Goal: Task Accomplishment & Management: Complete application form

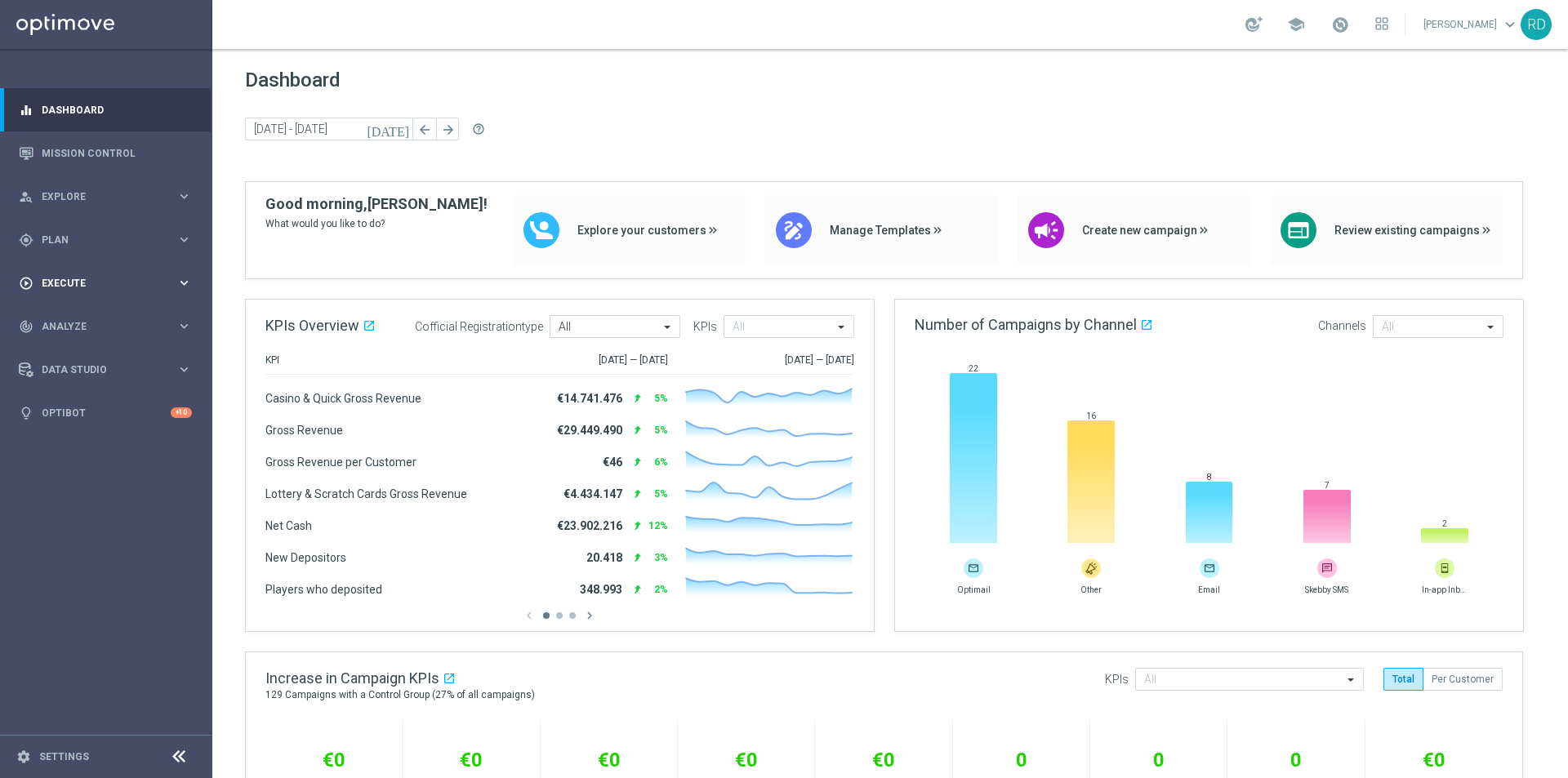
click at [65, 276] on div "play_circle_outline Execute" at bounding box center [97, 284] width 157 height 15
click at [95, 314] on link "Campaign Builder" at bounding box center [106, 317] width 127 height 13
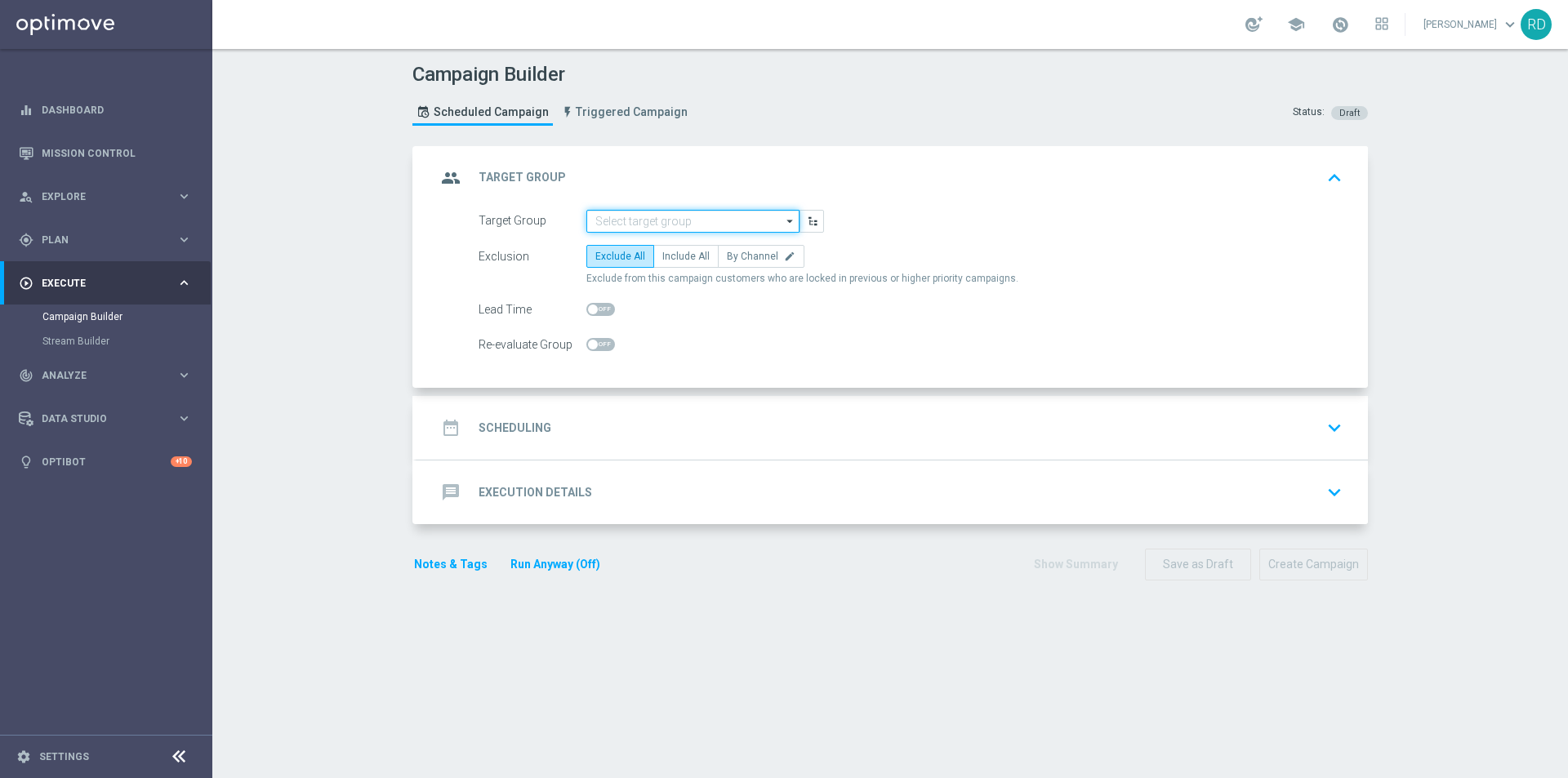
click at [679, 227] on input at bounding box center [693, 221] width 213 height 22
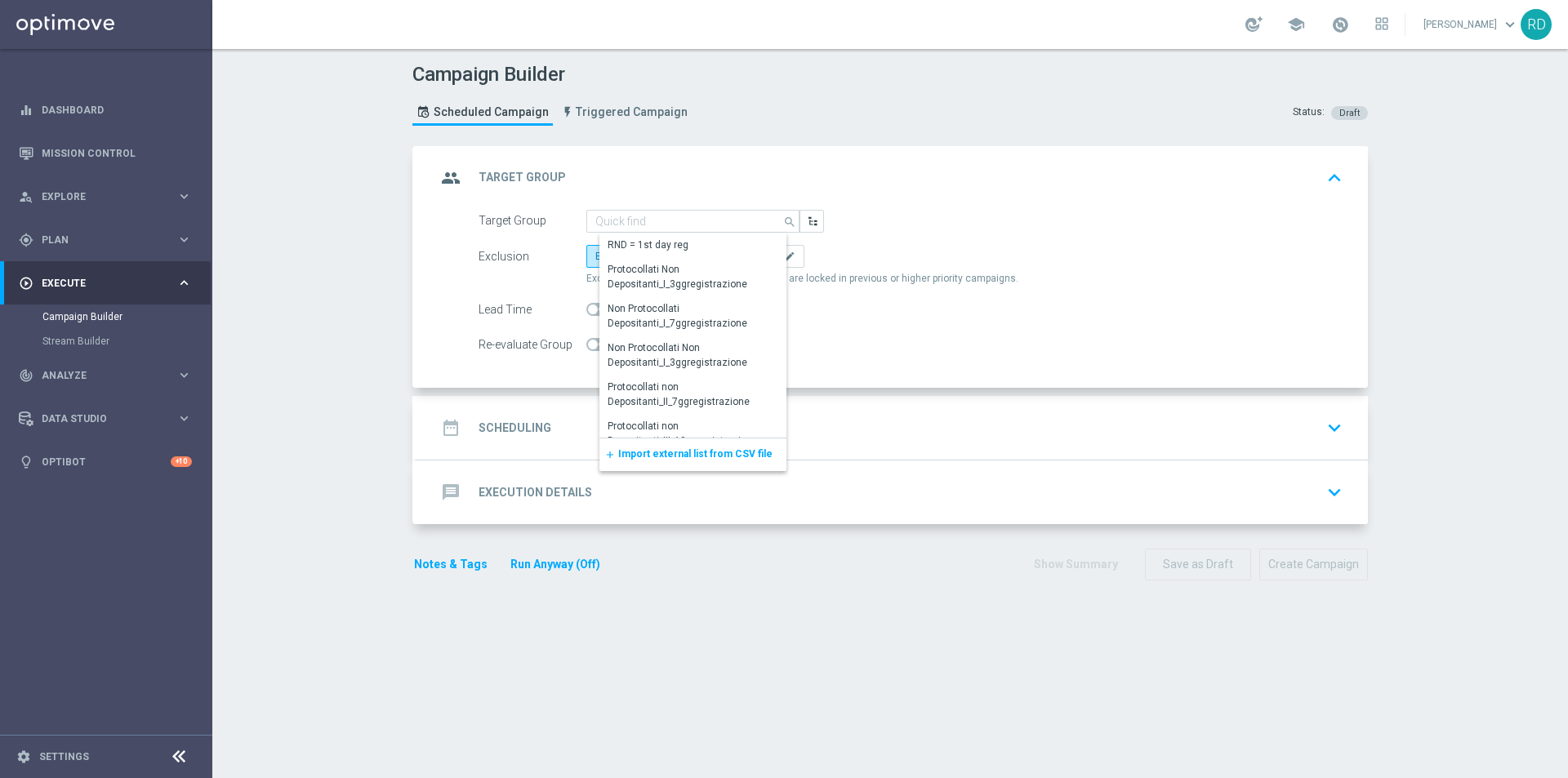
click at [618, 455] on span "Import external list from CSV file" at bounding box center [695, 454] width 154 height 11
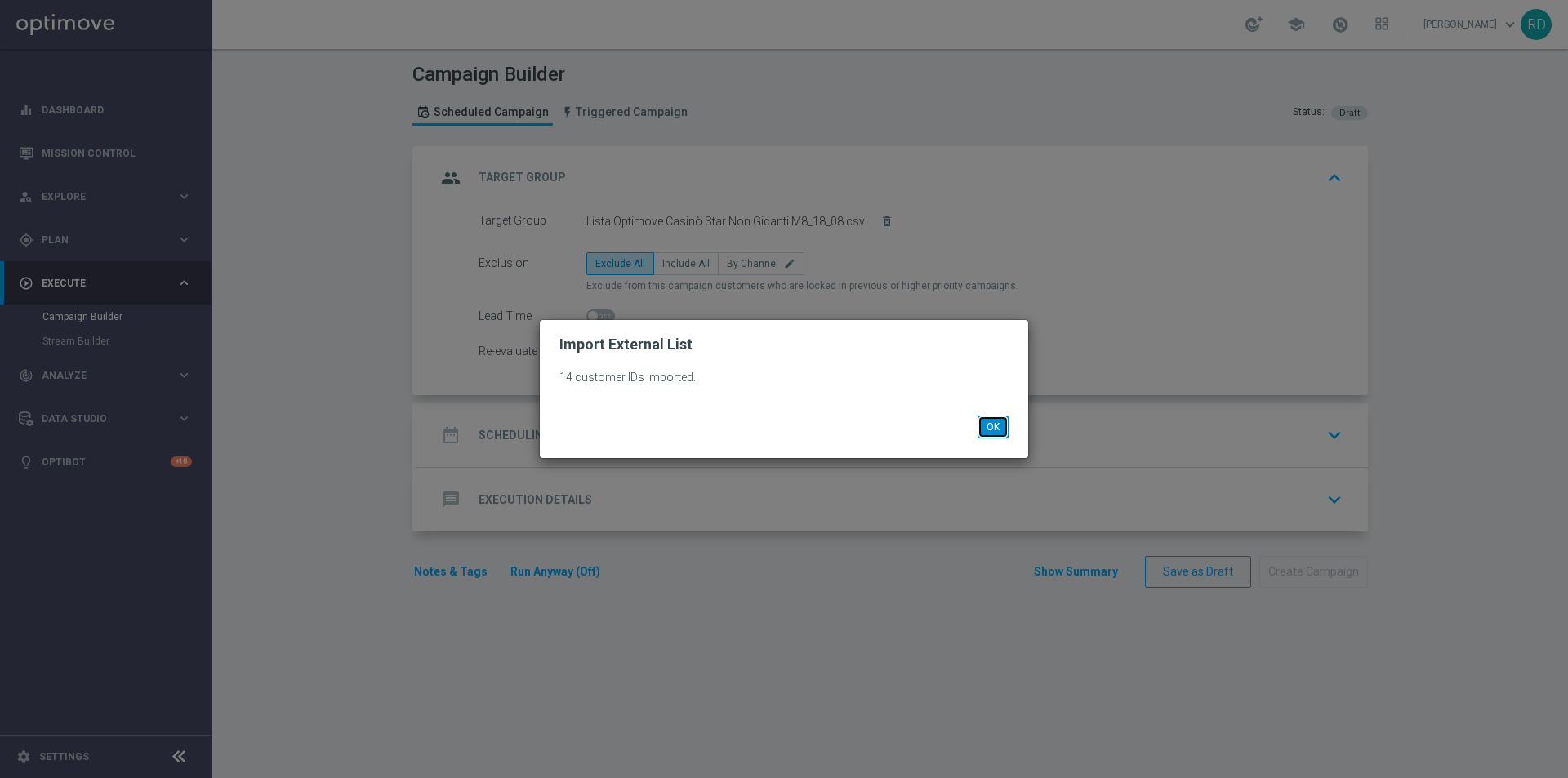
drag, startPoint x: 995, startPoint y: 429, endPoint x: 985, endPoint y: 426, distance: 10.4
click at [993, 429] on button "OK" at bounding box center [992, 427] width 31 height 22
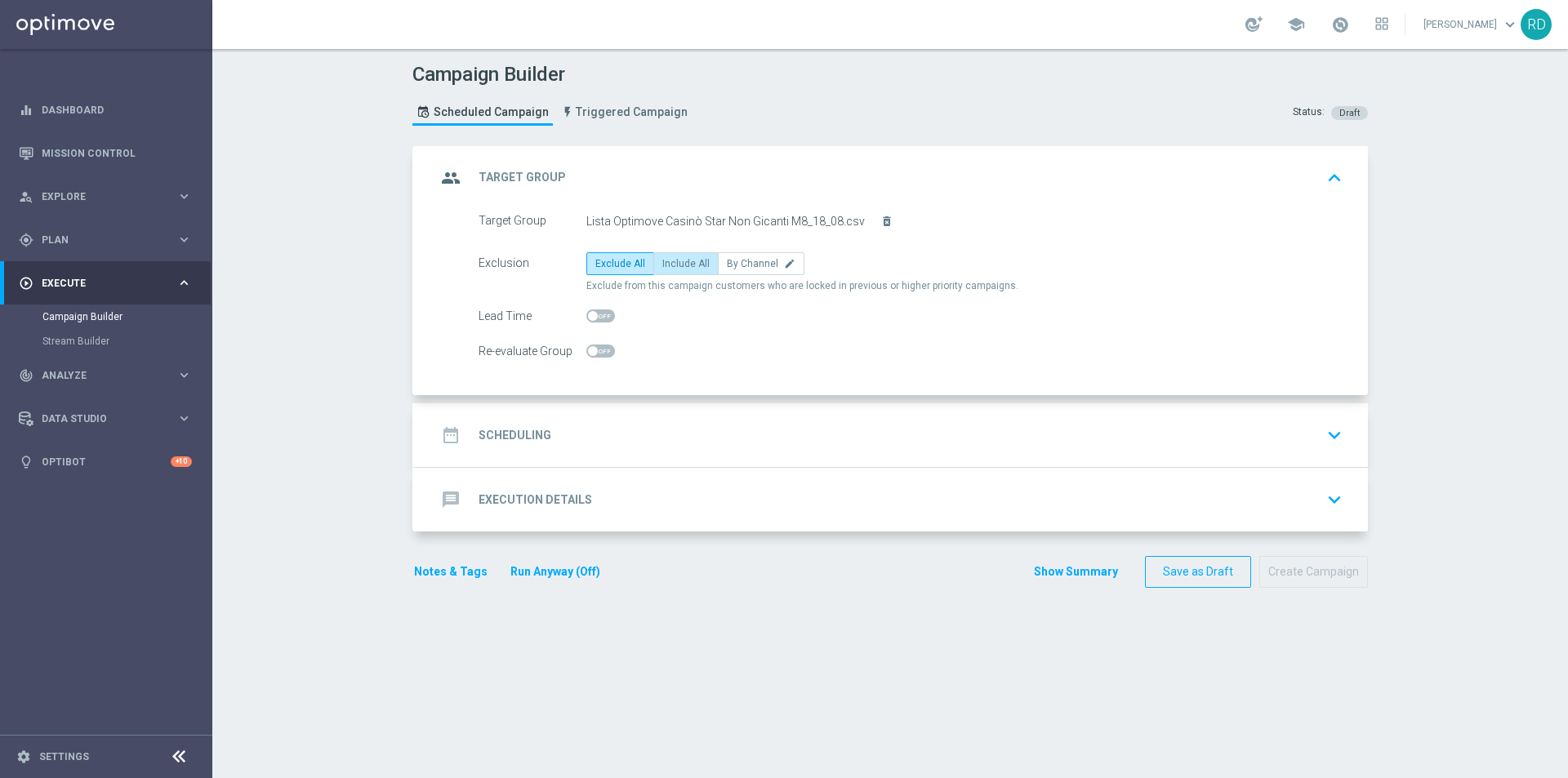
click at [678, 267] on span "Include All" at bounding box center [686, 264] width 48 height 11
click at [673, 267] on input "Include All" at bounding box center [667, 266] width 10 height 10
radio input "true"
click at [478, 432] on h2 "Scheduling" at bounding box center [515, 435] width 73 height 16
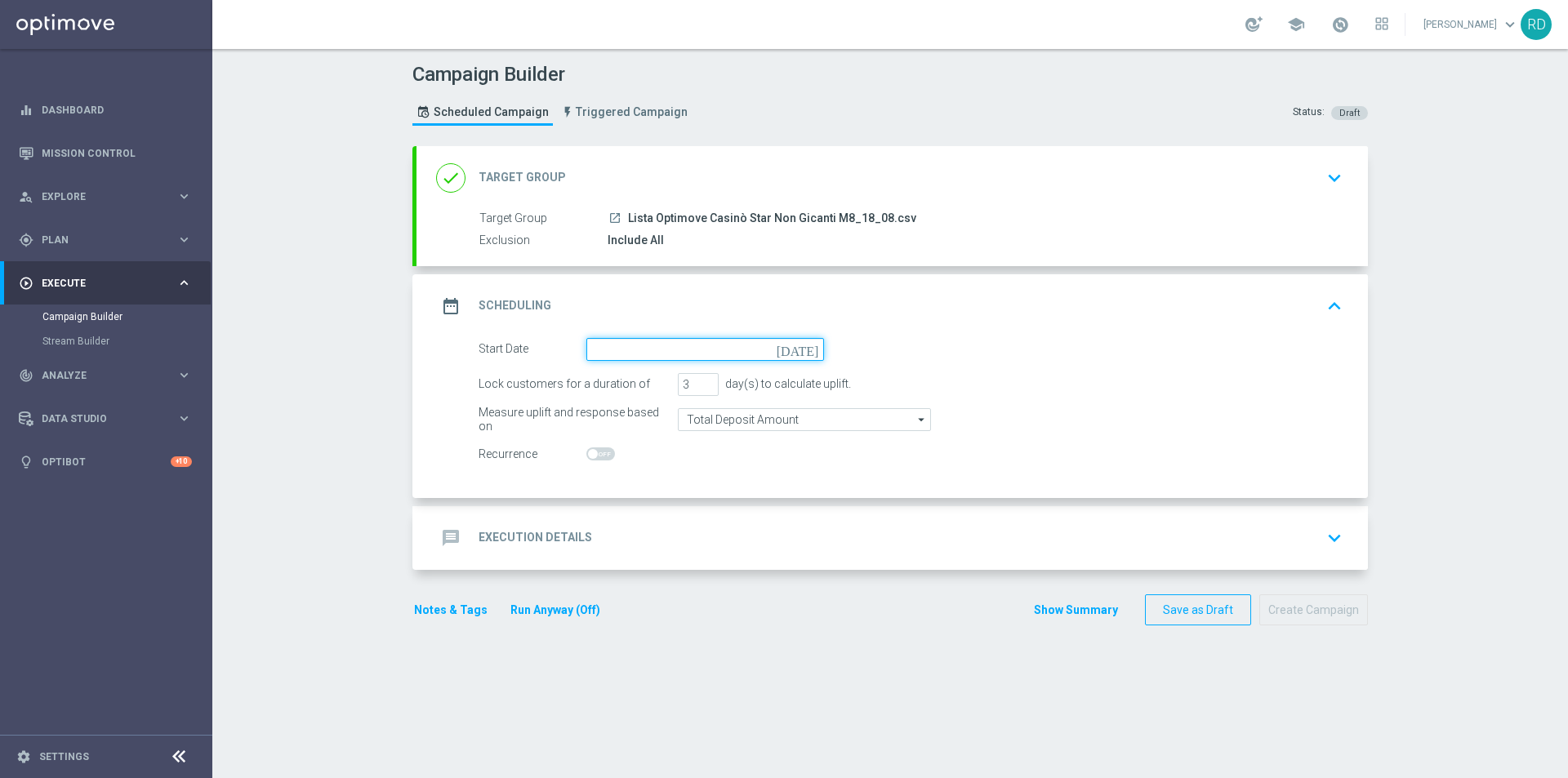
click at [612, 343] on input at bounding box center [705, 349] width 238 height 22
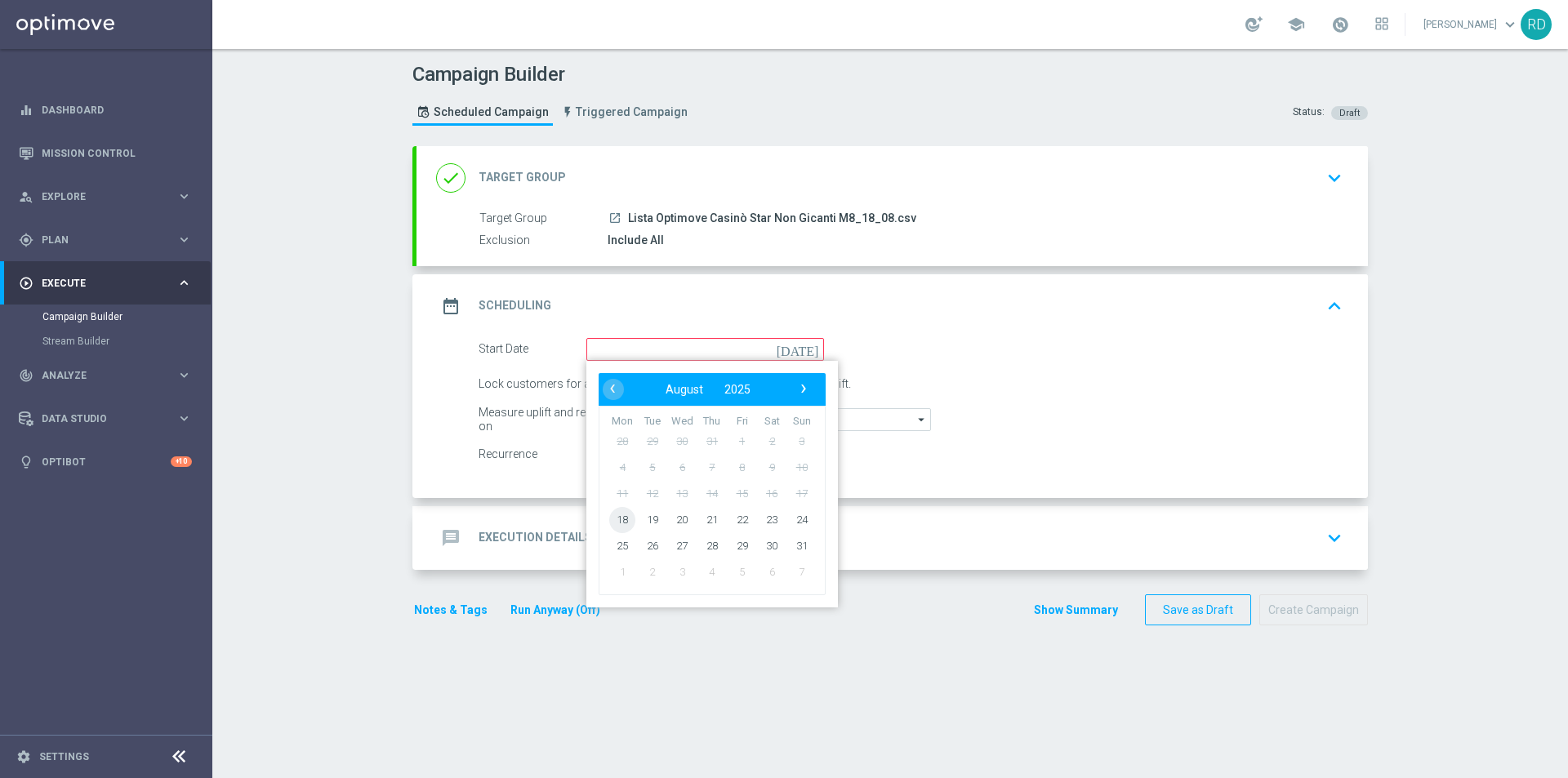
click at [617, 519] on span "18" at bounding box center [623, 520] width 26 height 26
type input "[DATE]"
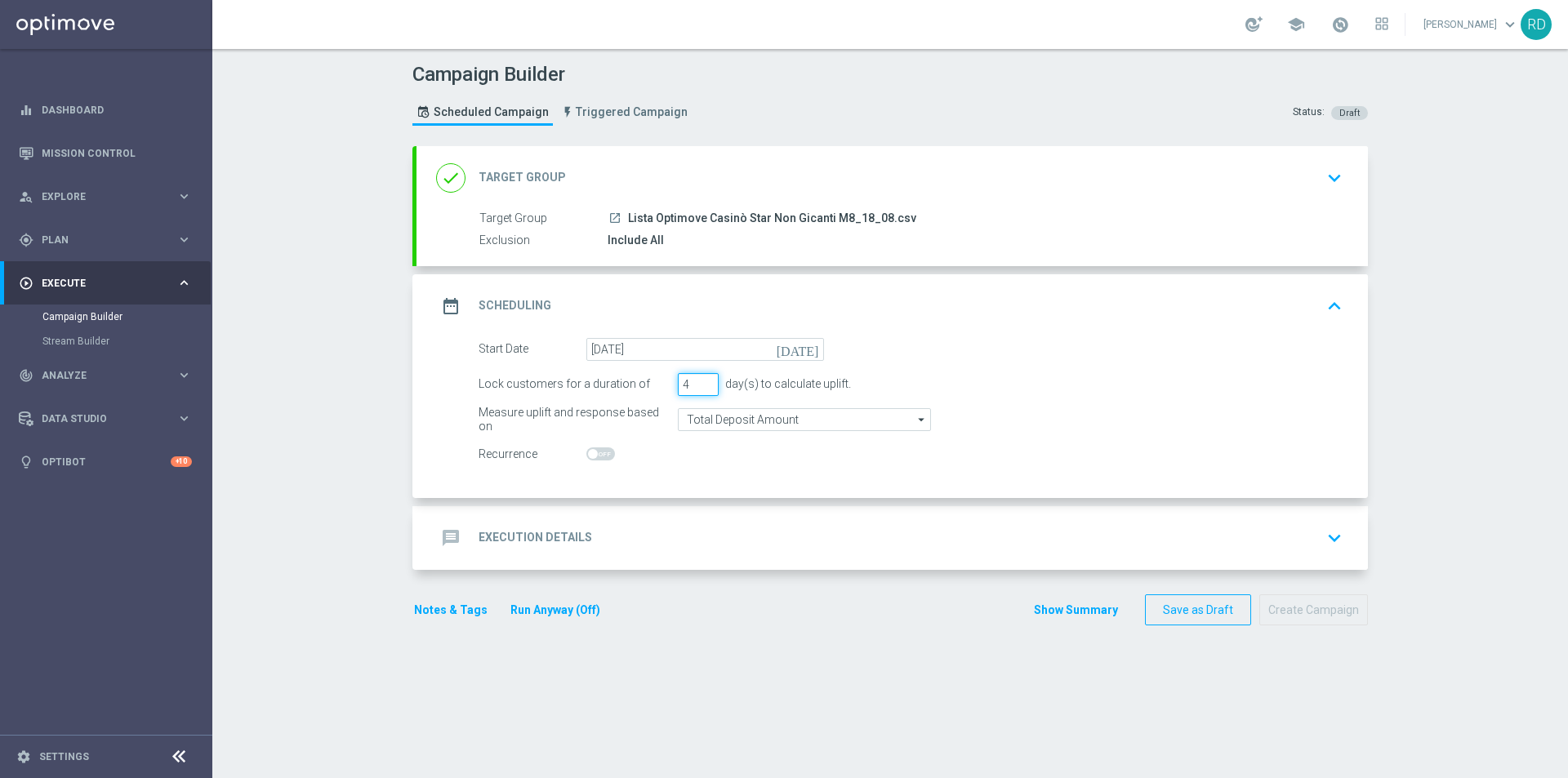
click at [703, 380] on input "4" at bounding box center [698, 385] width 41 height 22
type input "5"
click at [703, 380] on input "5" at bounding box center [698, 385] width 41 height 22
click at [716, 416] on input "Total Deposit Amount" at bounding box center [804, 419] width 253 height 22
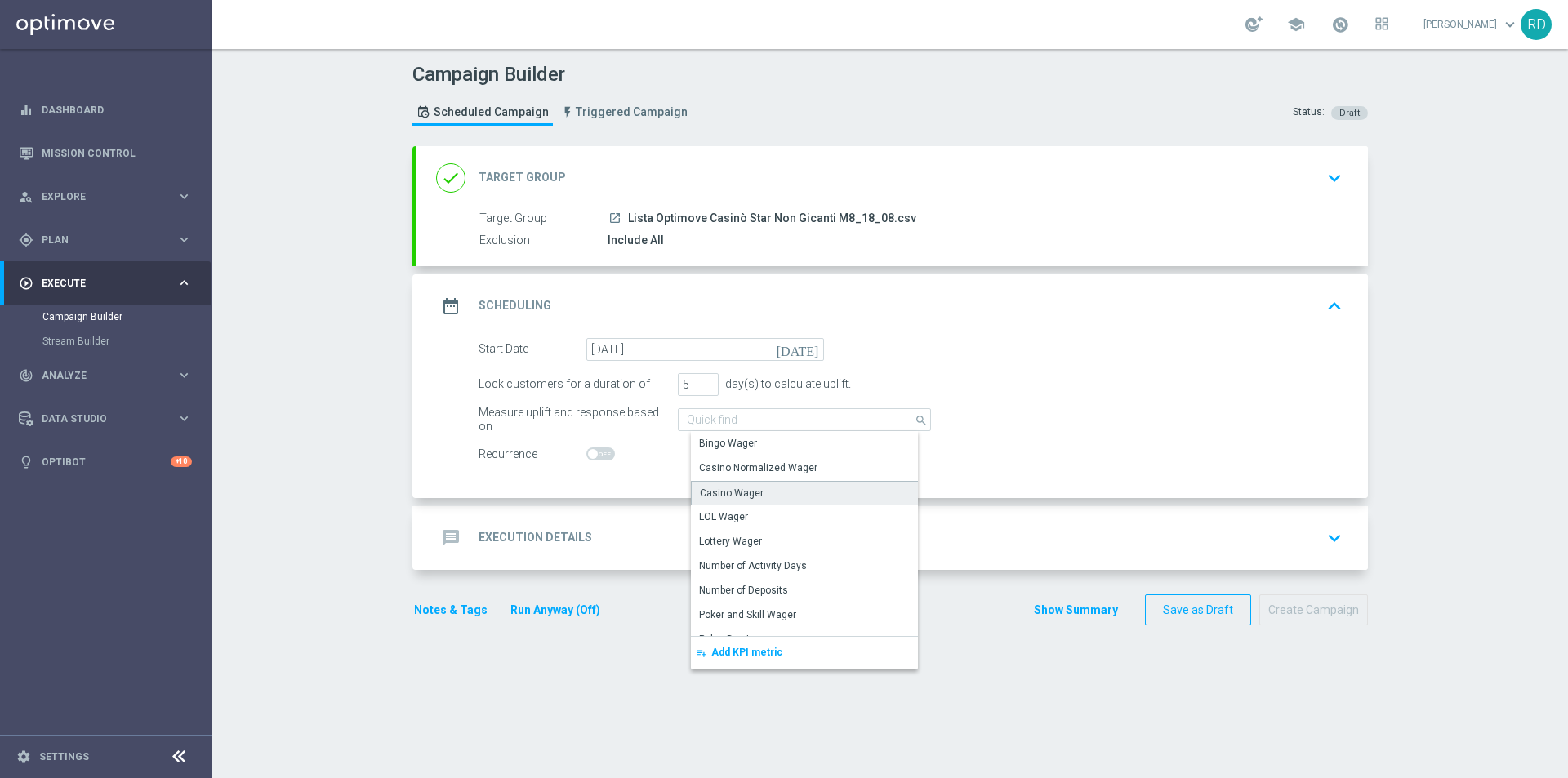
click at [757, 490] on div "Casino Wager" at bounding box center [811, 493] width 240 height 24
type input "Casino Wager"
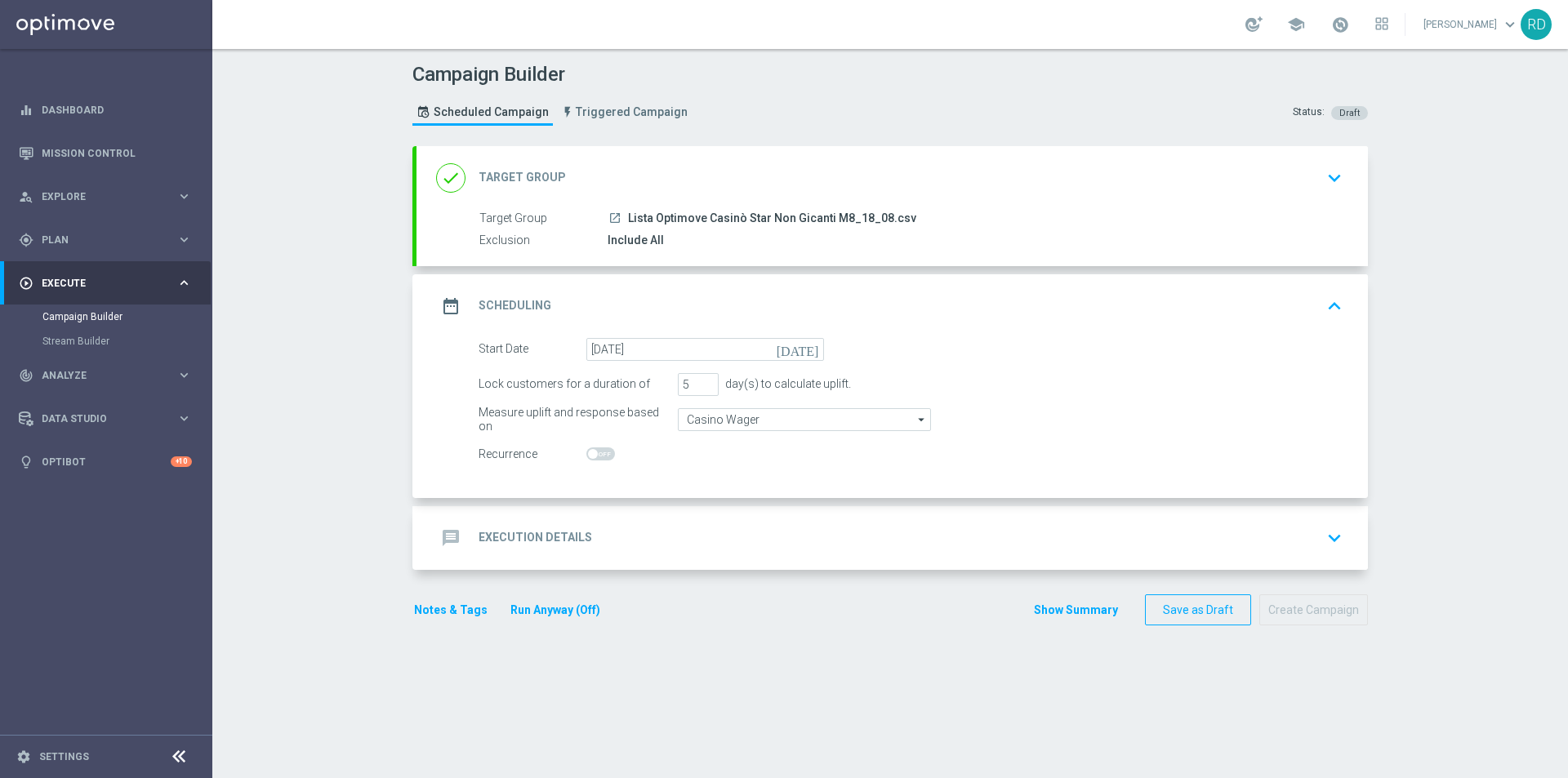
click at [721, 451] on switch at bounding box center [705, 454] width 238 height 14
click at [721, 424] on input "Casino Wager" at bounding box center [804, 419] width 253 height 22
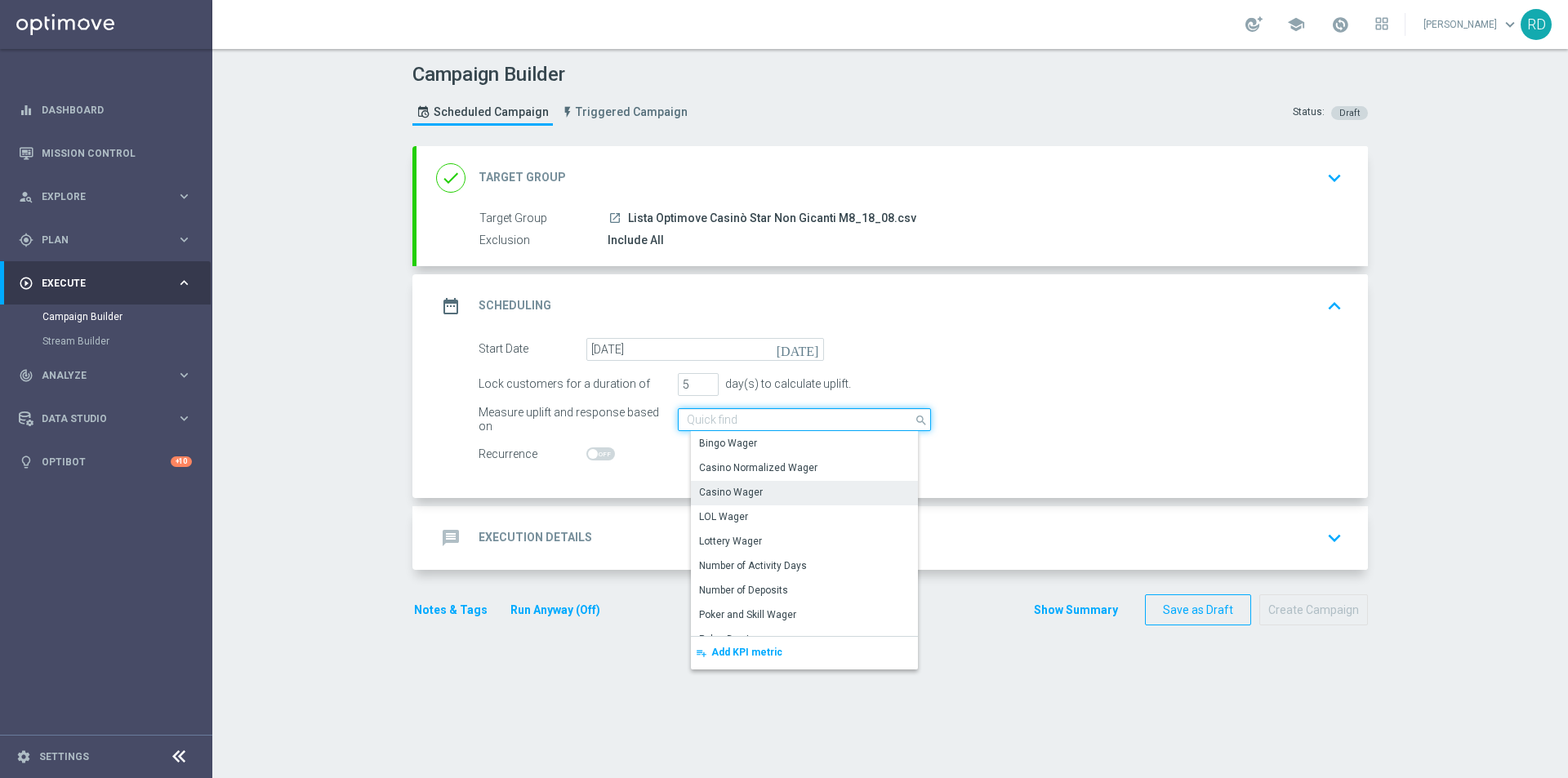
click at [685, 420] on input at bounding box center [804, 419] width 253 height 22
click at [739, 419] on input at bounding box center [804, 419] width 253 height 22
click at [1017, 417] on div "Measure uplift and response based on Casino Wager search Show Selected 0 of NaN…" at bounding box center [910, 419] width 888 height 22
type input "Casino Wager"
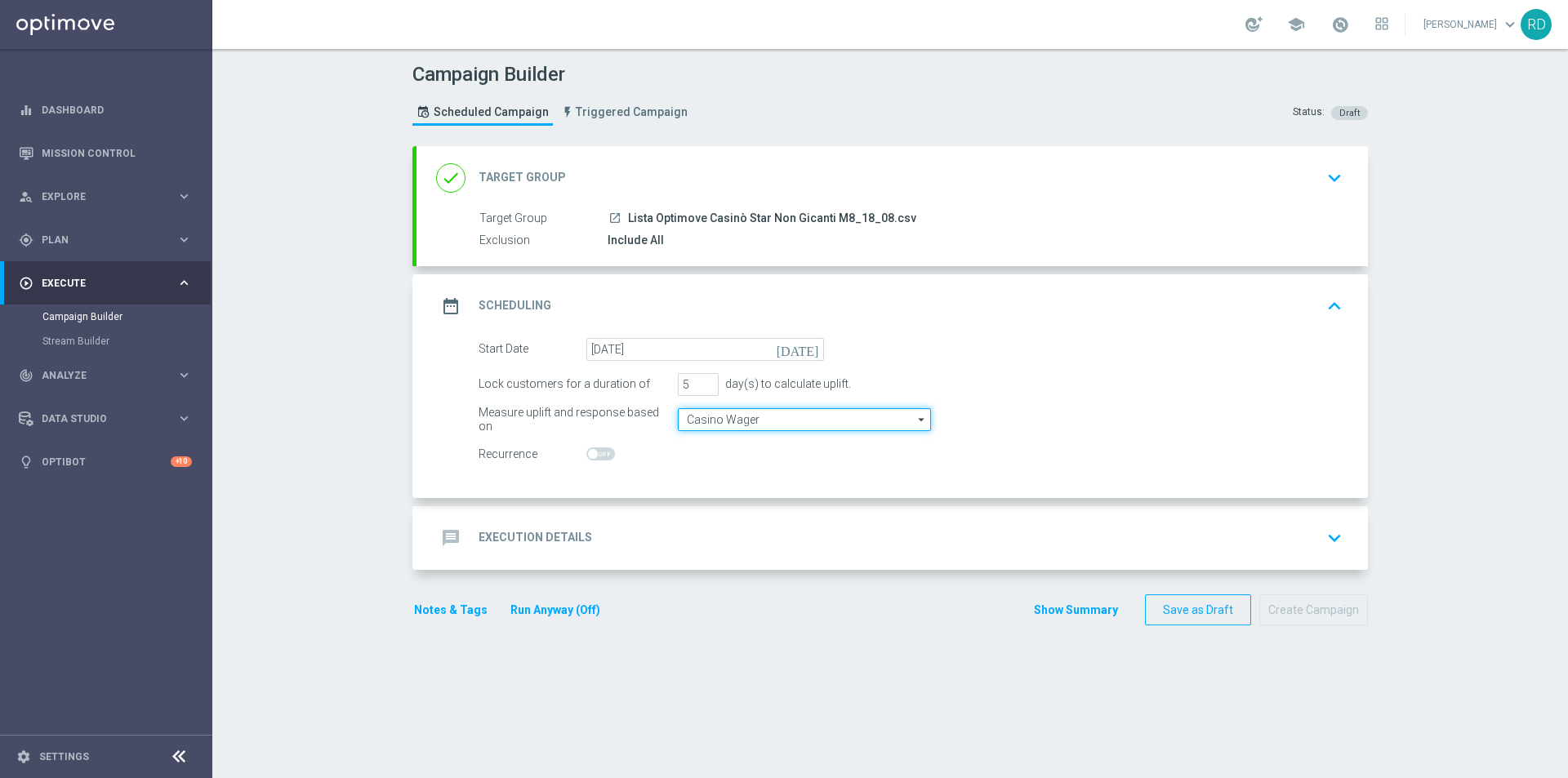
click at [815, 419] on input "Casino Wager" at bounding box center [804, 419] width 253 height 22
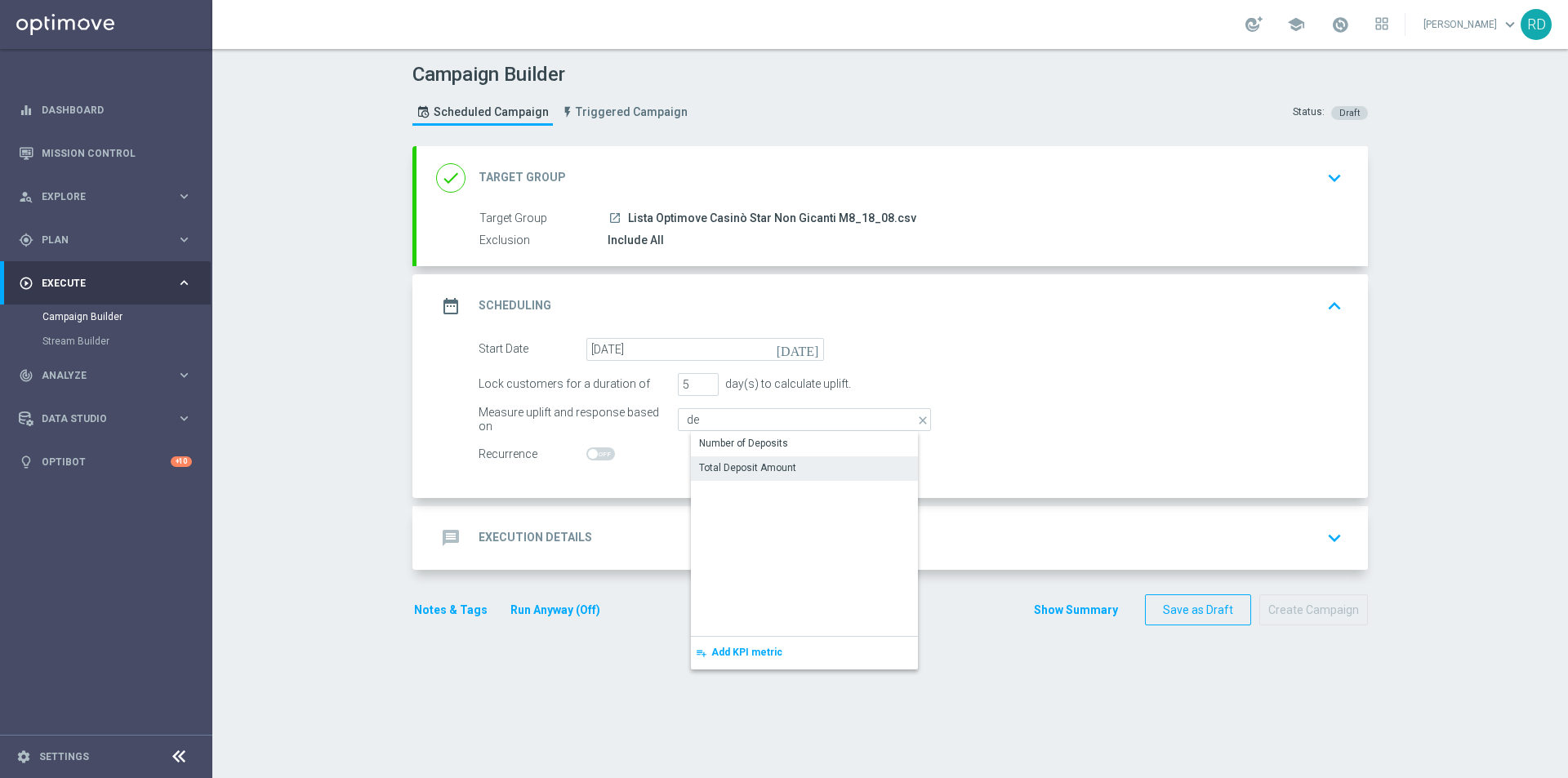
click at [747, 466] on div "Total Deposit Amount" at bounding box center [748, 468] width 97 height 15
type input "Total Deposit Amount"
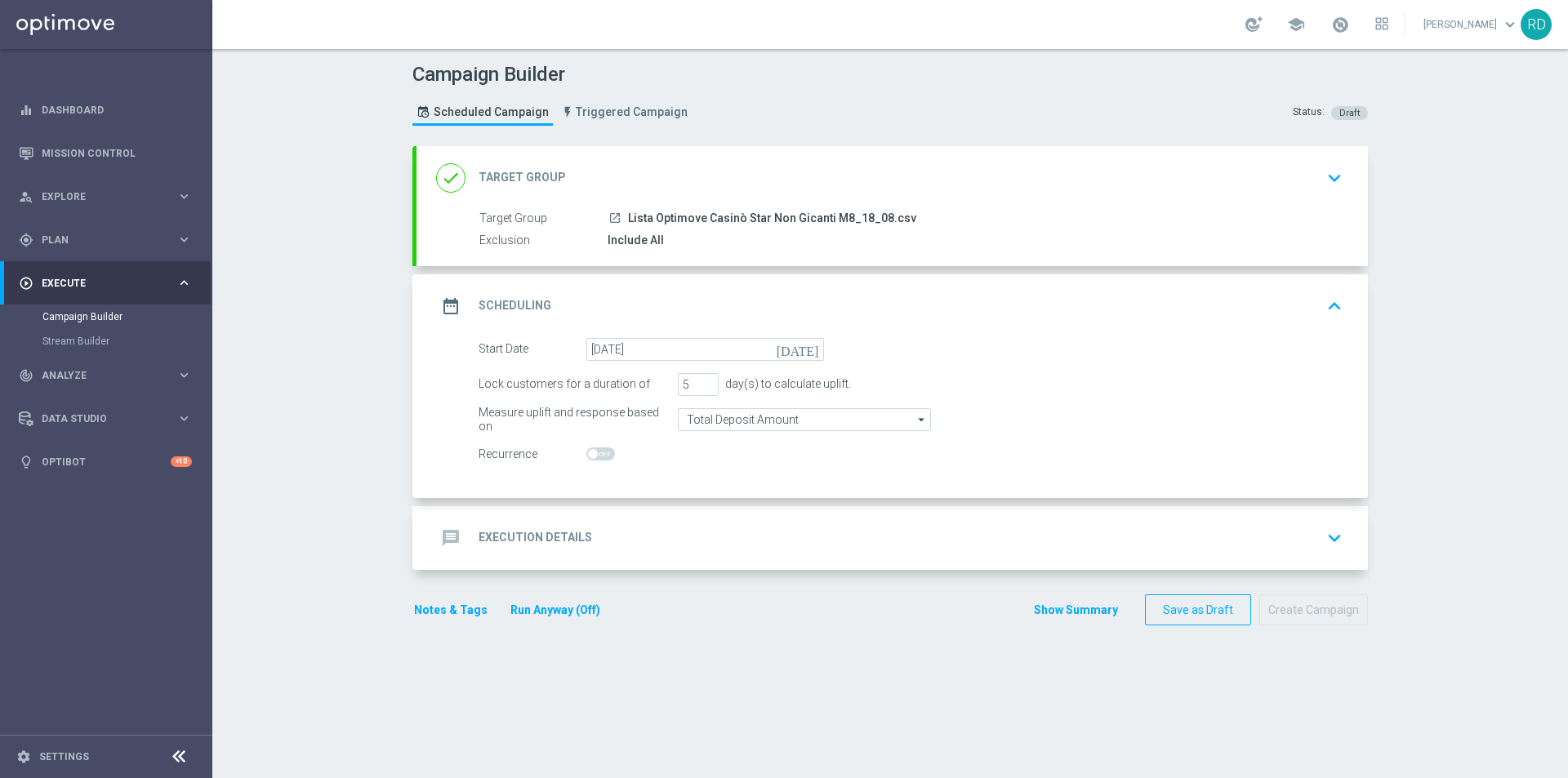
click at [667, 466] on div "Start Date [DATE] [DATE] Lock customers for a duration of 5 day(s) to calculate…" at bounding box center [892, 418] width 951 height 160
click at [436, 531] on icon "message" at bounding box center [450, 537] width 29 height 29
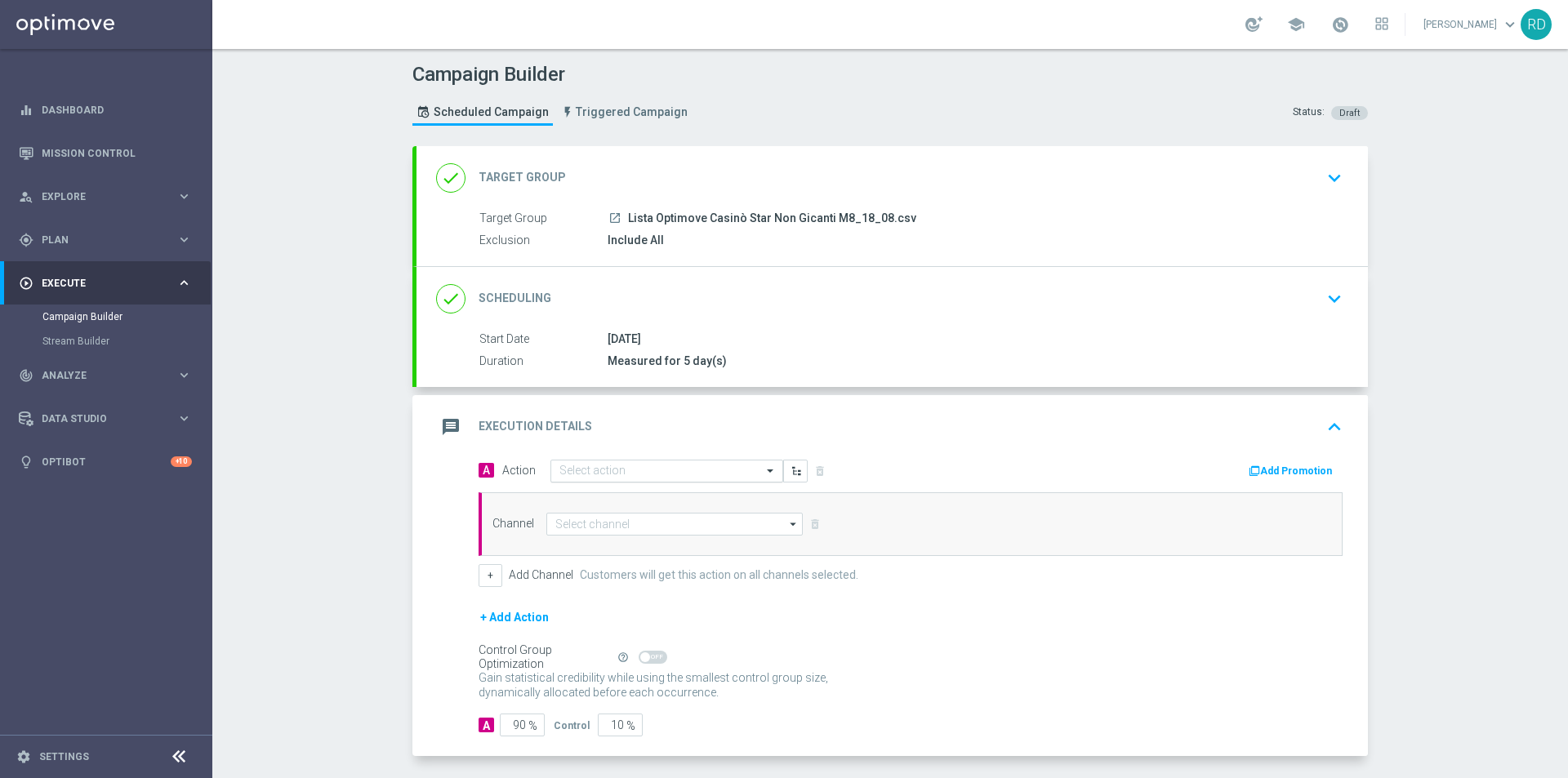
click at [613, 463] on div "Select action" at bounding box center [667, 471] width 233 height 22
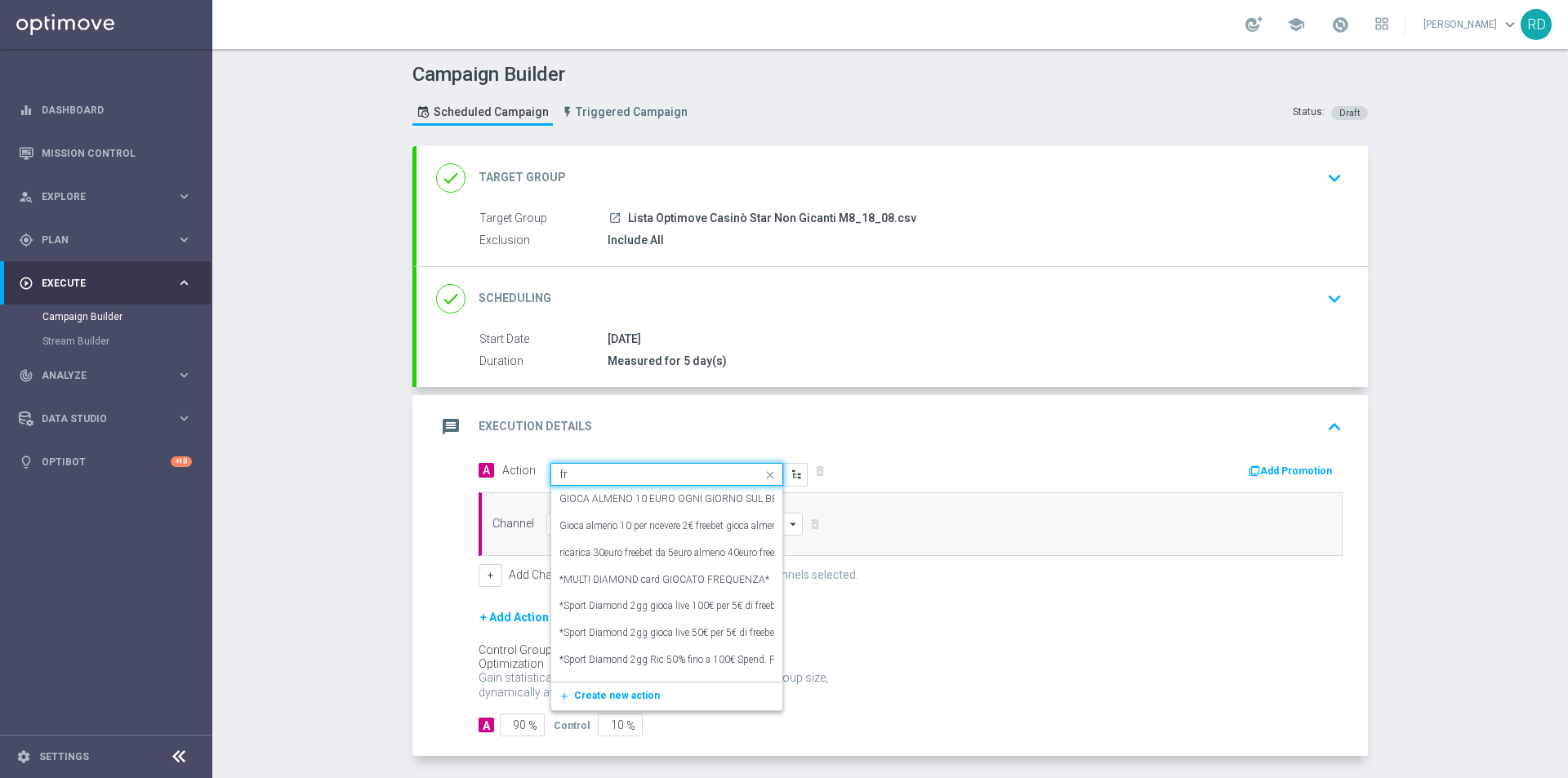
type input "f"
type input "N"
type input "S"
type input "non giocant"
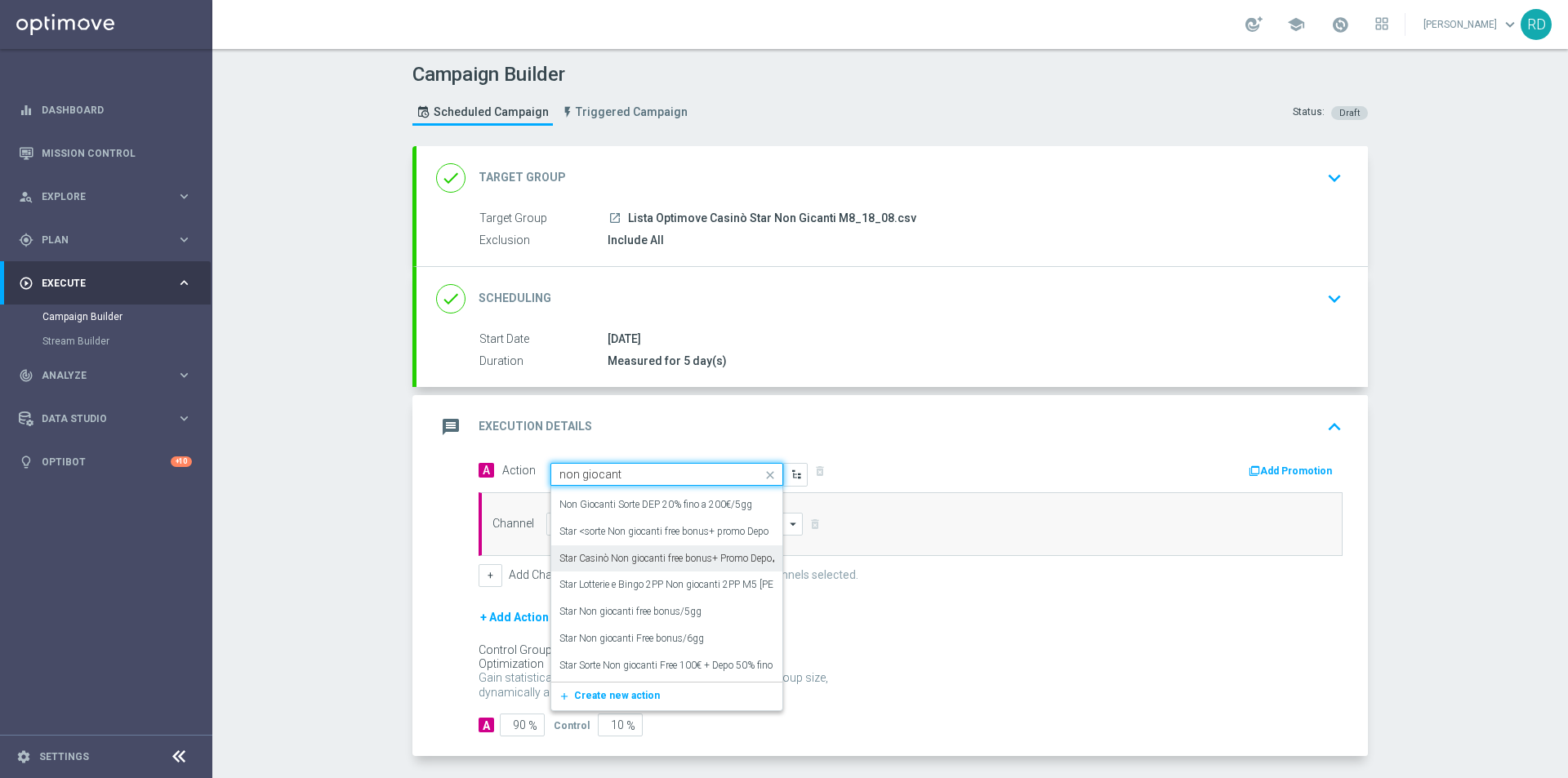
scroll to position [208, 0]
click at [619, 588] on label "Star Casinò Non giocanti free bonus+ Promo Depo" at bounding box center [666, 587] width 212 height 14
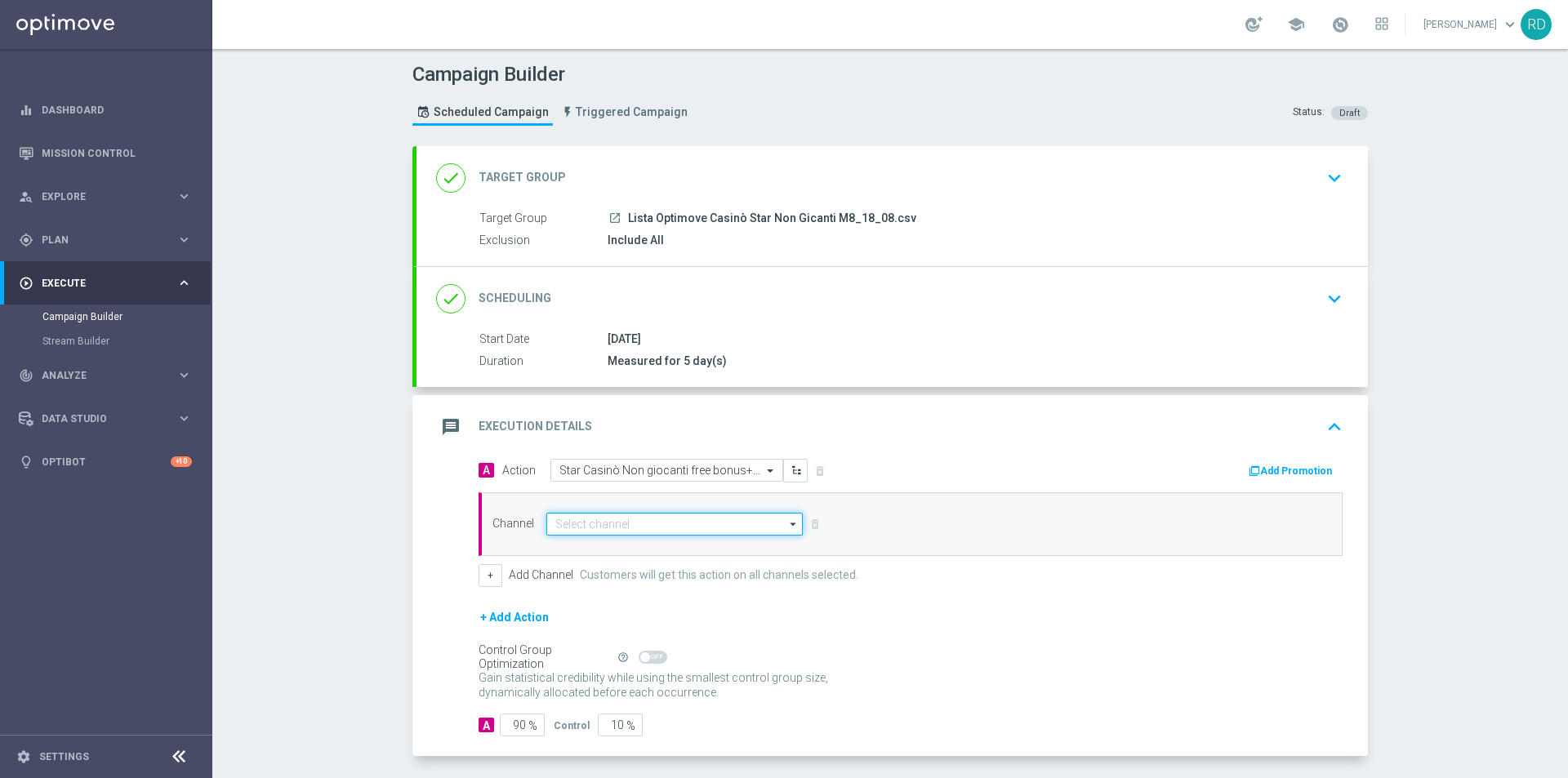
click at [618, 521] on input at bounding box center [675, 524] width 256 height 22
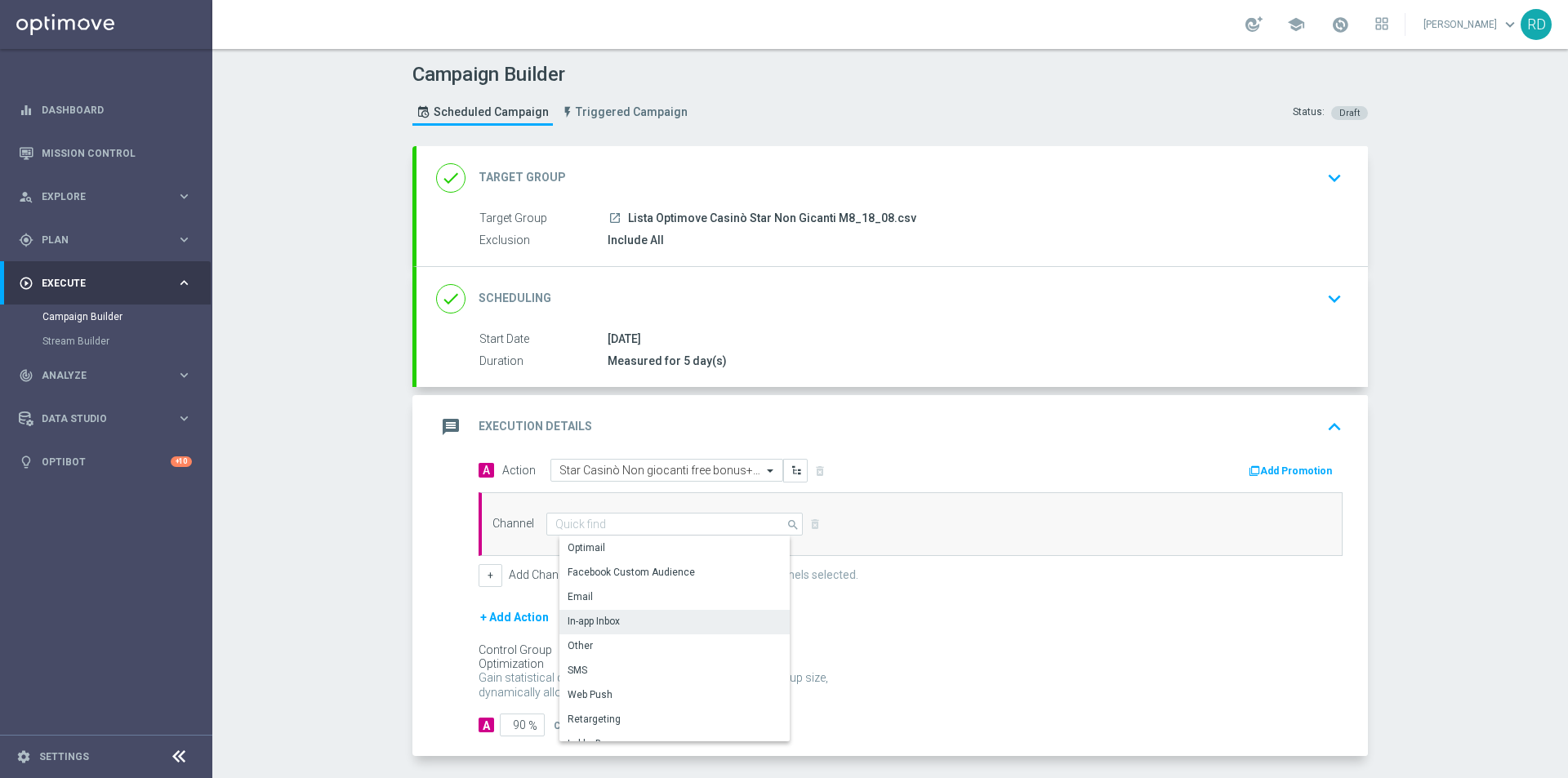
click at [618, 616] on div "In-app Inbox" at bounding box center [681, 622] width 243 height 22
type input "In-app Inbox"
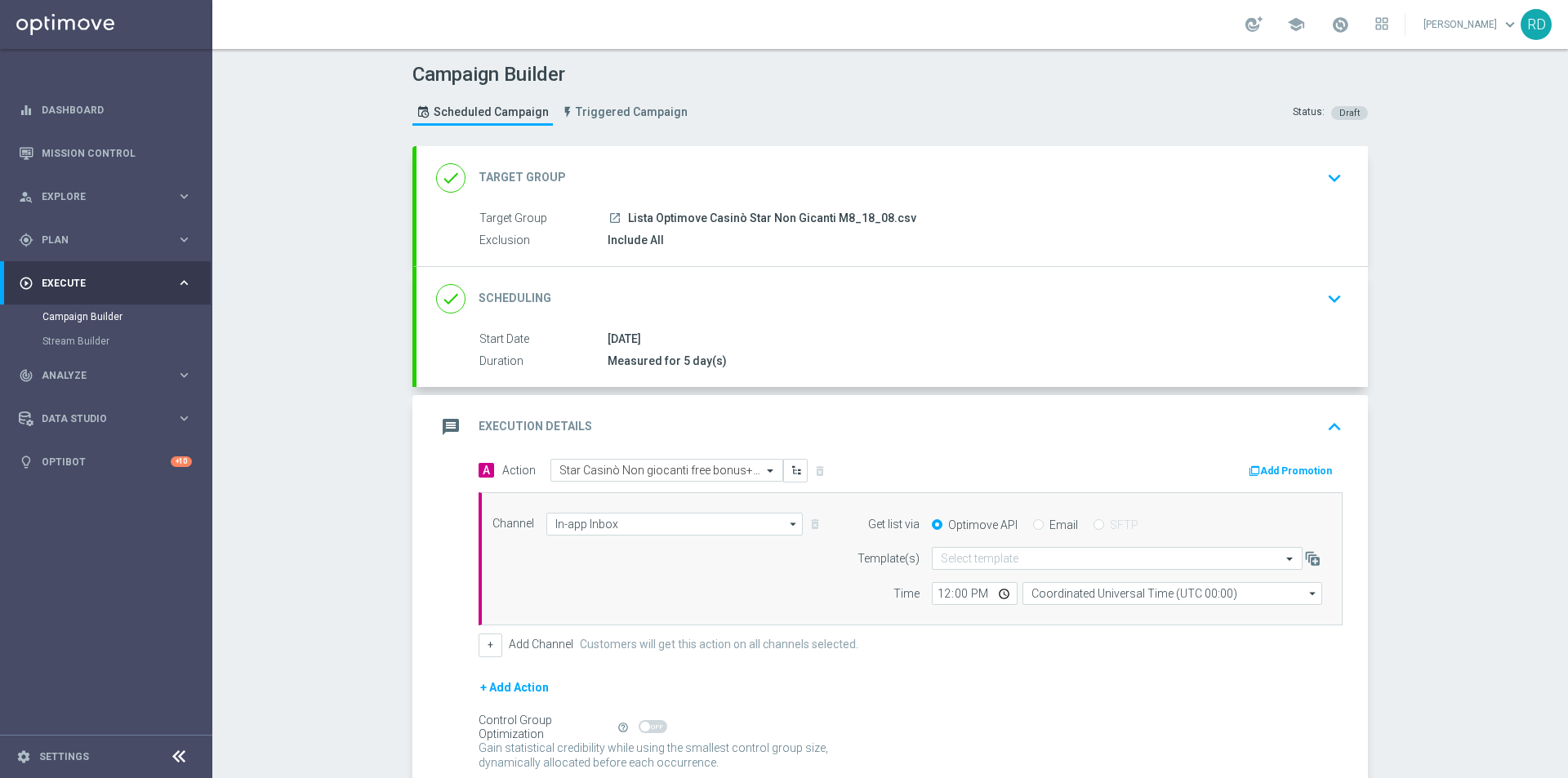
click at [1037, 526] on div "Email" at bounding box center [1056, 525] width 45 height 15
click at [1033, 526] on input "Email" at bounding box center [1038, 526] width 10 height 10
radio input "true"
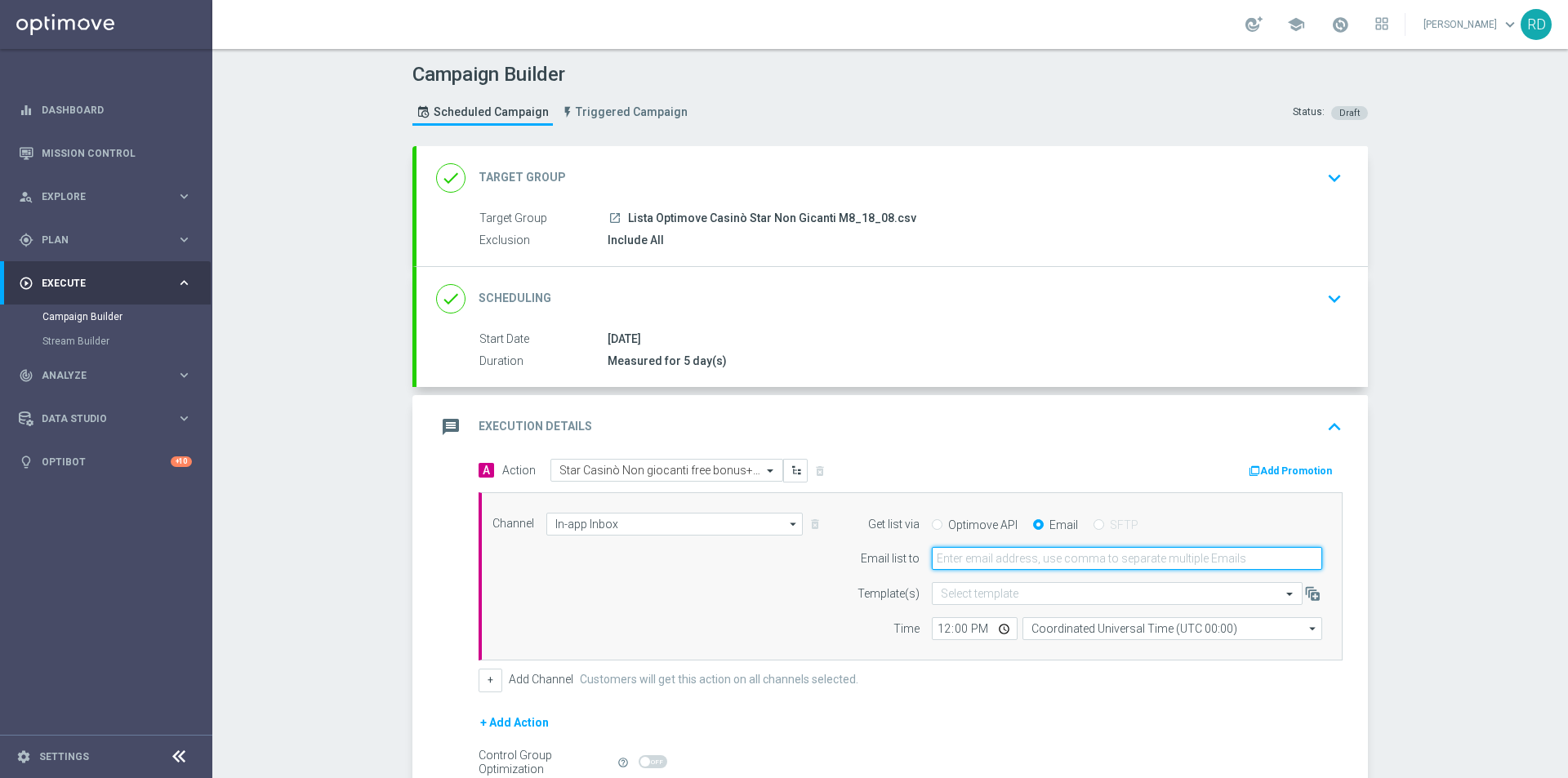
click at [965, 550] on input "email" at bounding box center [1127, 559] width 390 height 22
type input "[PERSON_NAME][EMAIL_ADDRESS][PERSON_NAME][DOMAIN_NAME]"
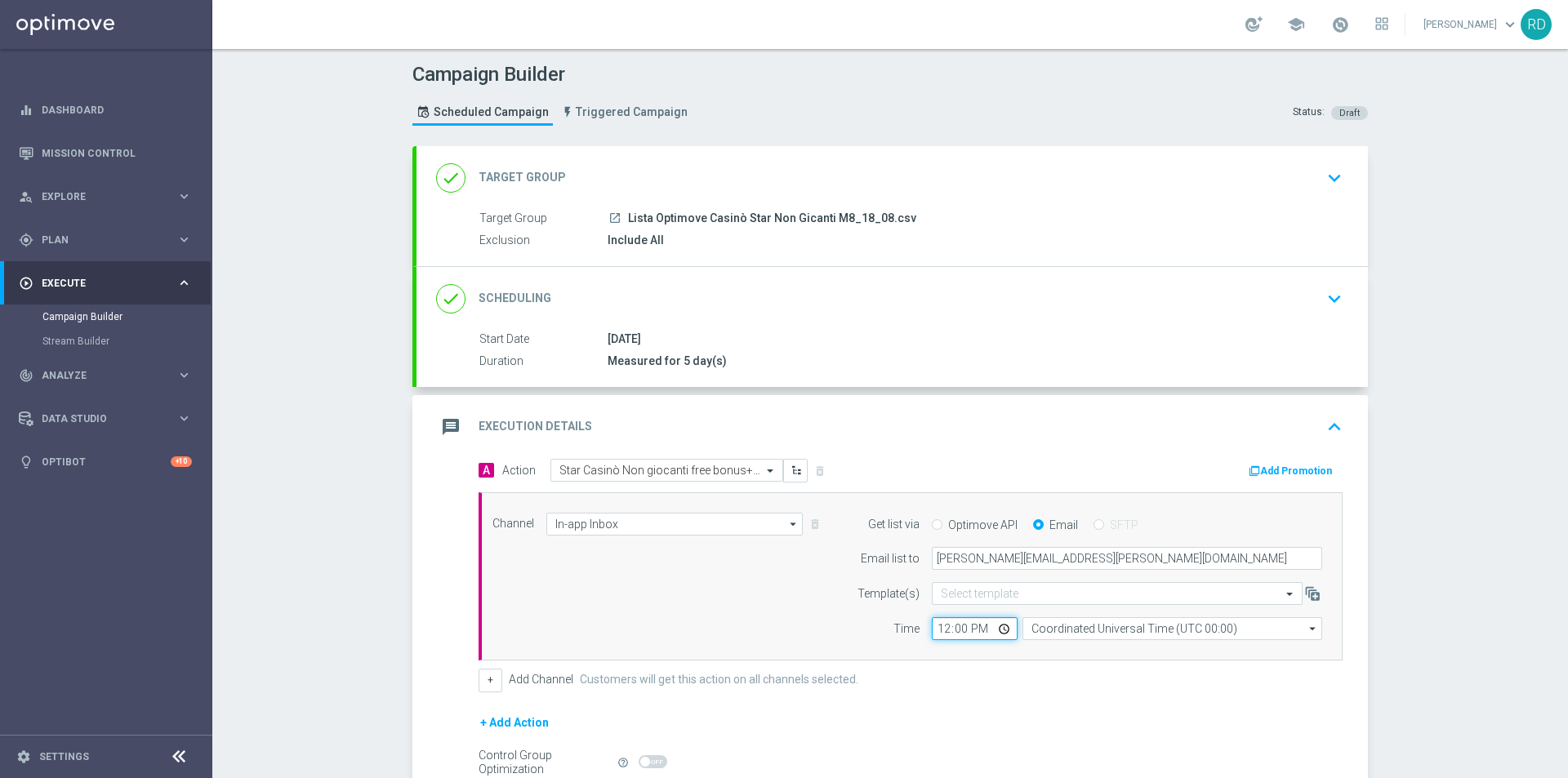
click at [939, 627] on input "12:00" at bounding box center [975, 629] width 86 height 22
type input "11:00"
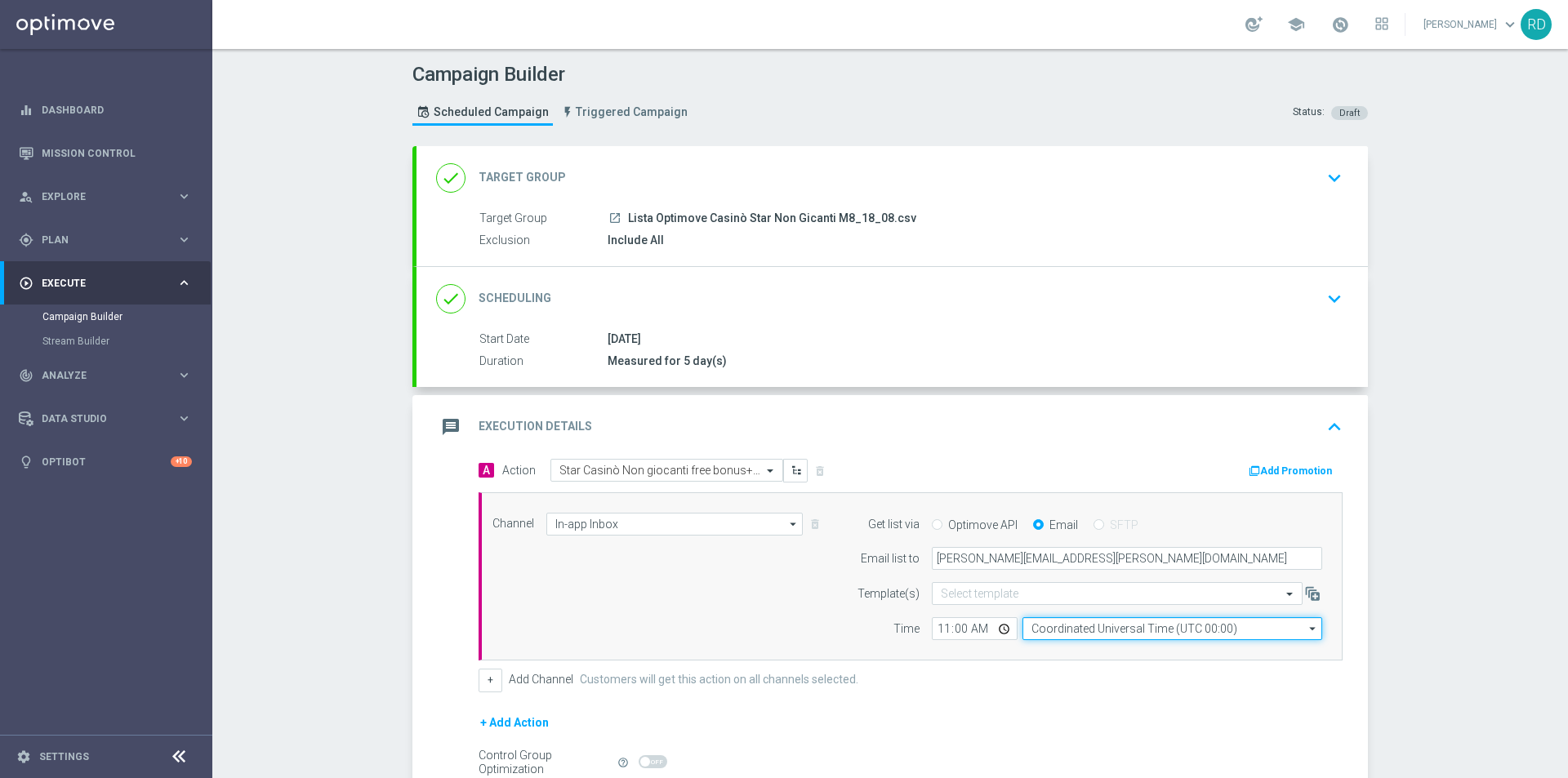
click at [1054, 637] on input "Coordinated Universal Time (UTC 00:00)" at bounding box center [1172, 629] width 300 height 22
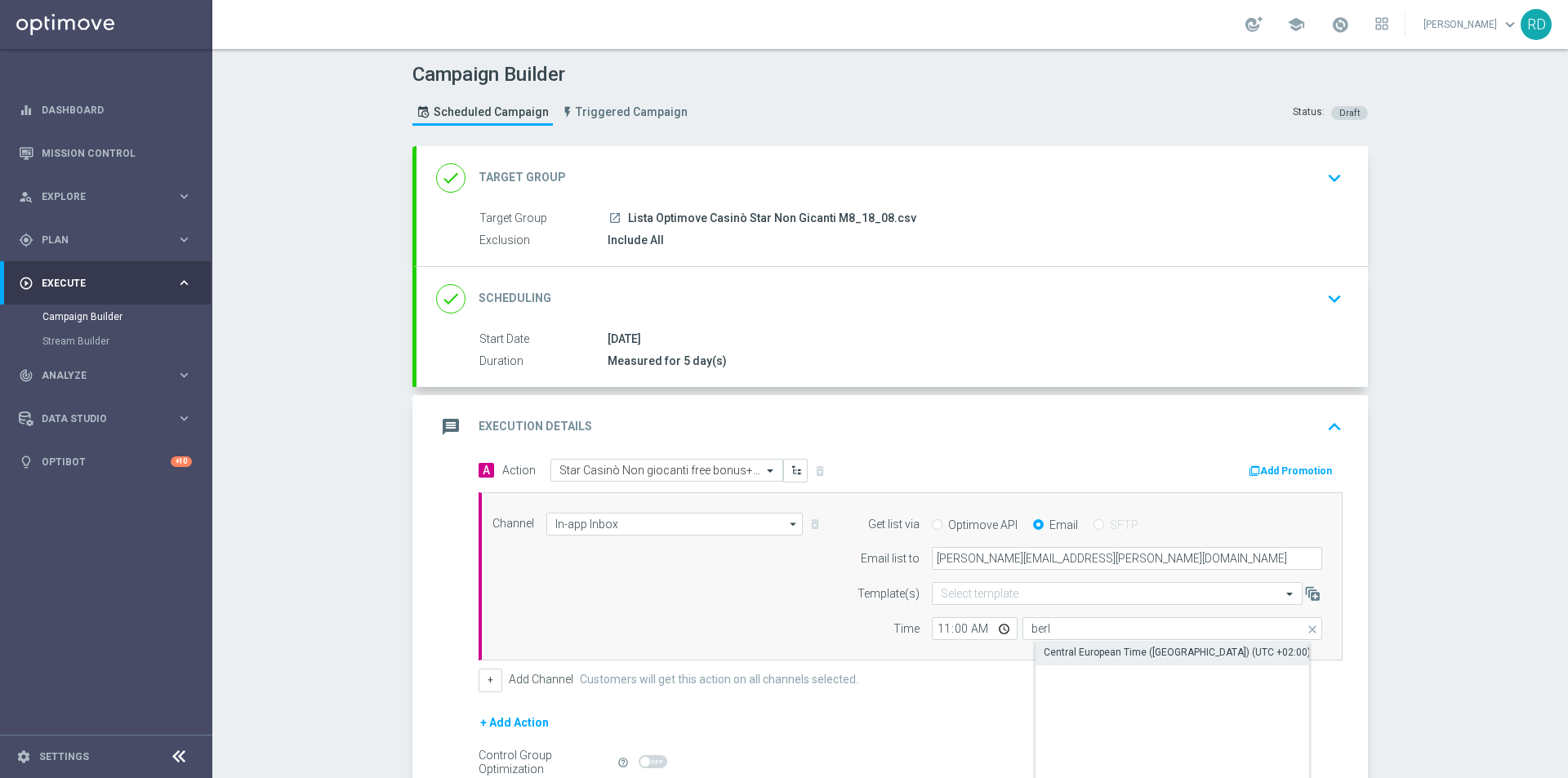
click at [1062, 647] on div "Central European Time ([GEOGRAPHIC_DATA]) (UTC +02:00)" at bounding box center [1177, 653] width 267 height 15
type input "Central European Time ([GEOGRAPHIC_DATA]) (UTC +02:00)"
click at [742, 593] on div "Channel In-app Inbox In-app Inbox arrow_drop_down Show Selected 1 of 20 Optimail" at bounding box center [907, 577] width 855 height 128
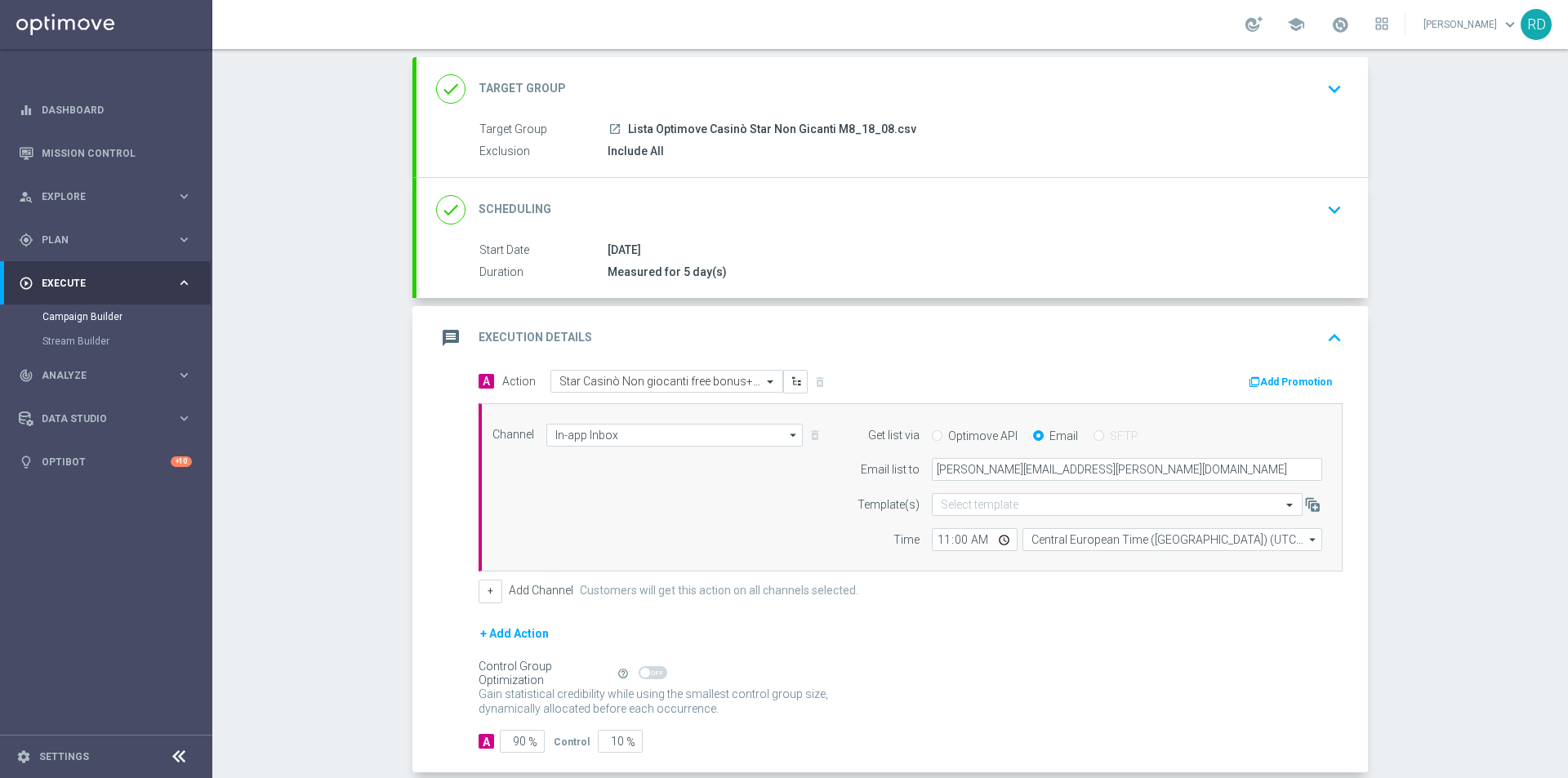
scroll to position [163, 0]
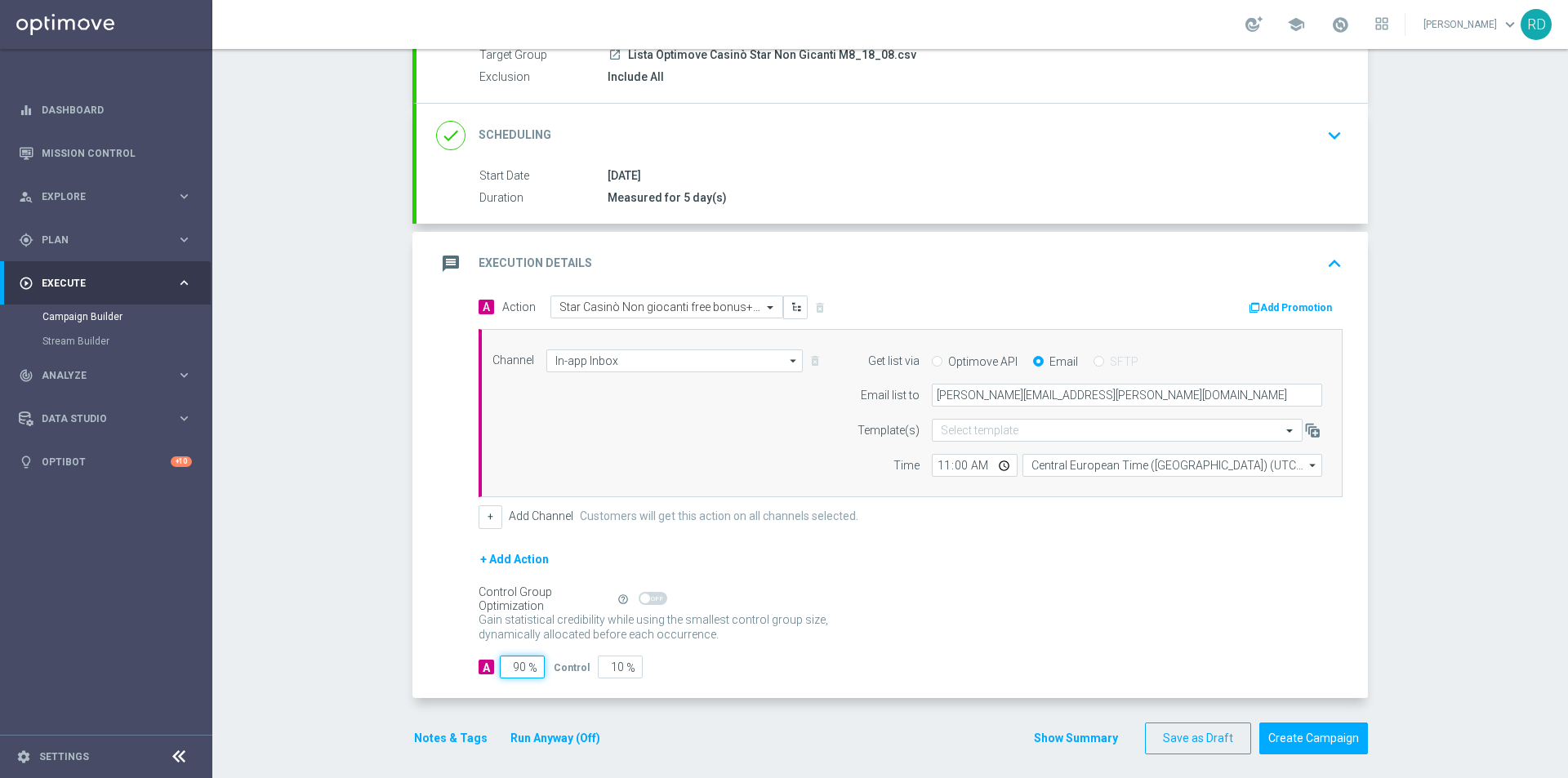
click at [513, 663] on input "90" at bounding box center [522, 668] width 45 height 22
type input "1"
type input "99"
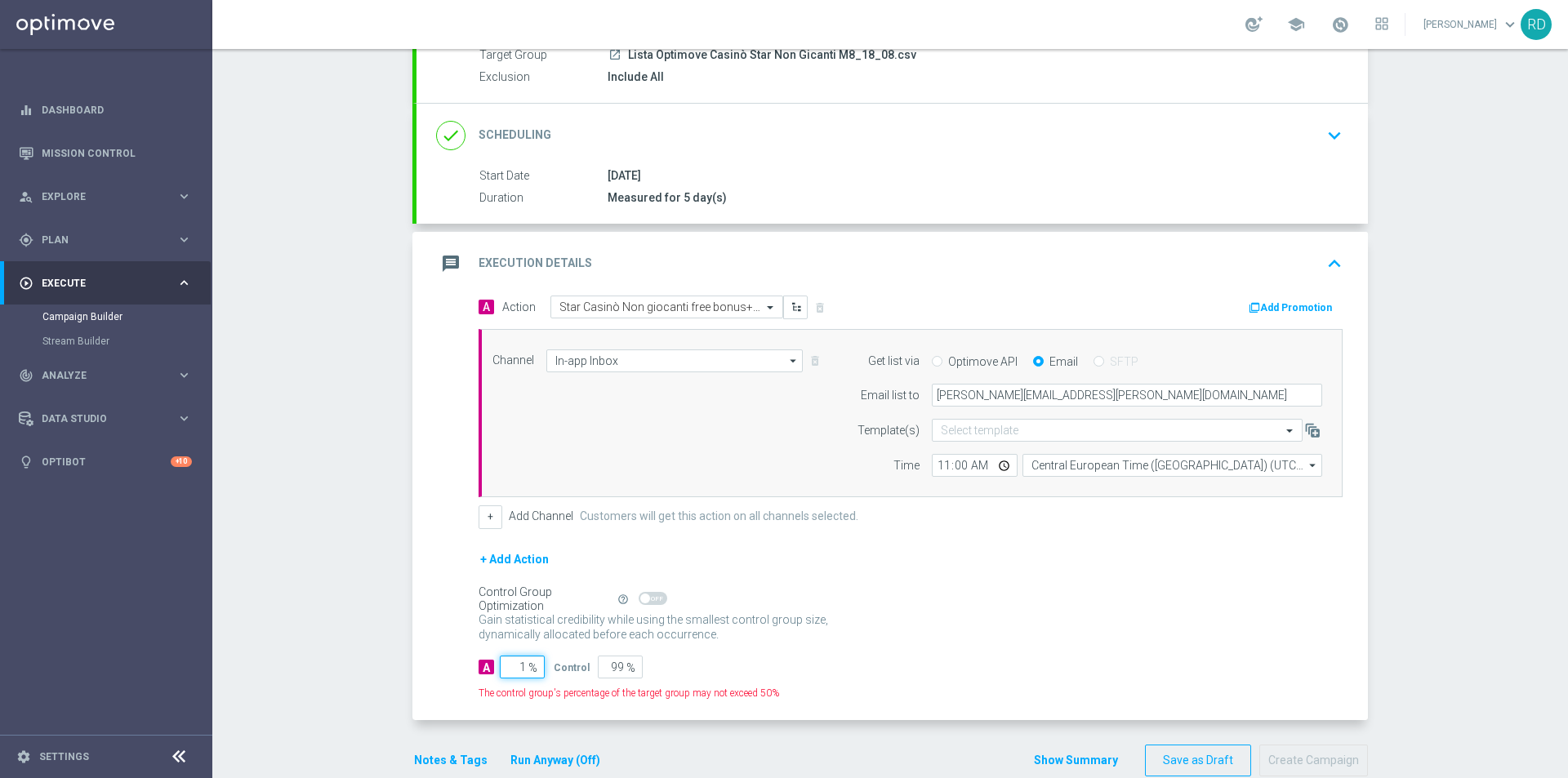
type input "10"
type input "90"
type input "100"
type input "0"
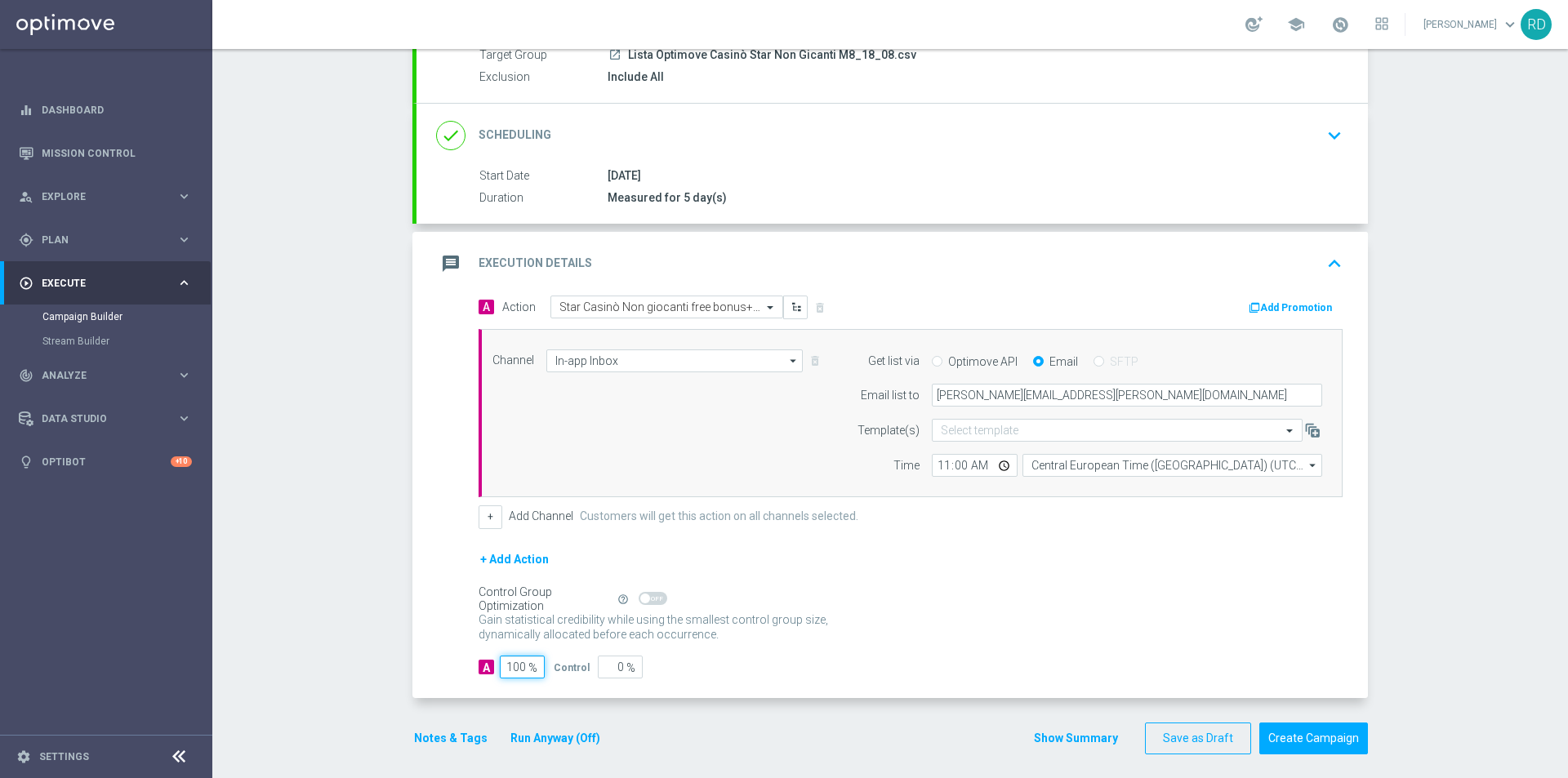
type input "100"
click at [835, 627] on p "Gain higher response rates by matching the most effective action with each cust…" at bounding box center [662, 634] width 368 height 44
click at [425, 740] on button "Notes & Tags" at bounding box center [451, 739] width 77 height 21
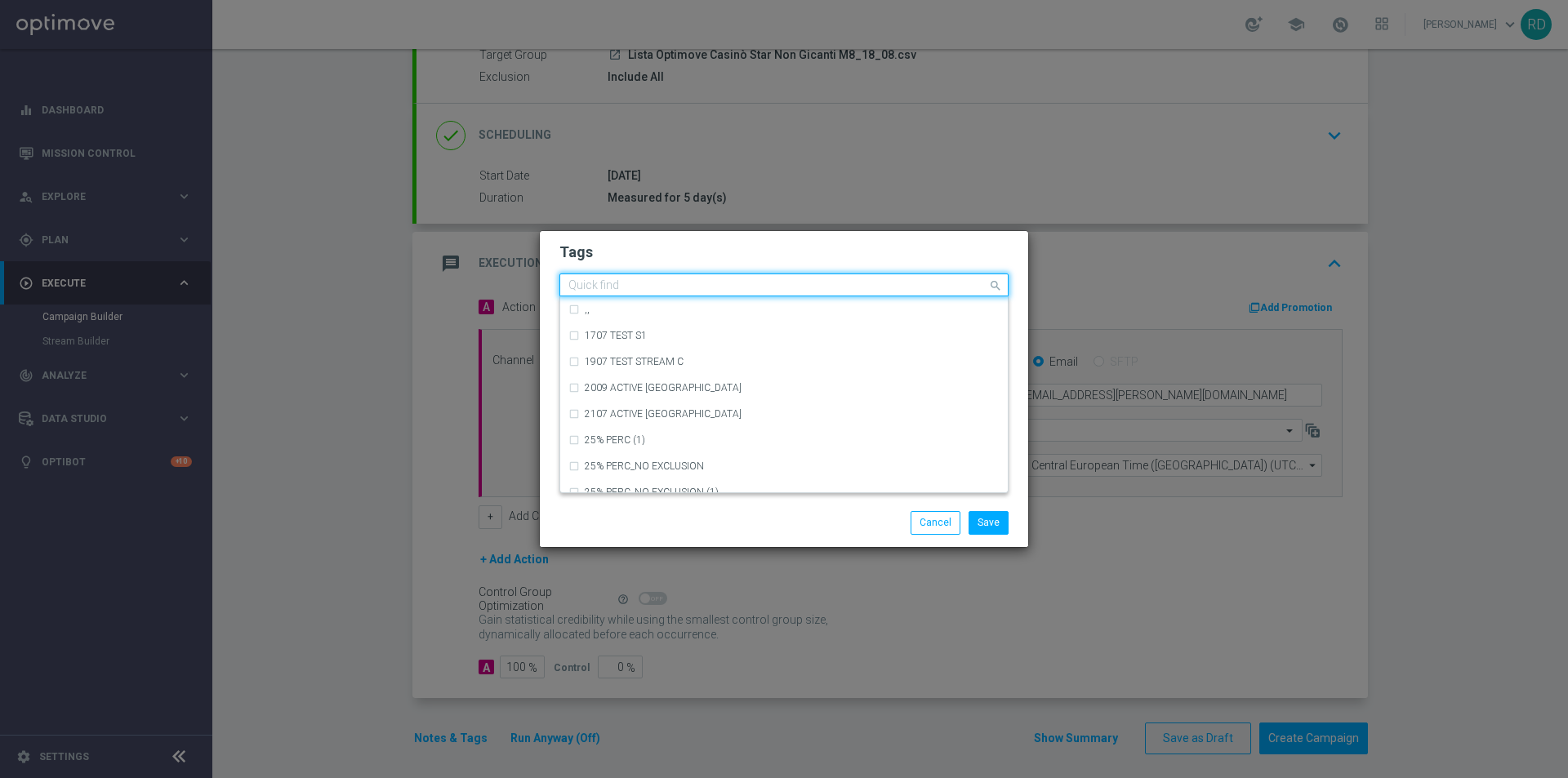
click at [616, 285] on input "text" at bounding box center [778, 286] width 419 height 14
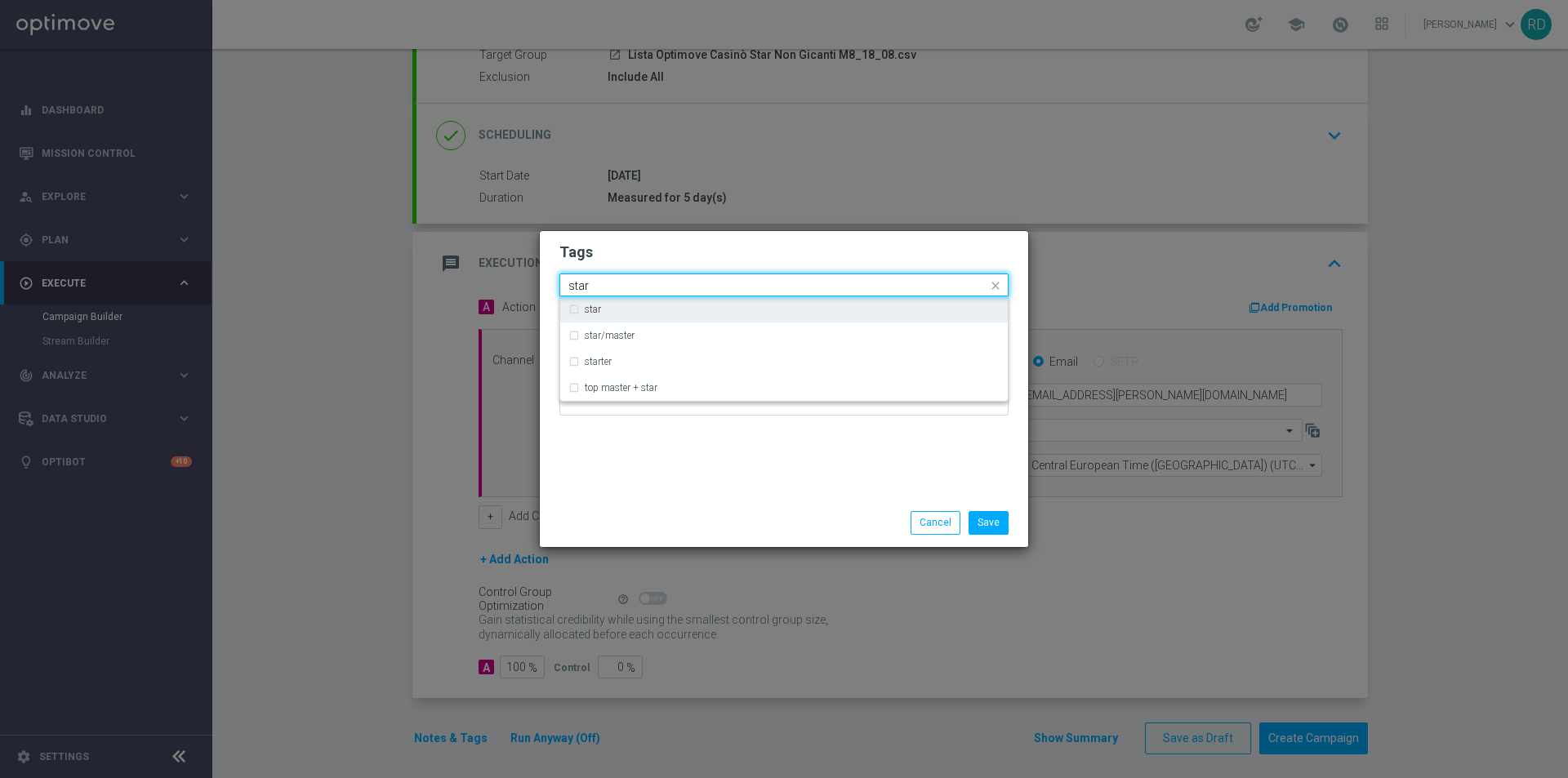
click at [605, 310] on div "star" at bounding box center [792, 309] width 415 height 9
type input "star"
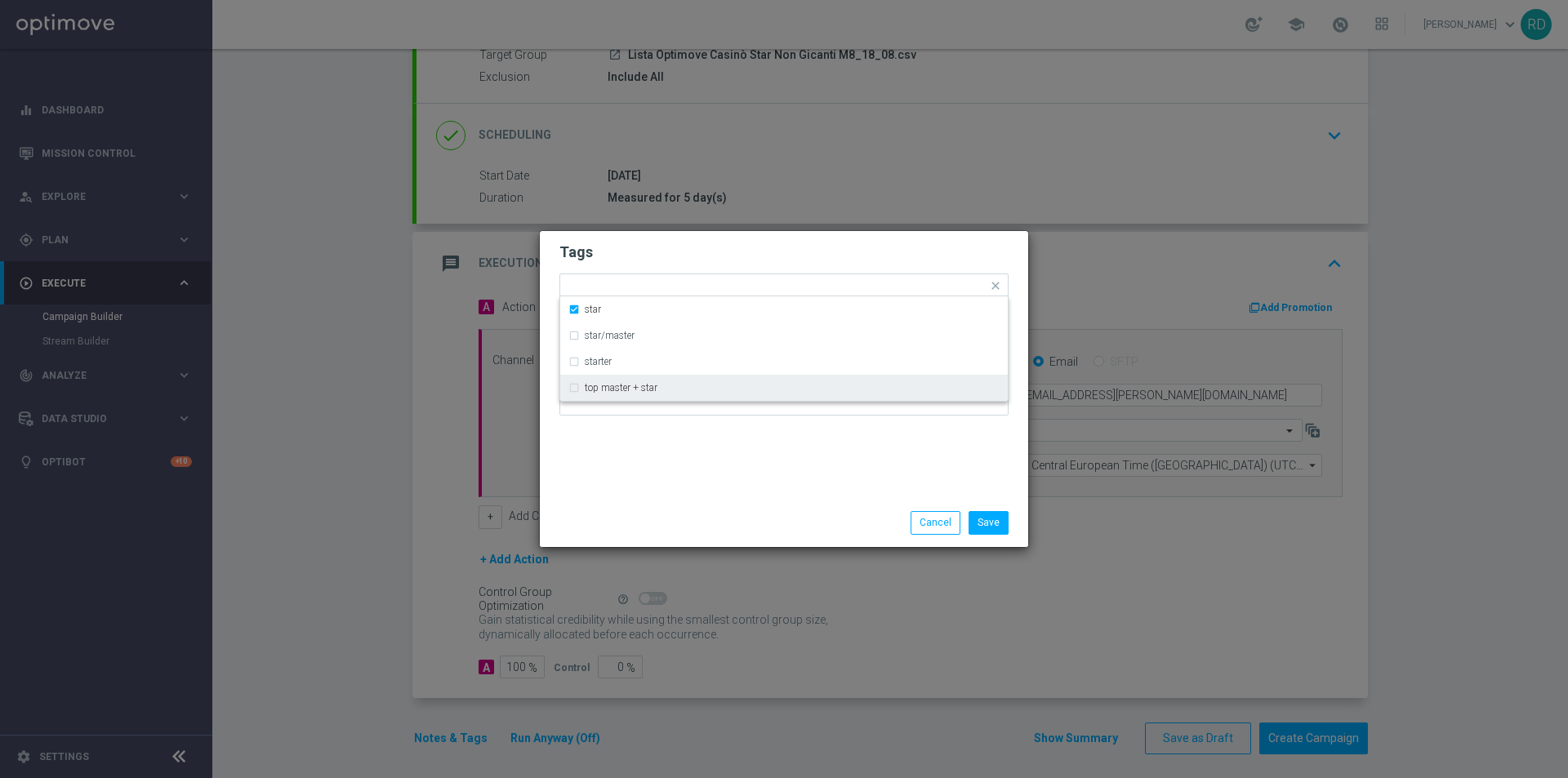
drag, startPoint x: 641, startPoint y: 452, endPoint x: 670, endPoint y: 317, distance: 138.1
click at [641, 451] on div "Tags Quick find × star star star/master starter top master + star Notes" at bounding box center [784, 365] width 489 height 268
click at [671, 290] on input "text" at bounding box center [801, 286] width 372 height 14
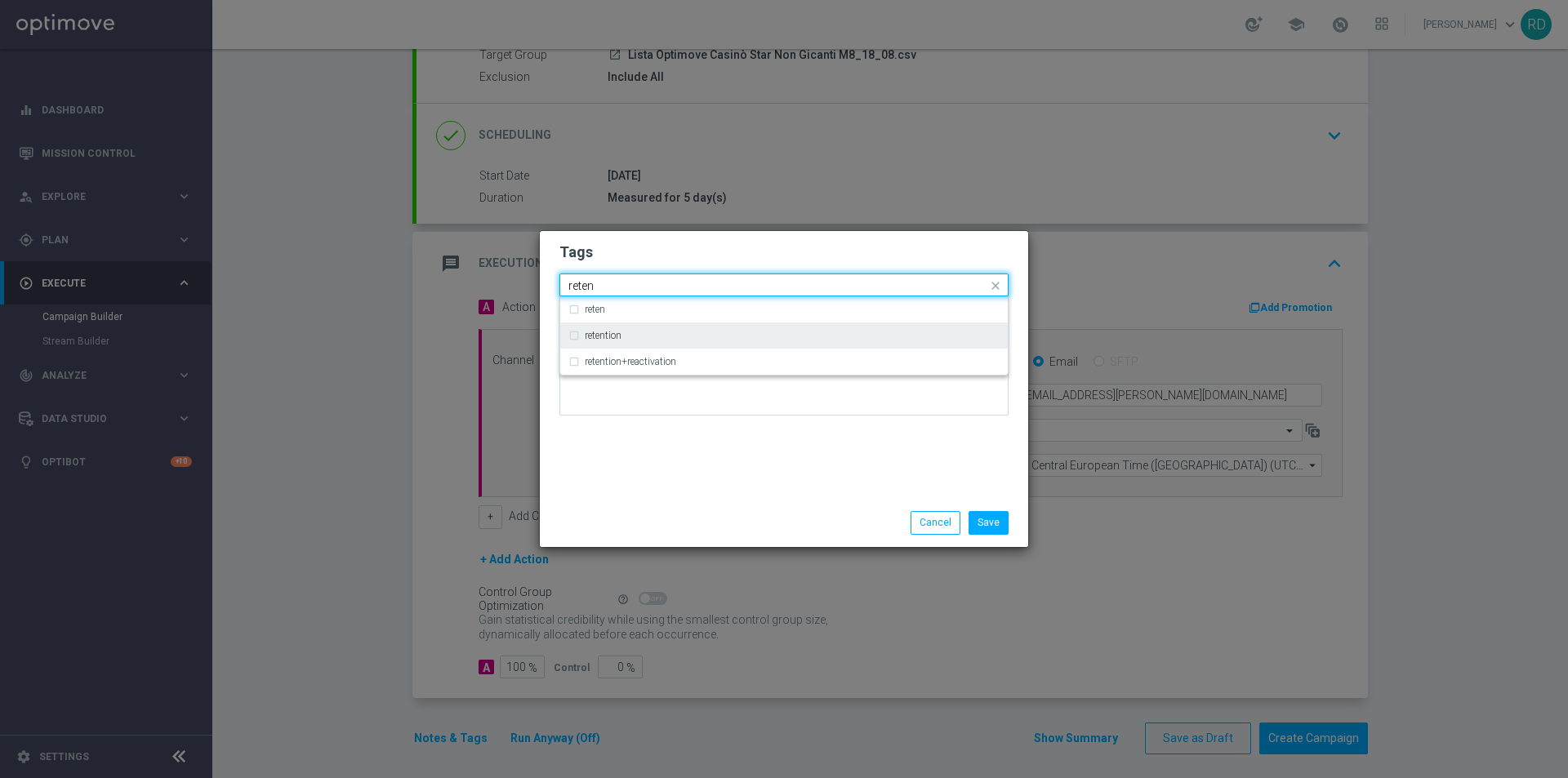
click at [634, 340] on div "retention" at bounding box center [792, 335] width 415 height 9
type input "reten"
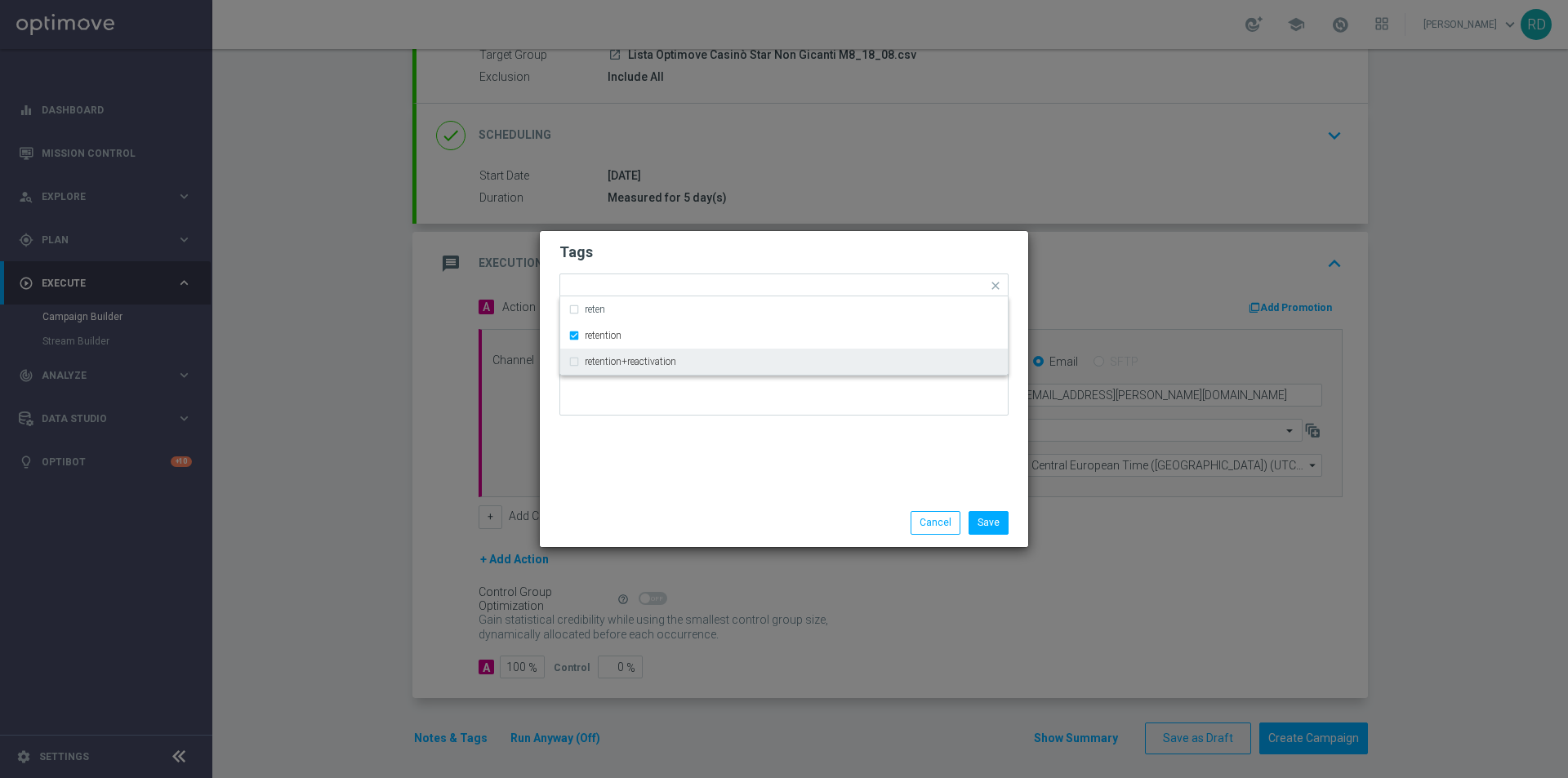
click at [657, 439] on div "Tags Quick find × star × retention reten retention retention+reactivation Notes" at bounding box center [784, 365] width 489 height 268
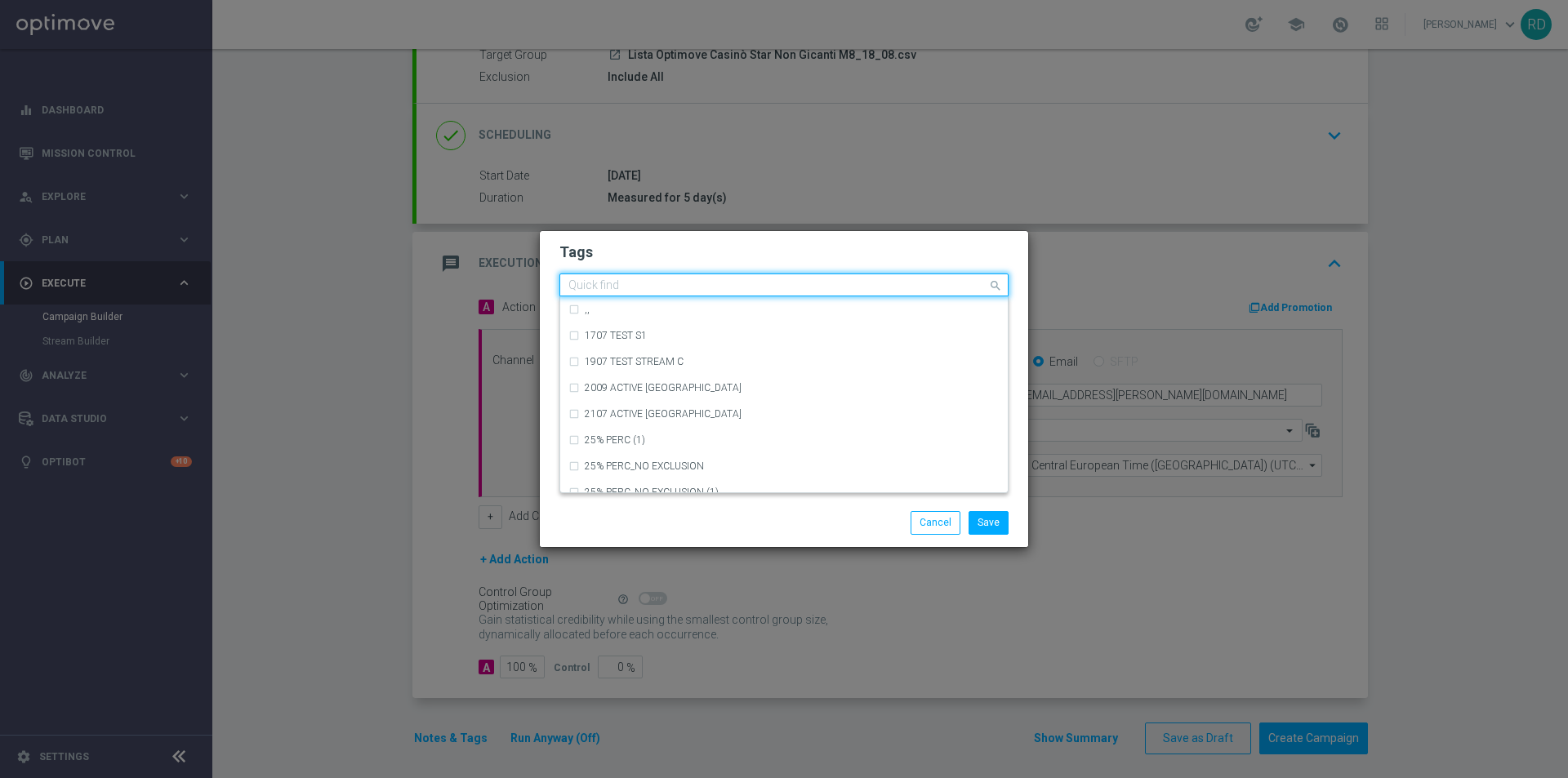
click at [719, 286] on input "text" at bounding box center [778, 286] width 419 height 14
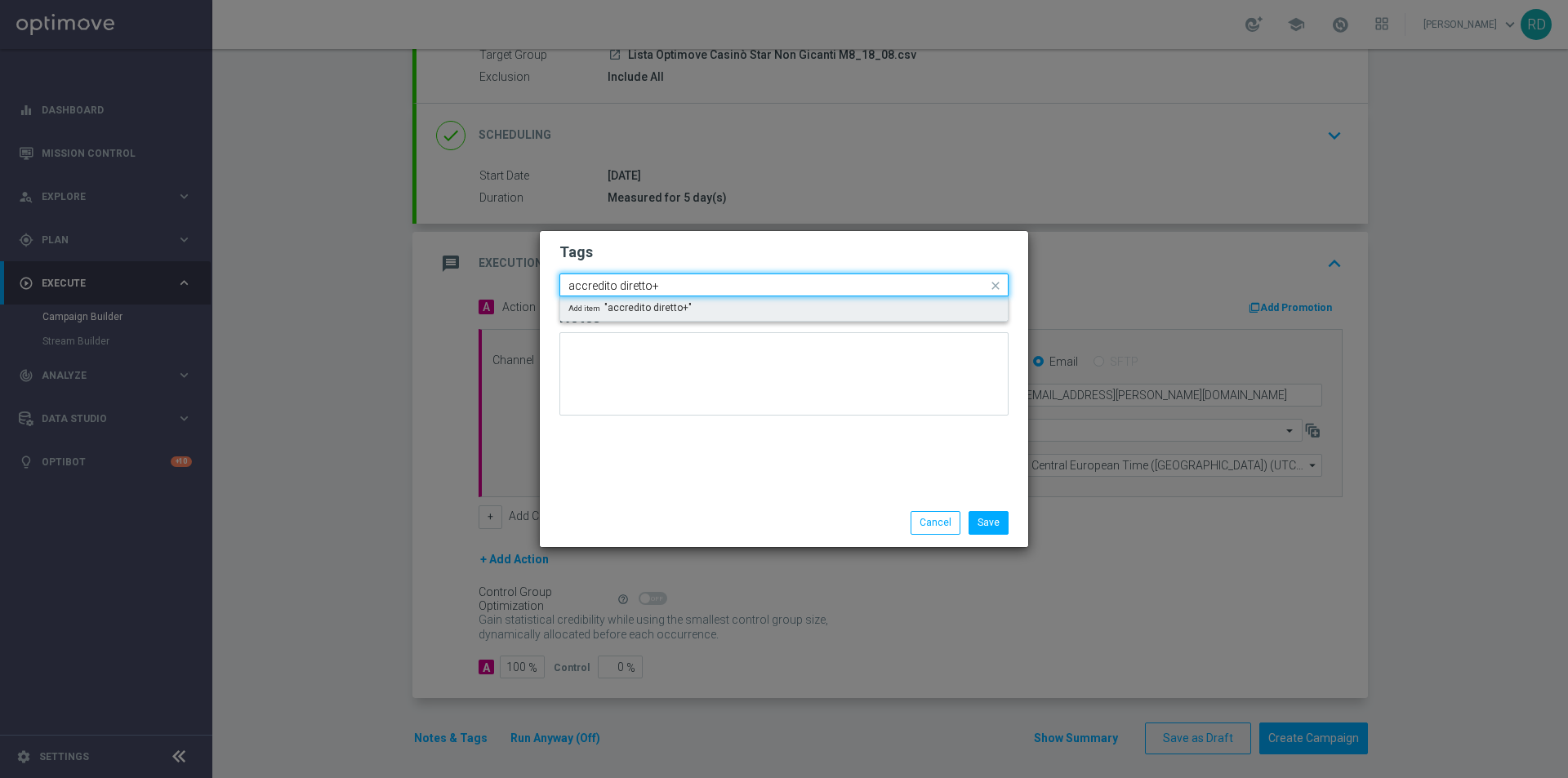
scroll to position [0, 0]
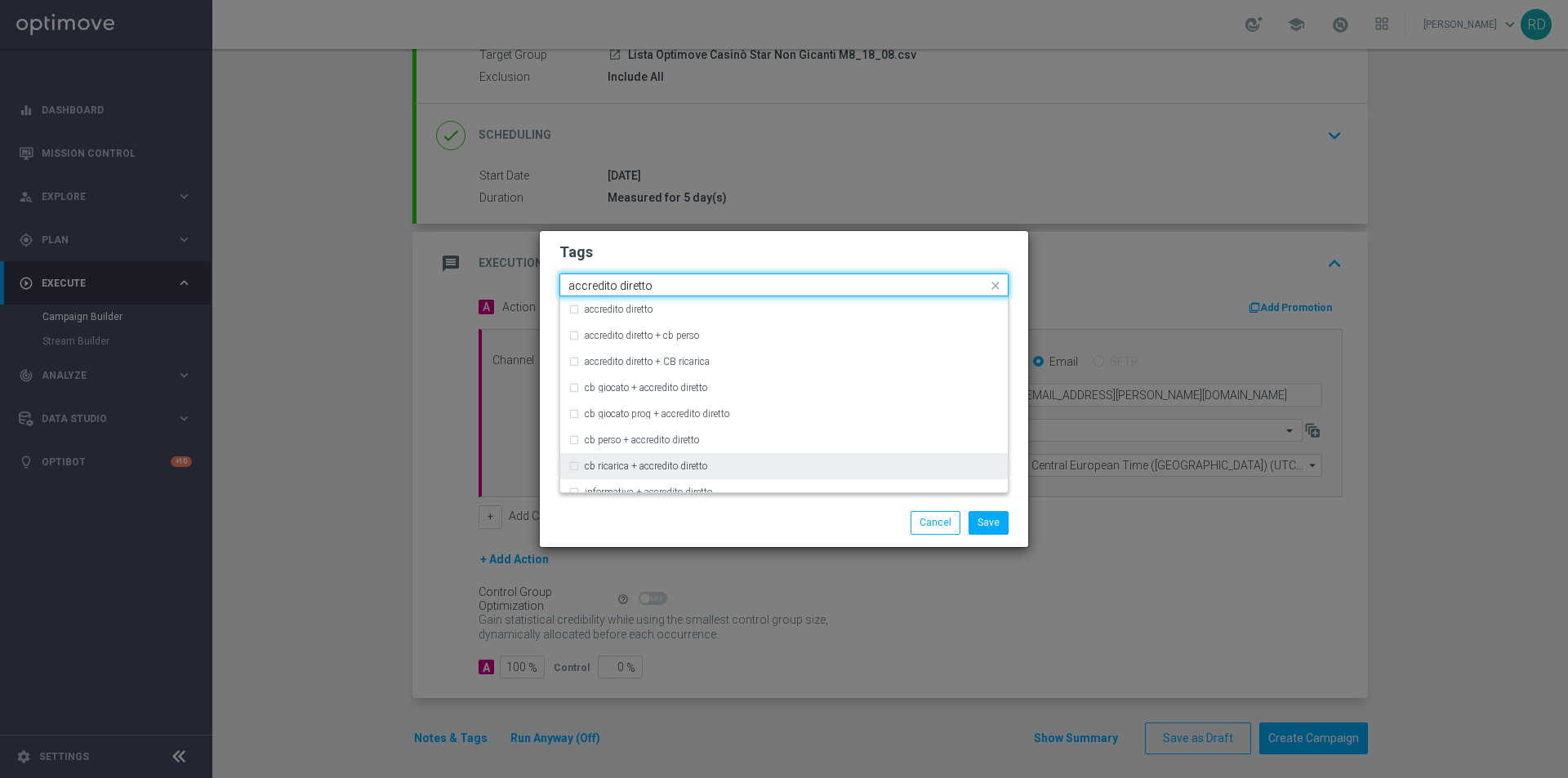
click at [673, 453] on div "cb ricarica + accredito diretto" at bounding box center [784, 466] width 432 height 26
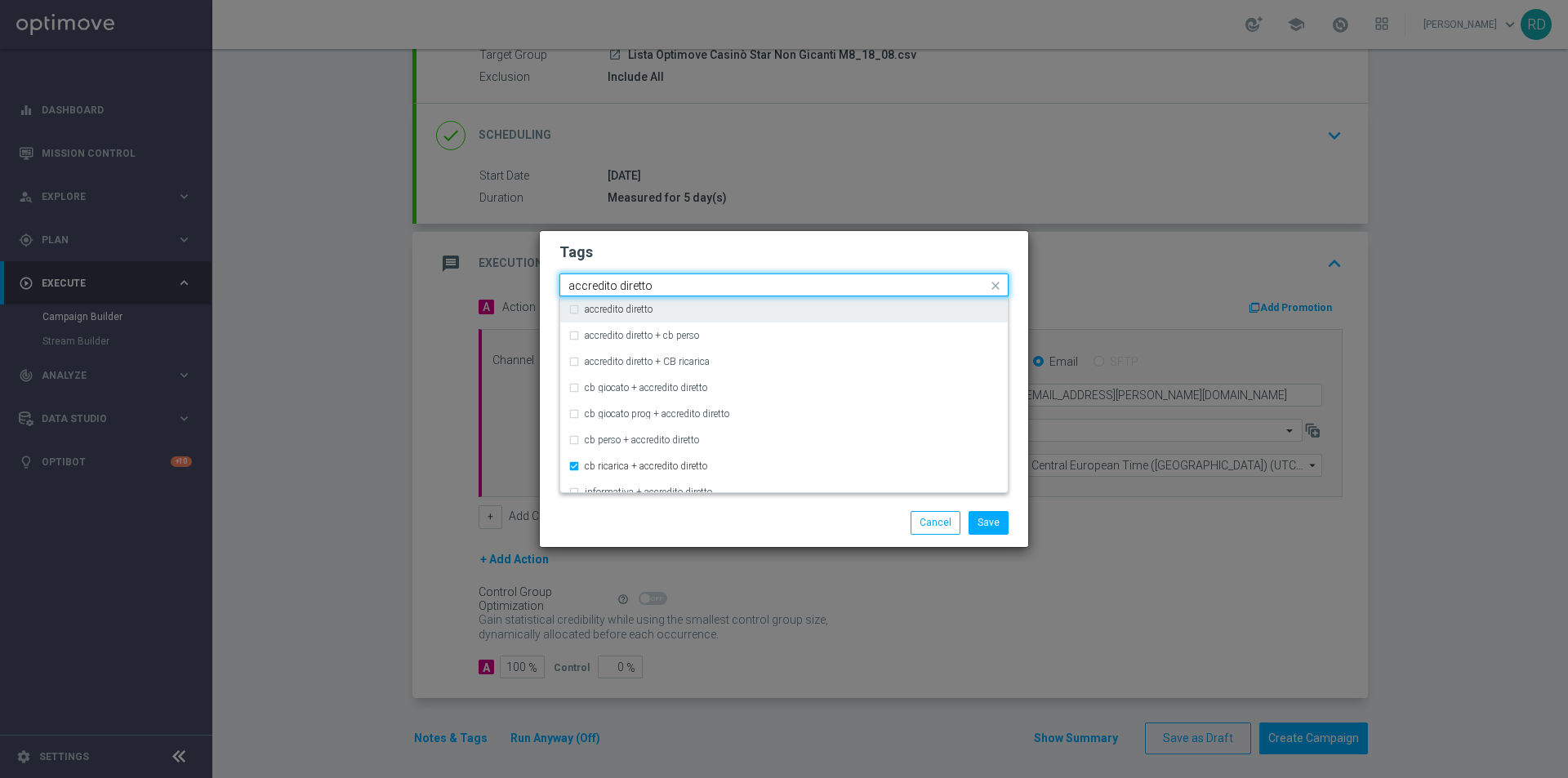
drag, startPoint x: 667, startPoint y: 281, endPoint x: 542, endPoint y: 286, distance: 125.1
click at [542, 286] on div "Tags Quick find × star × retention × cb ricarica + accredito diretto accredito …" at bounding box center [784, 365] width 489 height 268
click at [669, 280] on input "accredito diretto" at bounding box center [778, 286] width 419 height 14
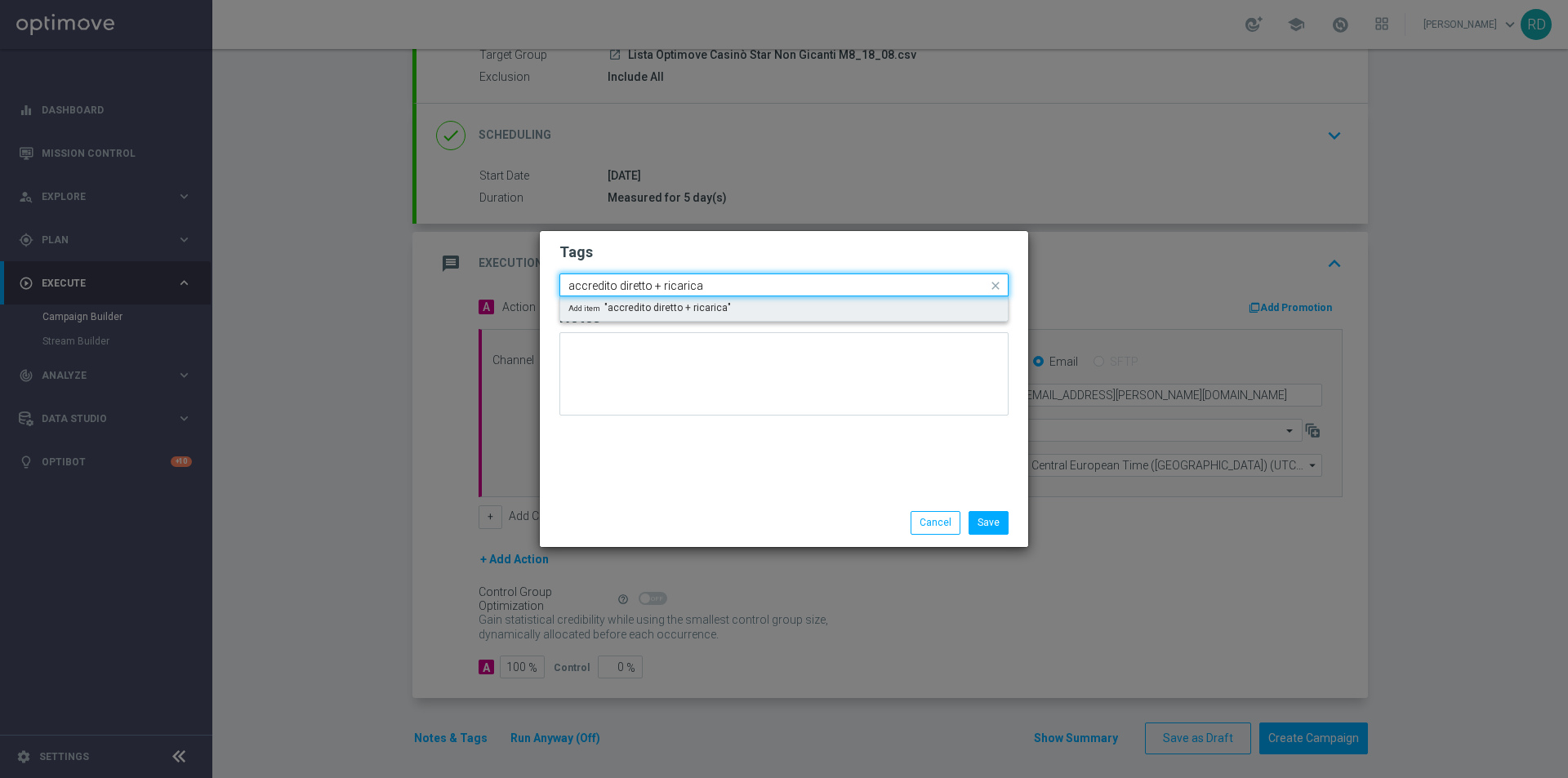
click at [678, 300] on div "Add item "accredito diretto + ricarica"" at bounding box center [784, 309] width 447 height 24
type input "accredito diretto + ricarica"
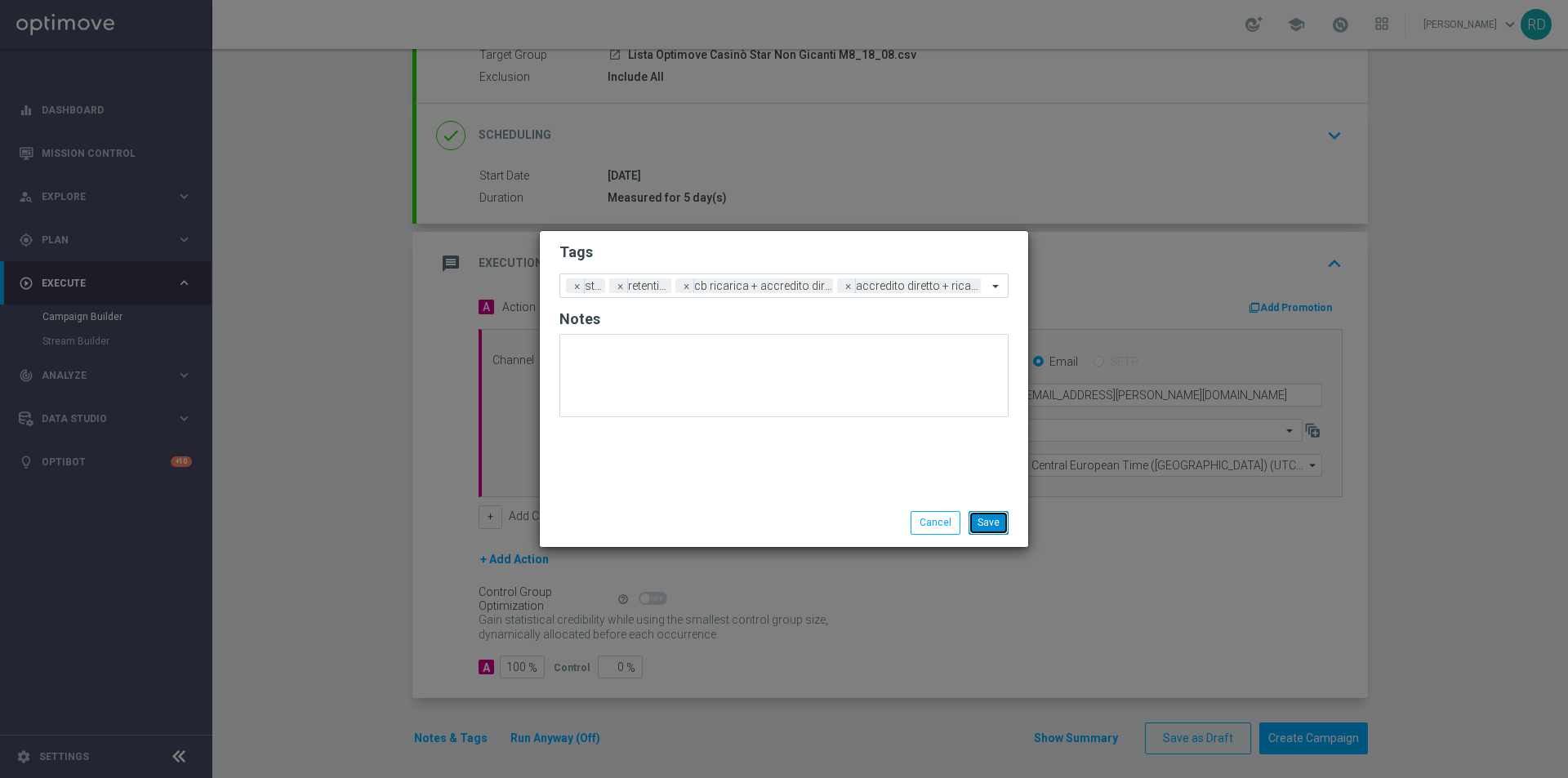
click at [983, 518] on button "Save" at bounding box center [989, 522] width 40 height 22
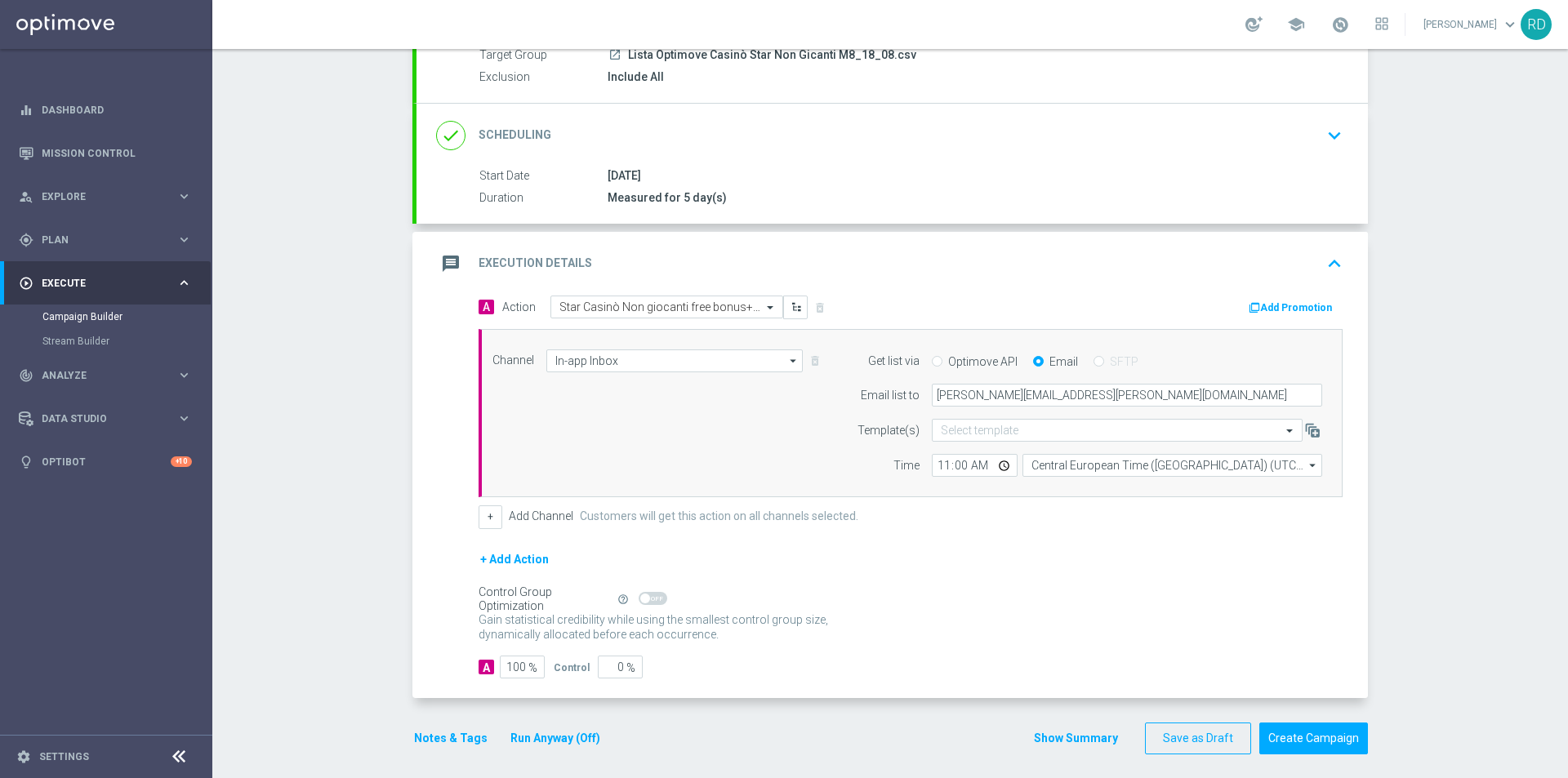
click at [426, 734] on button "Notes & Tags" at bounding box center [451, 739] width 77 height 21
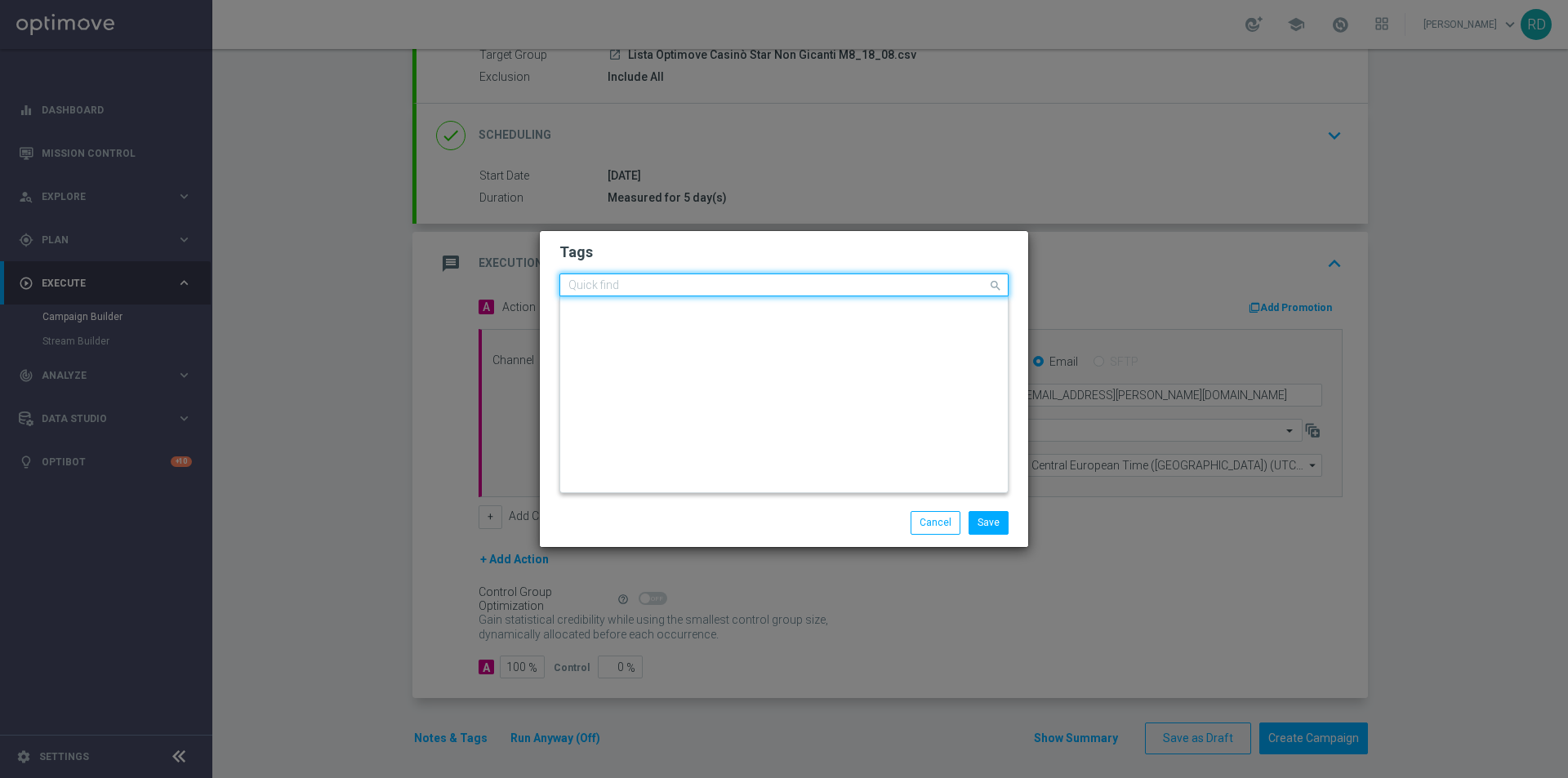
click at [813, 285] on div "Quick find × star × retention × cb ricarica + accredito diretto × accredito dir…" at bounding box center [774, 286] width 427 height 21
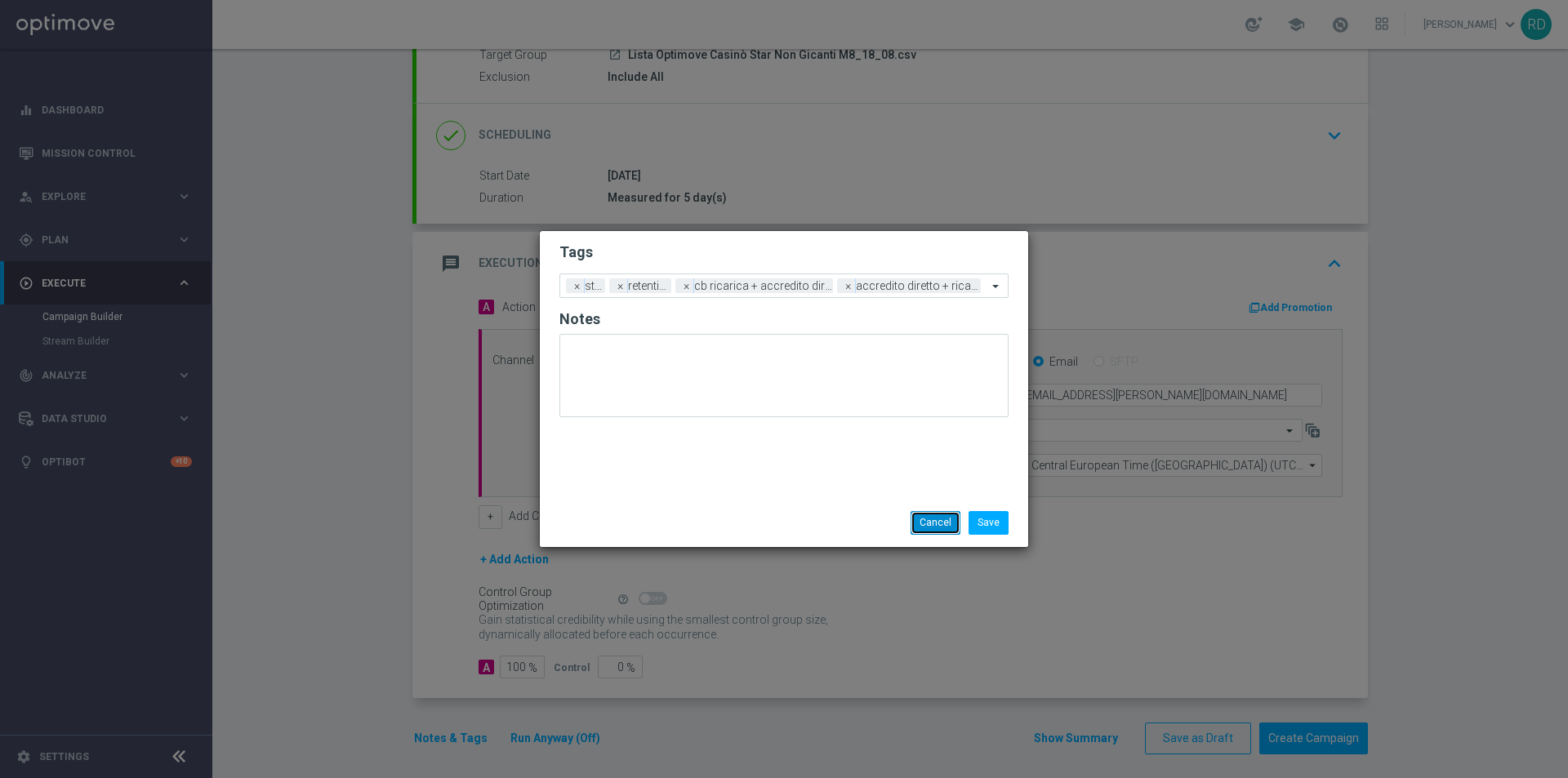
drag, startPoint x: 942, startPoint y: 522, endPoint x: 913, endPoint y: 490, distance: 43.2
click at [940, 519] on button "Cancel" at bounding box center [935, 522] width 50 height 22
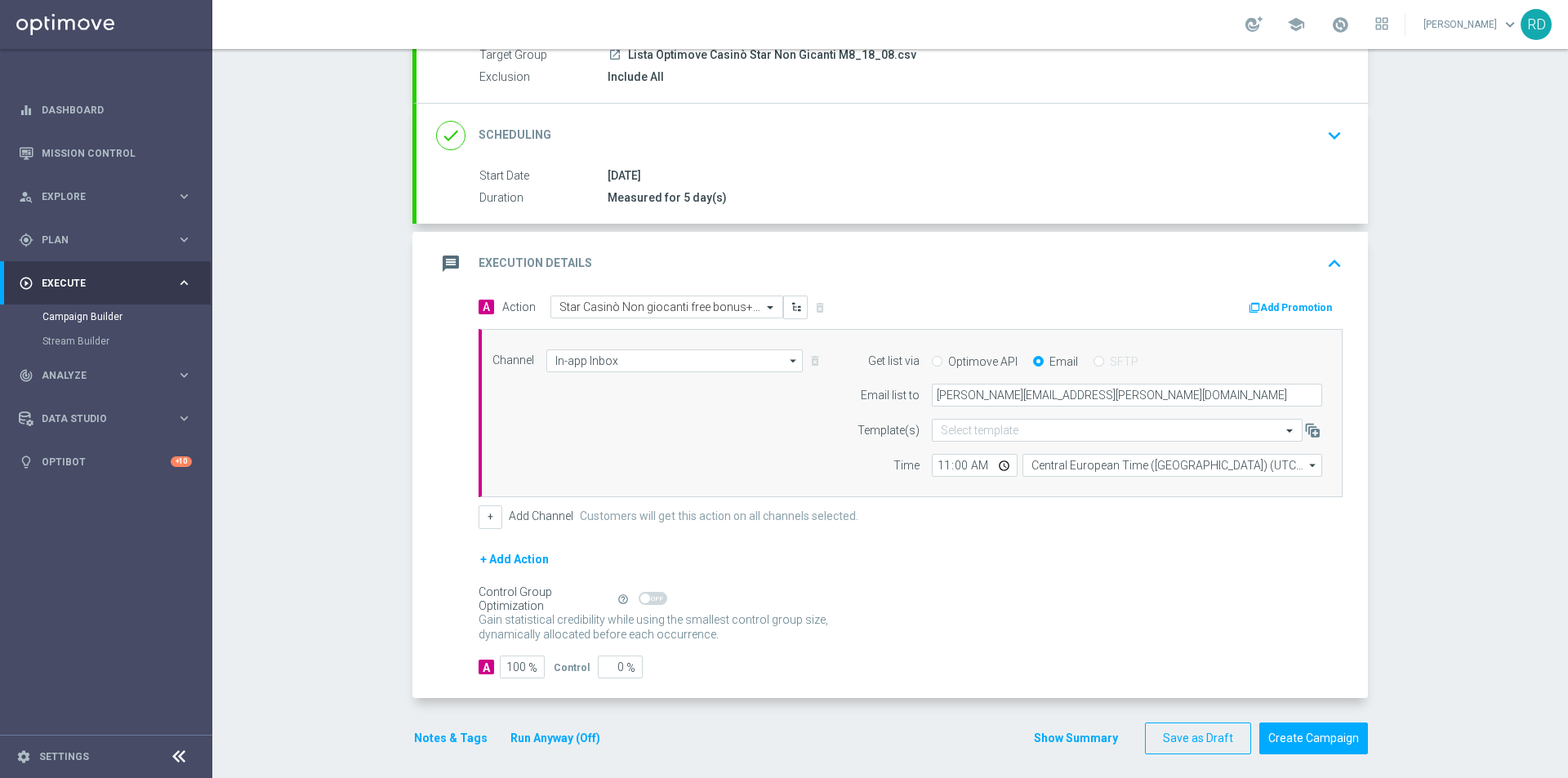
click at [434, 734] on button "Notes & Tags" at bounding box center [451, 739] width 77 height 21
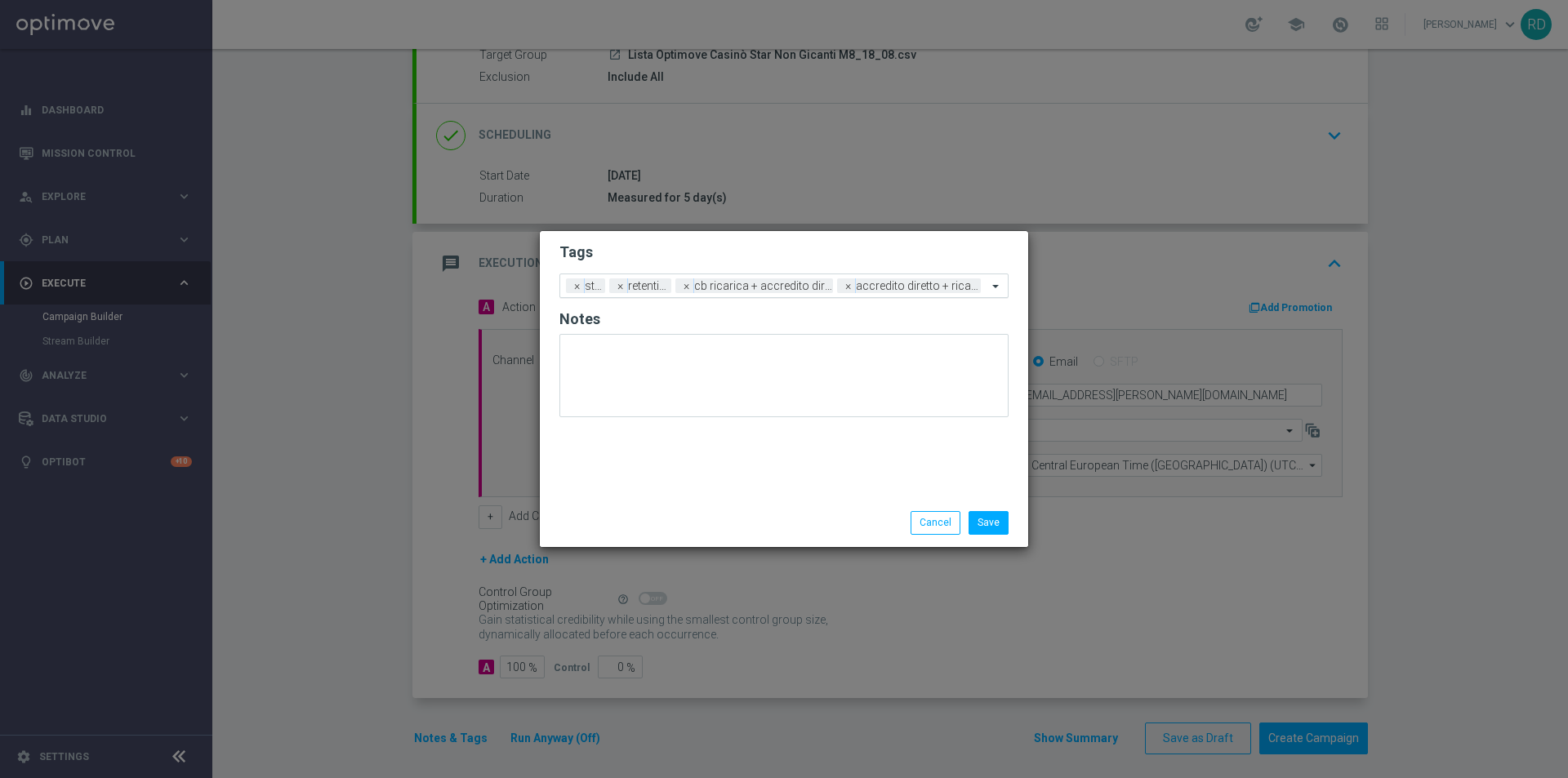
click at [991, 284] on span at bounding box center [998, 286] width 21 height 14
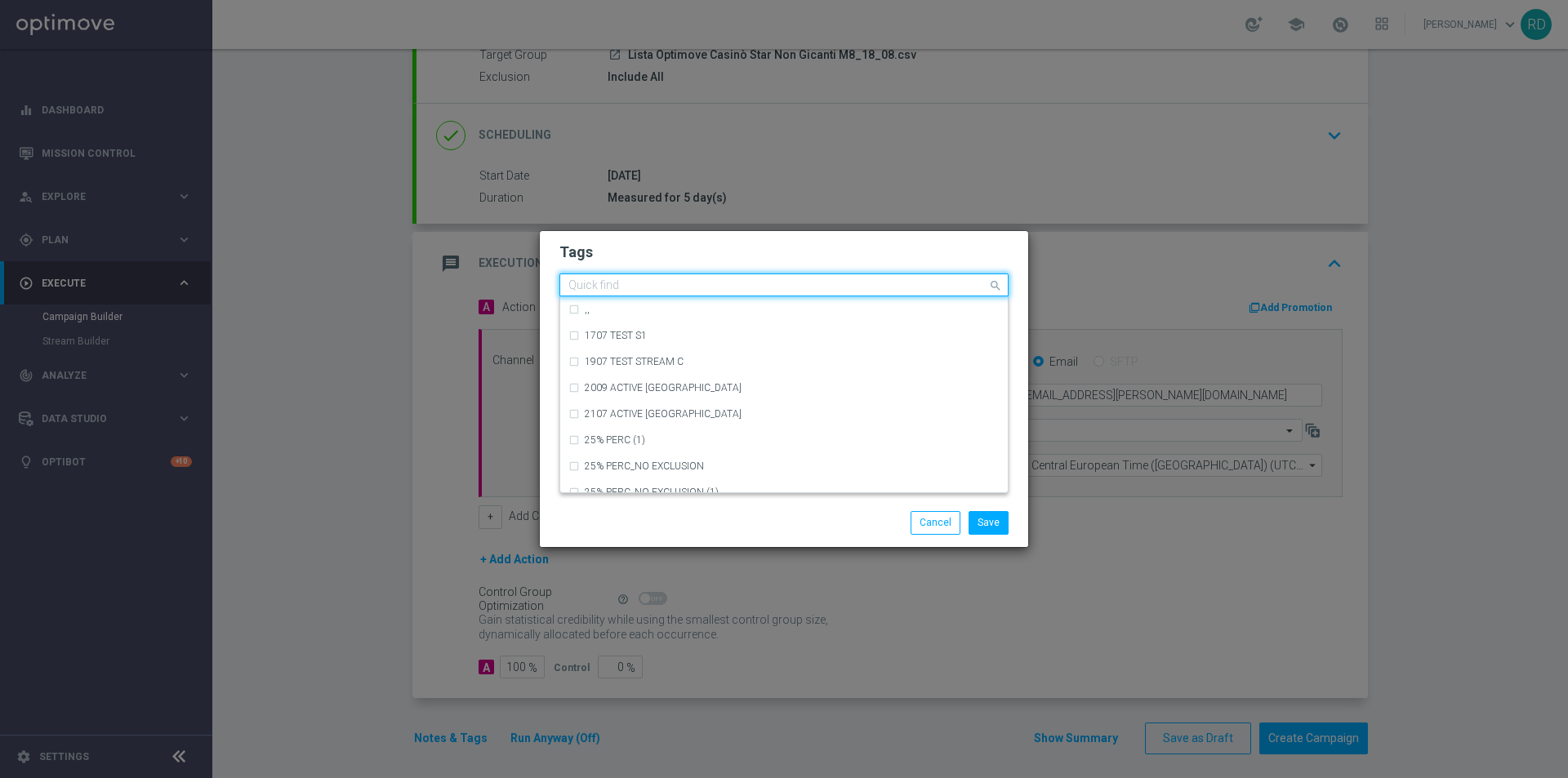
click at [955, 276] on div "Quick find × star × retention × cb ricarica + accredito diretto × accredito dir…" at bounding box center [774, 286] width 427 height 21
click at [945, 282] on input "text" at bounding box center [778, 286] width 419 height 14
click at [921, 518] on button "Cancel" at bounding box center [935, 522] width 50 height 22
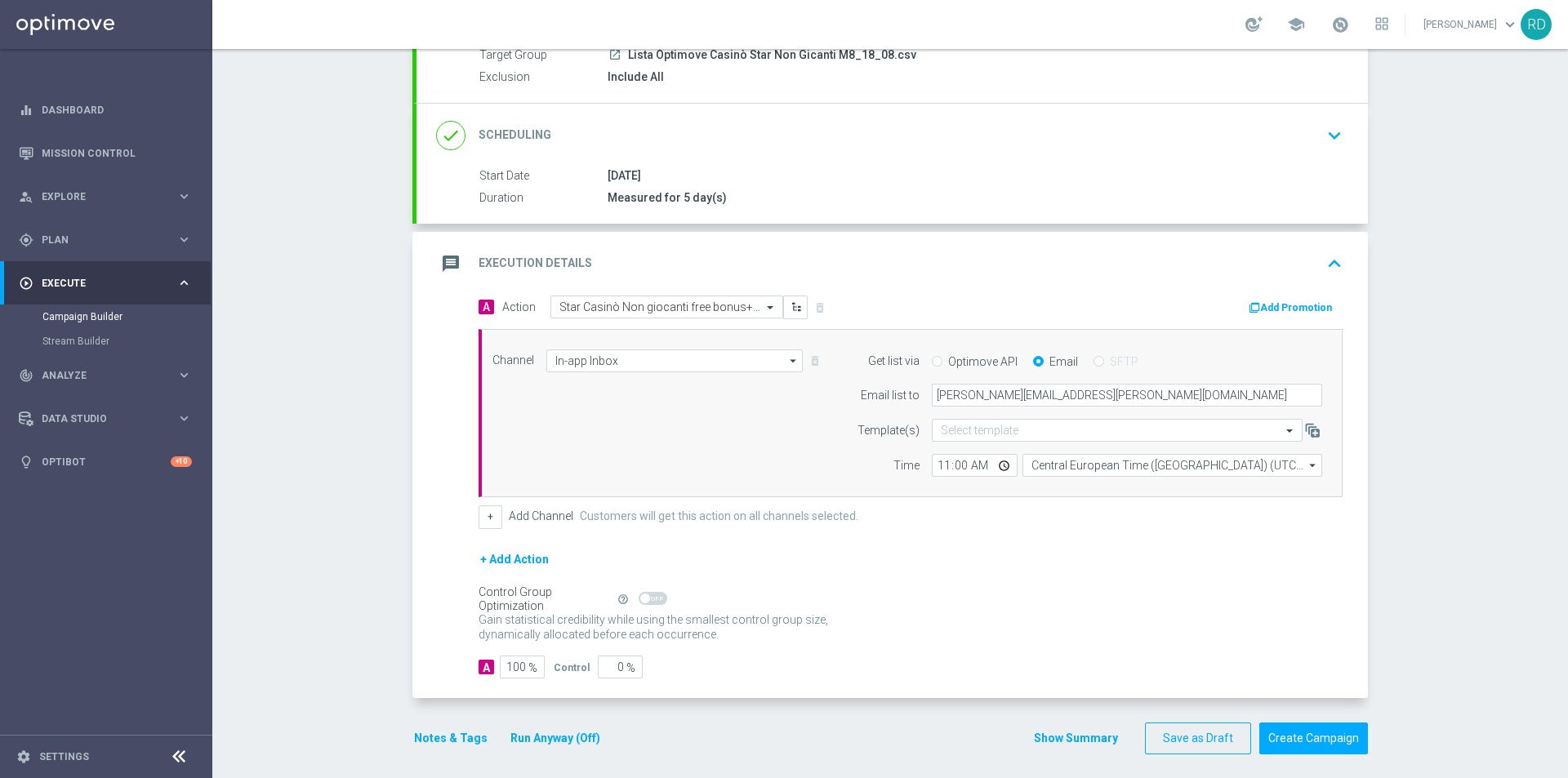
click at [434, 741] on button "Notes & Tags" at bounding box center [451, 739] width 77 height 21
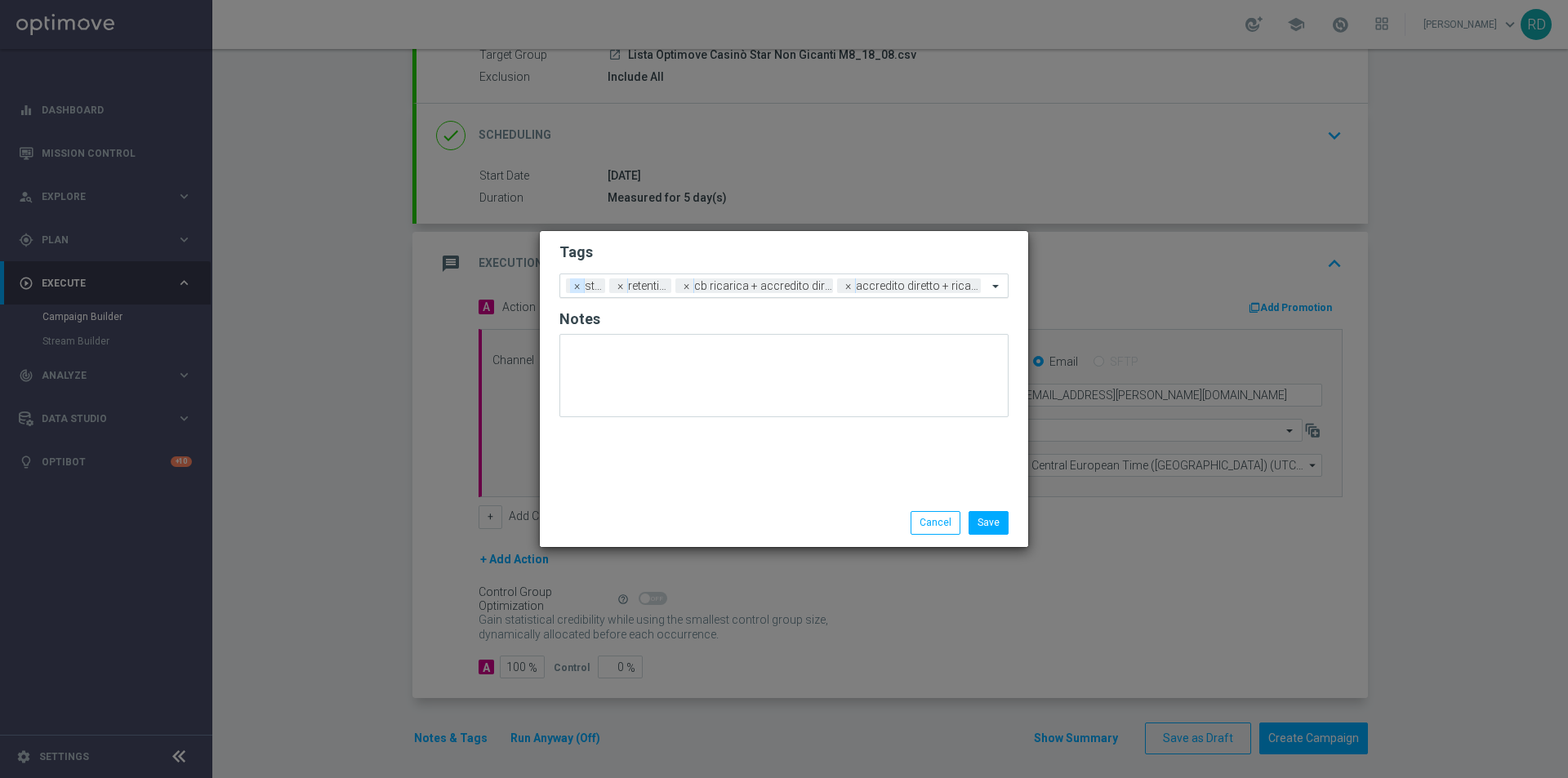
click at [576, 288] on span "×" at bounding box center [578, 286] width 15 height 15
click at [576, 286] on span "×" at bounding box center [578, 286] width 15 height 15
click at [572, 286] on span "×" at bounding box center [578, 286] width 15 height 15
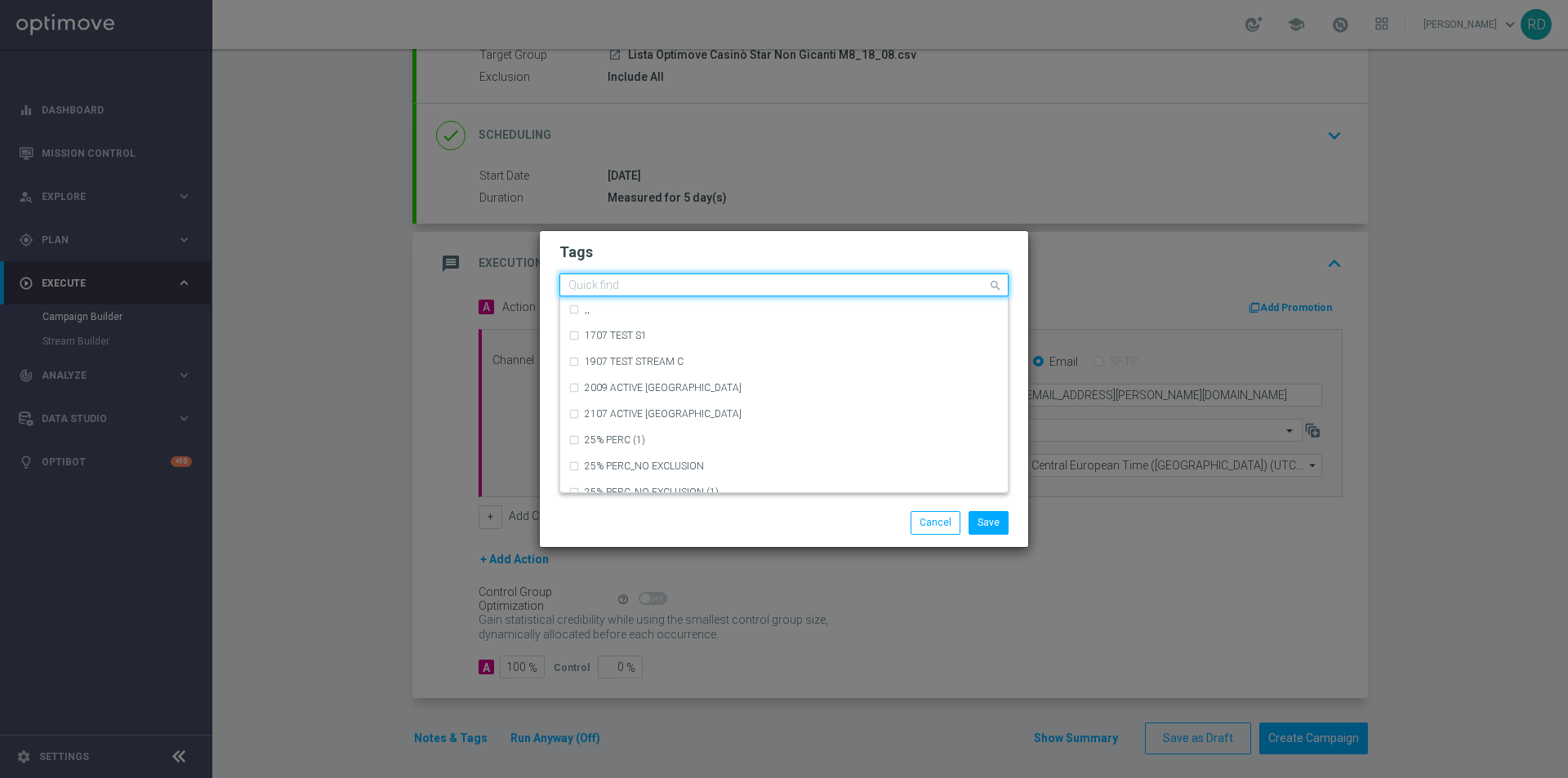
click at [575, 284] on input "text" at bounding box center [778, 286] width 419 height 14
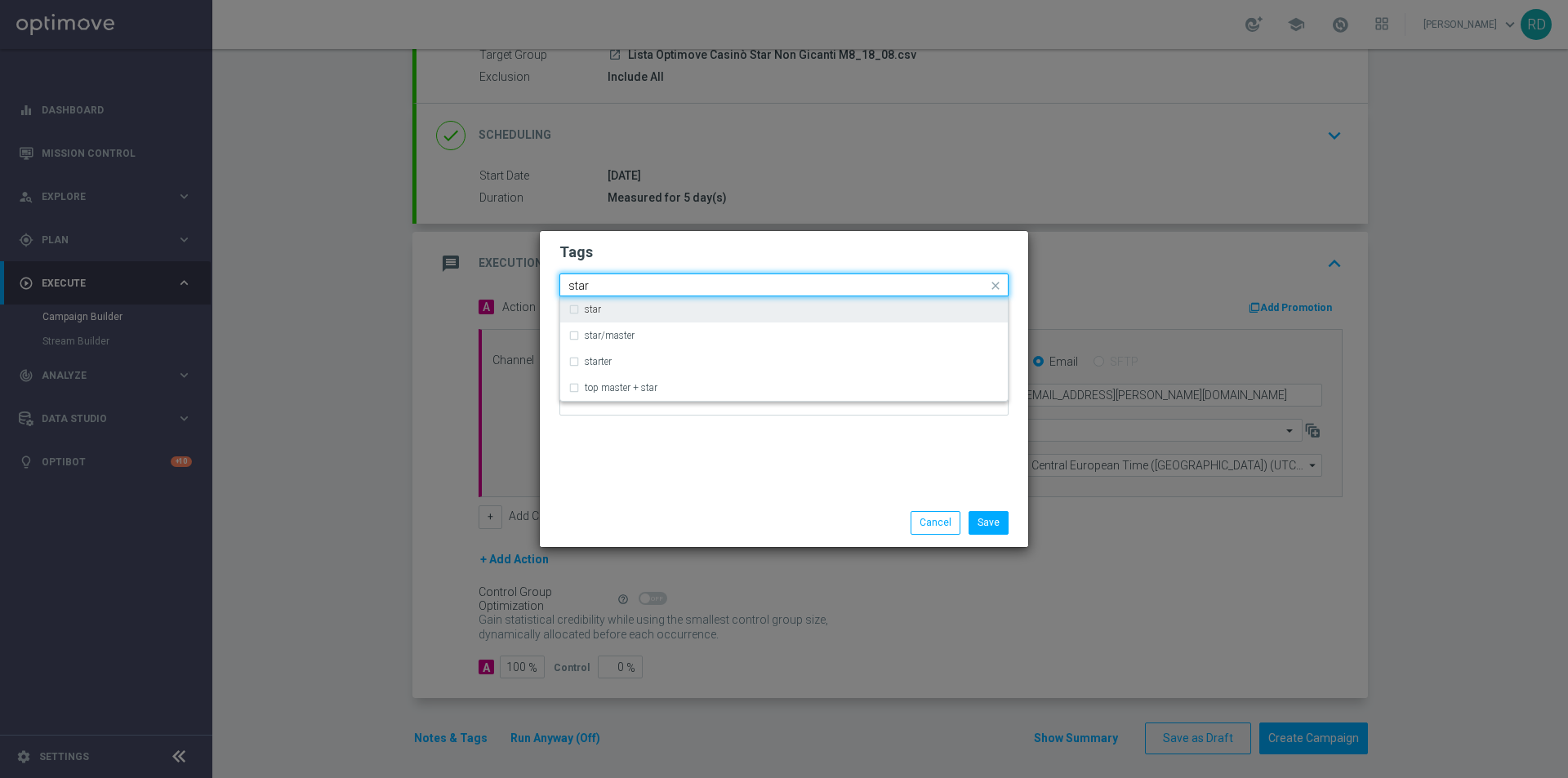
drag, startPoint x: 611, startPoint y: 307, endPoint x: 624, endPoint y: 288, distance: 23.0
click at [611, 305] on div "star" at bounding box center [792, 309] width 415 height 9
type input "star"
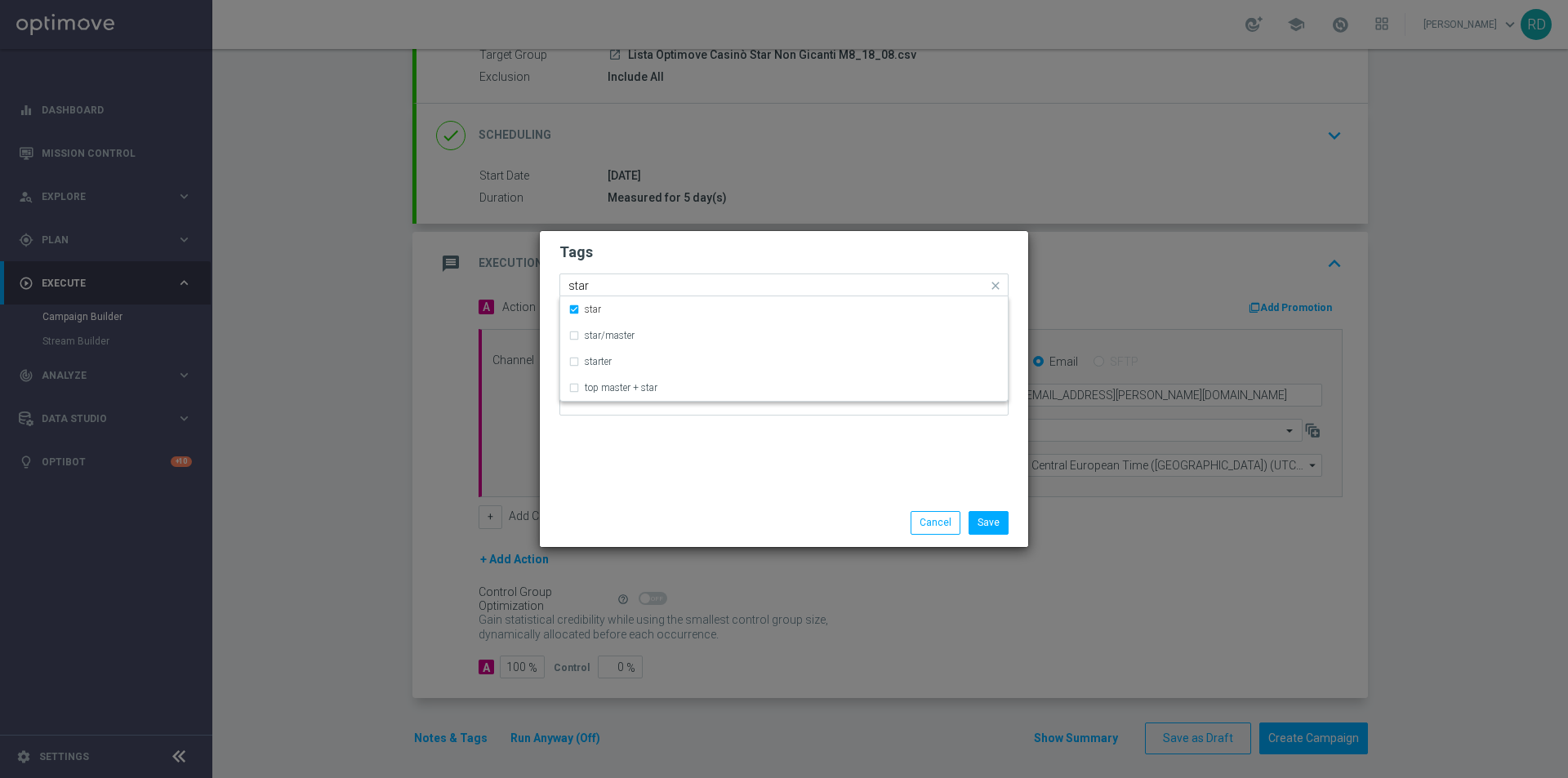
click at [630, 277] on div "Quick find × star star" at bounding box center [774, 286] width 427 height 21
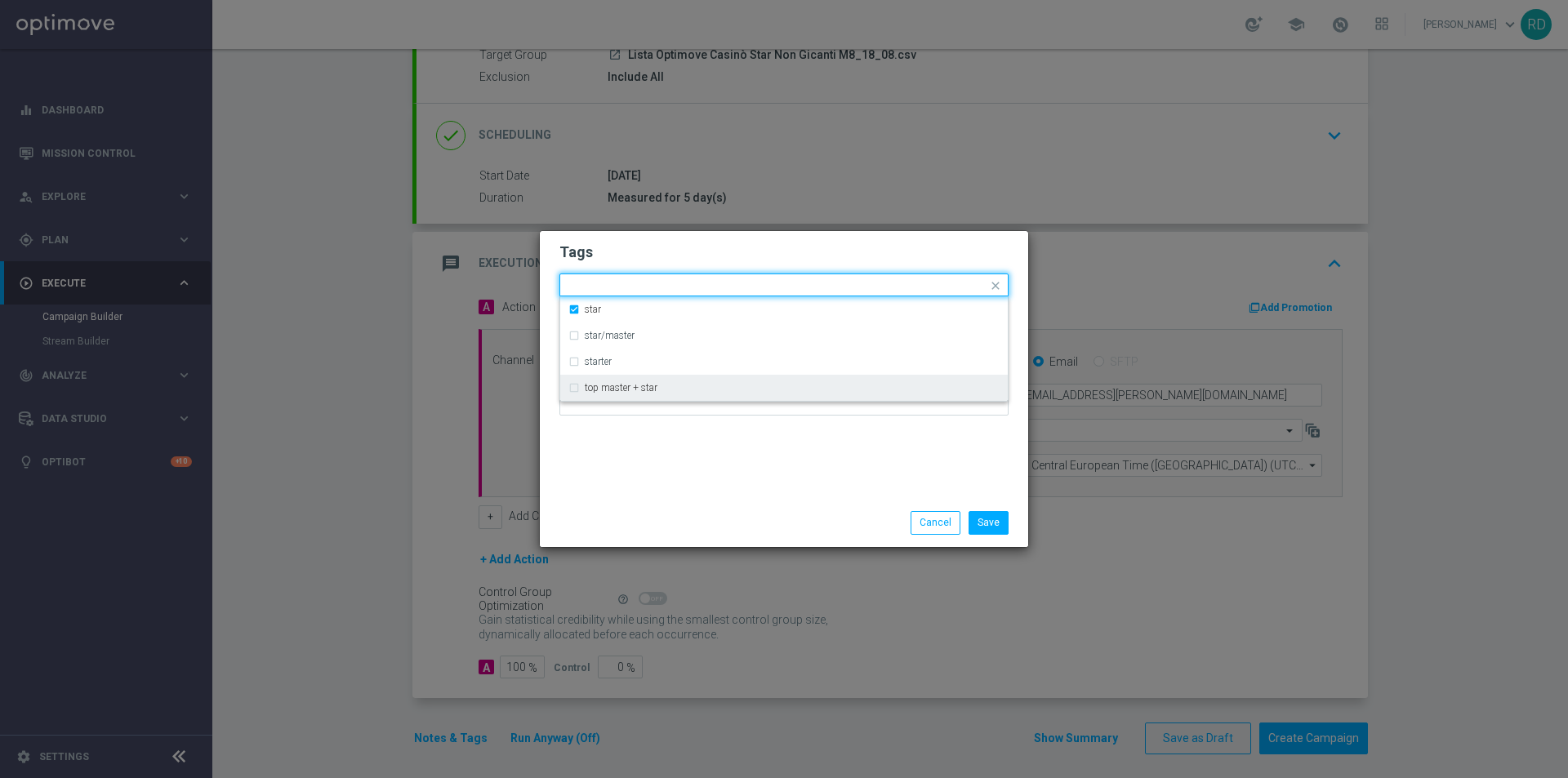
click at [606, 471] on div "Tags Quick find × star star star/master starter top master + star Notes" at bounding box center [784, 365] width 489 height 268
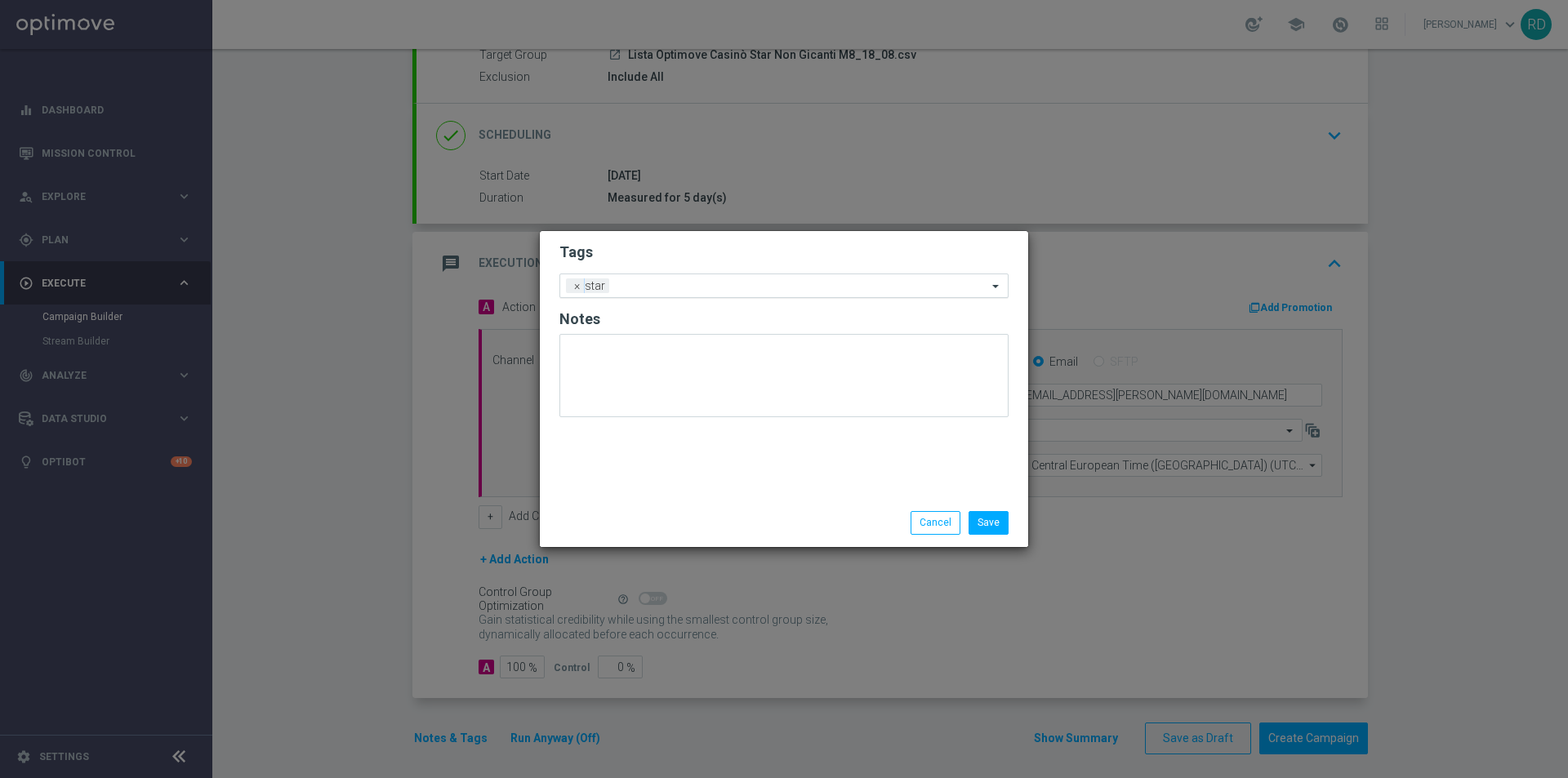
click at [662, 288] on input "text" at bounding box center [801, 286] width 372 height 14
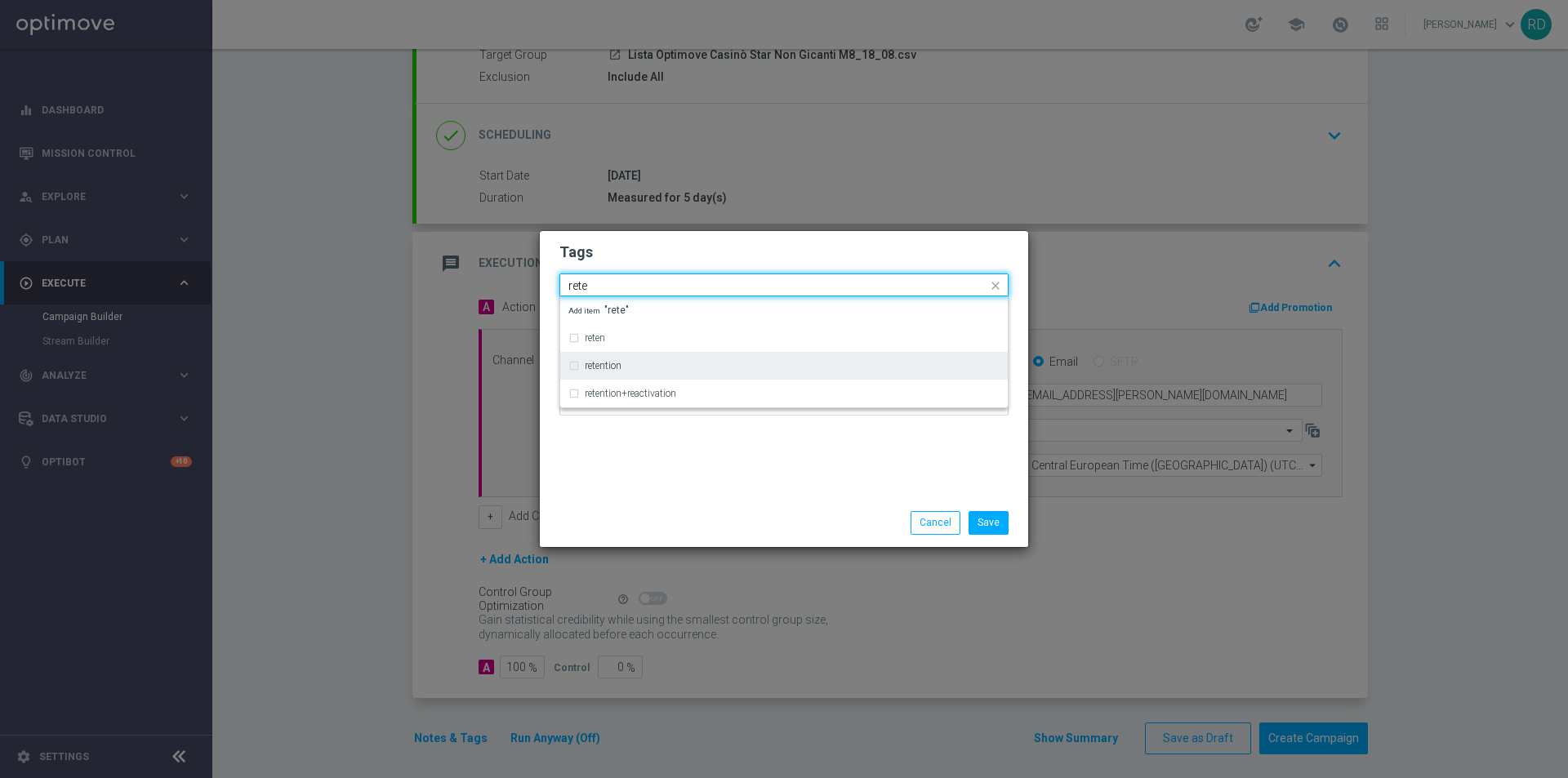
click at [630, 362] on div "retention" at bounding box center [792, 366] width 415 height 9
type input "rete"
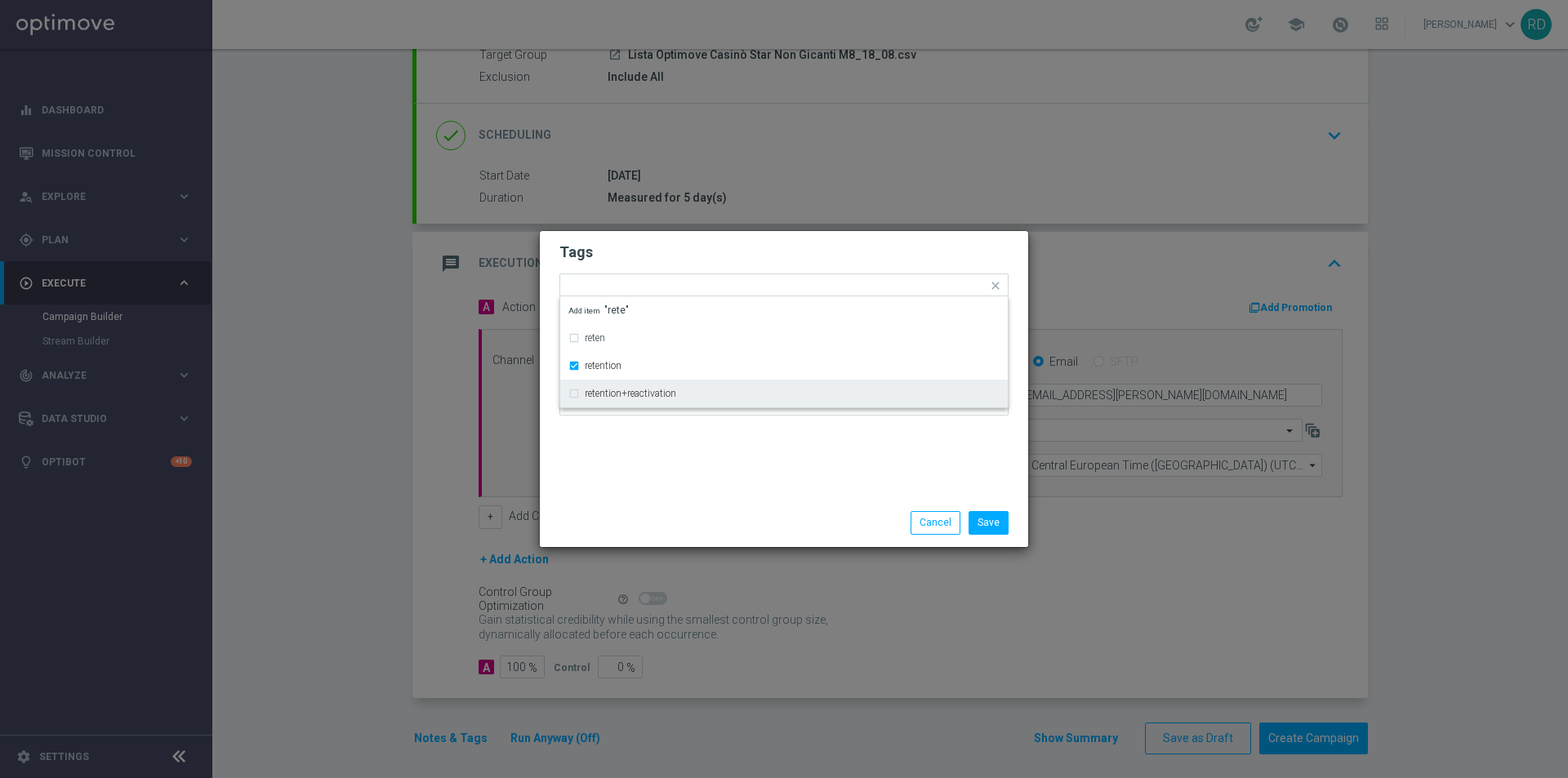
click at [644, 435] on div "Tags Quick find × star × retention reten retention retention+reactivation Add i…" at bounding box center [784, 365] width 489 height 268
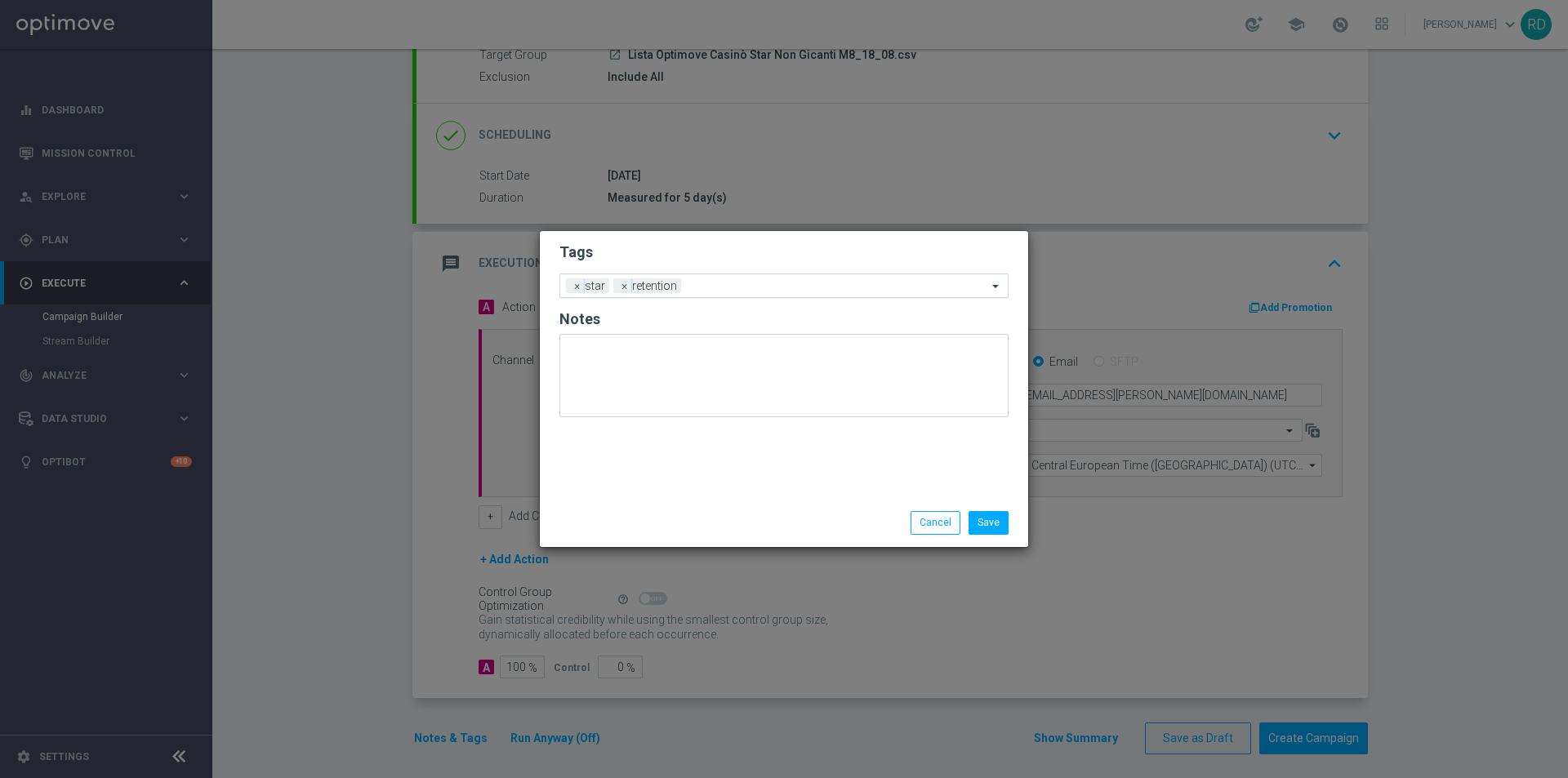
click at [730, 284] on input "text" at bounding box center [838, 286] width 300 height 14
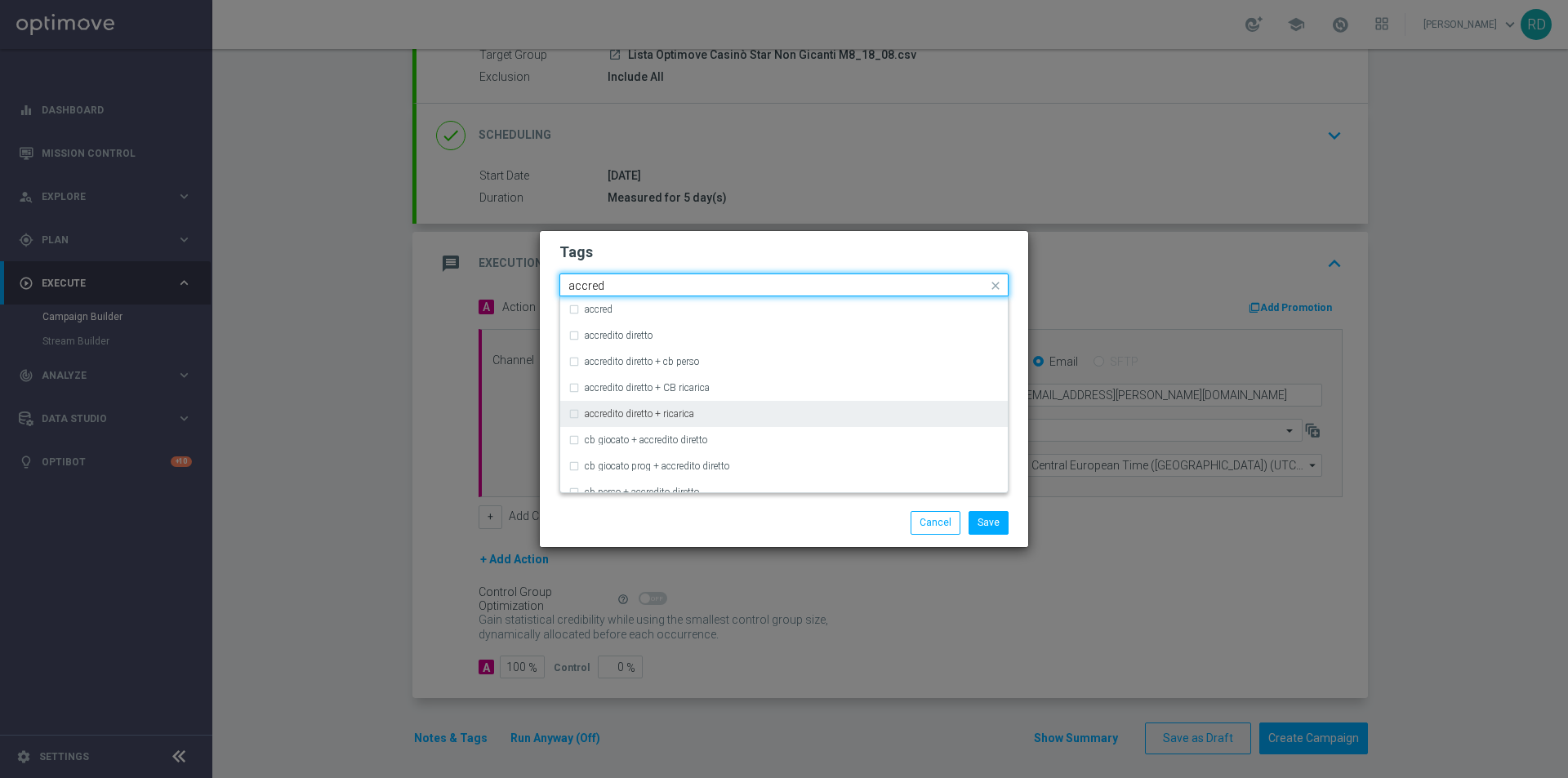
click at [712, 418] on div "accredito diretto + ricarica" at bounding box center [792, 414] width 415 height 9
type input "accred"
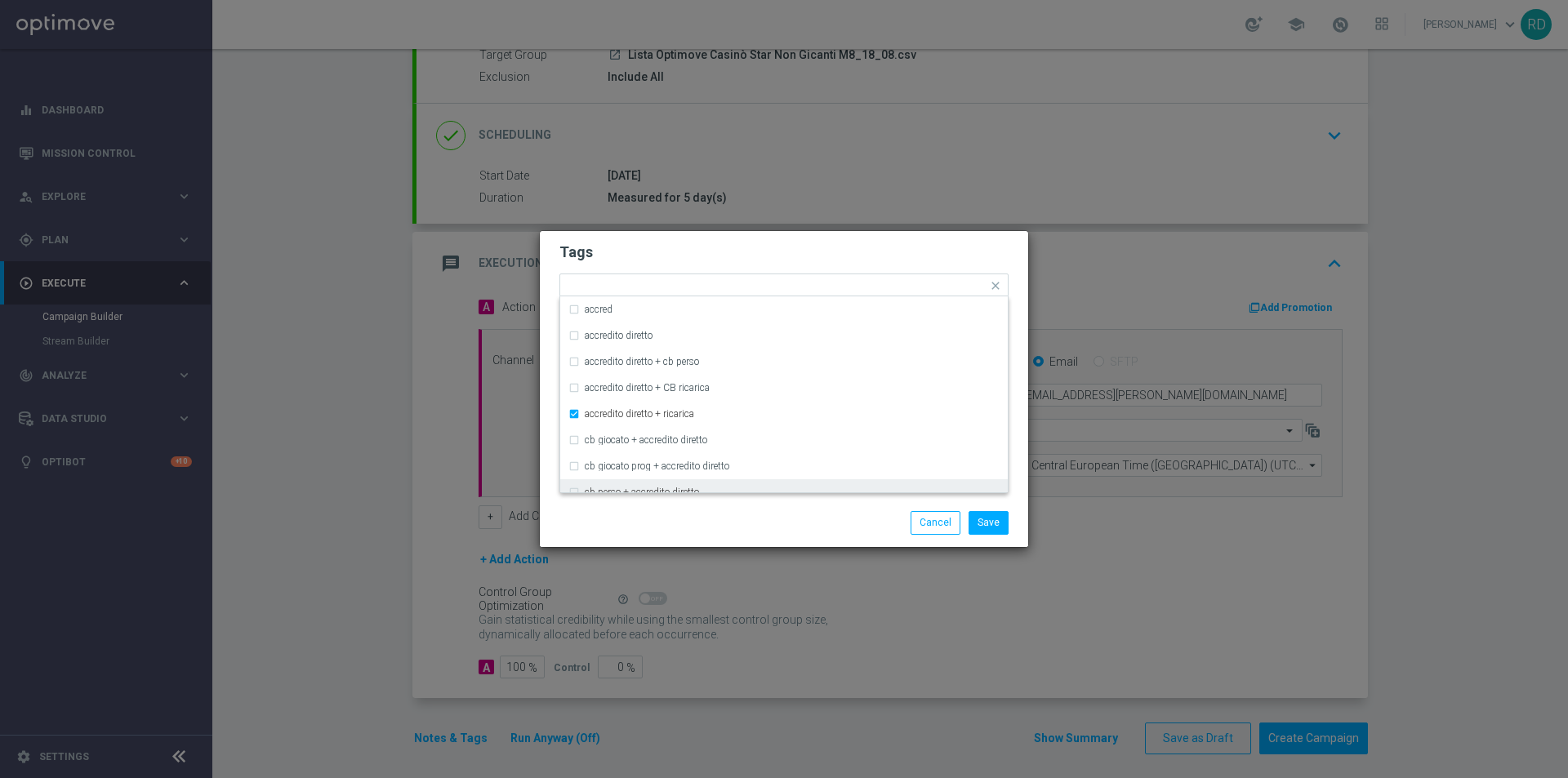
click at [696, 509] on div "Save Cancel" at bounding box center [784, 522] width 489 height 48
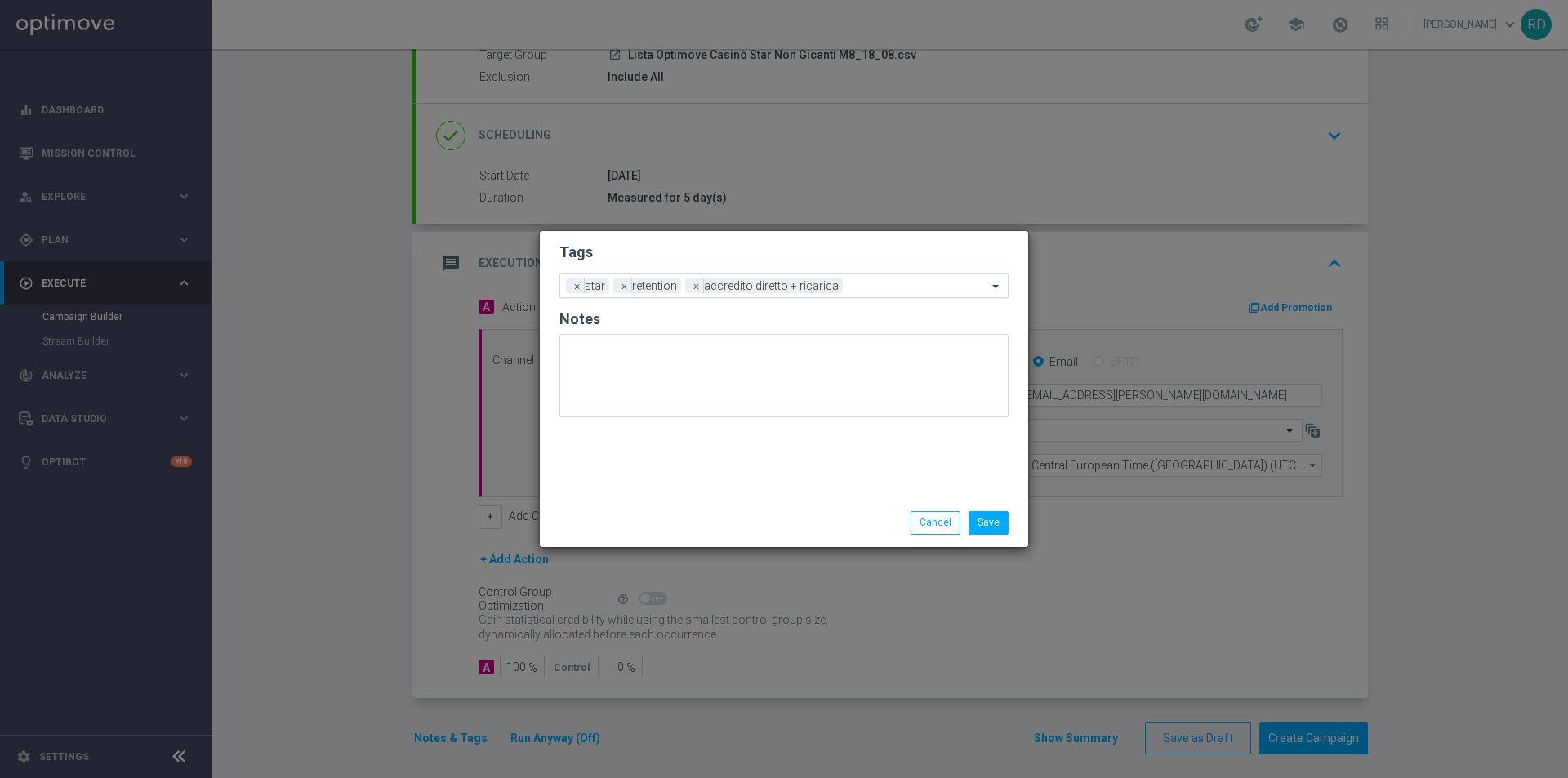
click at [864, 283] on input "text" at bounding box center [917, 286] width 138 height 14
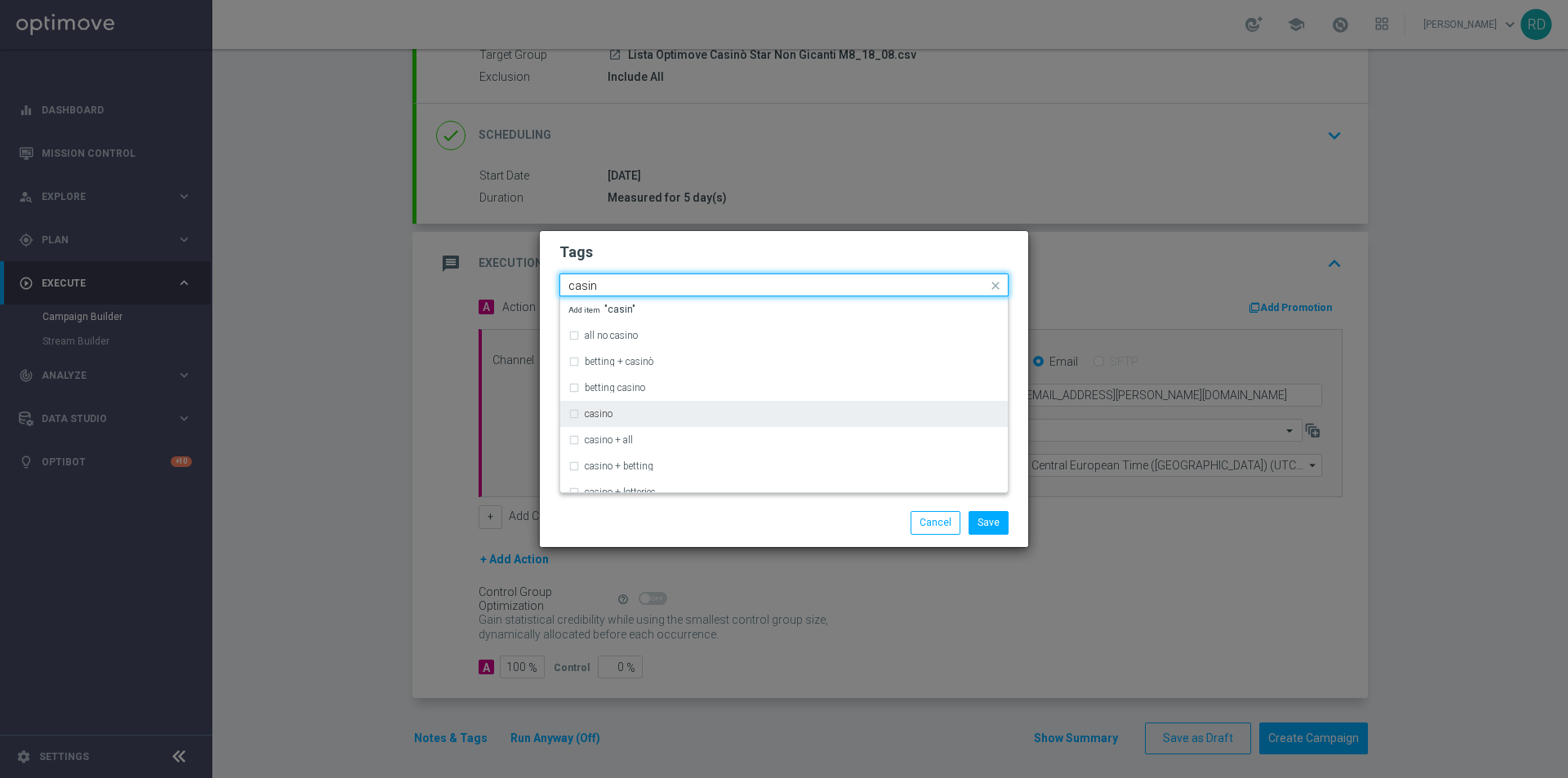
click at [665, 418] on div "casino" at bounding box center [792, 414] width 415 height 9
type input "casin"
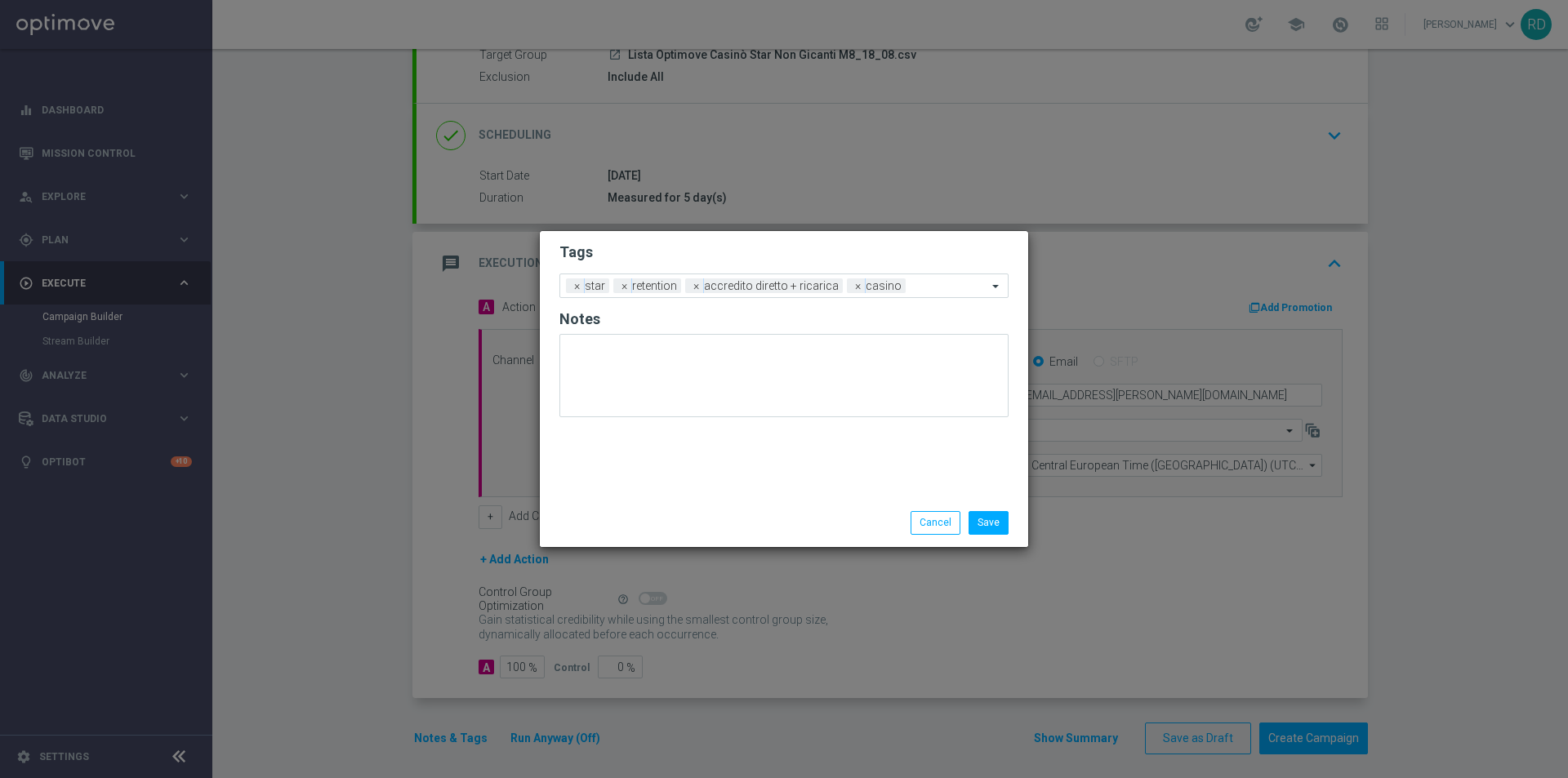
click at [660, 503] on div "Save Cancel" at bounding box center [784, 522] width 489 height 48
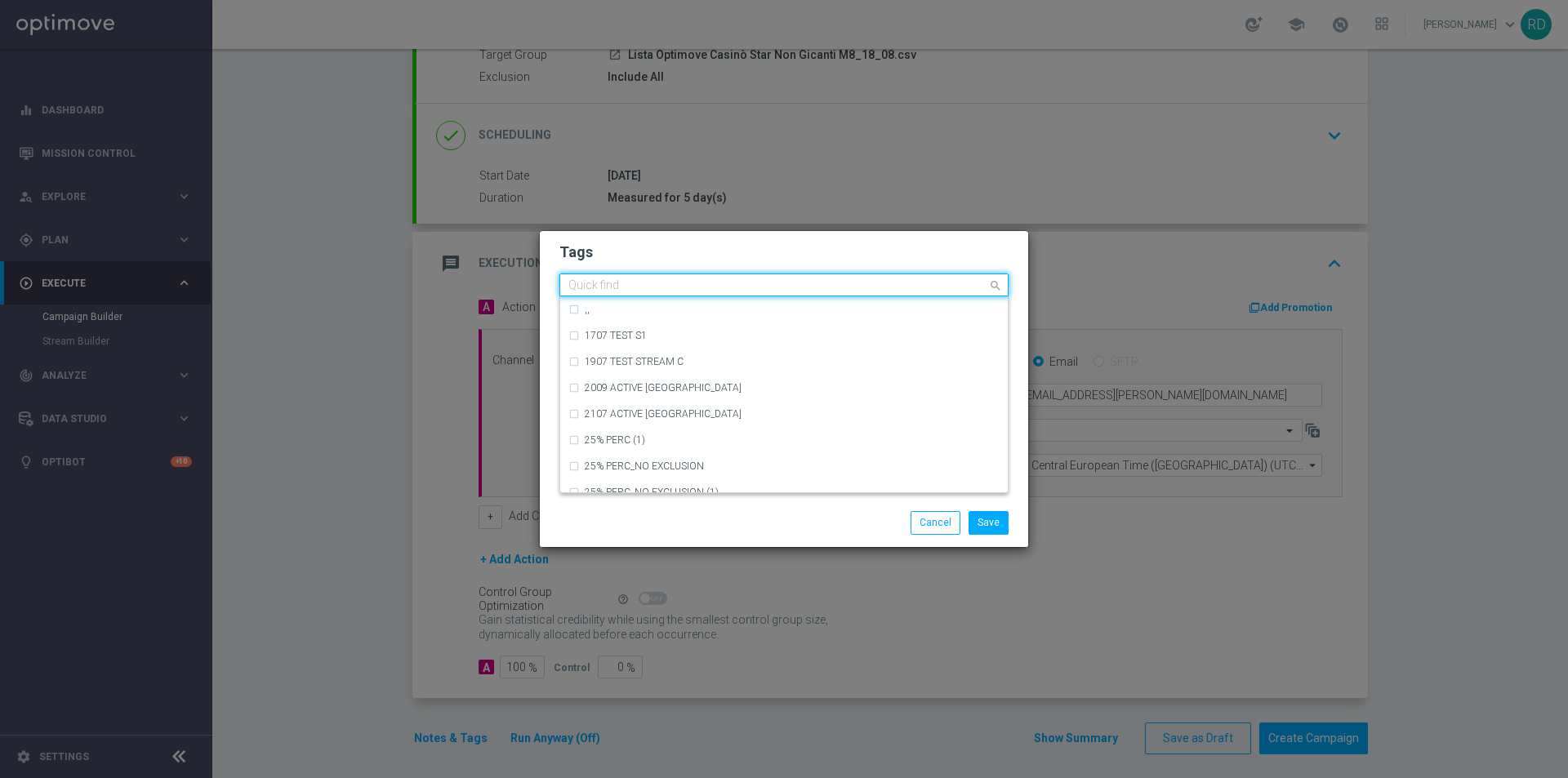
click at [920, 286] on input "text" at bounding box center [778, 286] width 419 height 14
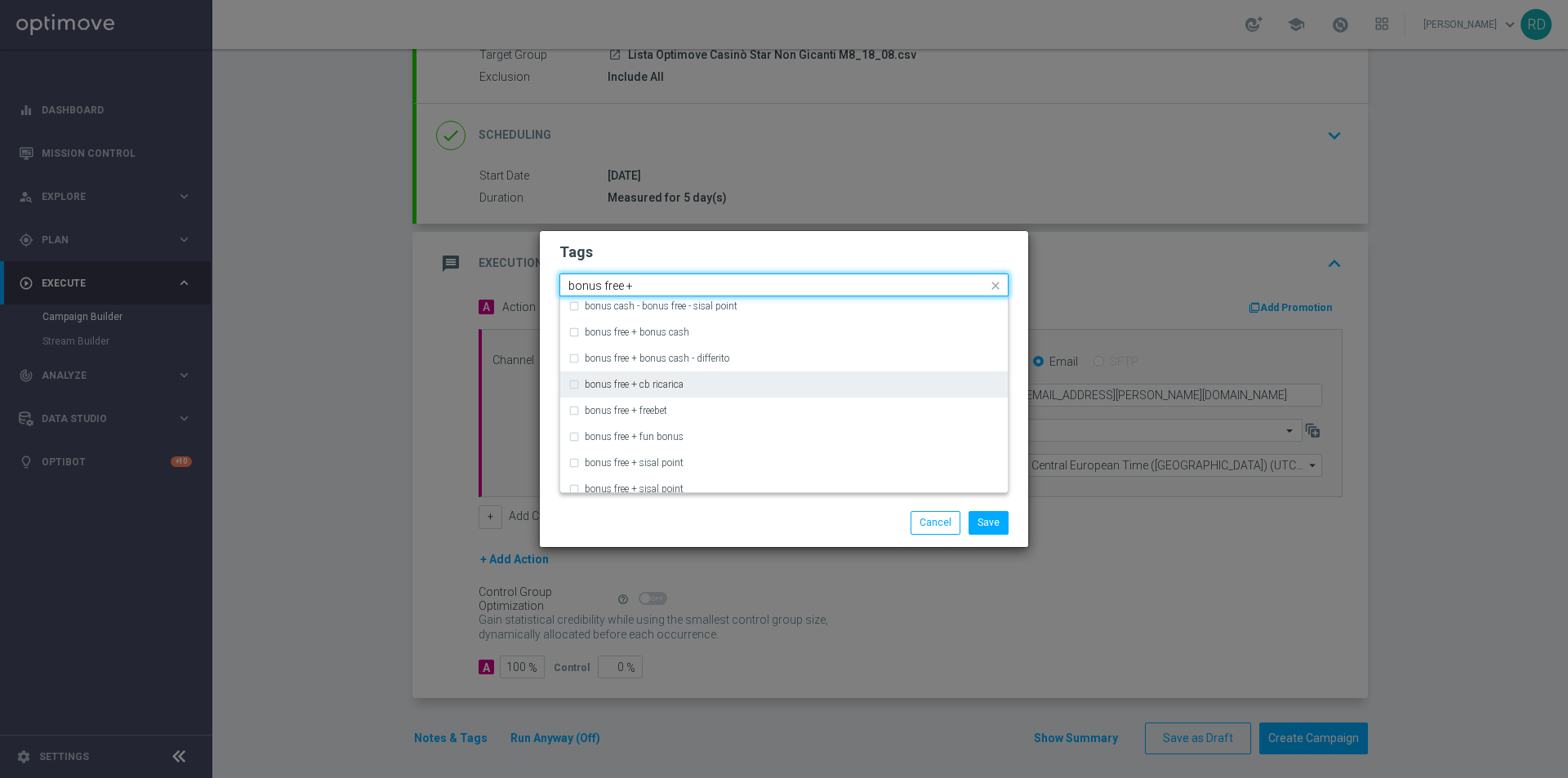
scroll to position [46, 0]
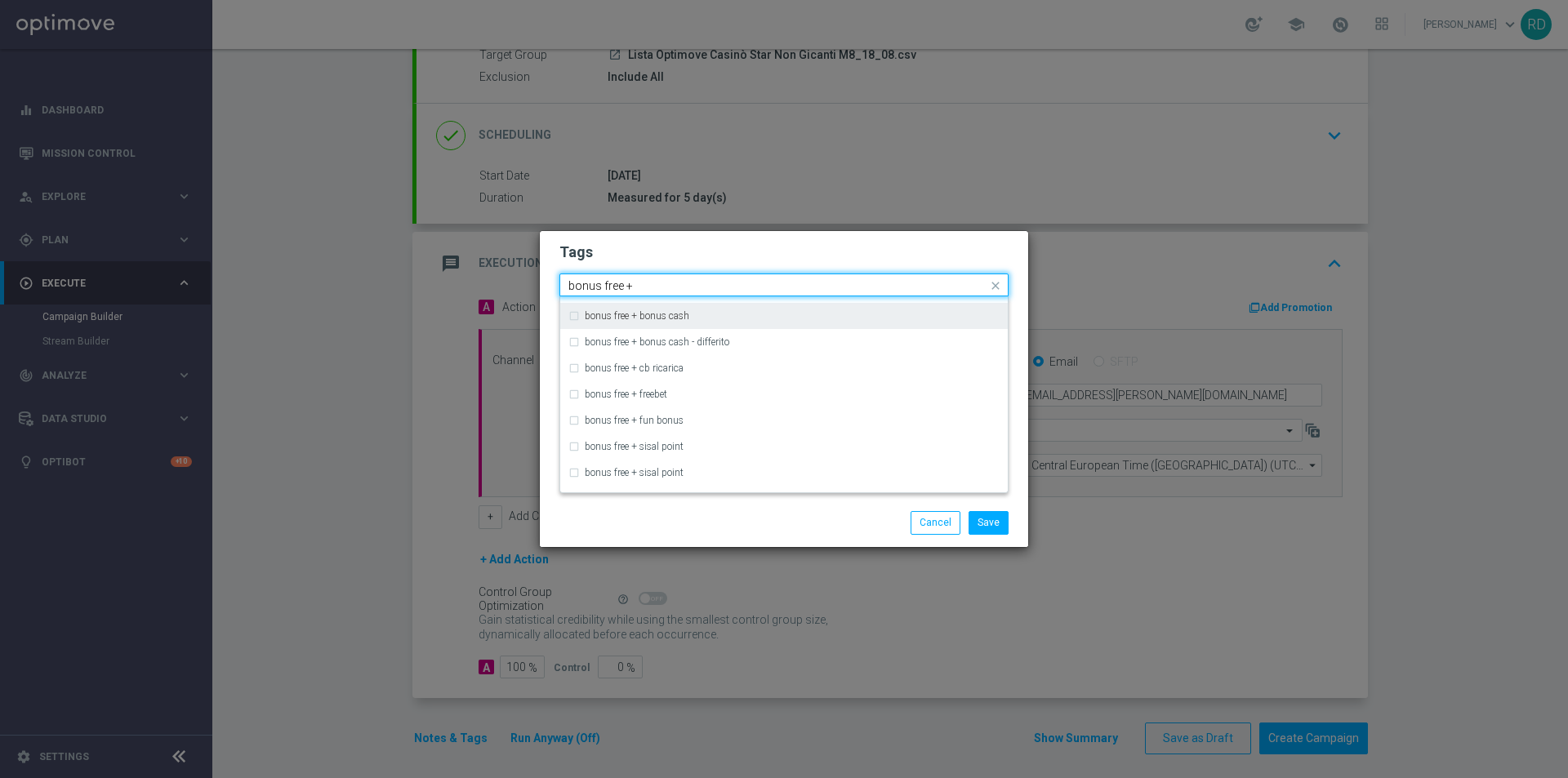
click at [742, 322] on div "bonus free + bonus cash" at bounding box center [784, 316] width 432 height 26
type input "bonus free +"
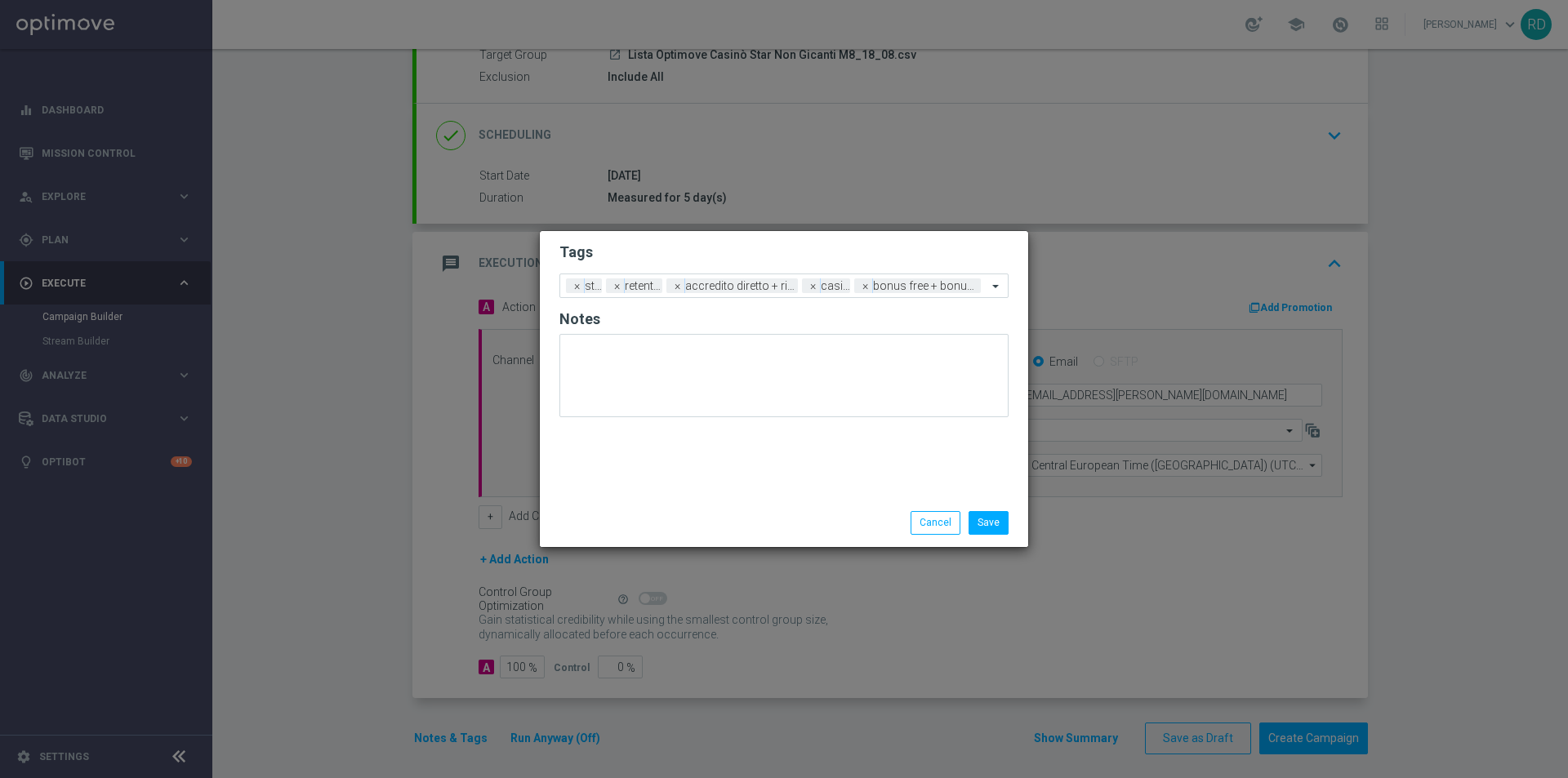
click at [740, 511] on div "Save Cancel" at bounding box center [863, 522] width 316 height 22
click at [998, 518] on button "Save" at bounding box center [989, 522] width 40 height 22
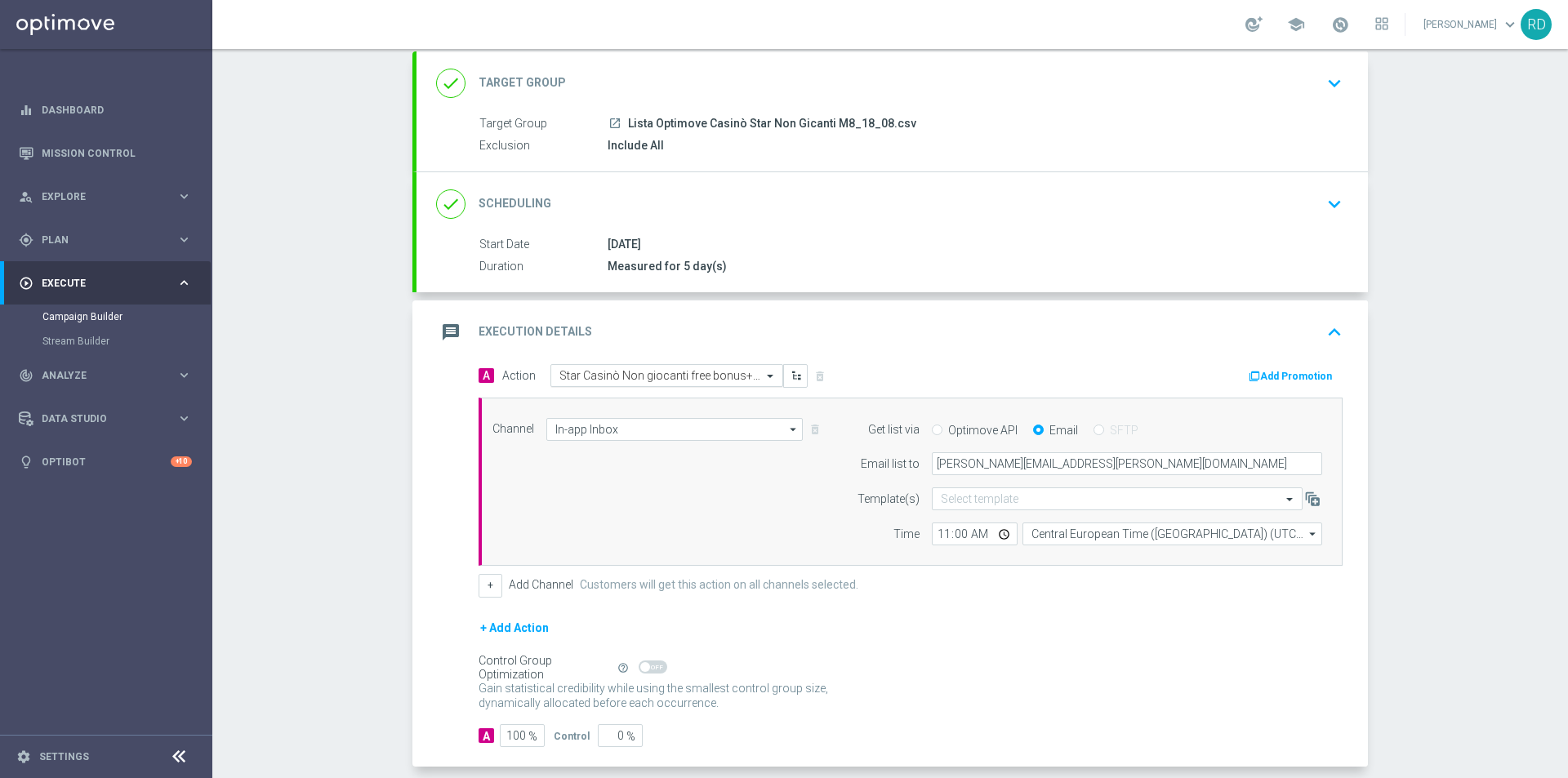
scroll to position [0, 0]
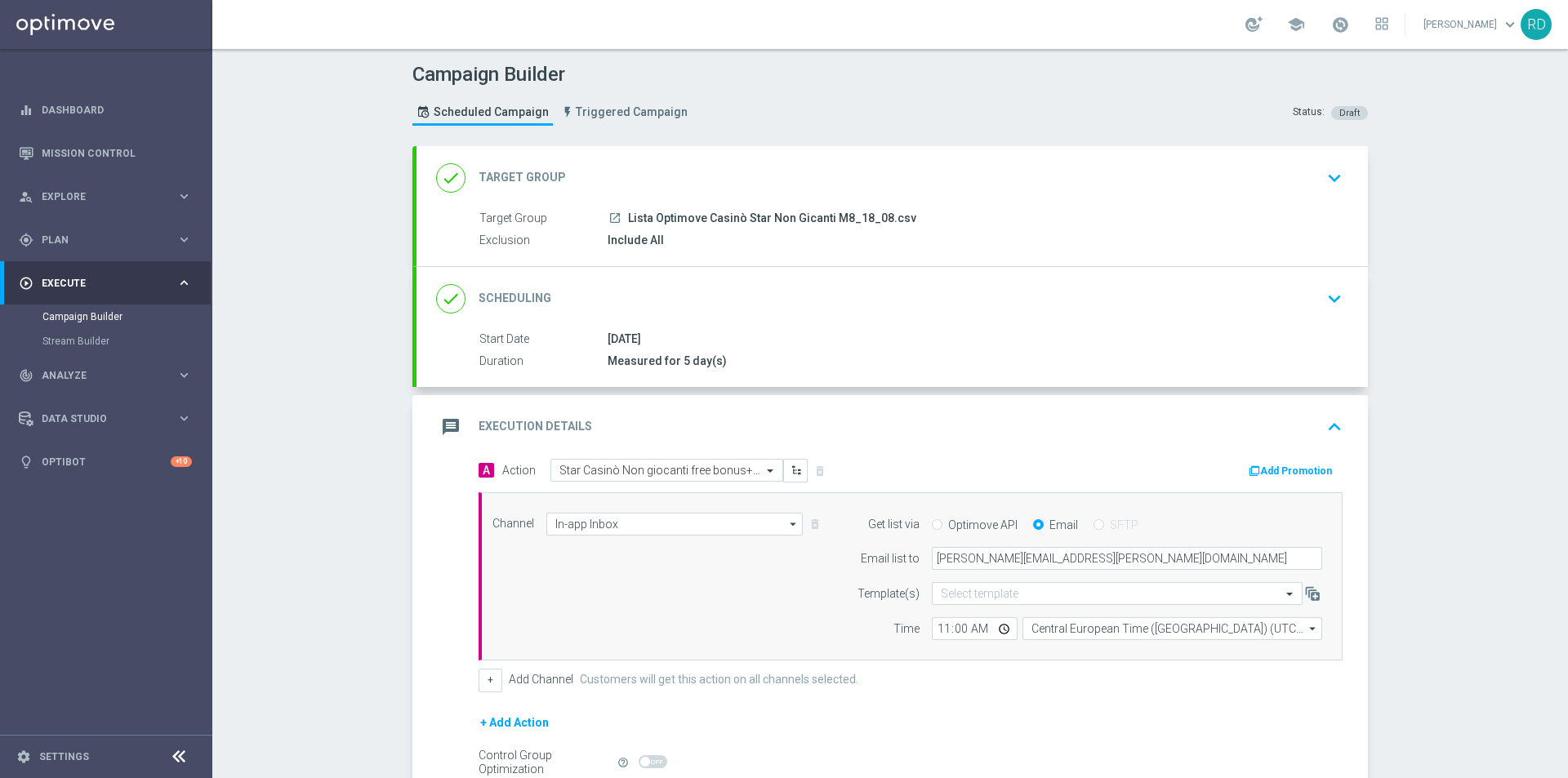
click at [448, 428] on icon "message" at bounding box center [450, 427] width 29 height 29
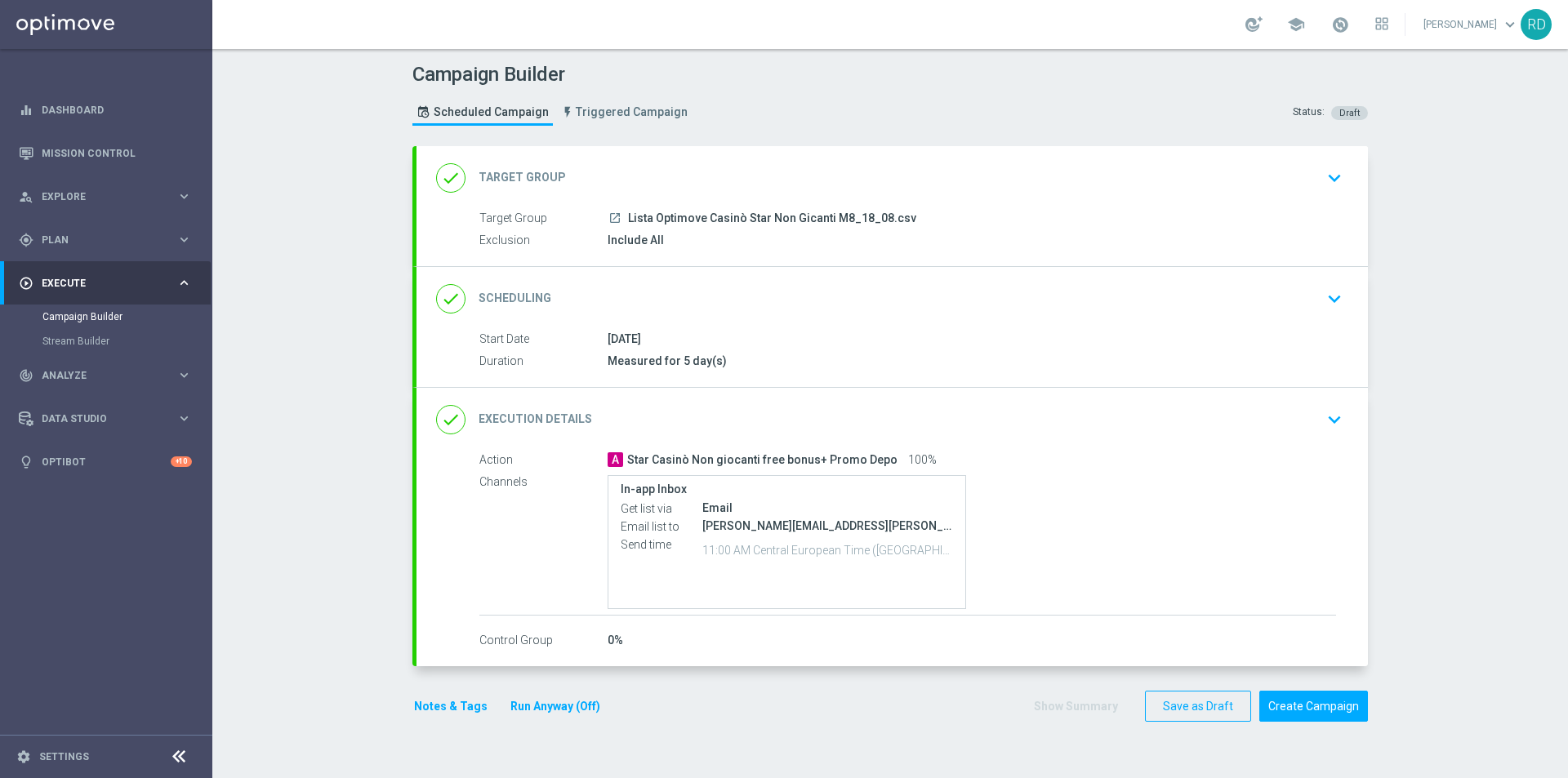
click at [419, 698] on button "Notes & Tags" at bounding box center [451, 707] width 77 height 21
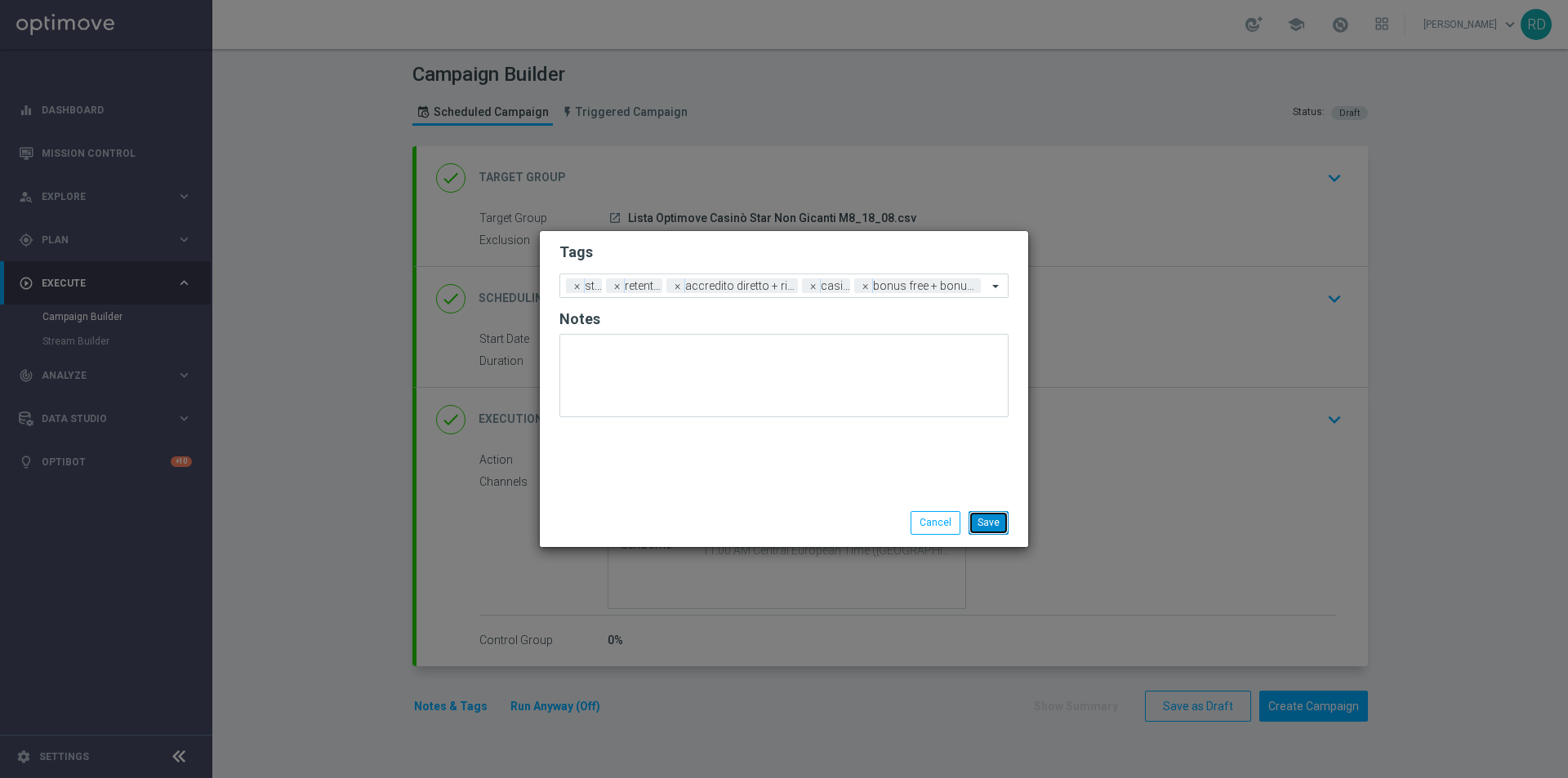
click at [996, 520] on button "Save" at bounding box center [989, 522] width 40 height 22
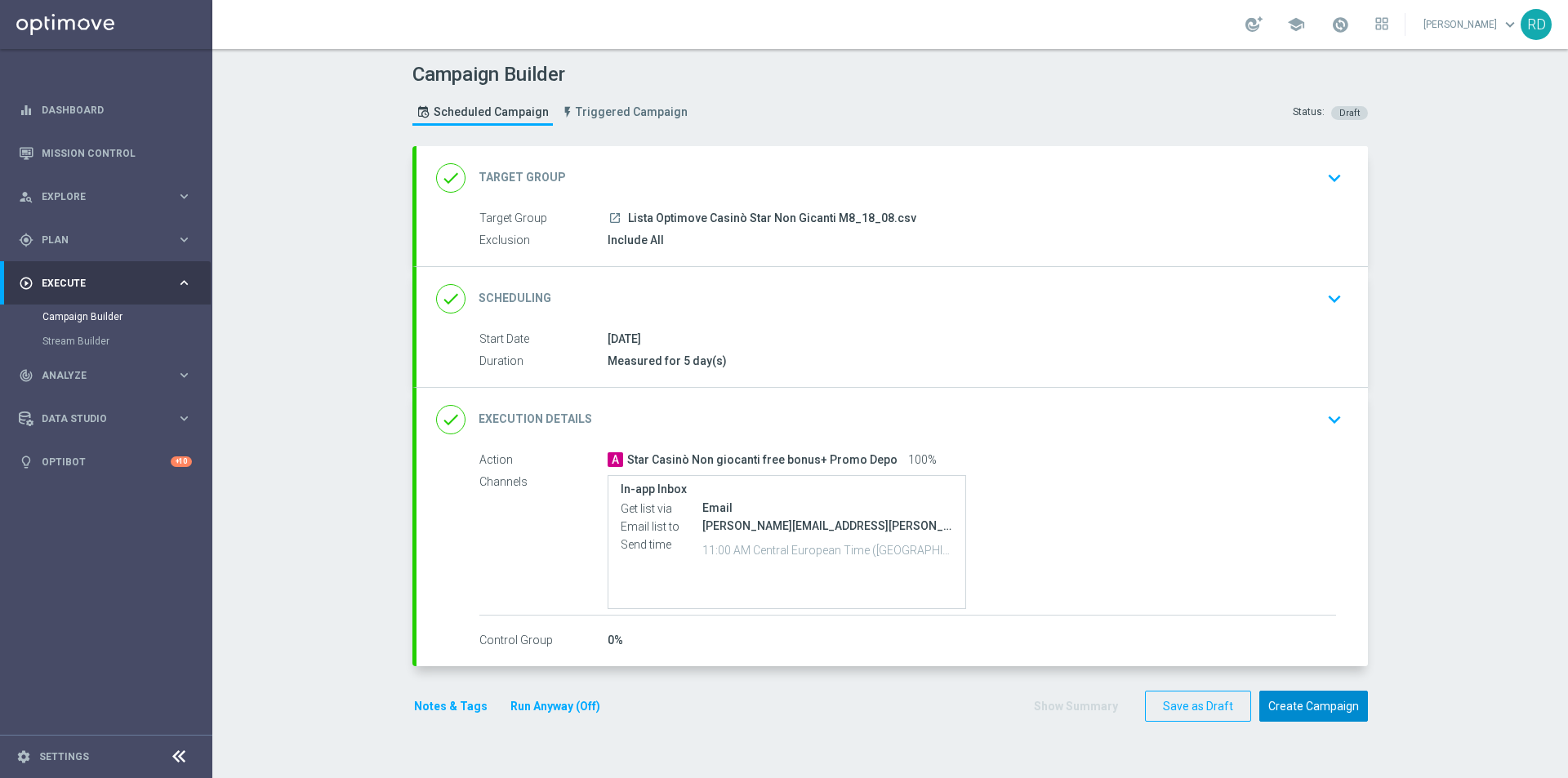
click at [1325, 710] on button "Create Campaign" at bounding box center [1313, 707] width 109 height 32
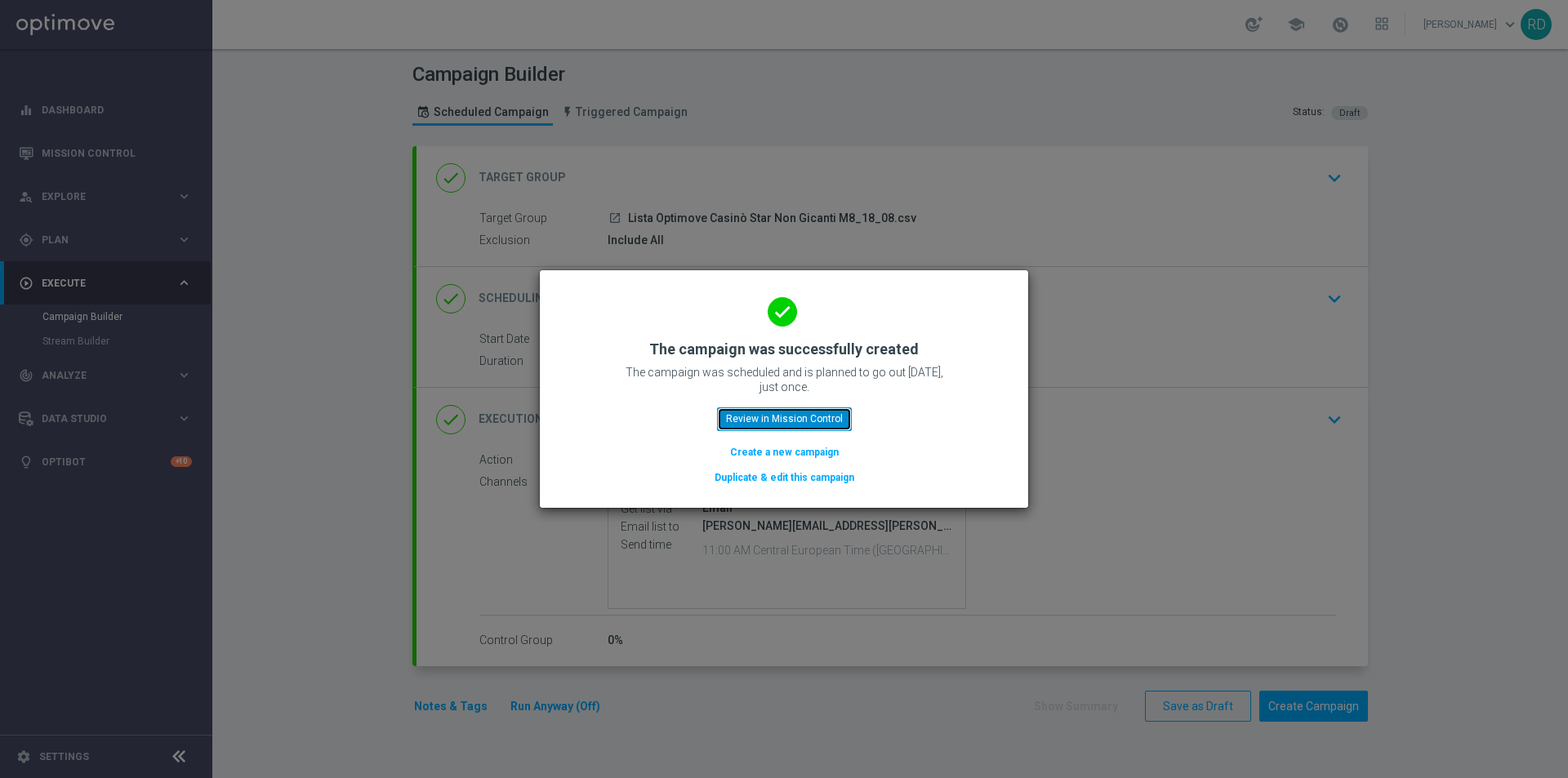
click at [799, 423] on button "Review in Mission Control" at bounding box center [784, 418] width 135 height 22
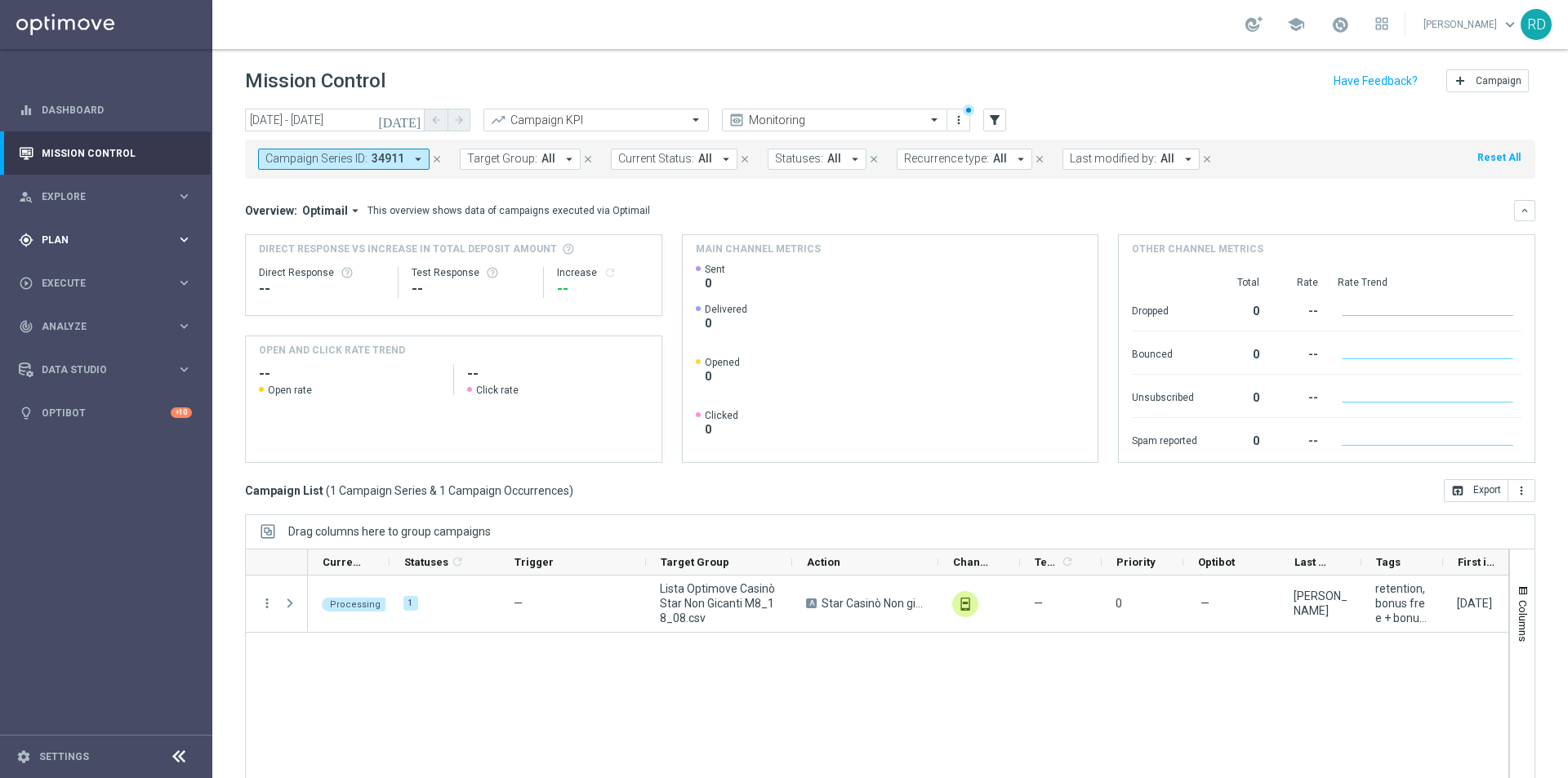
click at [71, 242] on span "Plan" at bounding box center [109, 240] width 135 height 9
click at [74, 317] on button "Templates keyboard_arrow_right" at bounding box center [117, 323] width 151 height 13
click at [71, 341] on link "Optimail" at bounding box center [110, 347] width 119 height 13
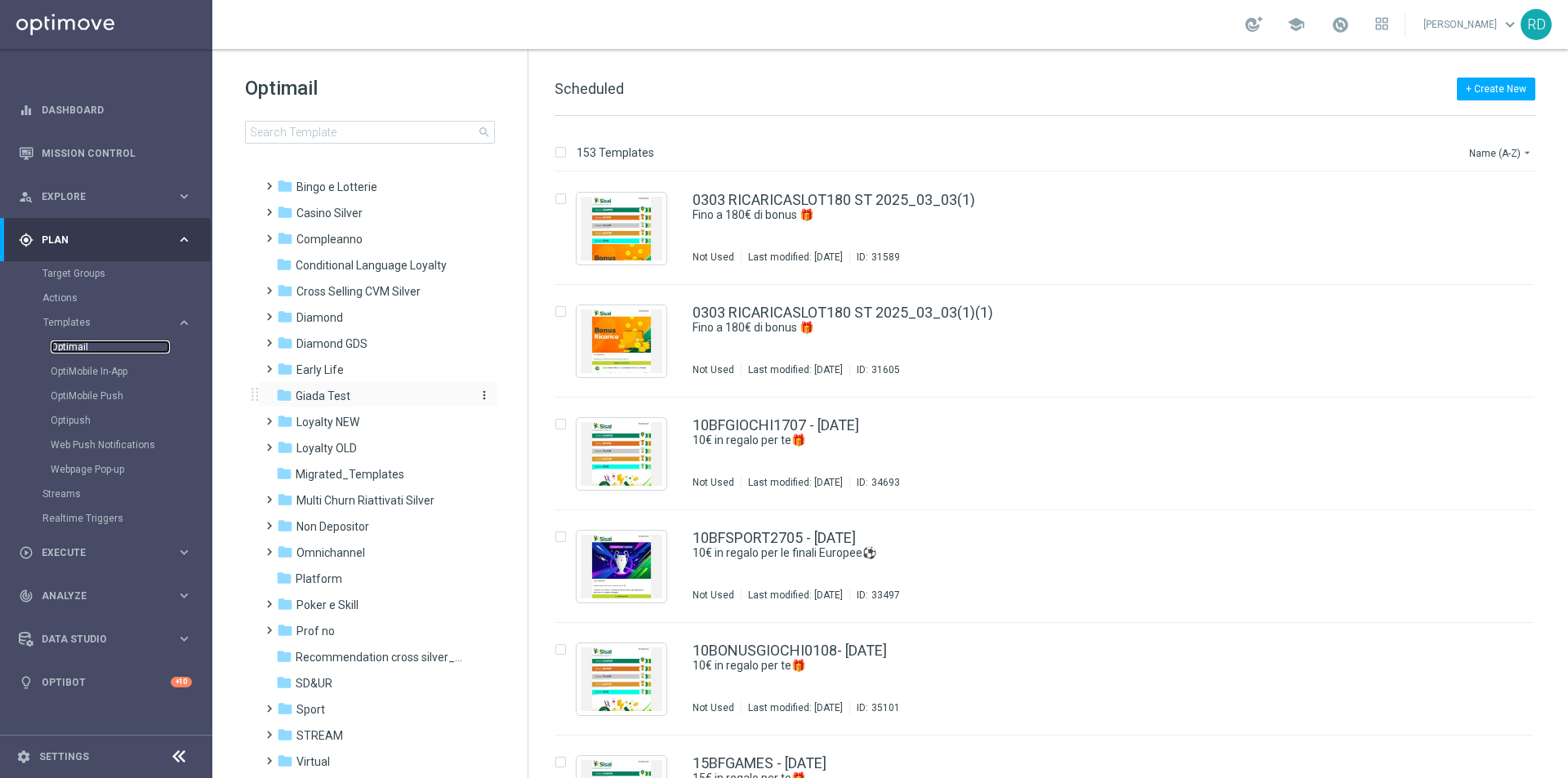
scroll to position [81, 0]
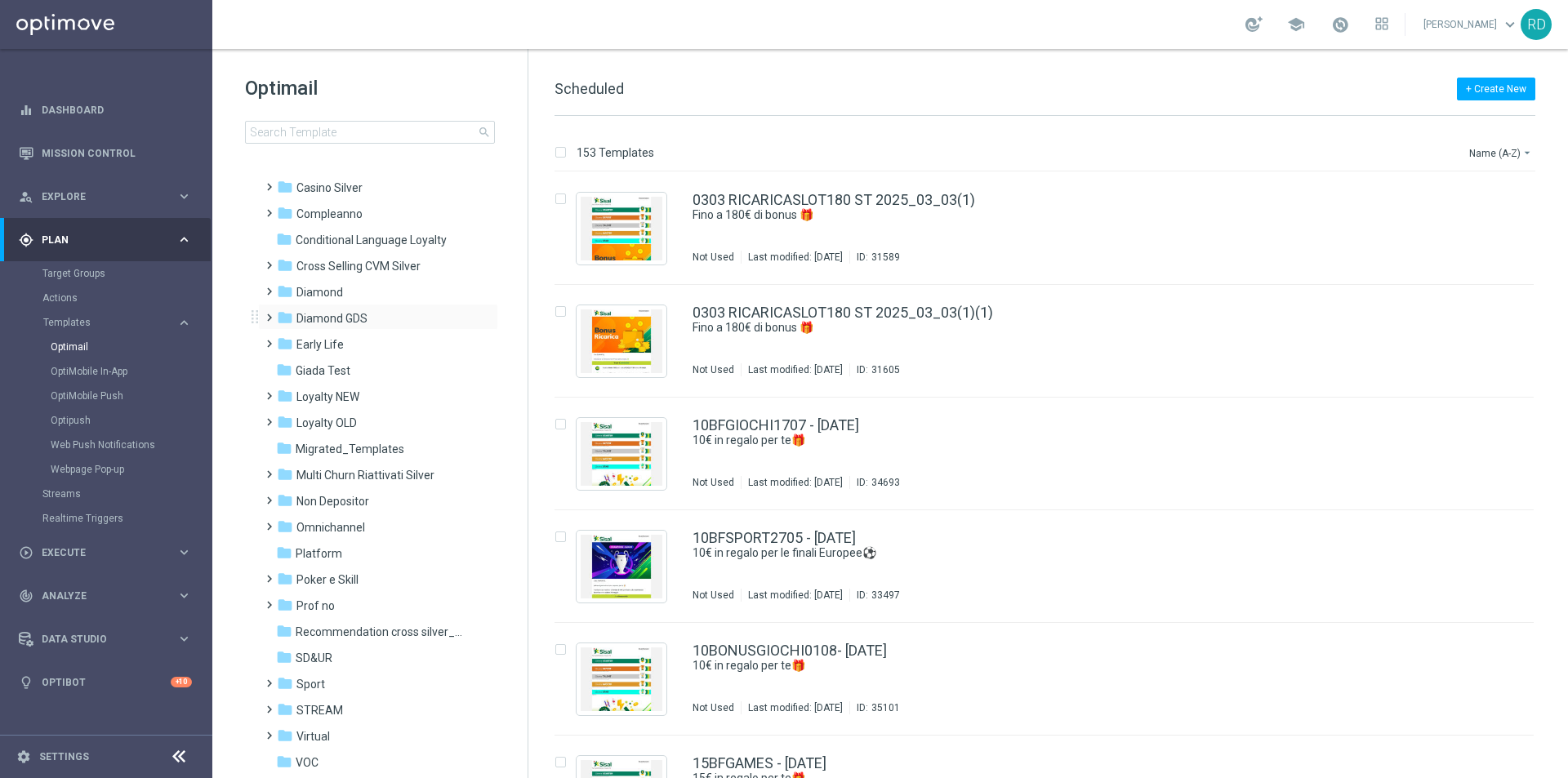
click at [265, 314] on span at bounding box center [266, 310] width 7 height 7
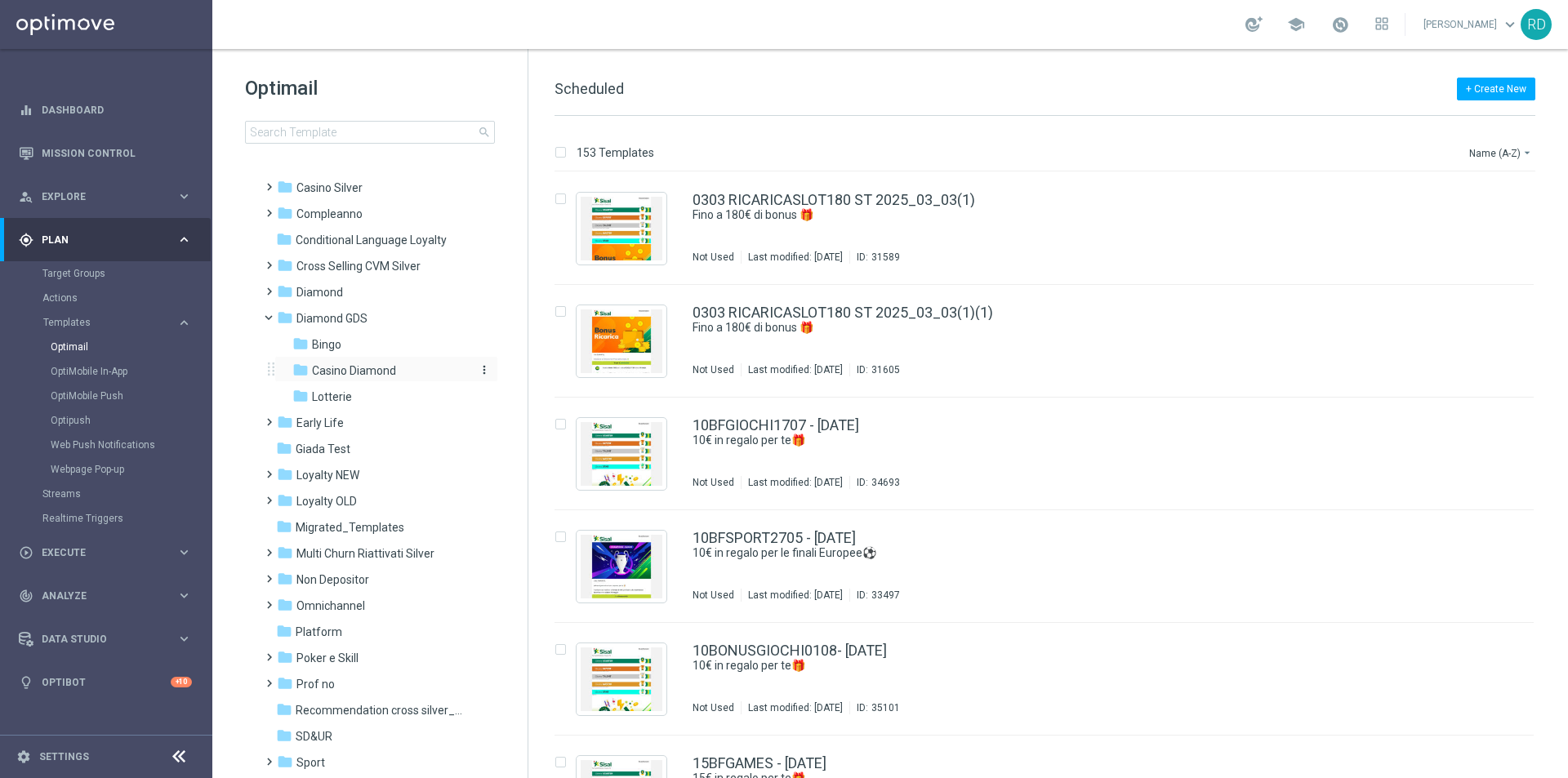
click at [324, 367] on span "Casino Diamond" at bounding box center [354, 371] width 84 height 15
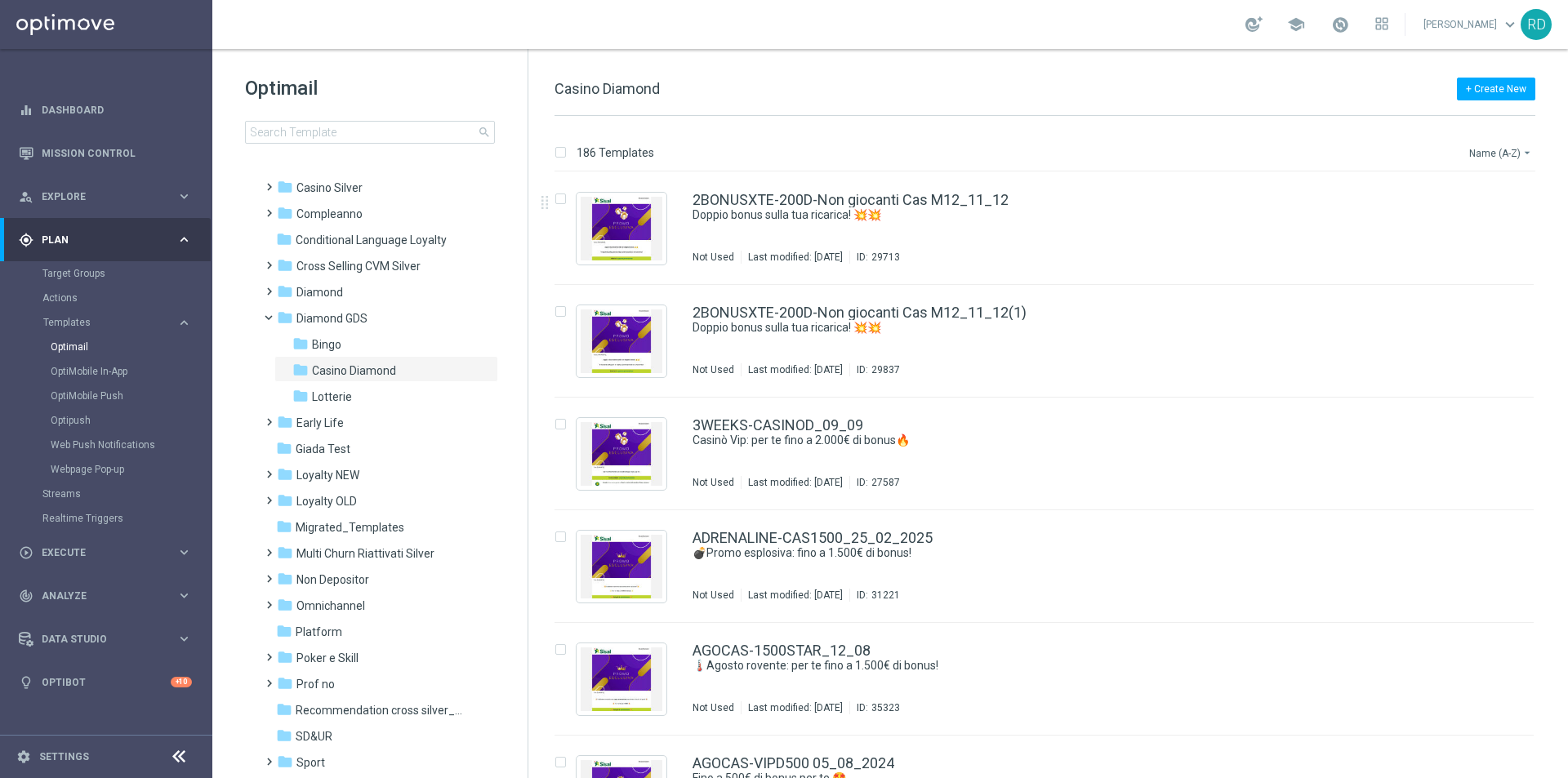
click at [1480, 154] on button "Name (A-Z) arrow_drop_down" at bounding box center [1502, 153] width 67 height 20
click at [1471, 220] on span "Date Modified (Newest)" at bounding box center [1473, 226] width 110 height 11
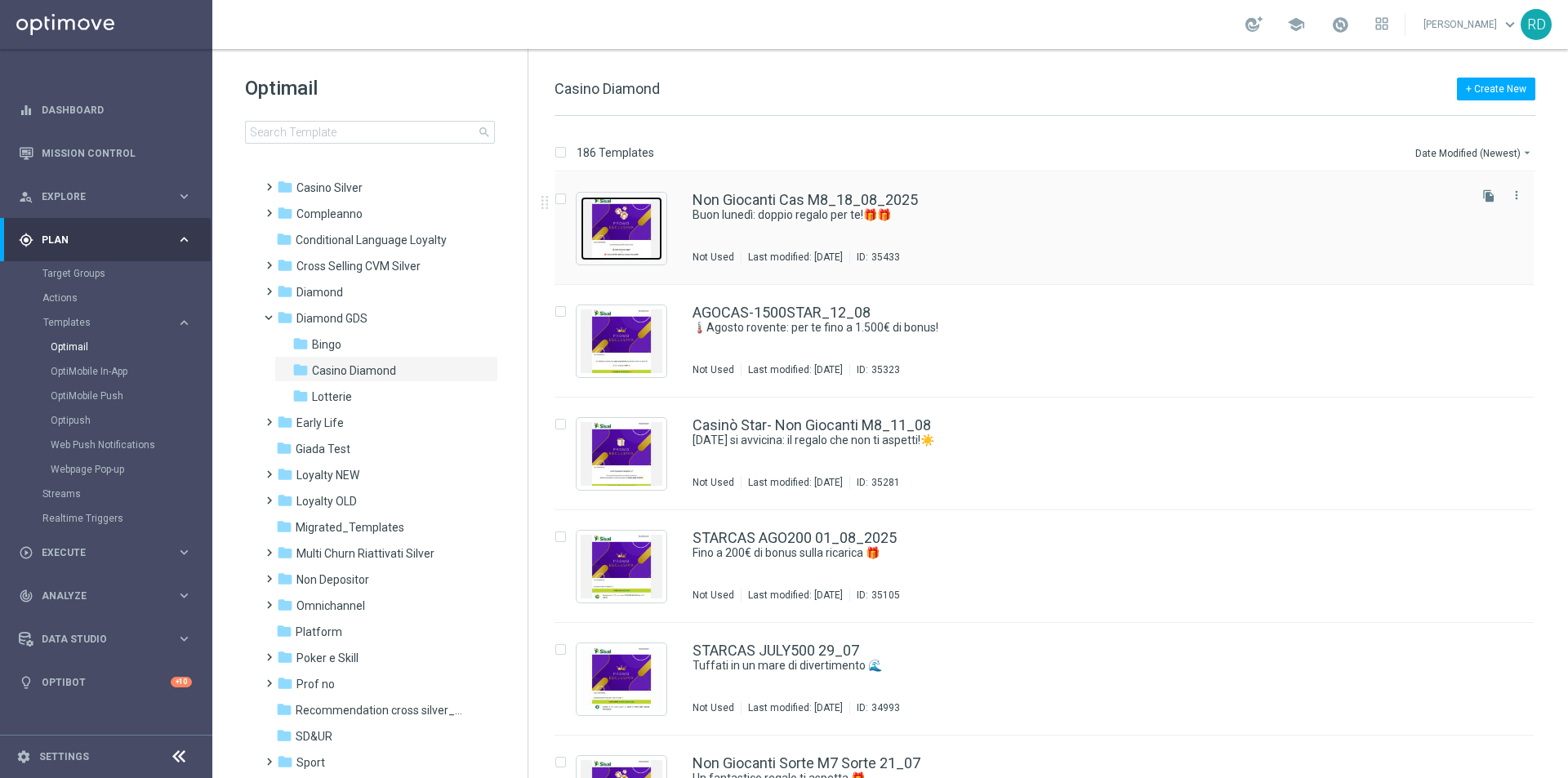
click at [624, 227] on img "Press SPACE to select this row." at bounding box center [621, 228] width 81 height 64
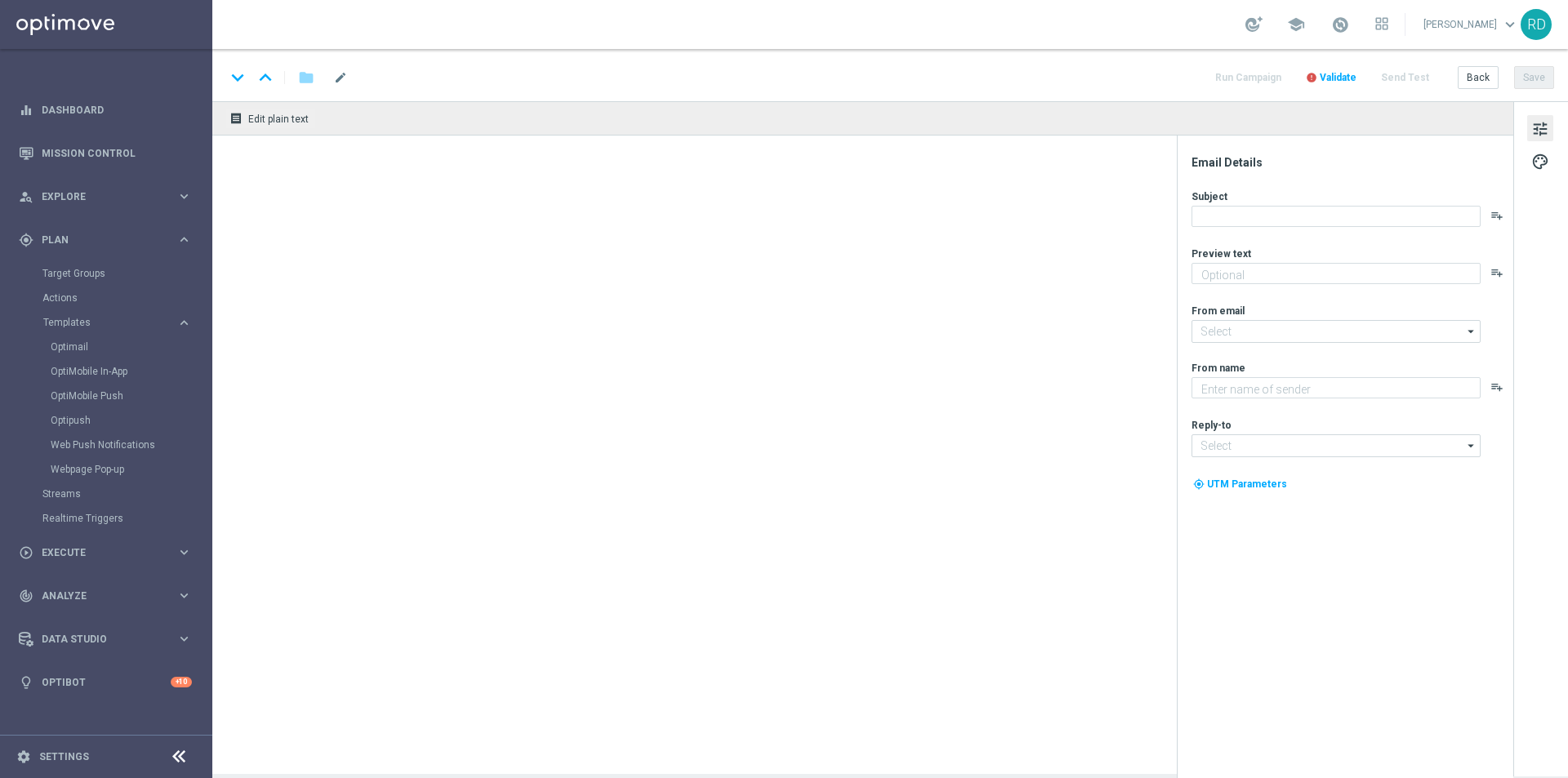
type textarea "Scopri cosa ti abbiamo riservato!"
type input "[EMAIL_ADDRESS][DOMAIN_NAME]"
type textarea "Sisal Vip"
type input "[EMAIL_ADDRESS][DOMAIN_NAME]"
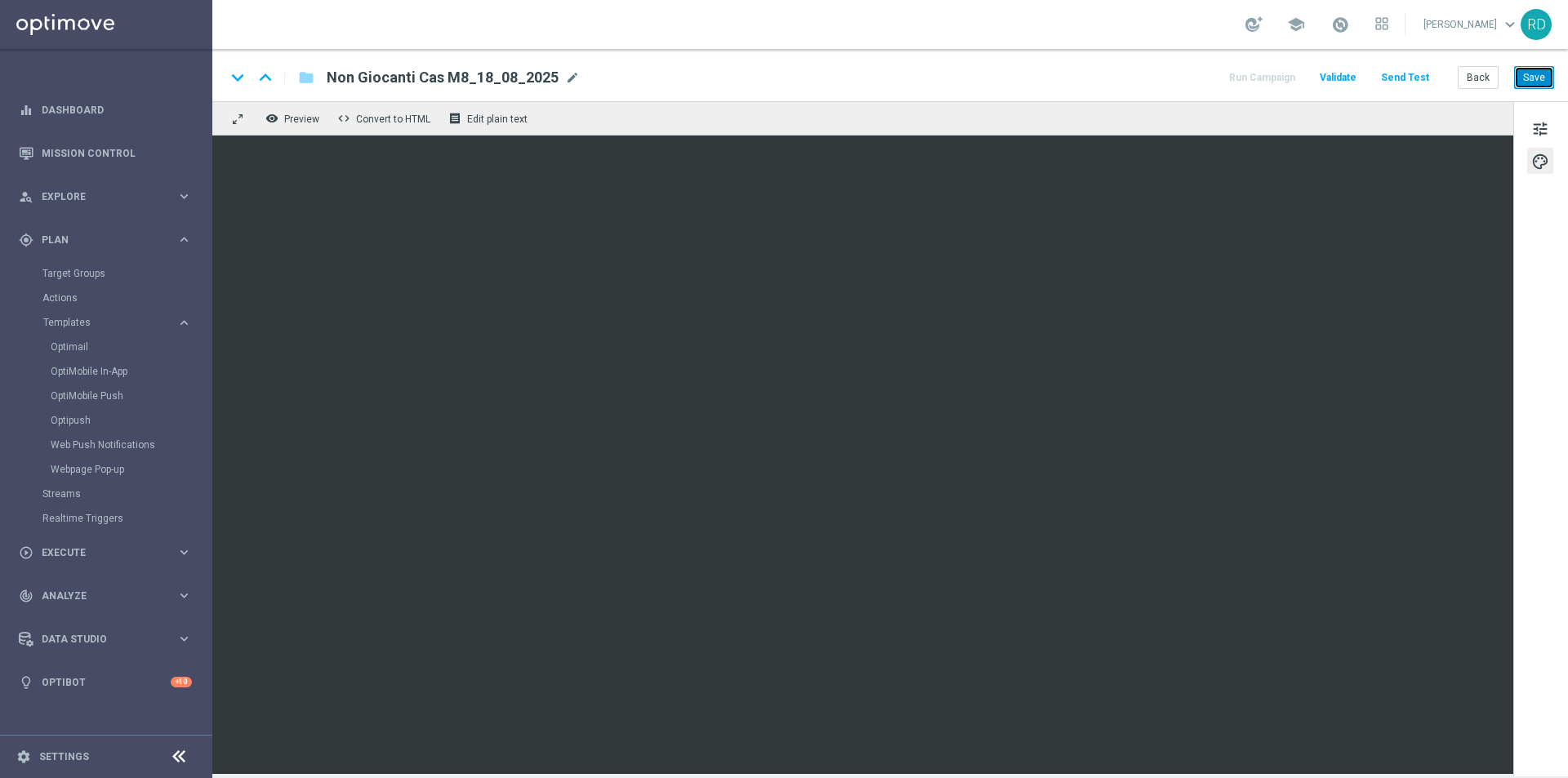
click at [1547, 81] on button "Save" at bounding box center [1534, 78] width 40 height 22
click at [1540, 134] on span "tune" at bounding box center [1540, 129] width 18 height 22
click at [1549, 130] on button "tune" at bounding box center [1541, 128] width 26 height 26
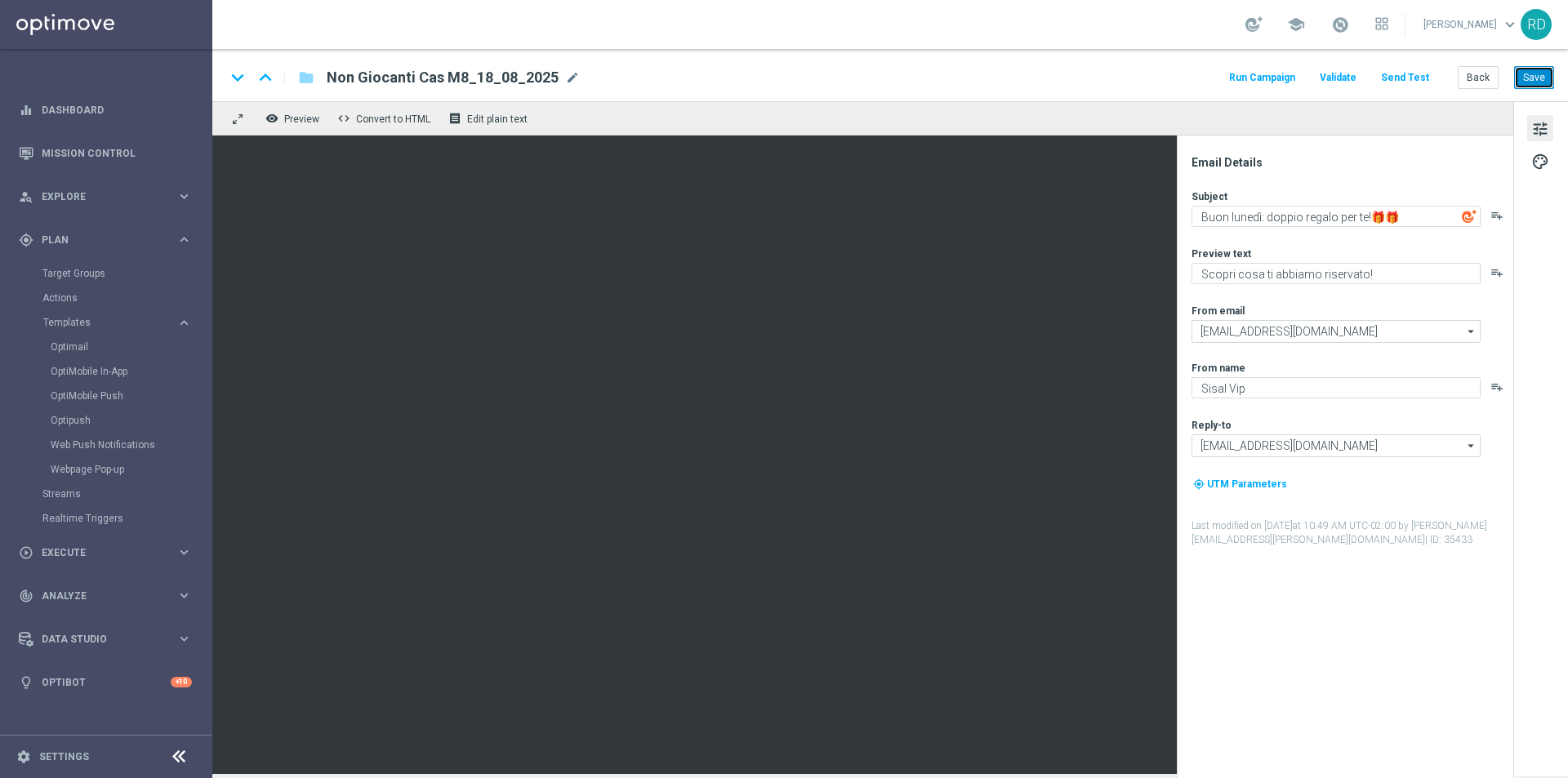
click at [1526, 79] on button "Save" at bounding box center [1534, 78] width 40 height 22
click at [1266, 77] on button "Run Campaign" at bounding box center [1262, 79] width 71 height 22
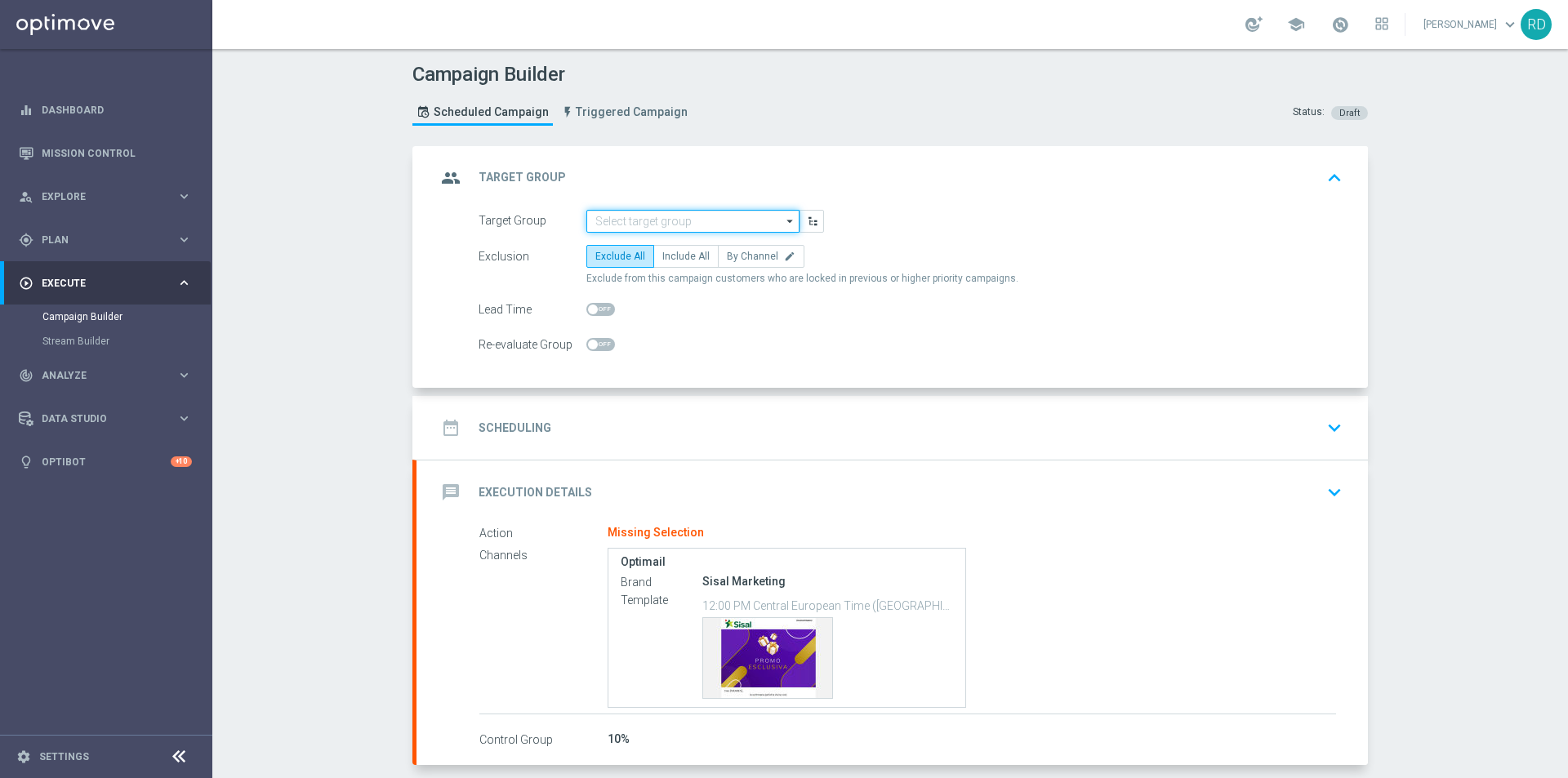
click at [746, 228] on input at bounding box center [693, 221] width 213 height 22
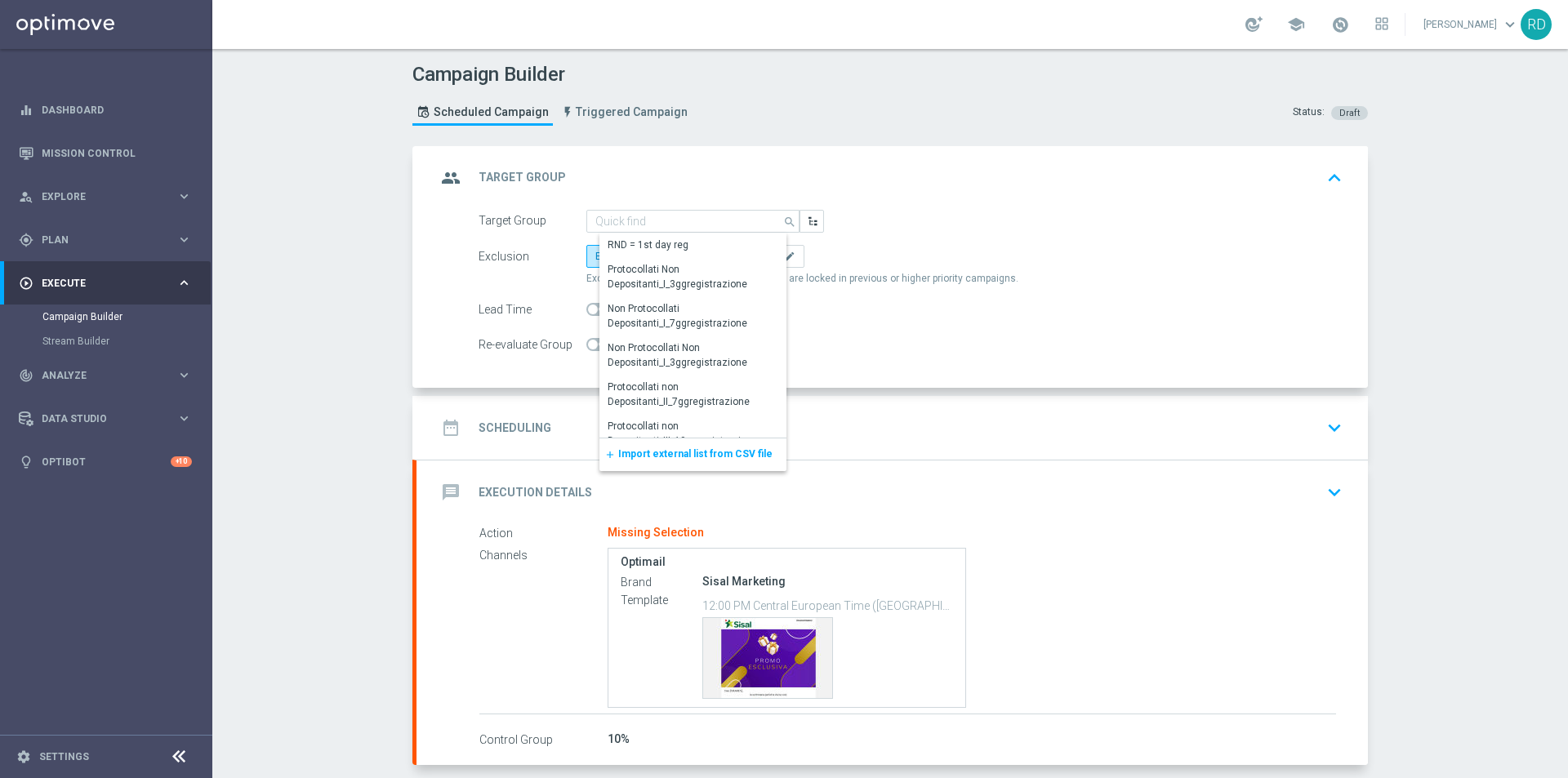
click at [689, 453] on span "Import external list from CSV file" at bounding box center [695, 454] width 154 height 11
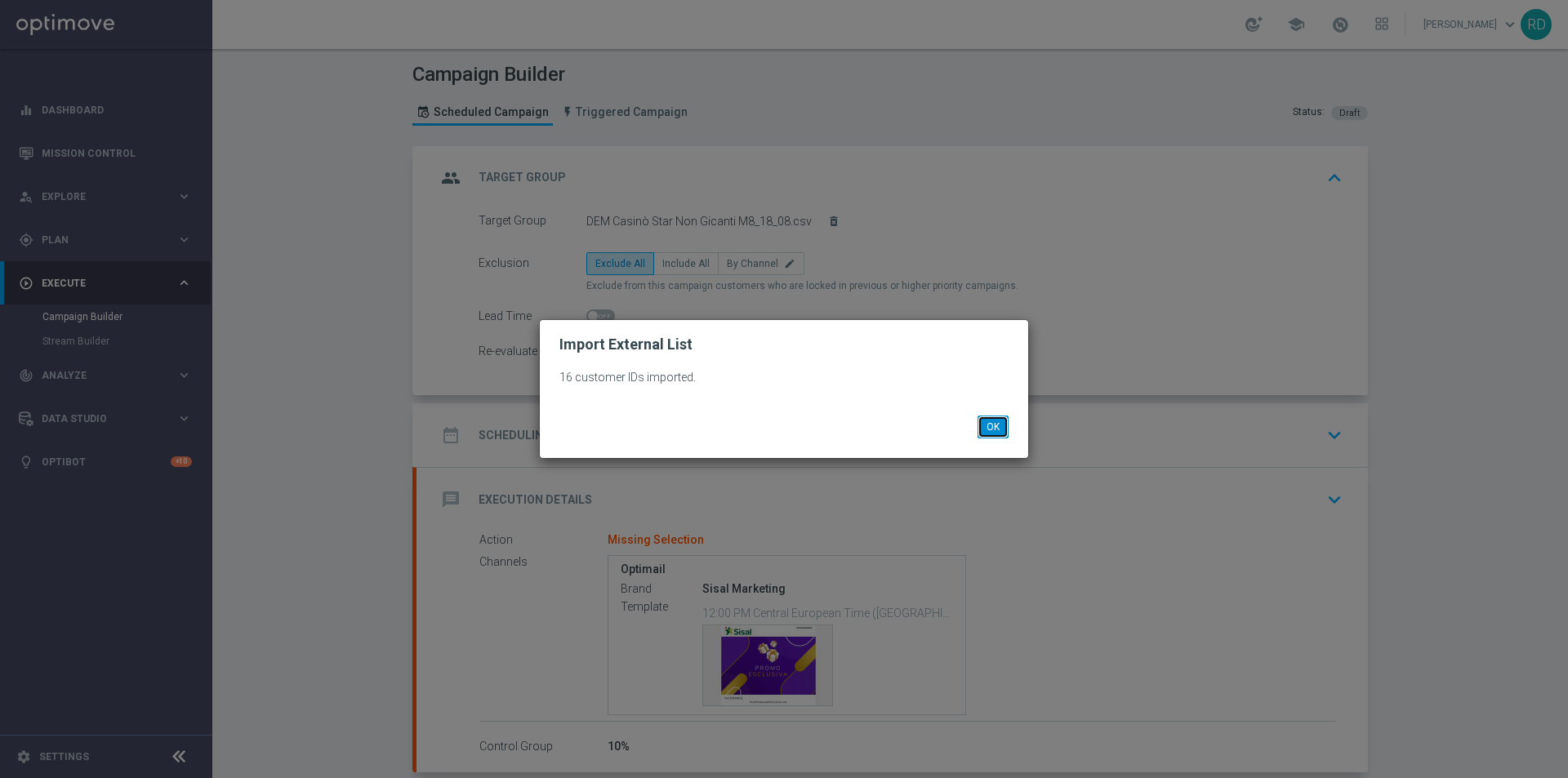
click at [983, 419] on button "OK" at bounding box center [992, 427] width 31 height 22
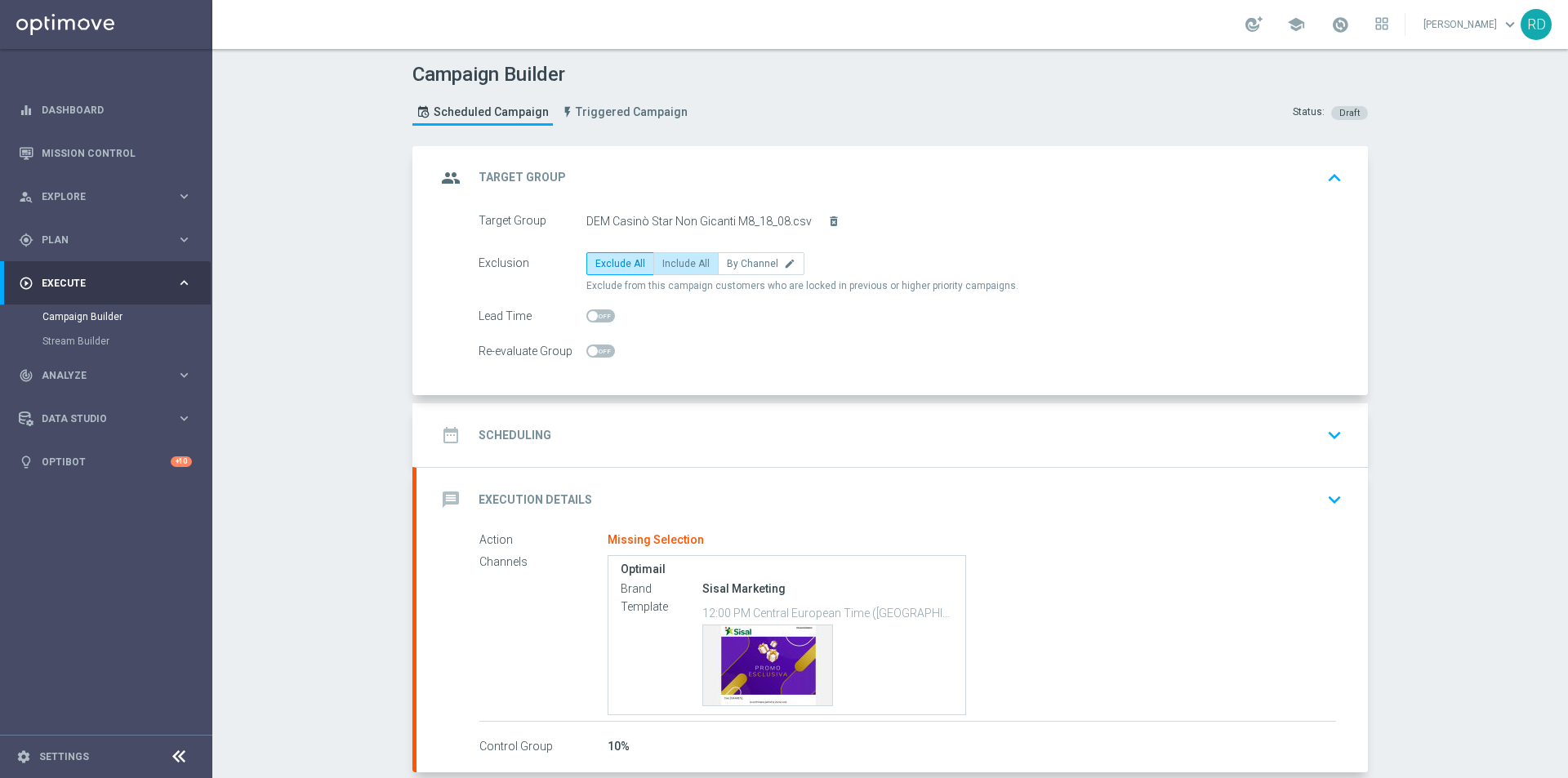
click at [683, 257] on label "Include All" at bounding box center [686, 264] width 66 height 22
click at [673, 261] on input "Include All" at bounding box center [667, 266] width 10 height 10
radio input "true"
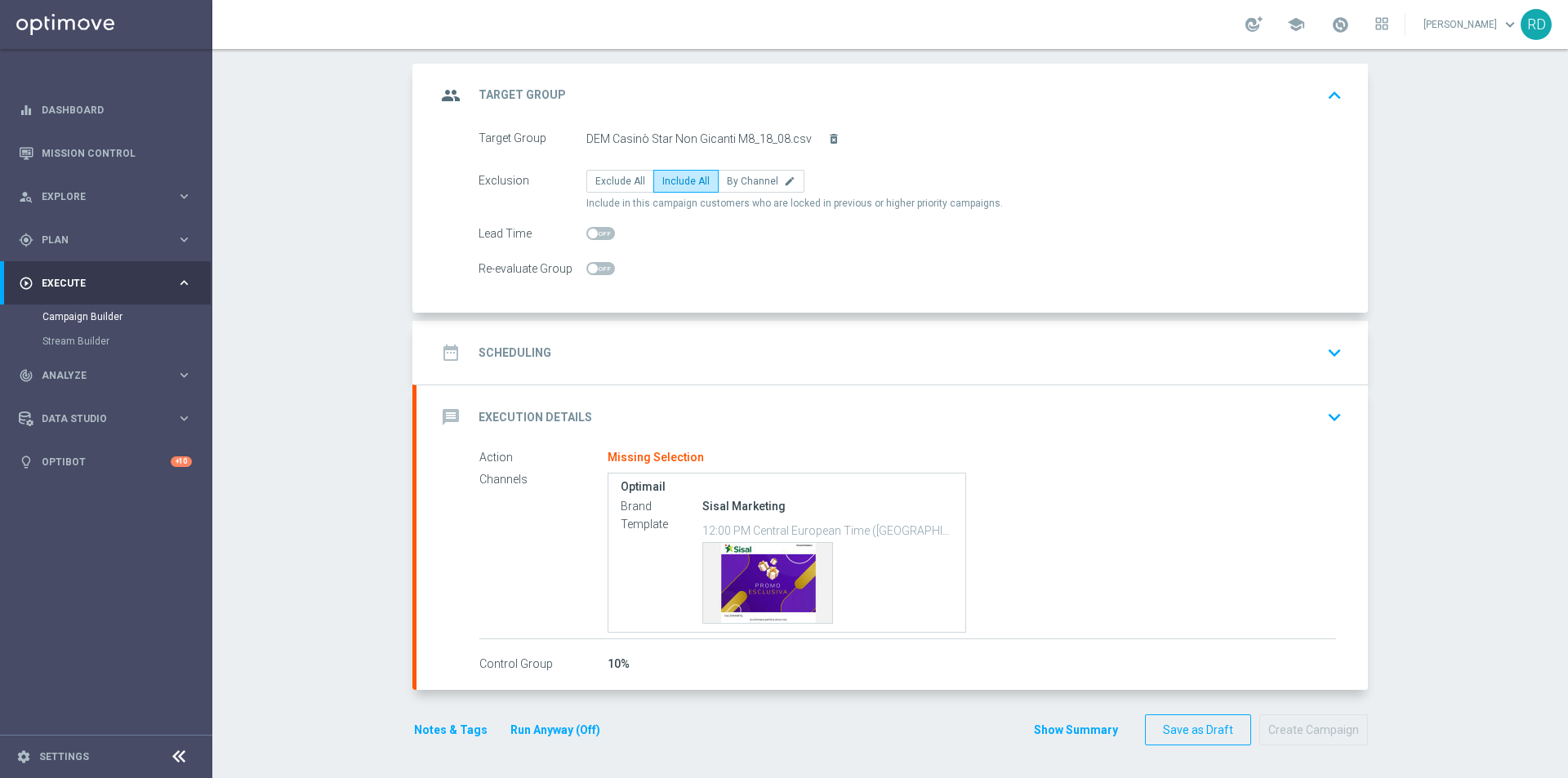
click at [484, 353] on h2 "Scheduling" at bounding box center [515, 353] width 73 height 16
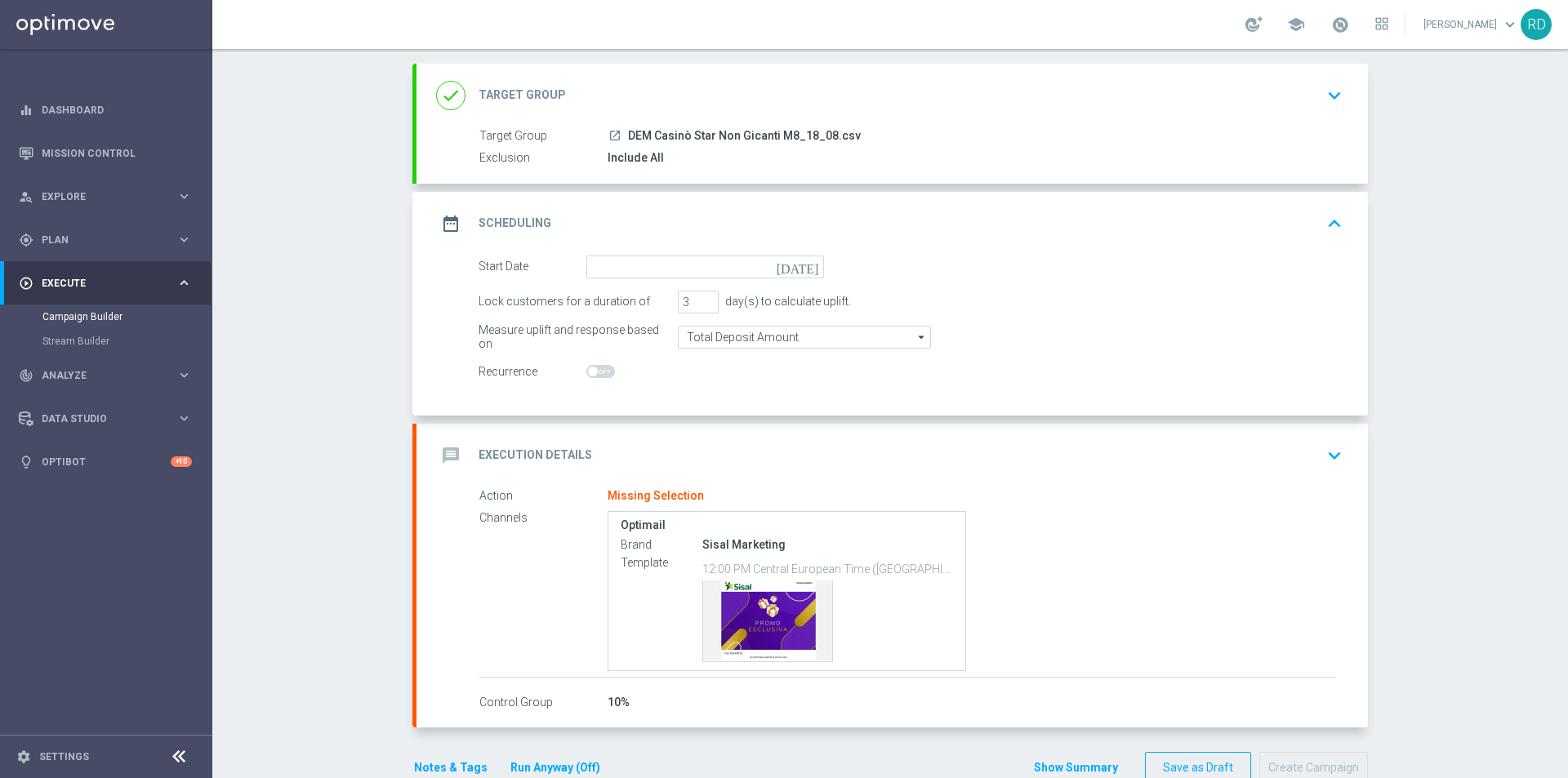
scroll to position [82, 0]
click at [611, 271] on input at bounding box center [705, 267] width 238 height 22
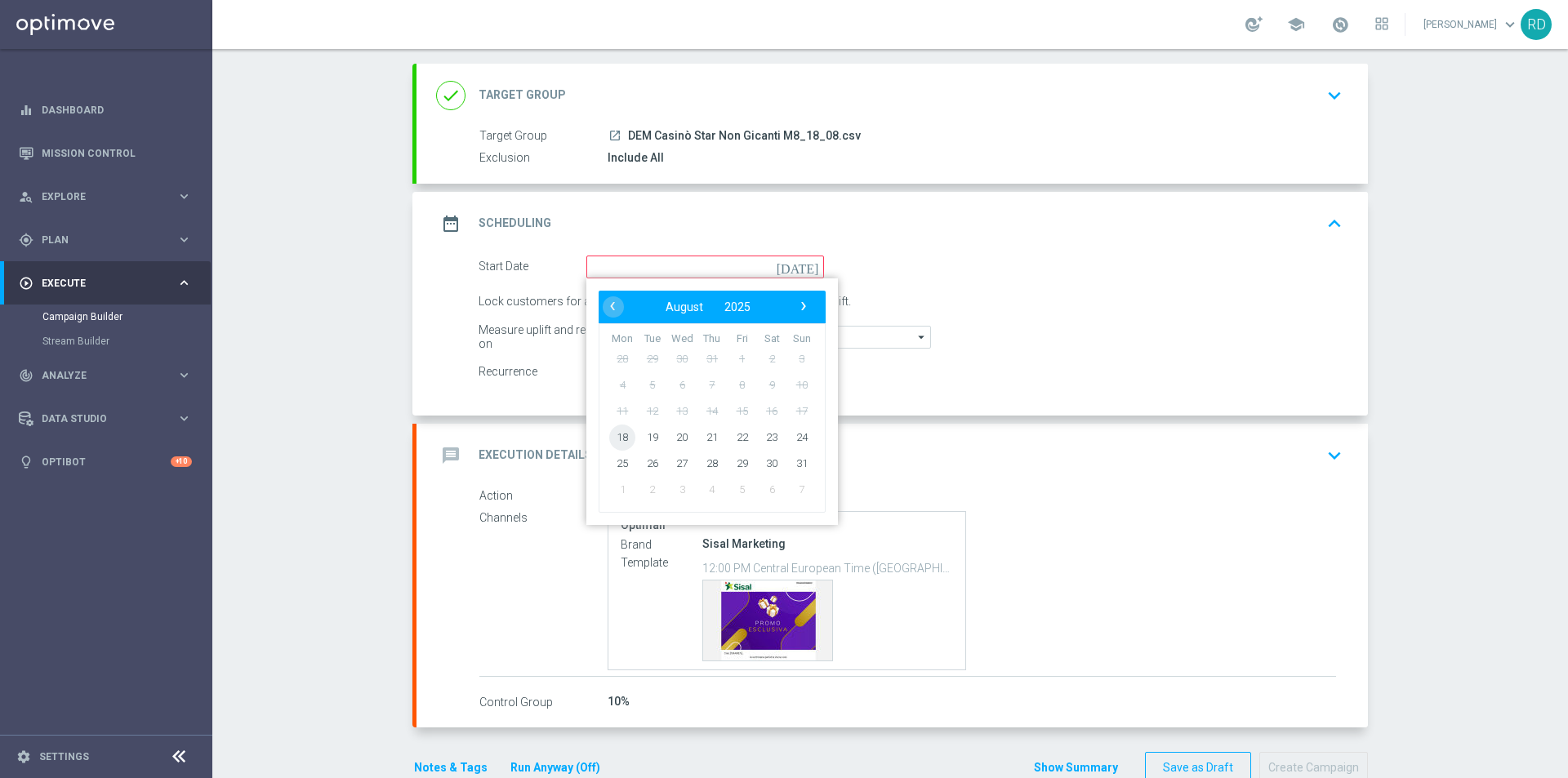
click at [620, 429] on span "18" at bounding box center [623, 437] width 26 height 26
type input "[DATE]"
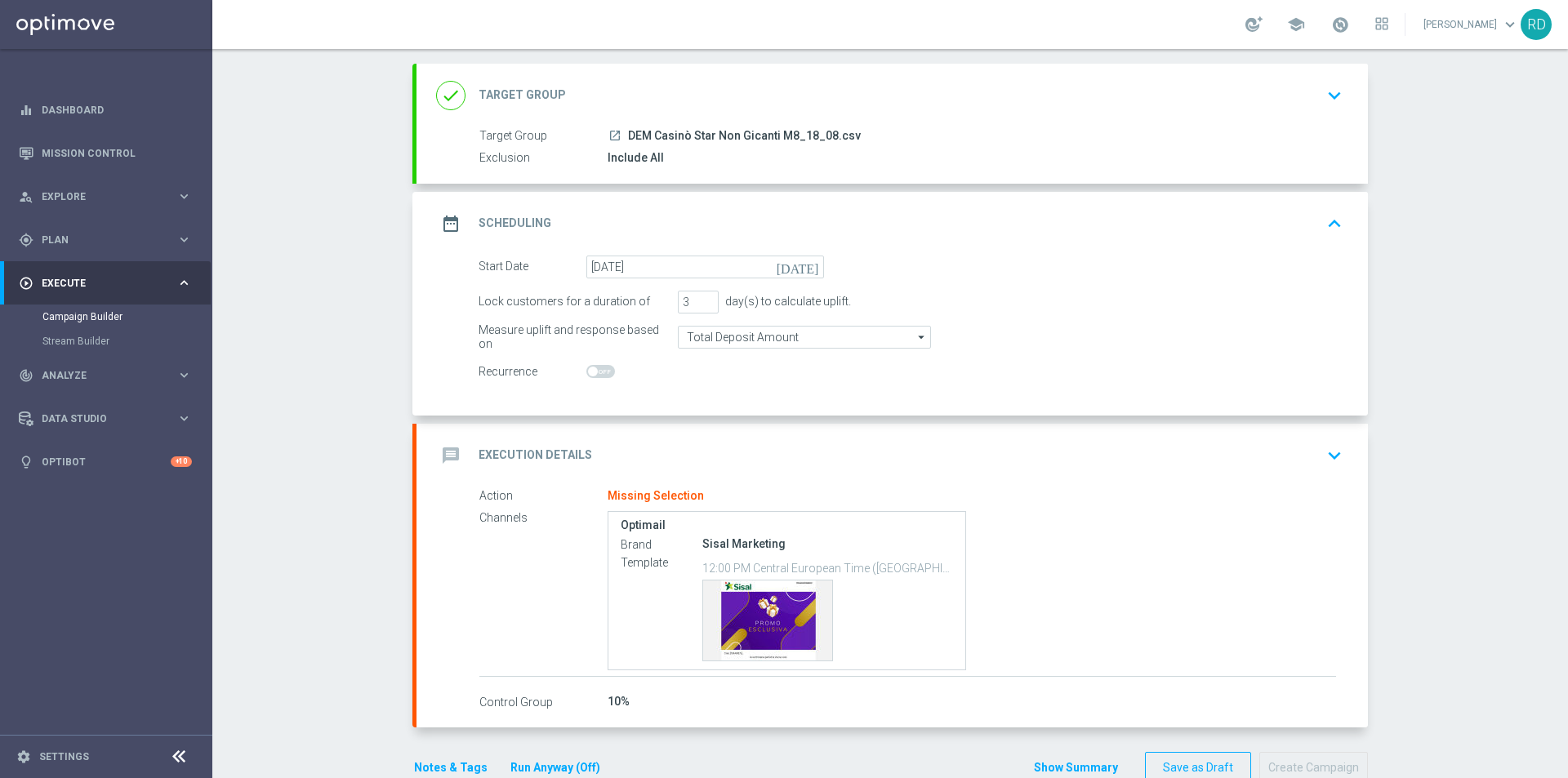
scroll to position [121, 0]
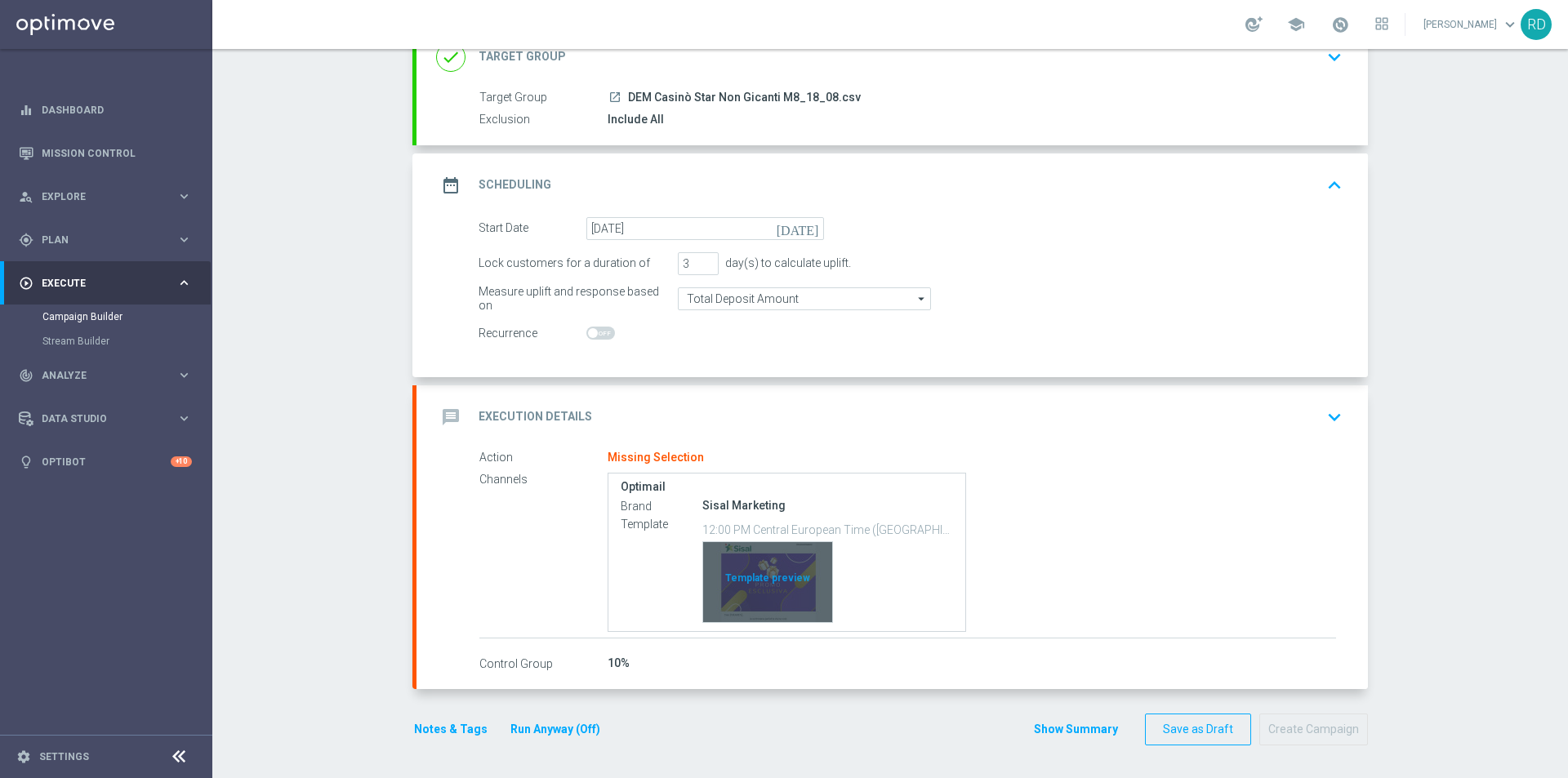
click at [742, 562] on div "Template preview" at bounding box center [768, 582] width 129 height 81
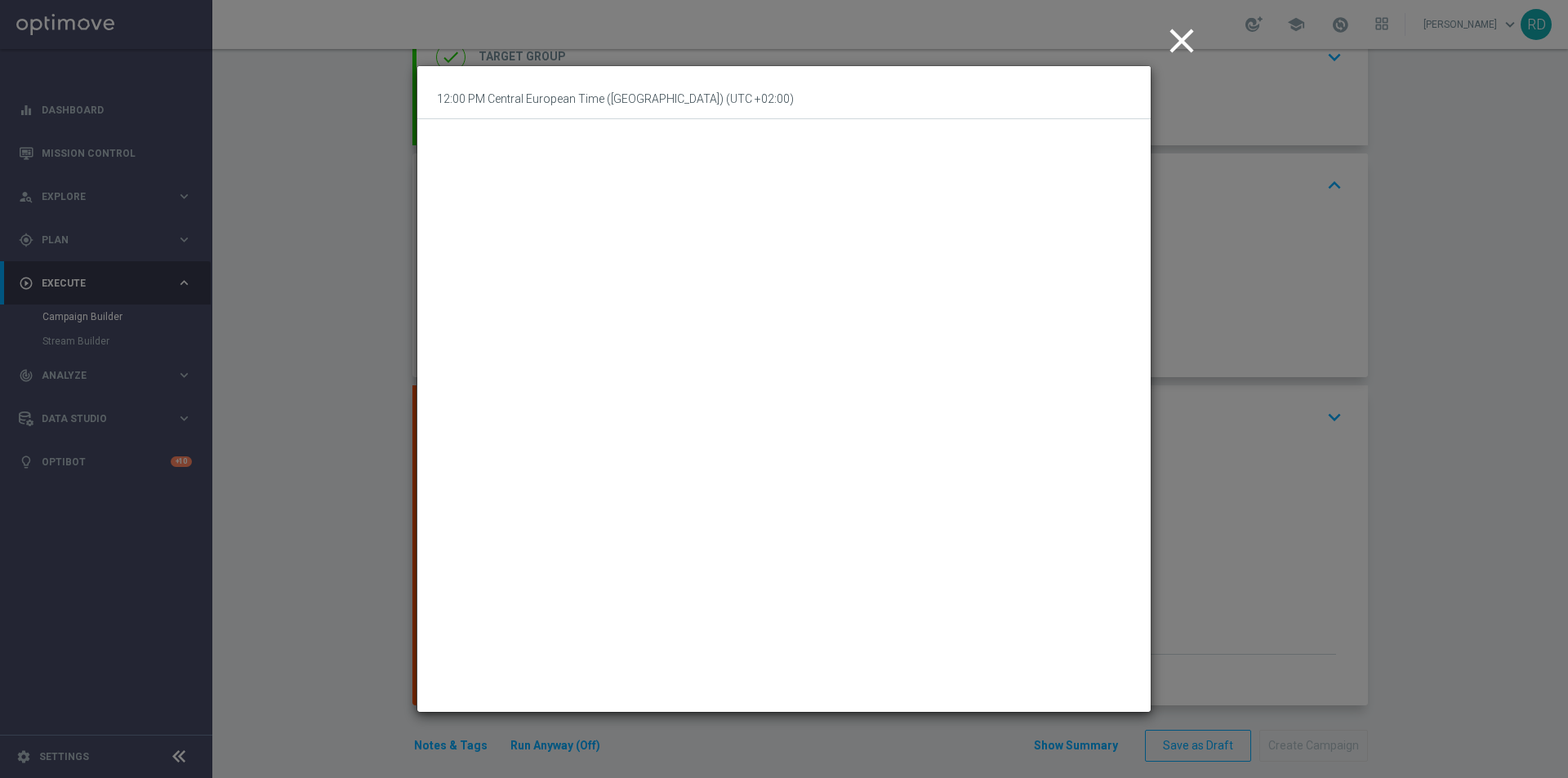
click at [1187, 41] on icon "close" at bounding box center [1182, 41] width 41 height 41
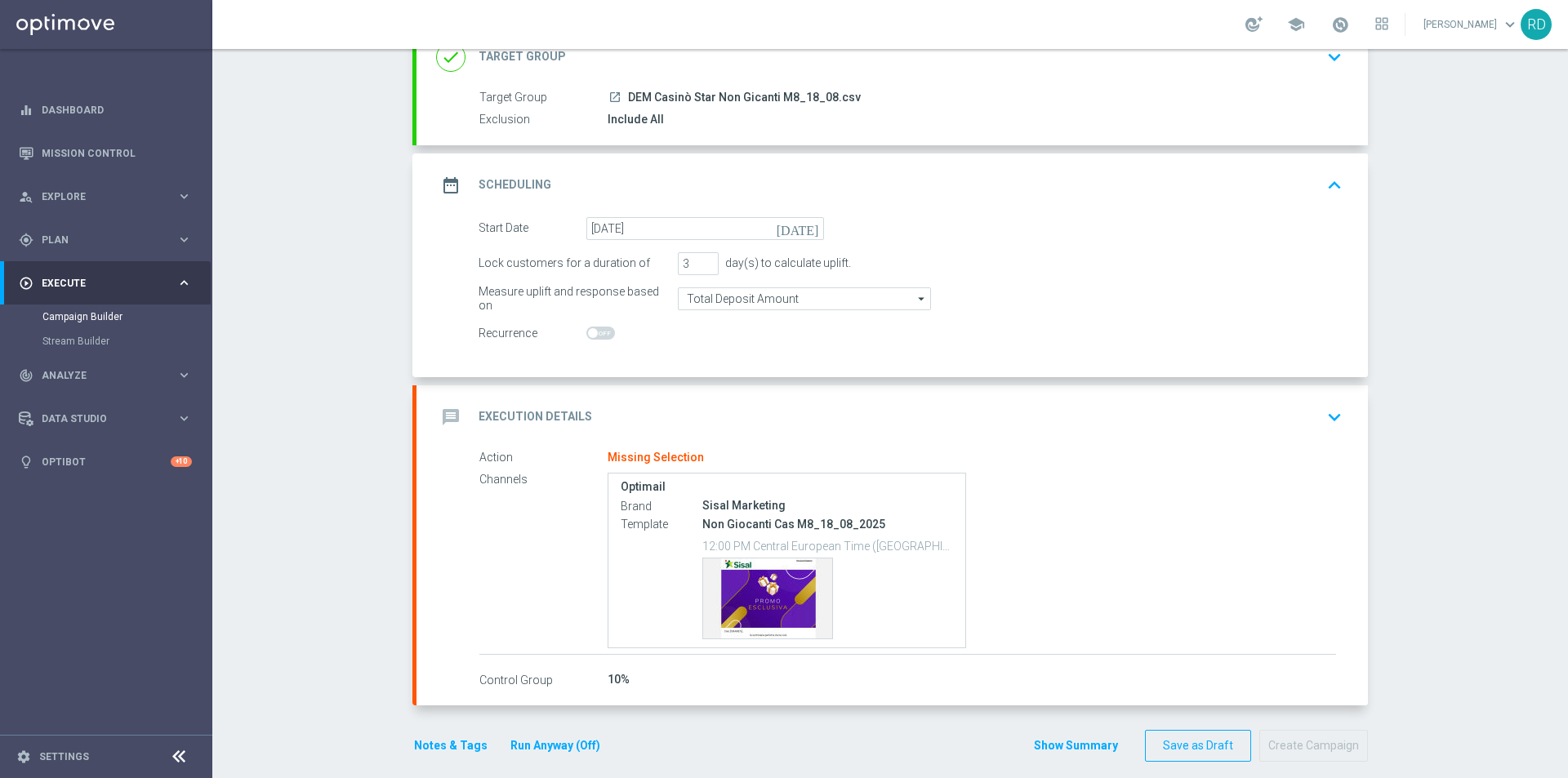
click at [450, 418] on icon "message" at bounding box center [450, 417] width 29 height 29
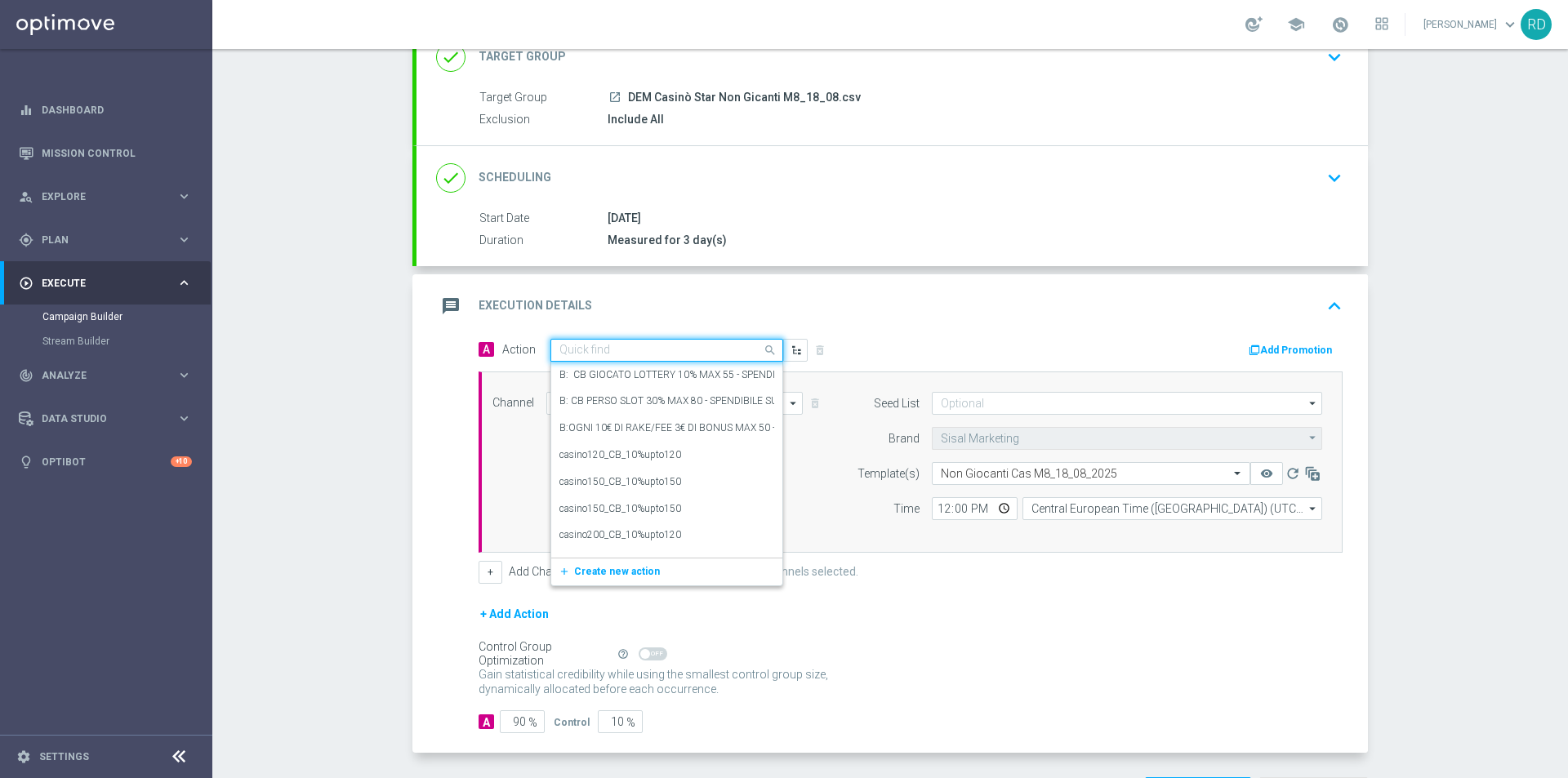
click at [596, 344] on input "text" at bounding box center [651, 350] width 183 height 14
click at [578, 352] on input "bonu free" at bounding box center [651, 354] width 183 height 14
click at [625, 349] on input "bonus free" at bounding box center [651, 354] width 183 height 14
type input "bonus free +"
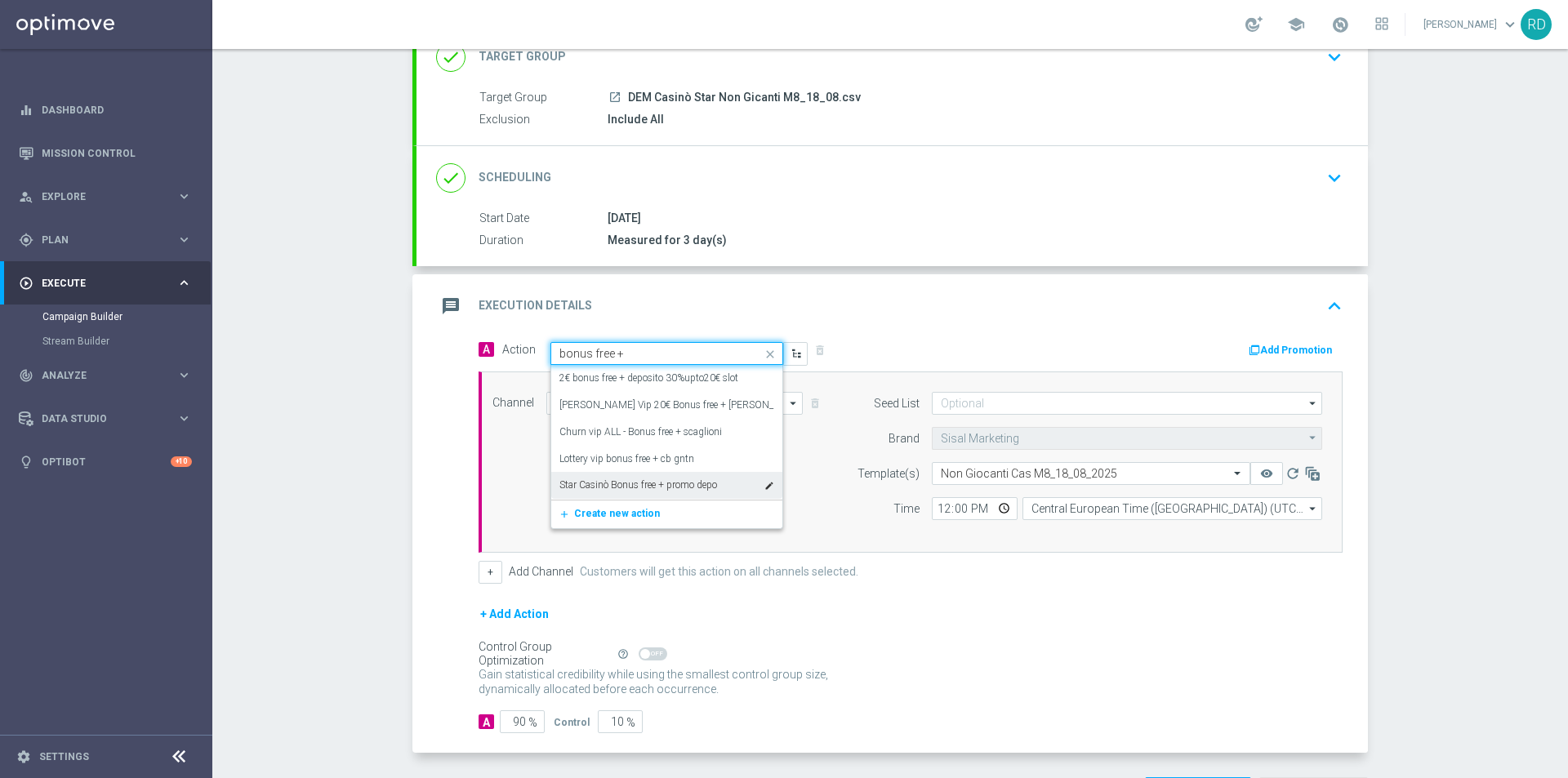
click at [663, 489] on label "Star Casinò Bonus free + promo depo" at bounding box center [638, 485] width 157 height 14
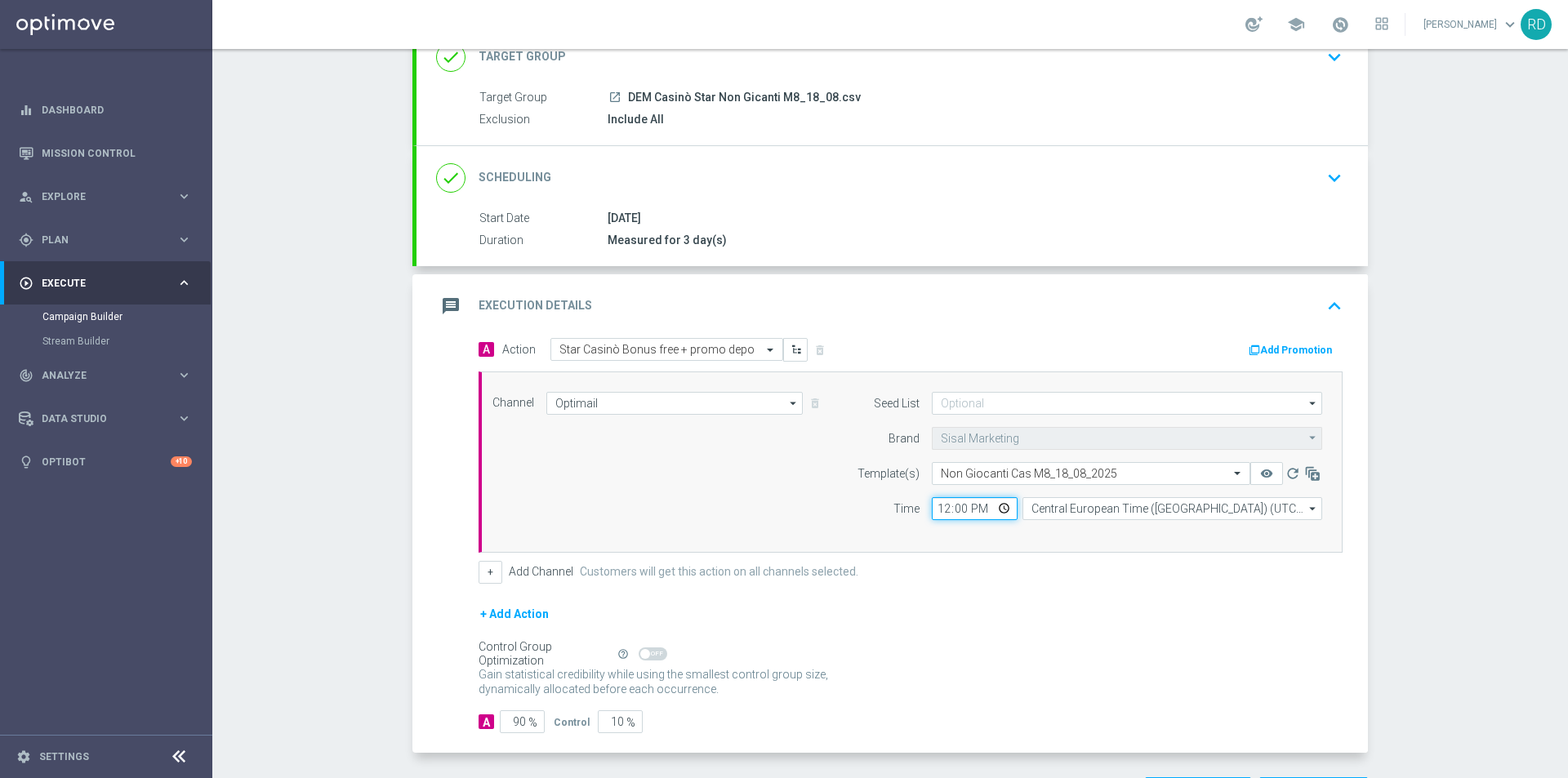
click at [935, 512] on input "12:00" at bounding box center [975, 508] width 86 height 22
type input "13:00"
click at [937, 543] on div "Channel Optimail Optimail arrow_drop_down Drag here to set row groups Drag here…" at bounding box center [910, 462] width 864 height 182
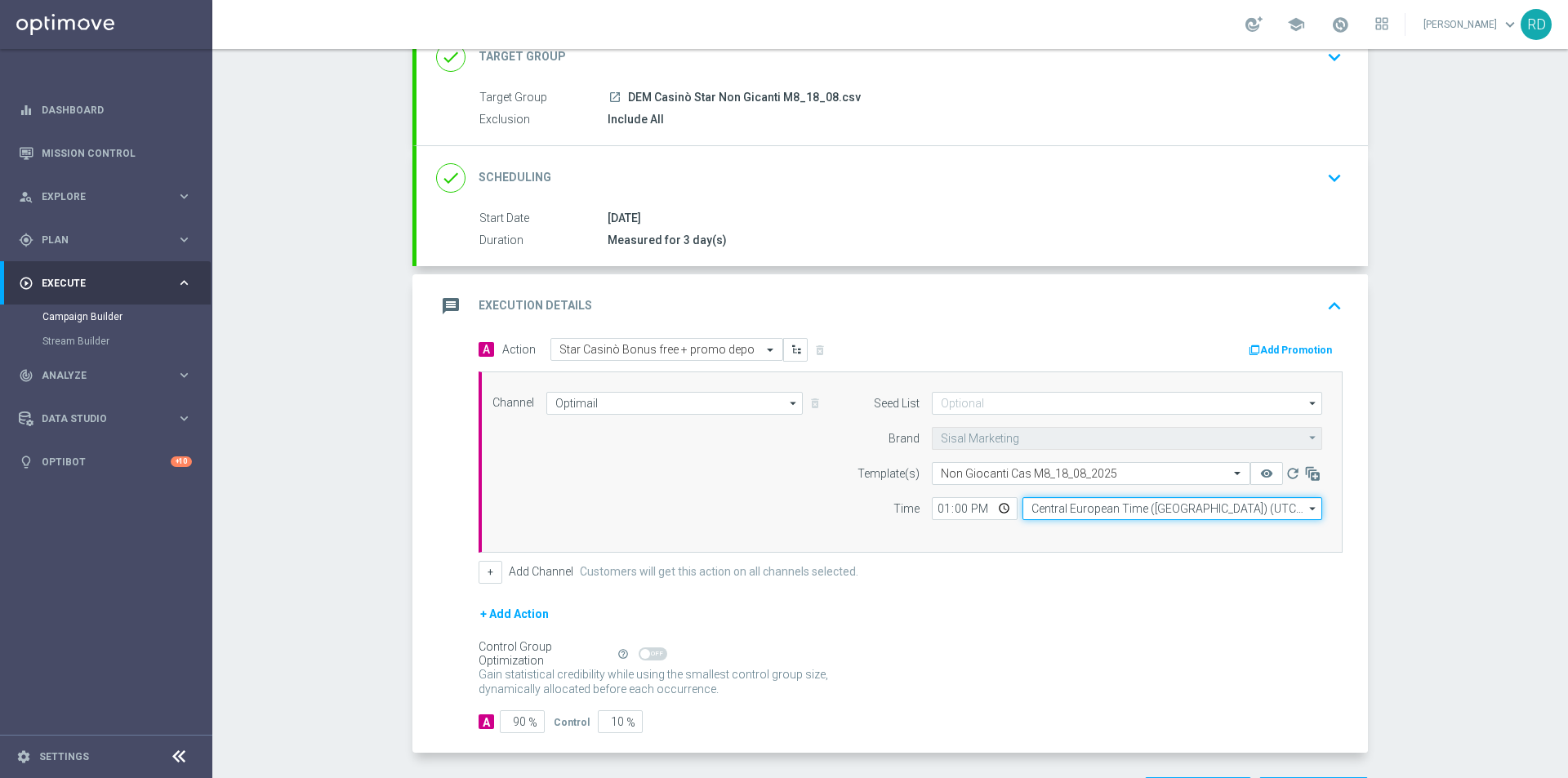
click at [1046, 506] on input "Central European Time ([GEOGRAPHIC_DATA]) (UTC +02:00)" at bounding box center [1172, 508] width 300 height 22
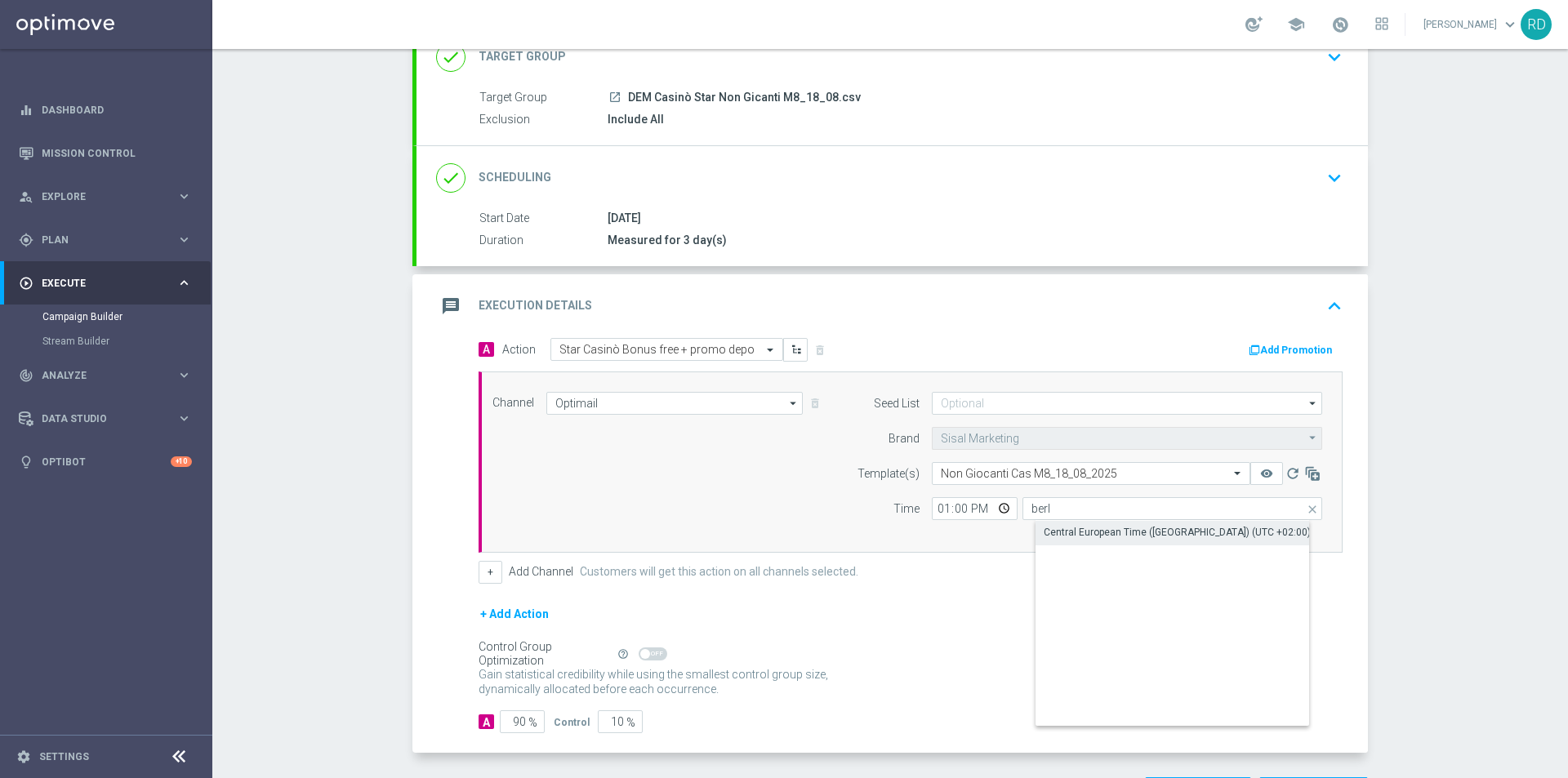
click at [1061, 535] on div "Central European Time ([GEOGRAPHIC_DATA]) (UTC +02:00)" at bounding box center [1177, 533] width 267 height 15
type input "Central European Time ([GEOGRAPHIC_DATA]) (UTC +02:00)"
click at [717, 509] on div "Channel Optimail Optimail arrow_drop_down Drag here to set row groups Drag here…" at bounding box center [907, 462] width 855 height 140
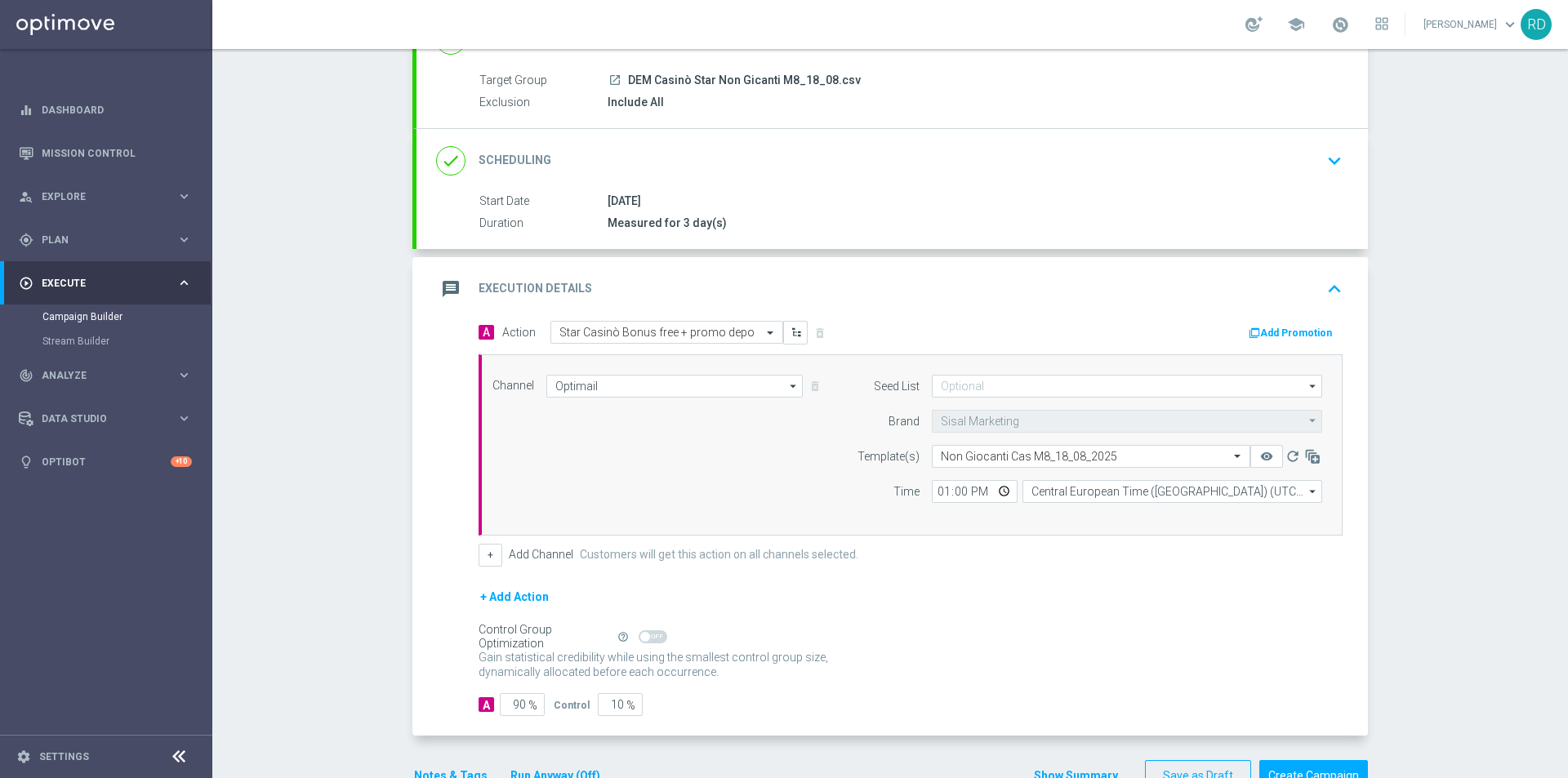
scroll to position [184, 0]
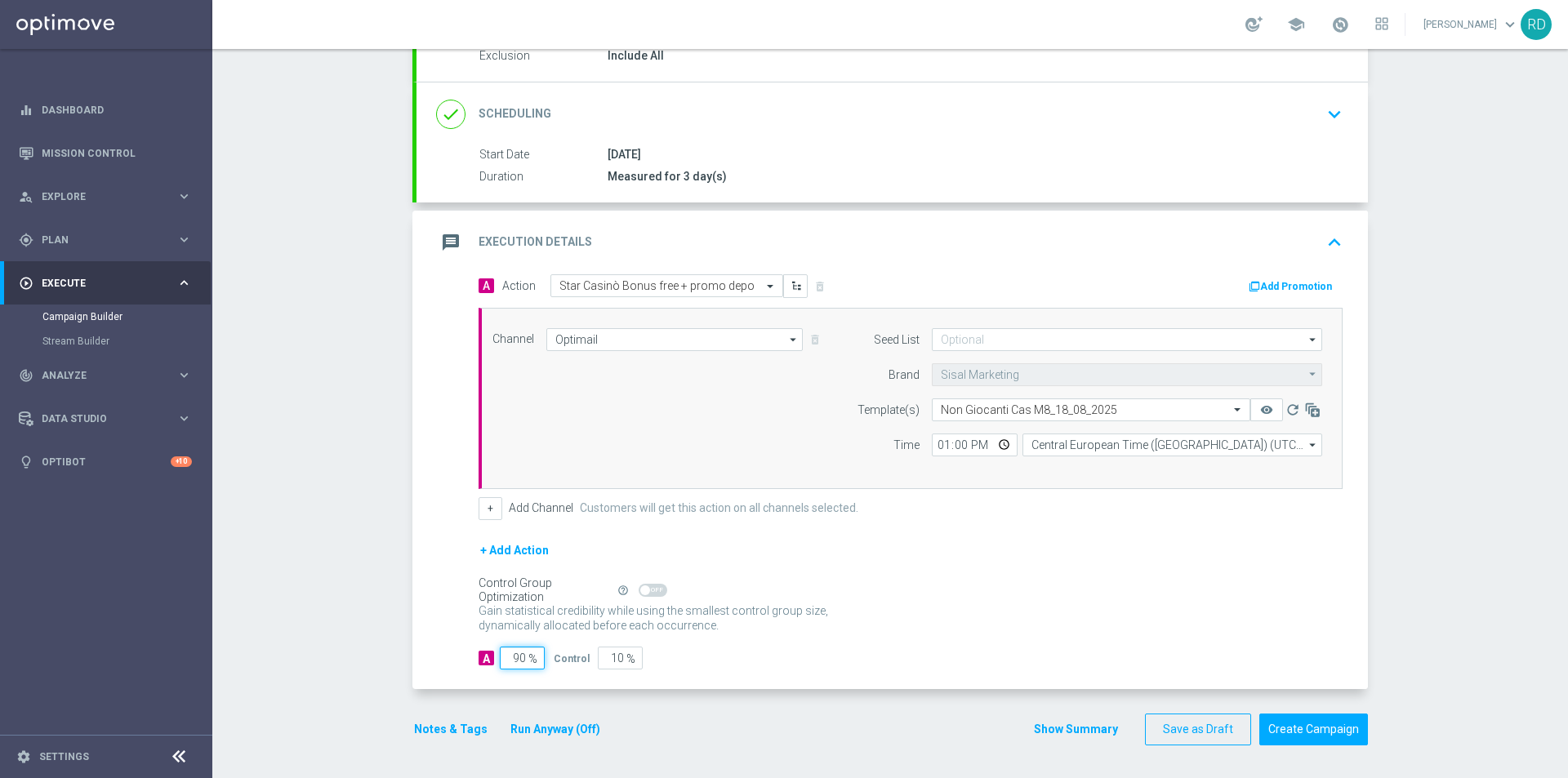
click at [515, 657] on input "90" at bounding box center [522, 658] width 45 height 22
type input "1"
type input "99"
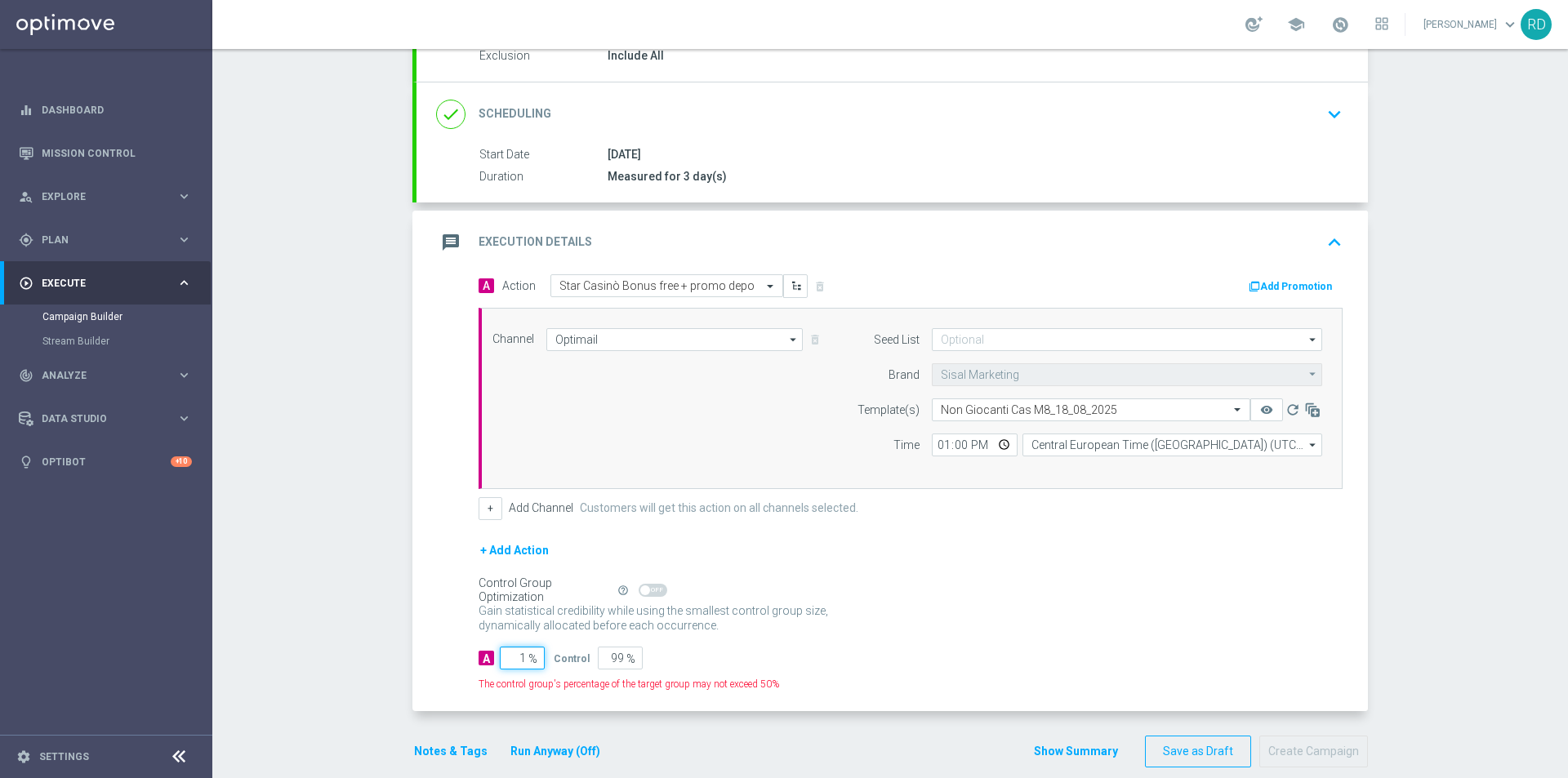
type input "10"
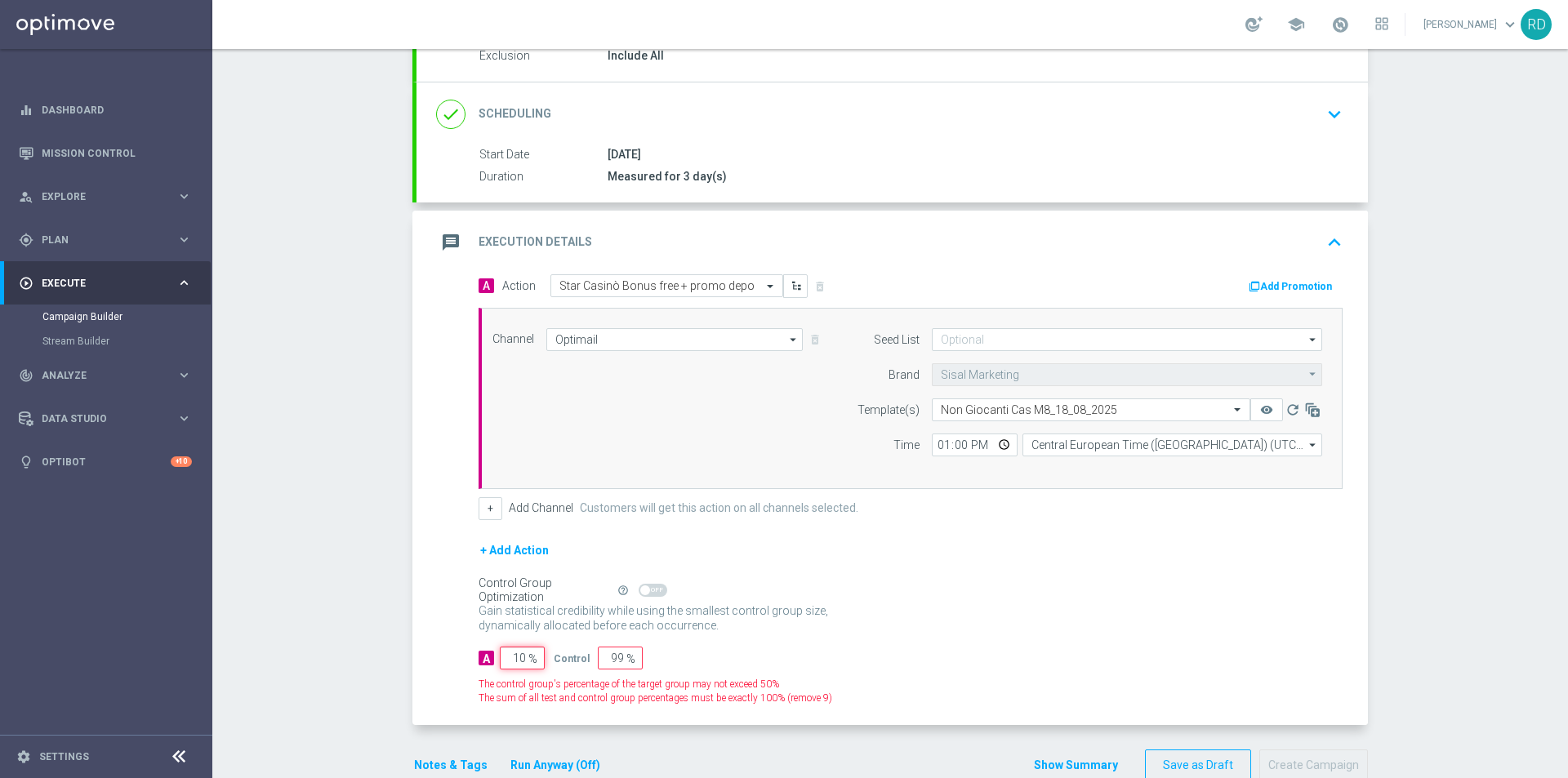
type input "90"
type input "100"
type input "0"
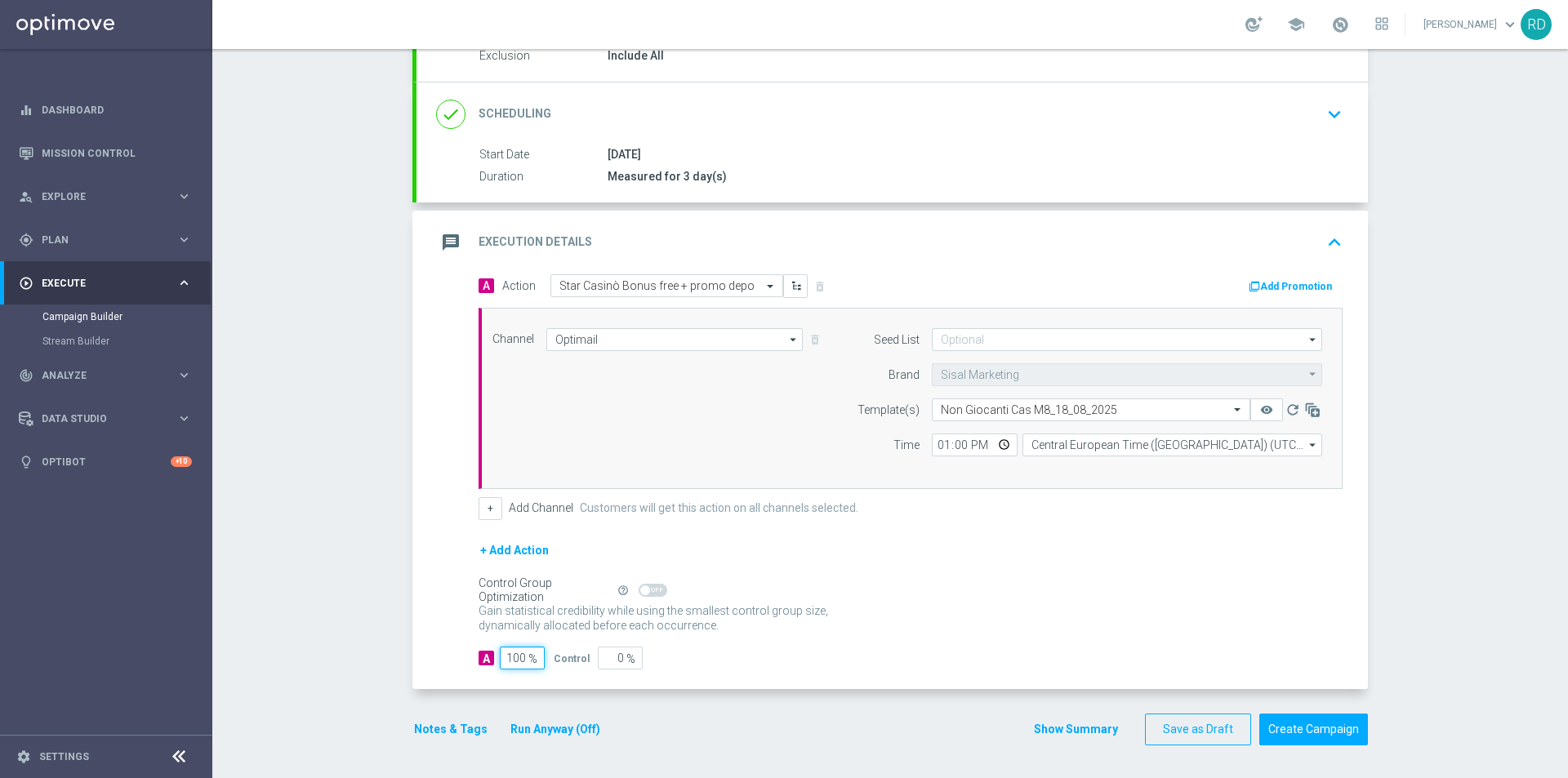
type input "100"
click at [889, 581] on div "Control Group Optimization Self Optimizing Campaign help_outline" at bounding box center [910, 590] width 864 height 18
click at [437, 727] on button "Notes & Tags" at bounding box center [451, 730] width 77 height 21
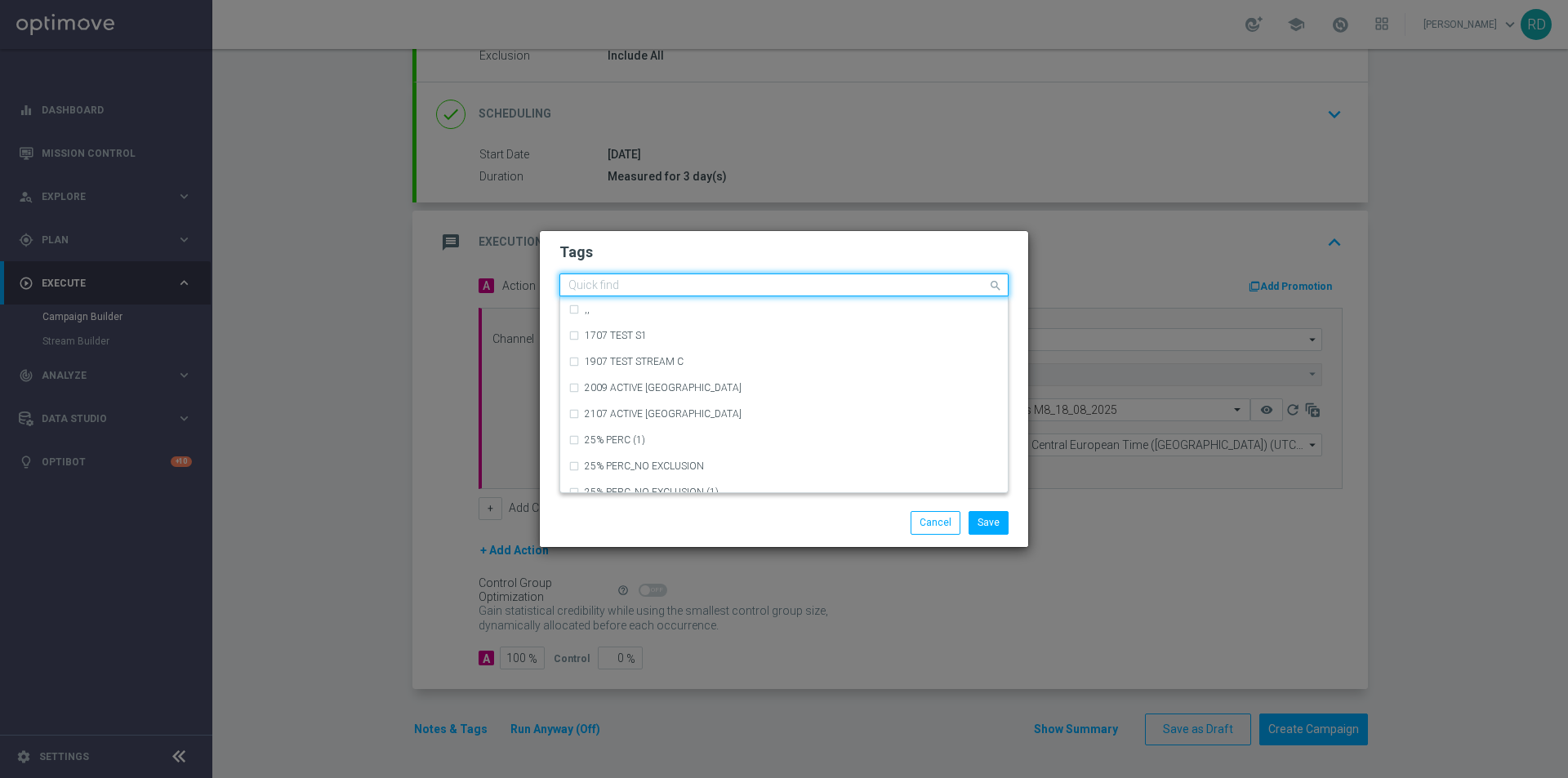
click at [643, 278] on div "Quick find" at bounding box center [774, 286] width 427 height 21
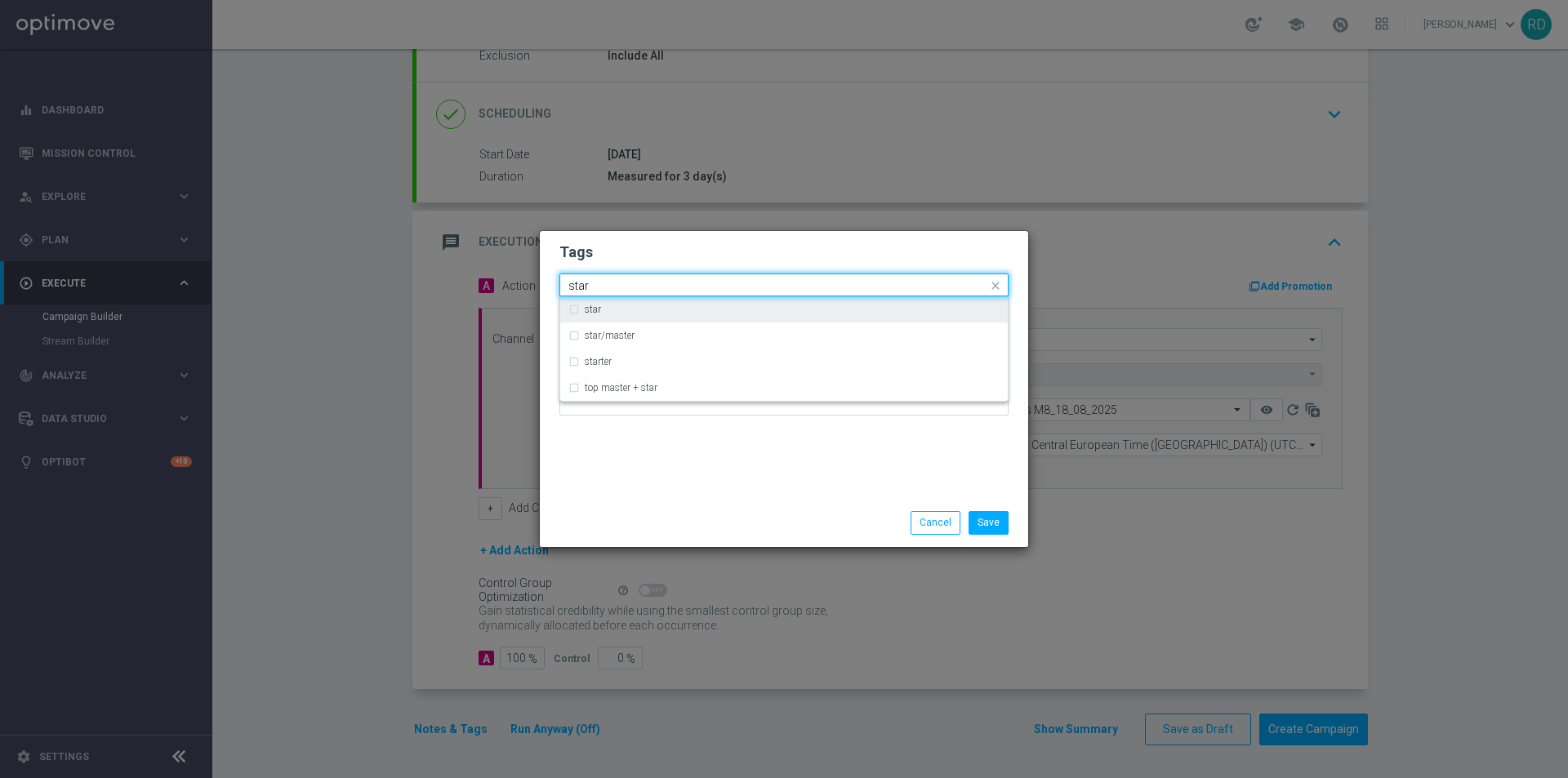
click at [644, 304] on div "star" at bounding box center [792, 309] width 415 height 9
type input "star"
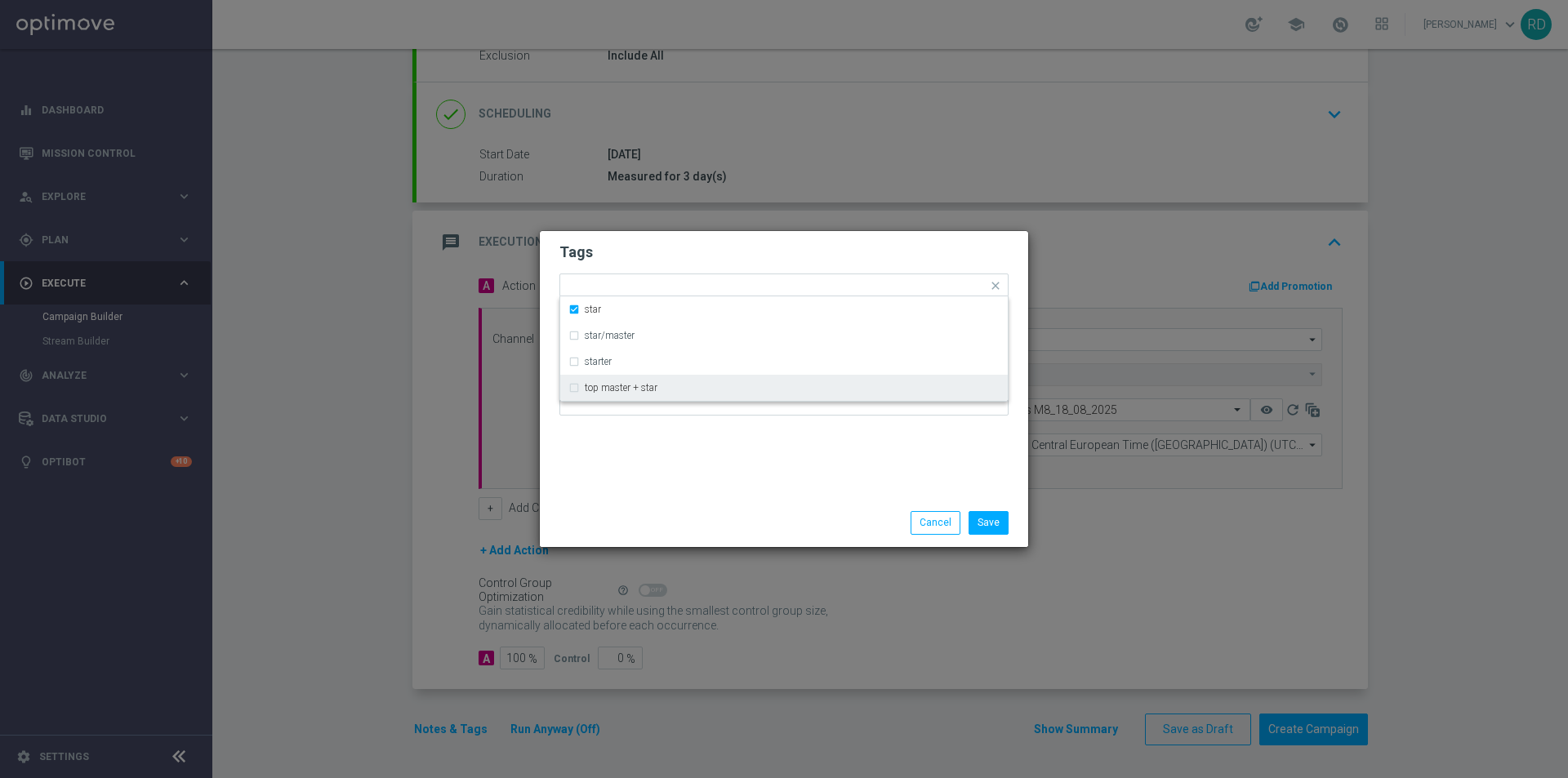
click at [645, 429] on div "Tags Quick find × star star star/master starter top master + star Notes" at bounding box center [784, 365] width 489 height 268
click at [656, 286] on input "text" at bounding box center [801, 286] width 372 height 14
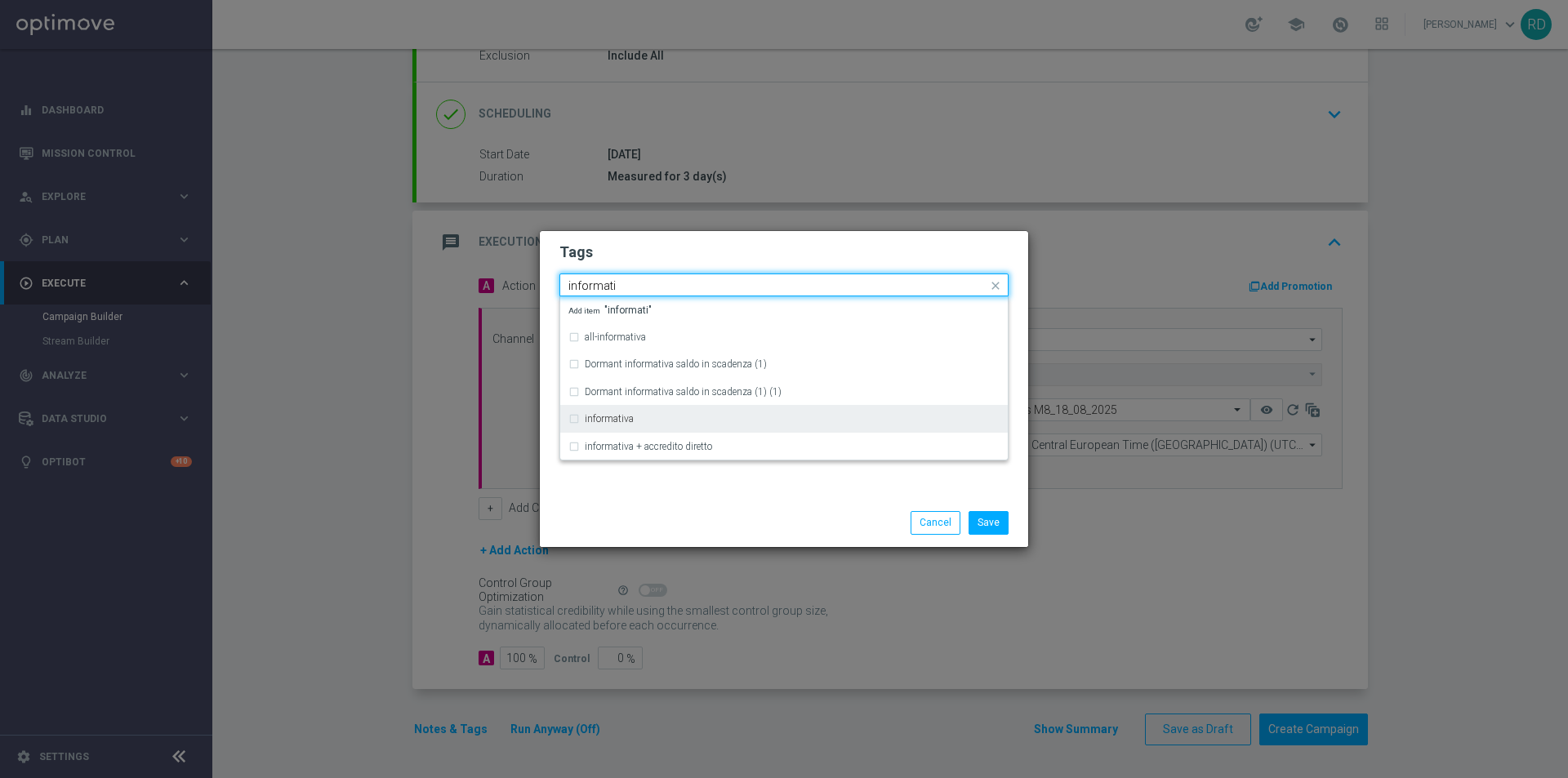
click at [646, 420] on div "informativa" at bounding box center [792, 418] width 415 height 9
type input "informati"
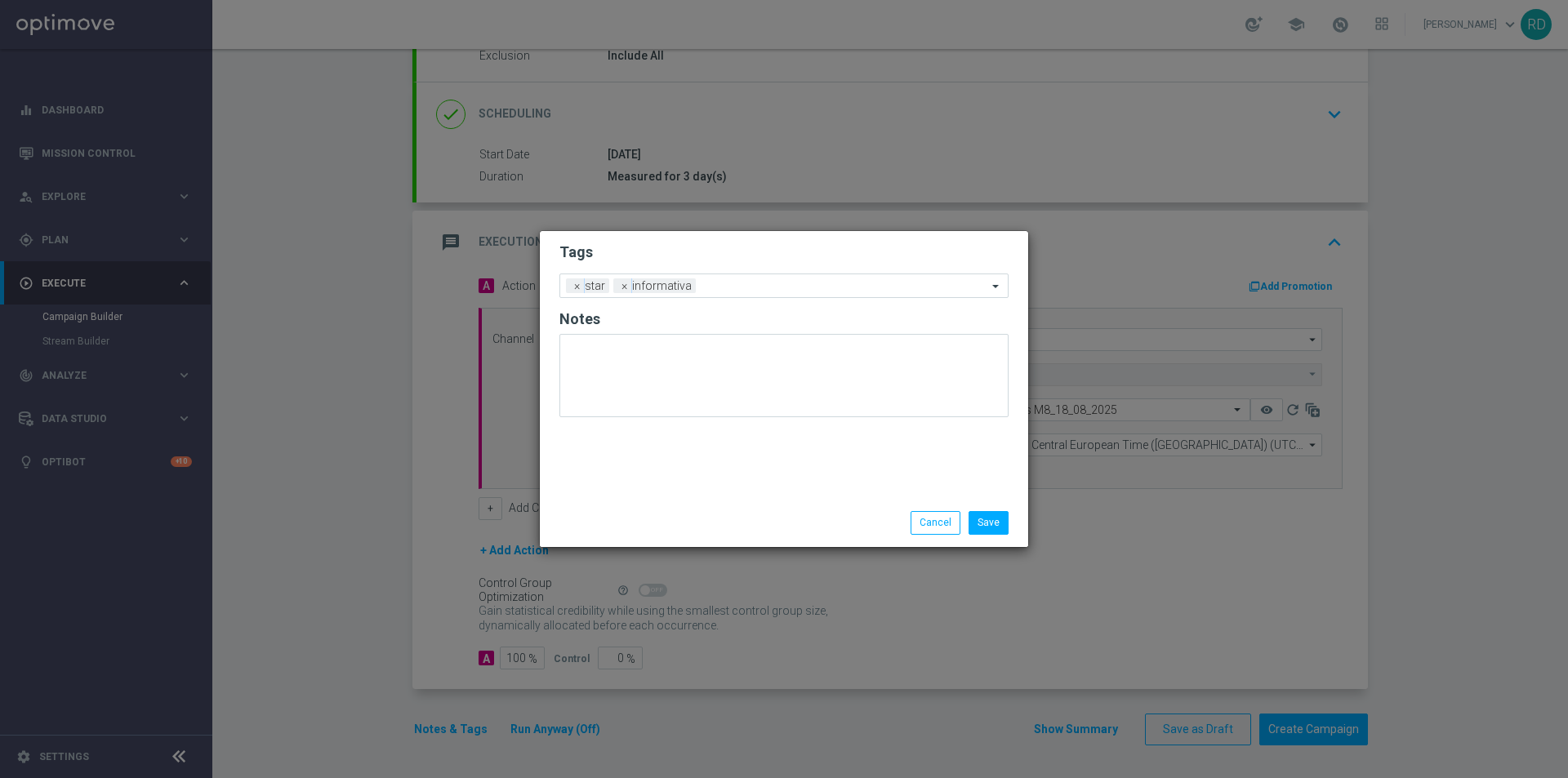
click at [772, 506] on div "Save Cancel" at bounding box center [784, 522] width 489 height 48
click at [999, 516] on button "Save" at bounding box center [989, 522] width 40 height 22
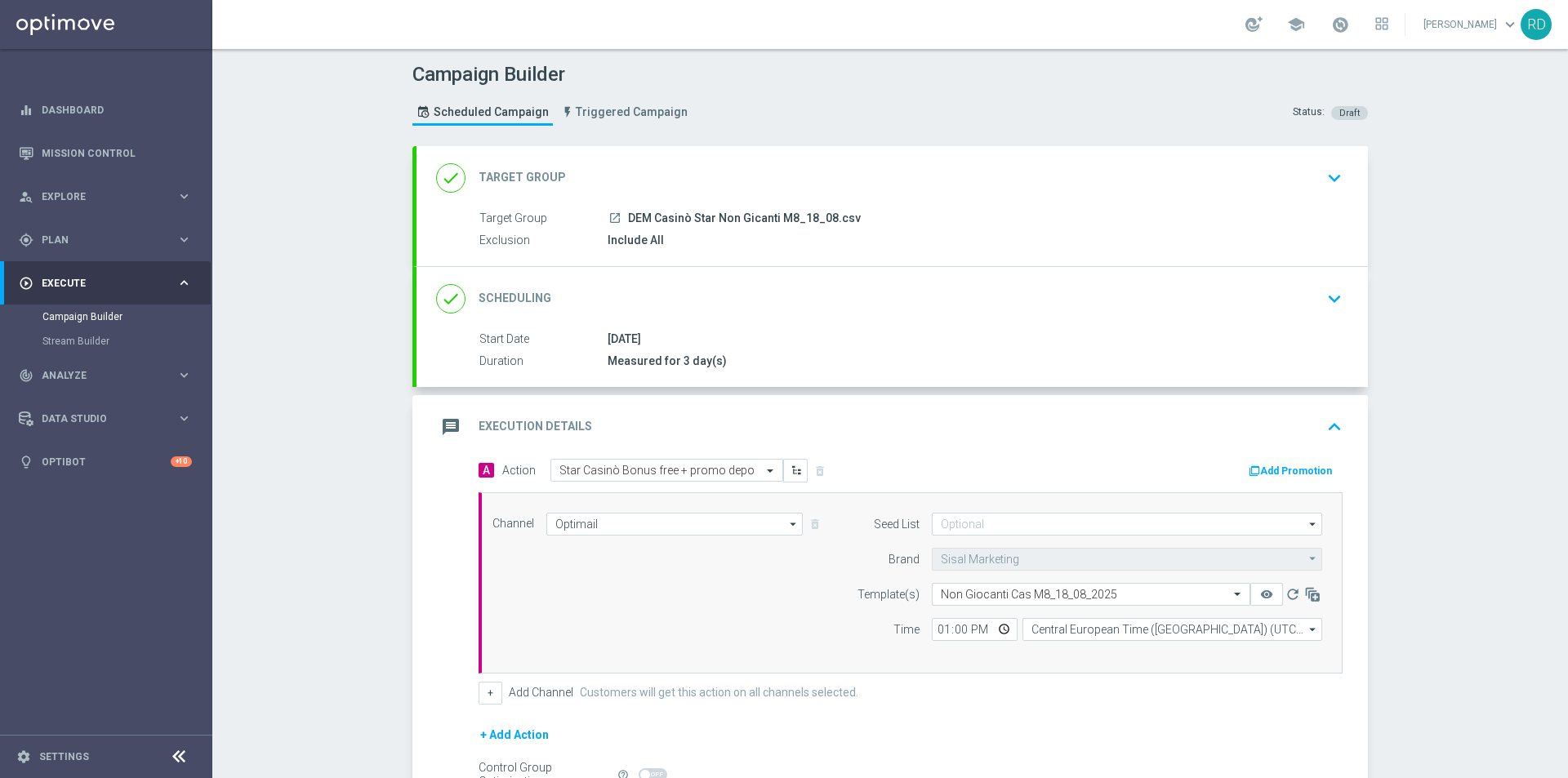
scroll to position [81, 0]
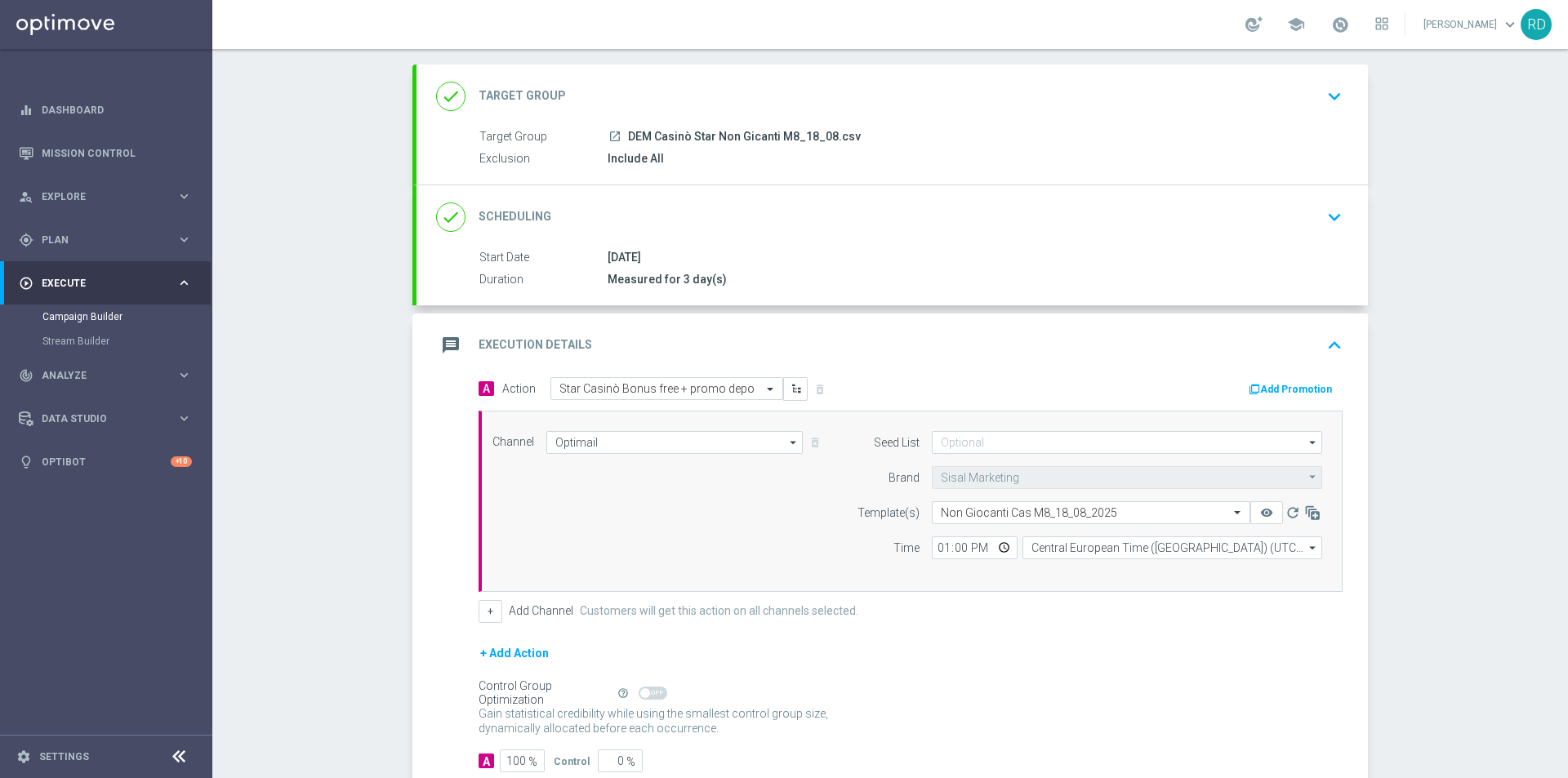
click at [449, 346] on icon "message" at bounding box center [450, 345] width 29 height 29
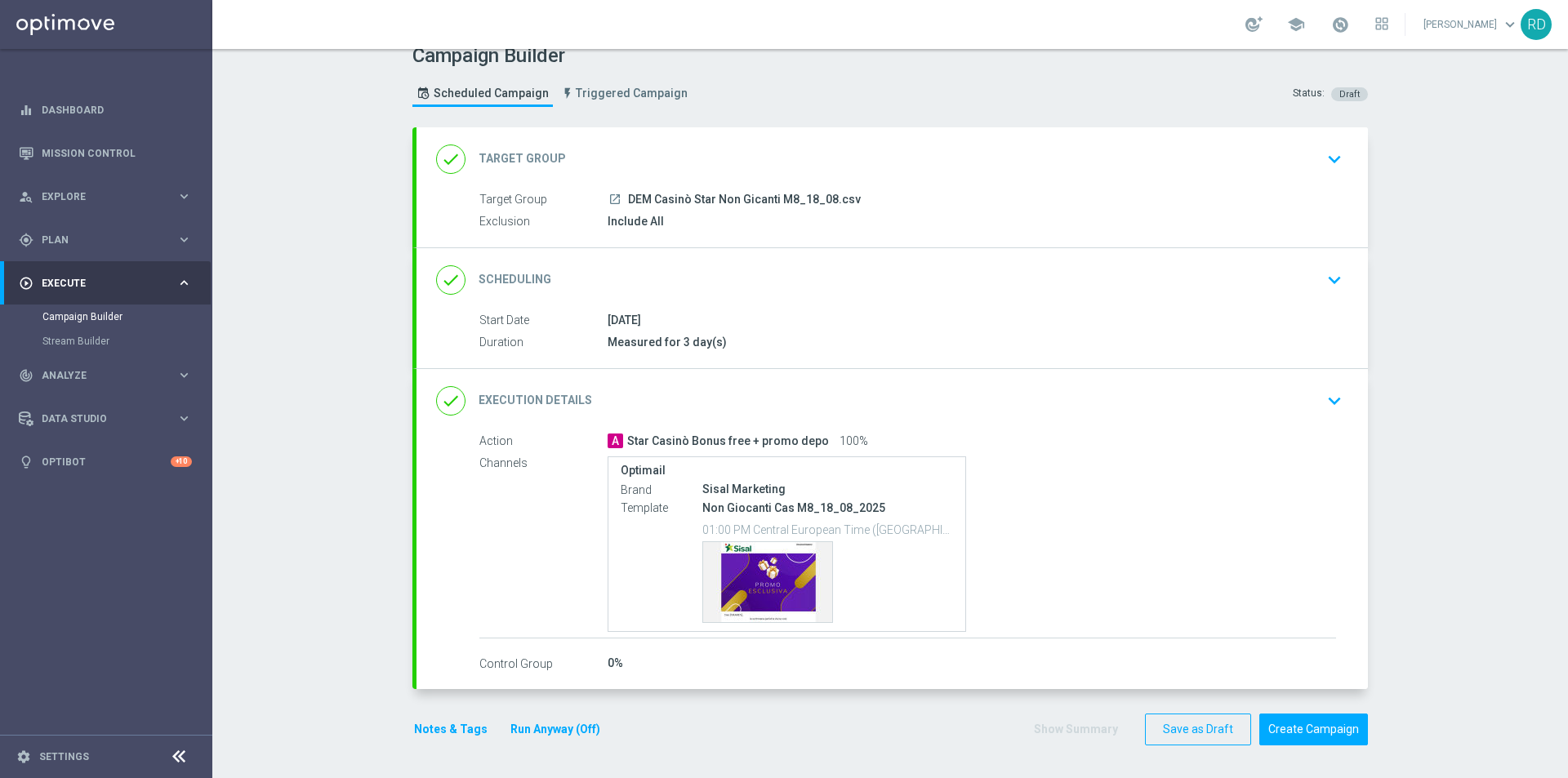
scroll to position [19, 0]
click at [445, 732] on button "Notes & Tags" at bounding box center [451, 730] width 77 height 21
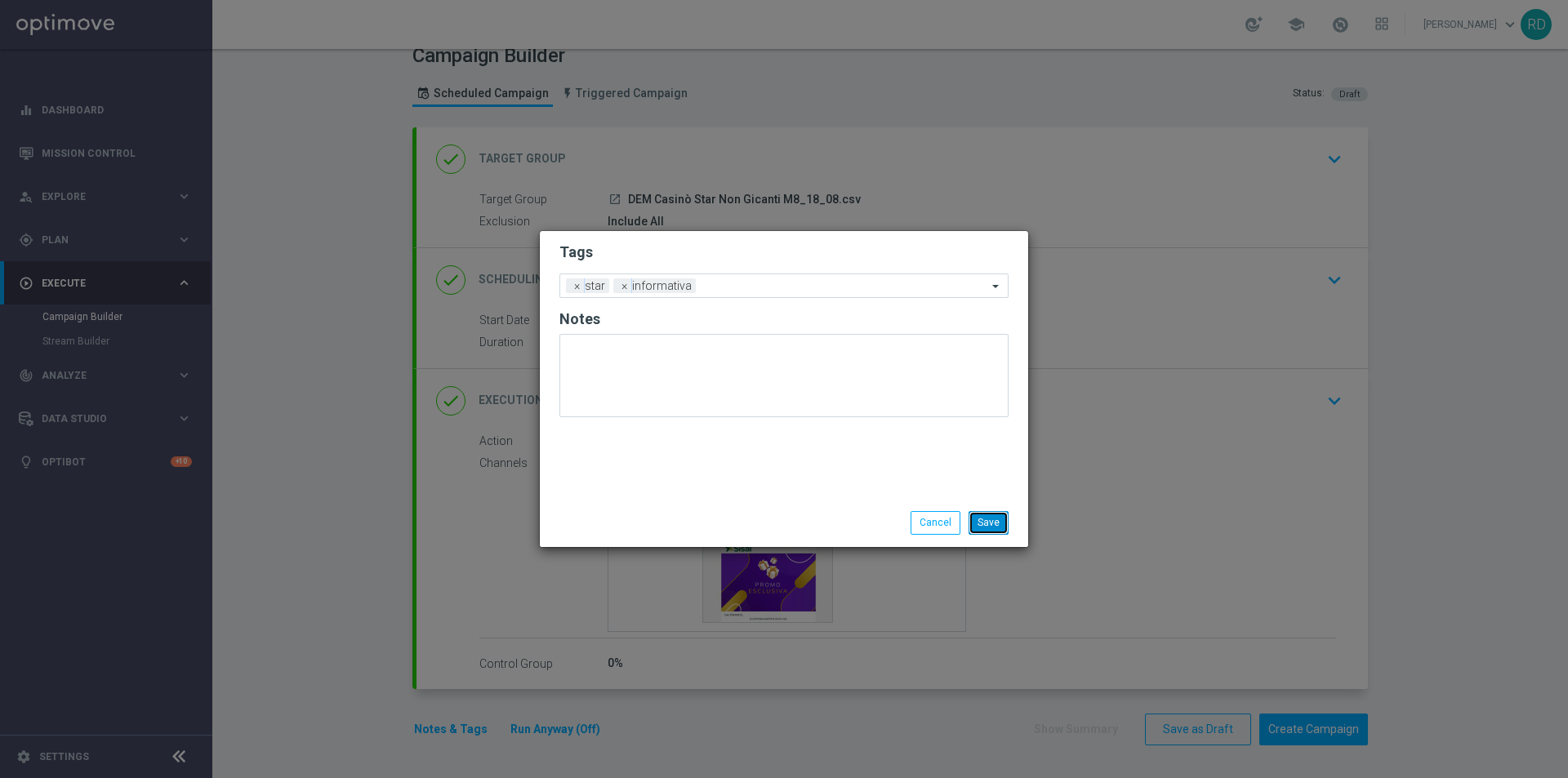
click at [989, 529] on button "Save" at bounding box center [989, 522] width 40 height 22
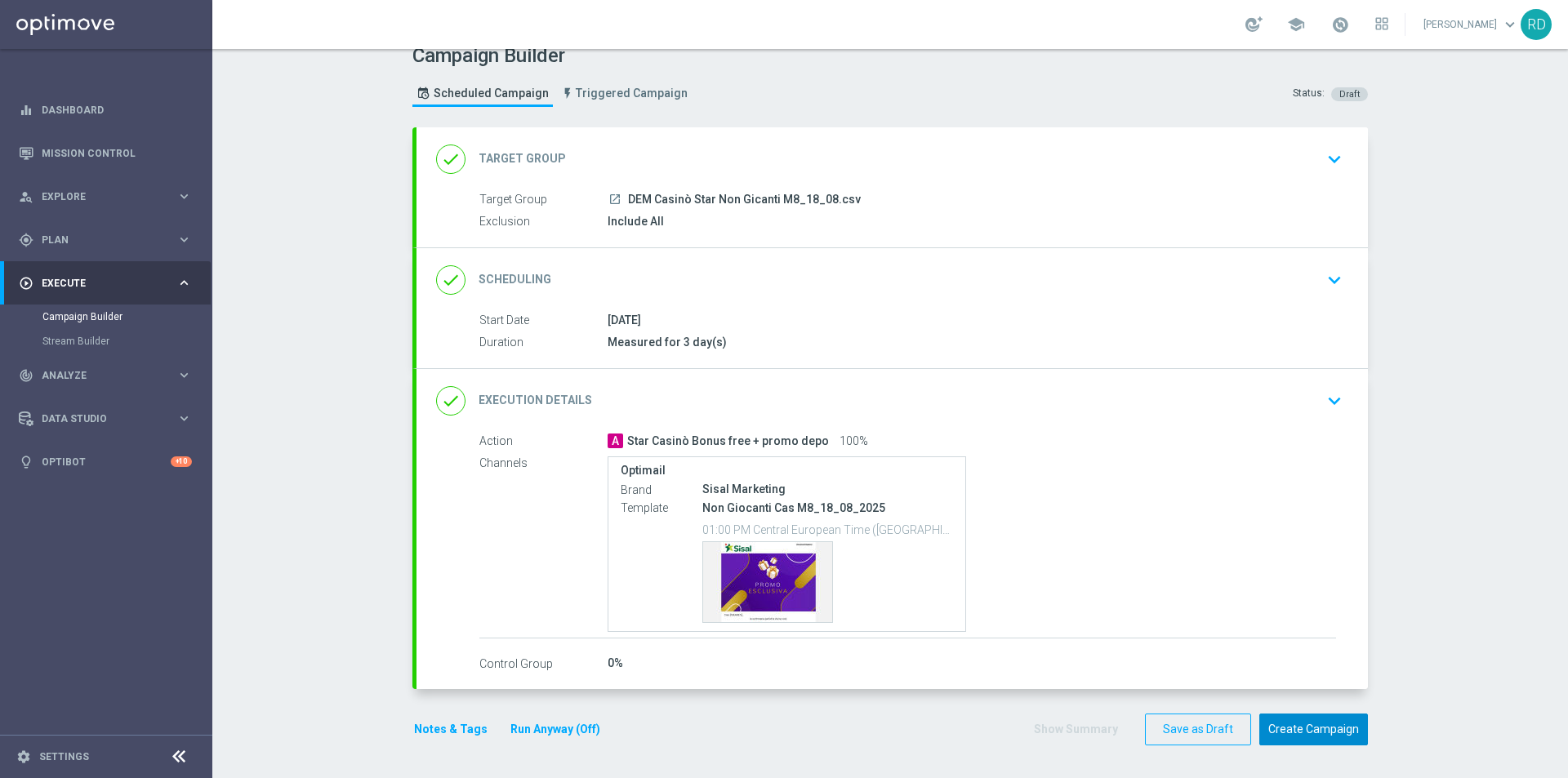
click at [1298, 727] on button "Create Campaign" at bounding box center [1313, 730] width 109 height 32
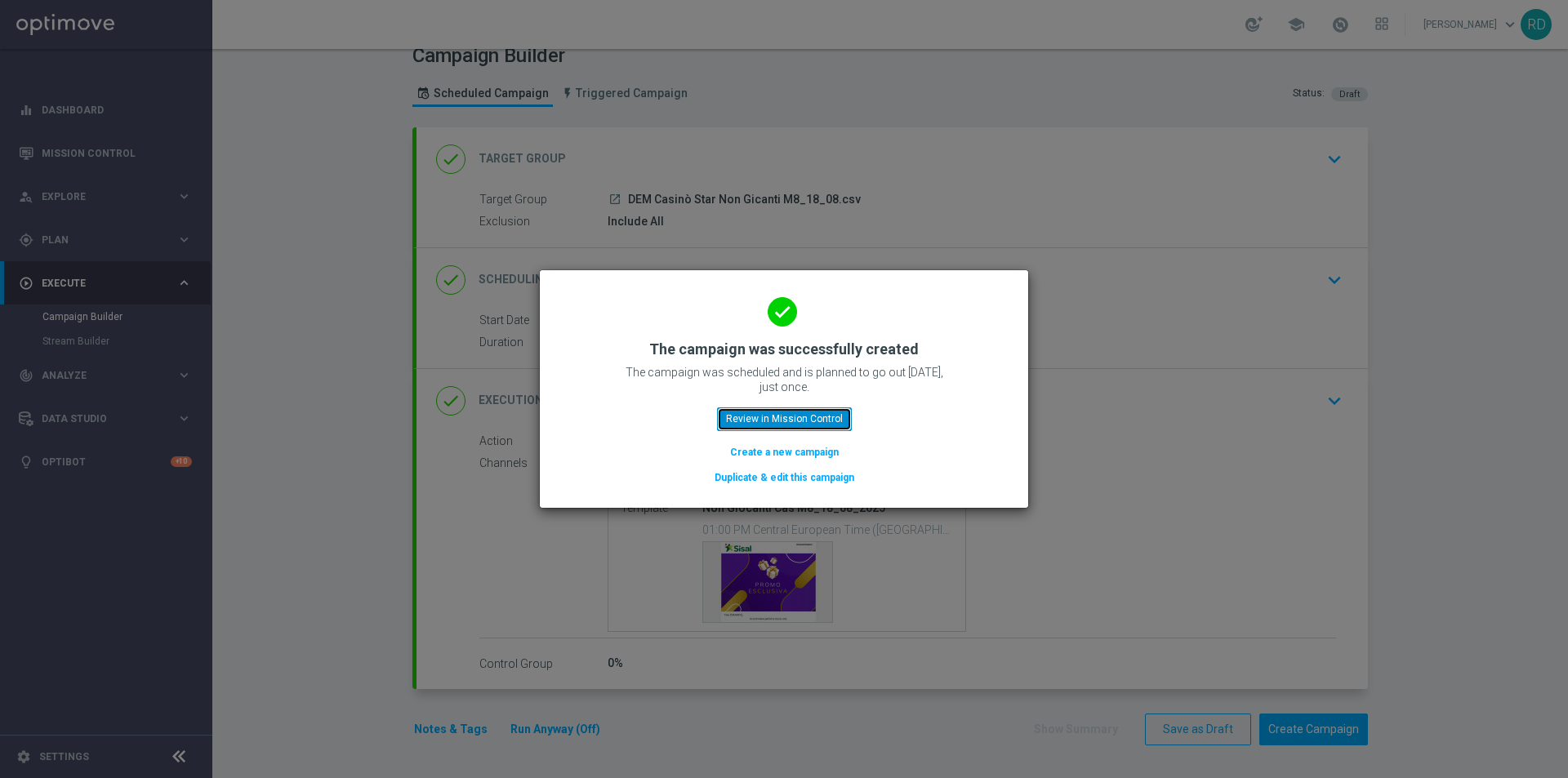
click at [772, 418] on button "Review in Mission Control" at bounding box center [784, 418] width 135 height 22
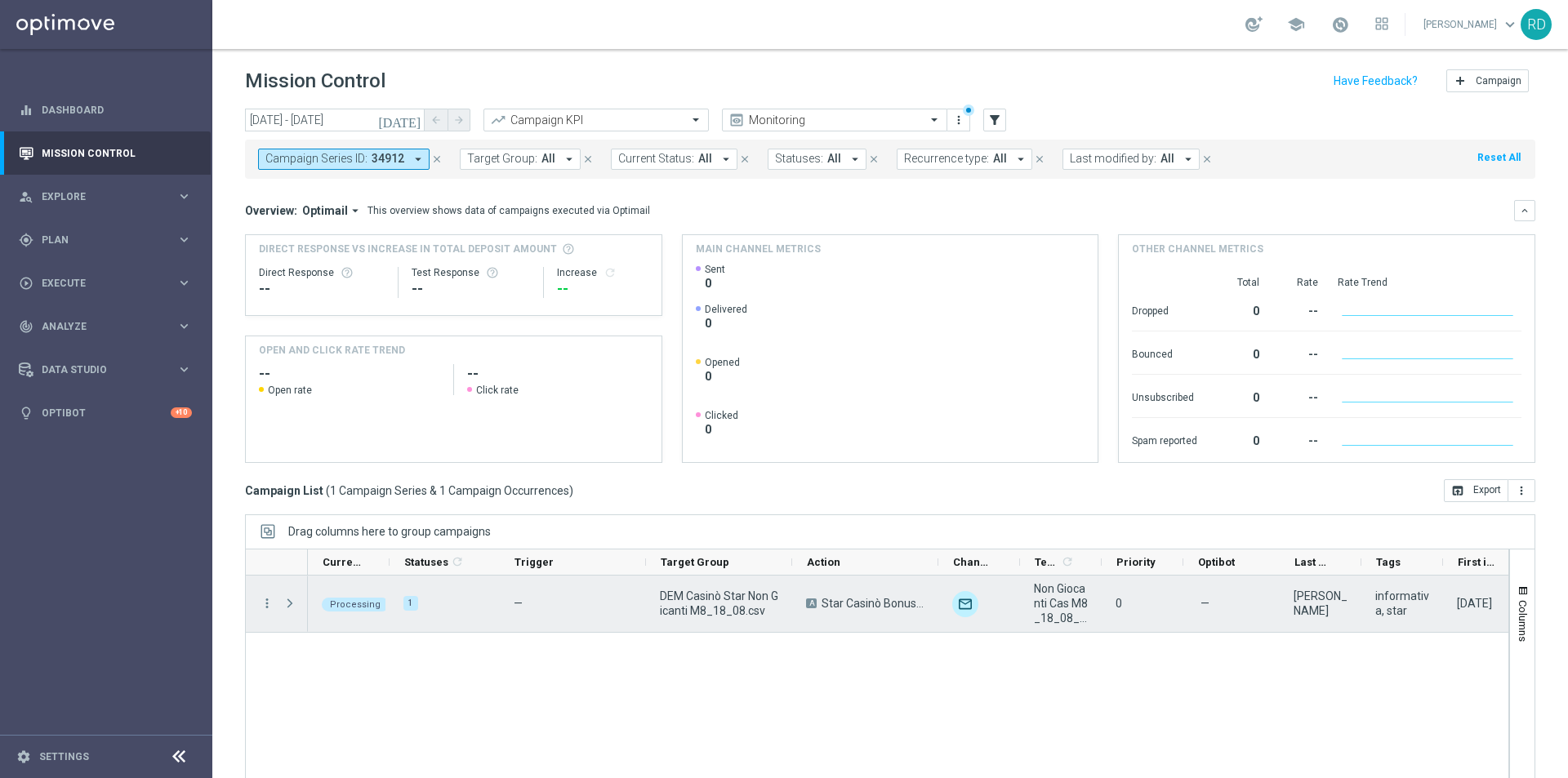
click at [291, 603] on span "Press SPACE to select this row." at bounding box center [290, 604] width 15 height 13
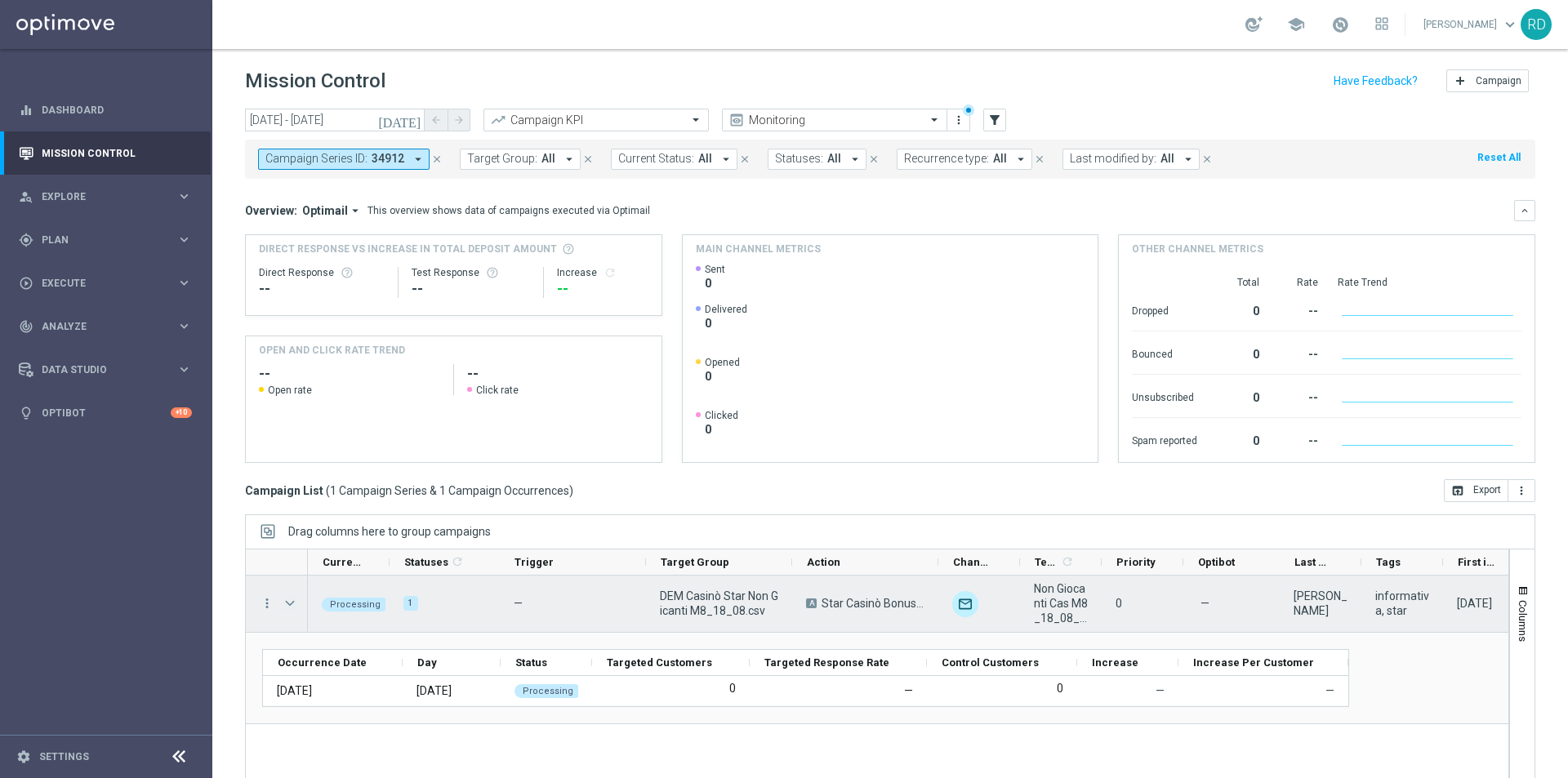
click at [296, 599] on span "Press SPACE to select this row." at bounding box center [290, 604] width 15 height 13
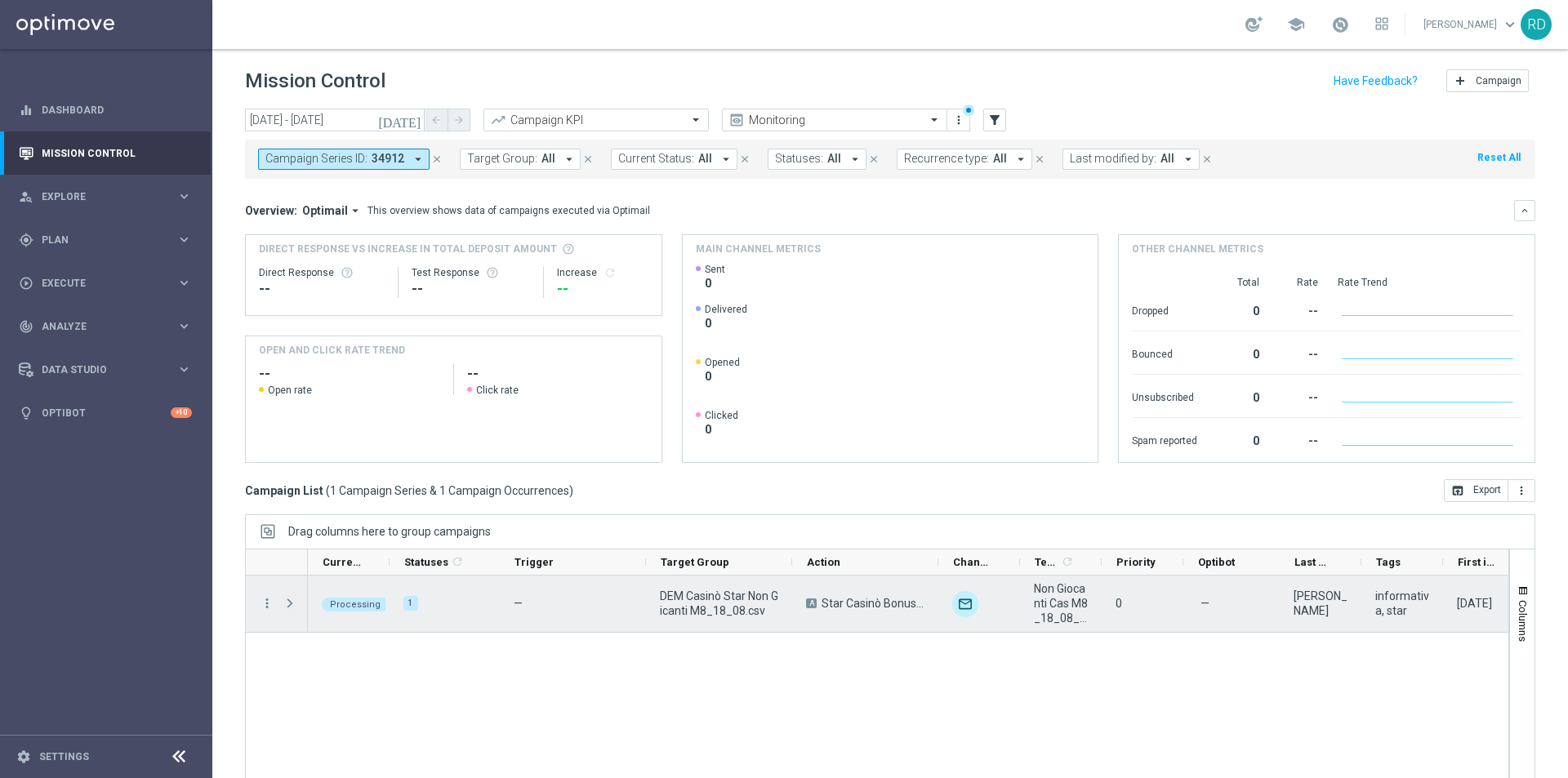
click at [289, 601] on span "Press SPACE to select this row." at bounding box center [290, 604] width 15 height 13
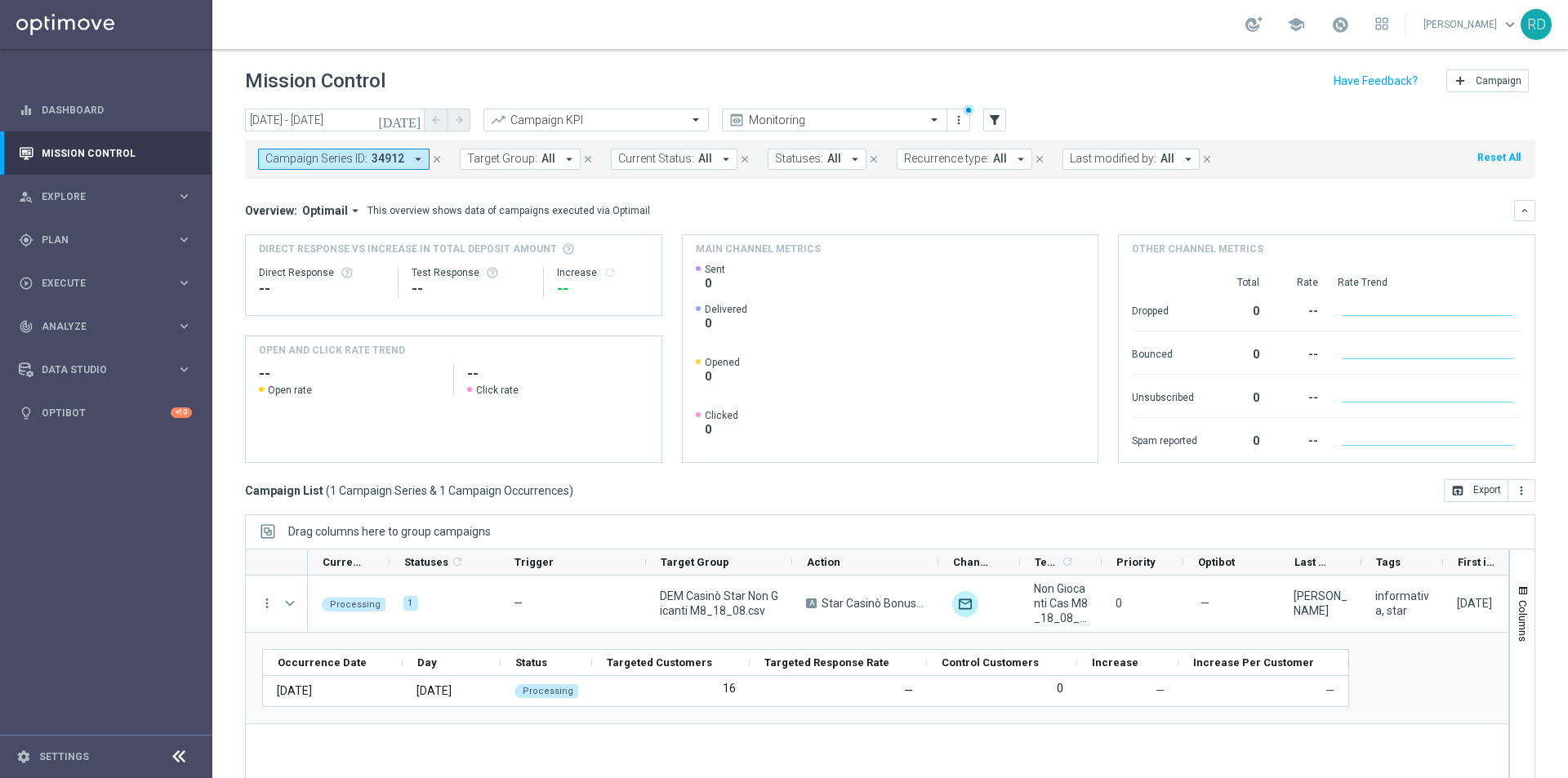
click at [433, 157] on icon "close" at bounding box center [437, 159] width 11 height 11
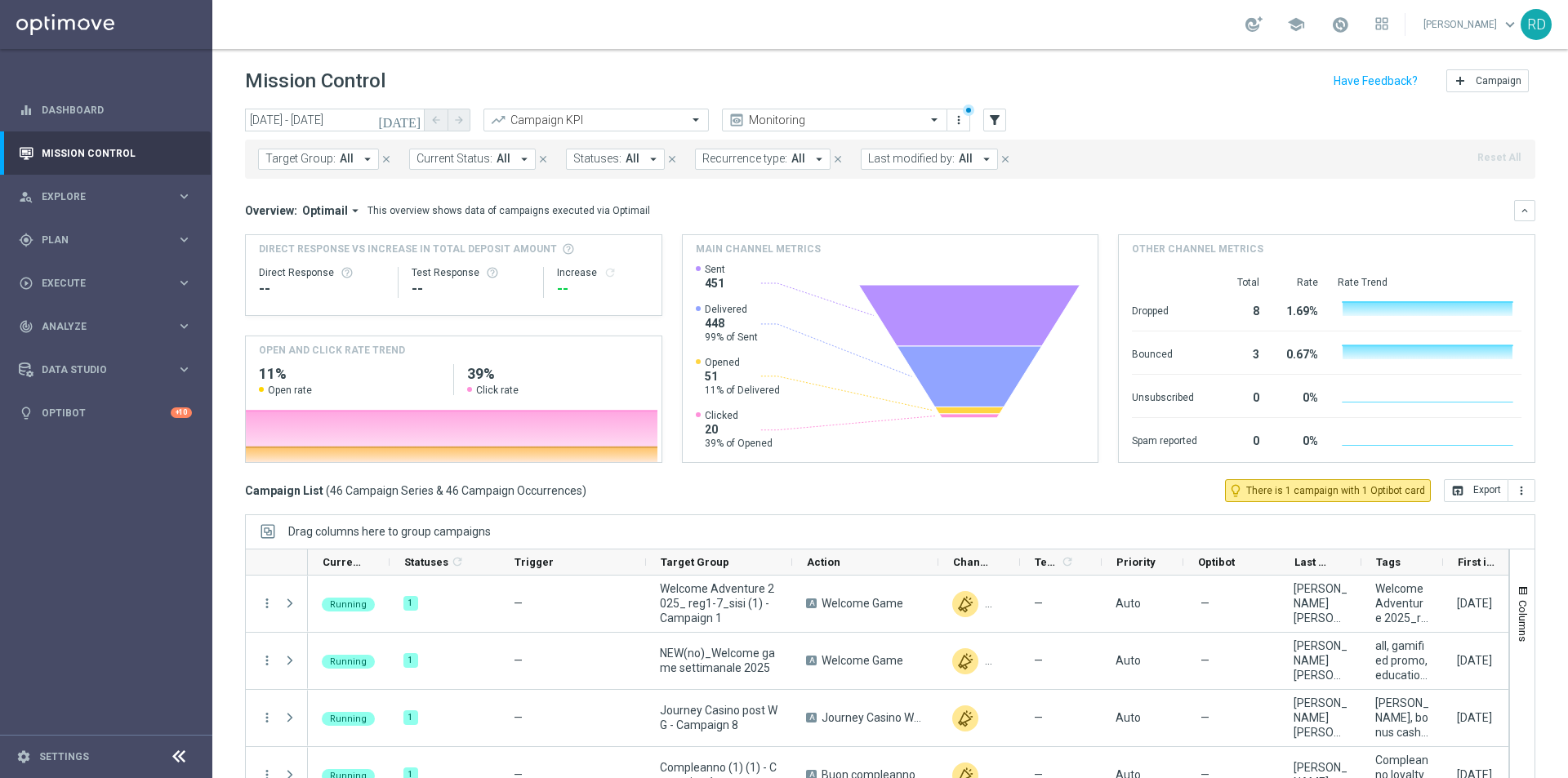
click at [979, 157] on icon "arrow_drop_down" at bounding box center [987, 159] width 15 height 15
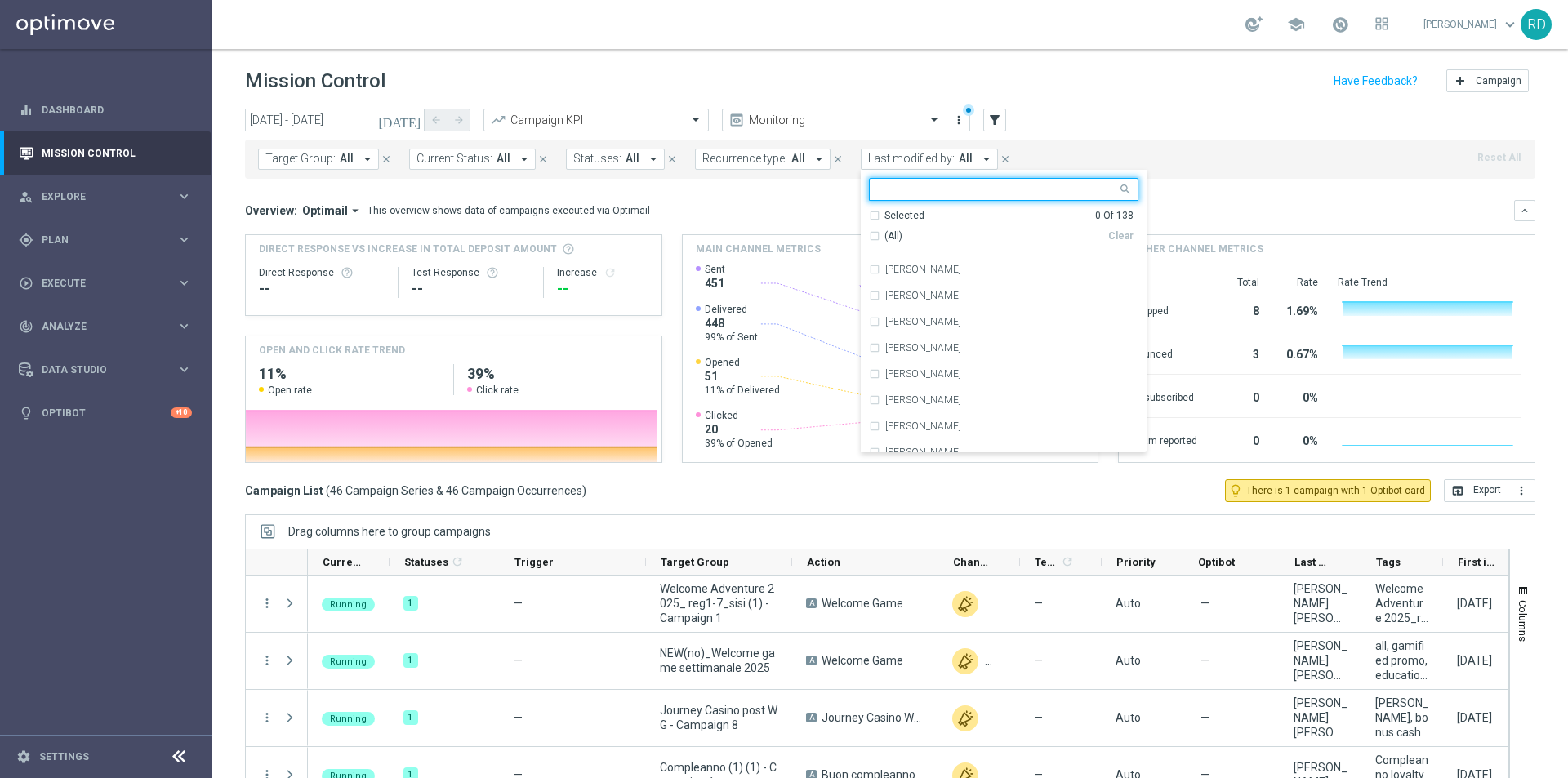
click at [906, 192] on input "text" at bounding box center [998, 189] width 240 height 14
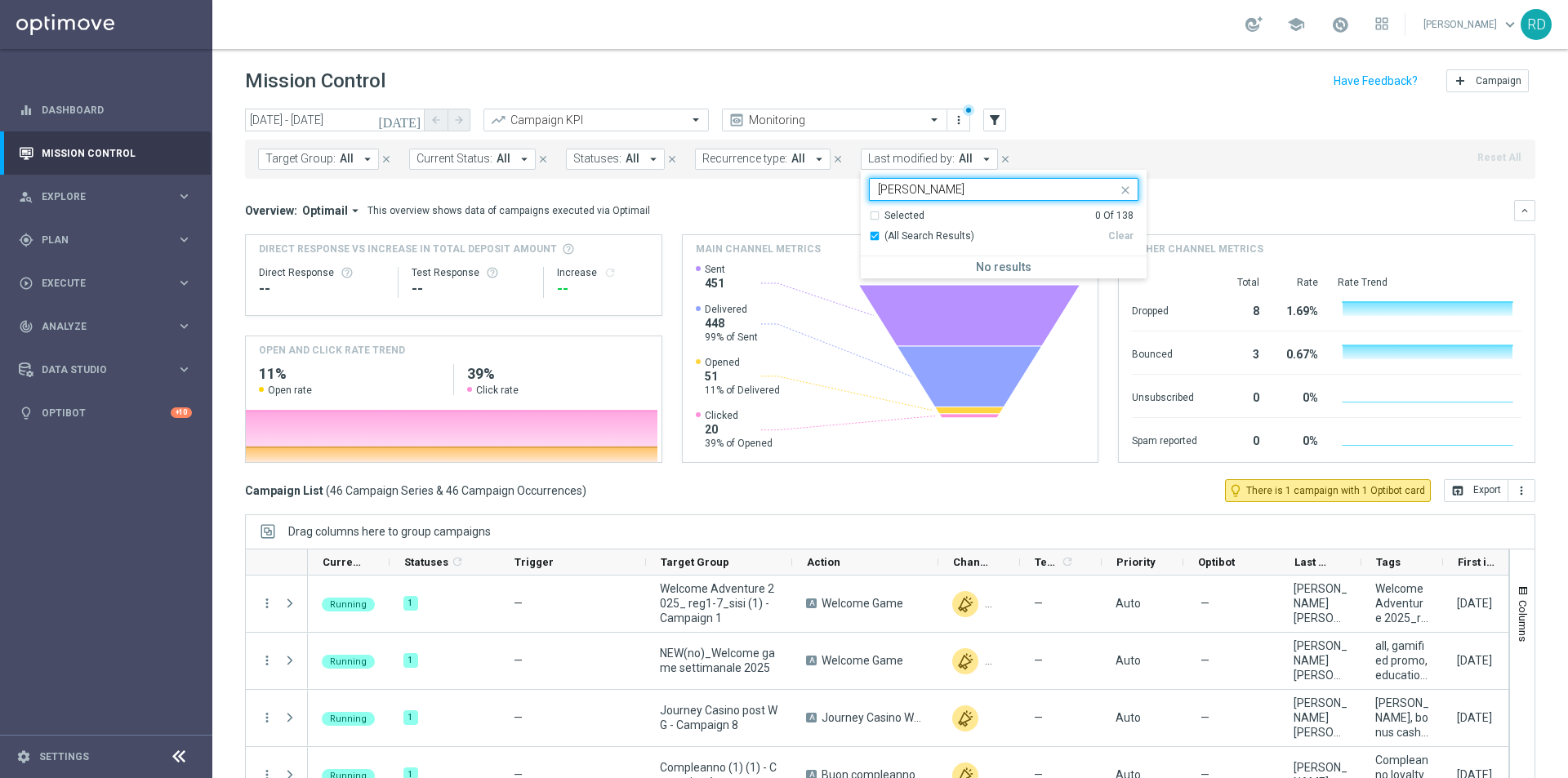
click at [881, 187] on input "[PERSON_NAME]" at bounding box center [998, 189] width 240 height 14
click at [913, 188] on input "de an" at bounding box center [998, 189] width 240 height 14
click at [886, 267] on label "[PERSON_NAME]" at bounding box center [923, 270] width 76 height 9
type input "de an"
click at [1099, 122] on div "[DATE] [DATE] - [DATE] arrow_back arrow_forward Campaign KPI trending_up Monito…" at bounding box center [890, 121] width 1291 height 24
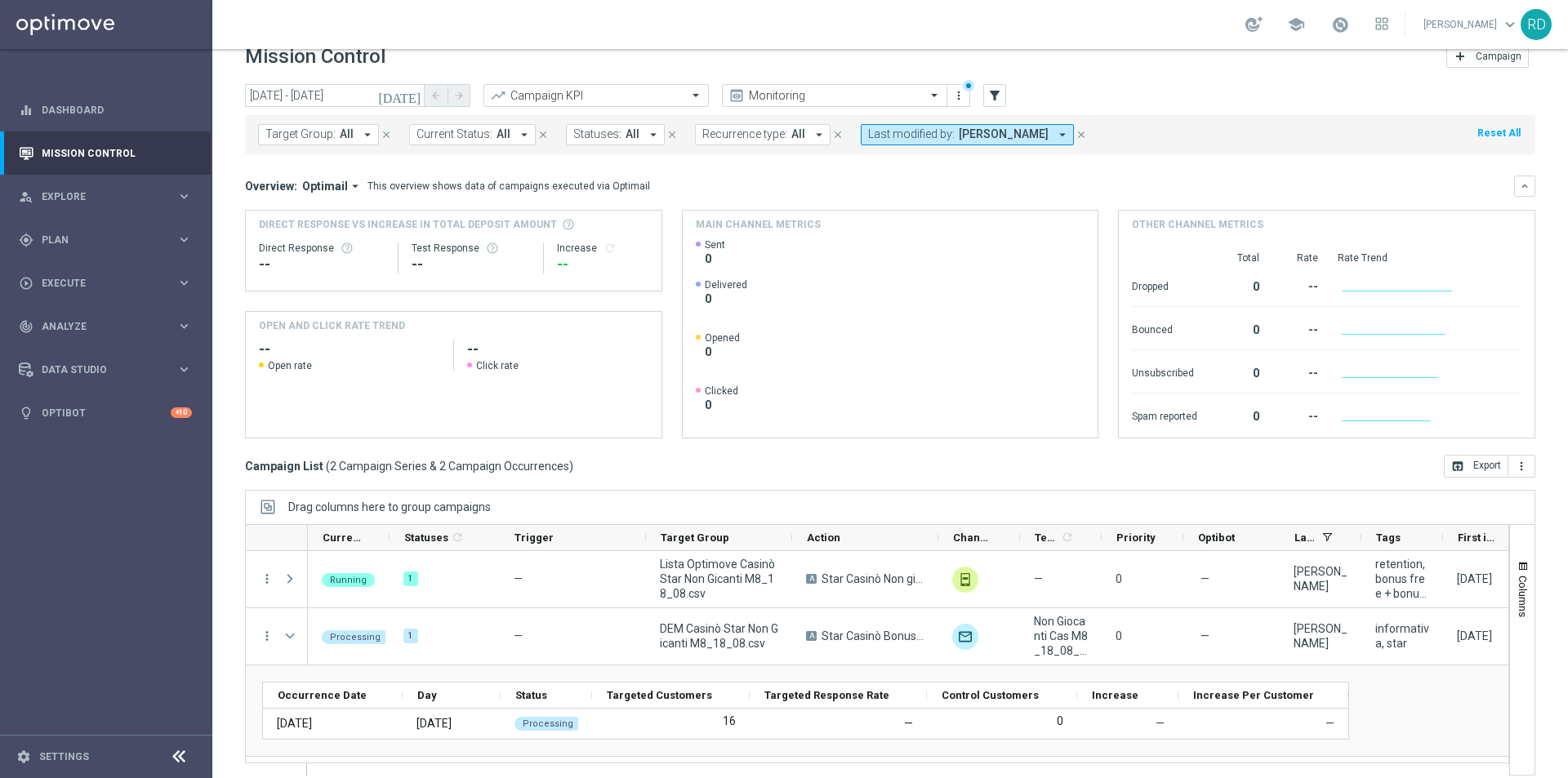
scroll to position [38, 0]
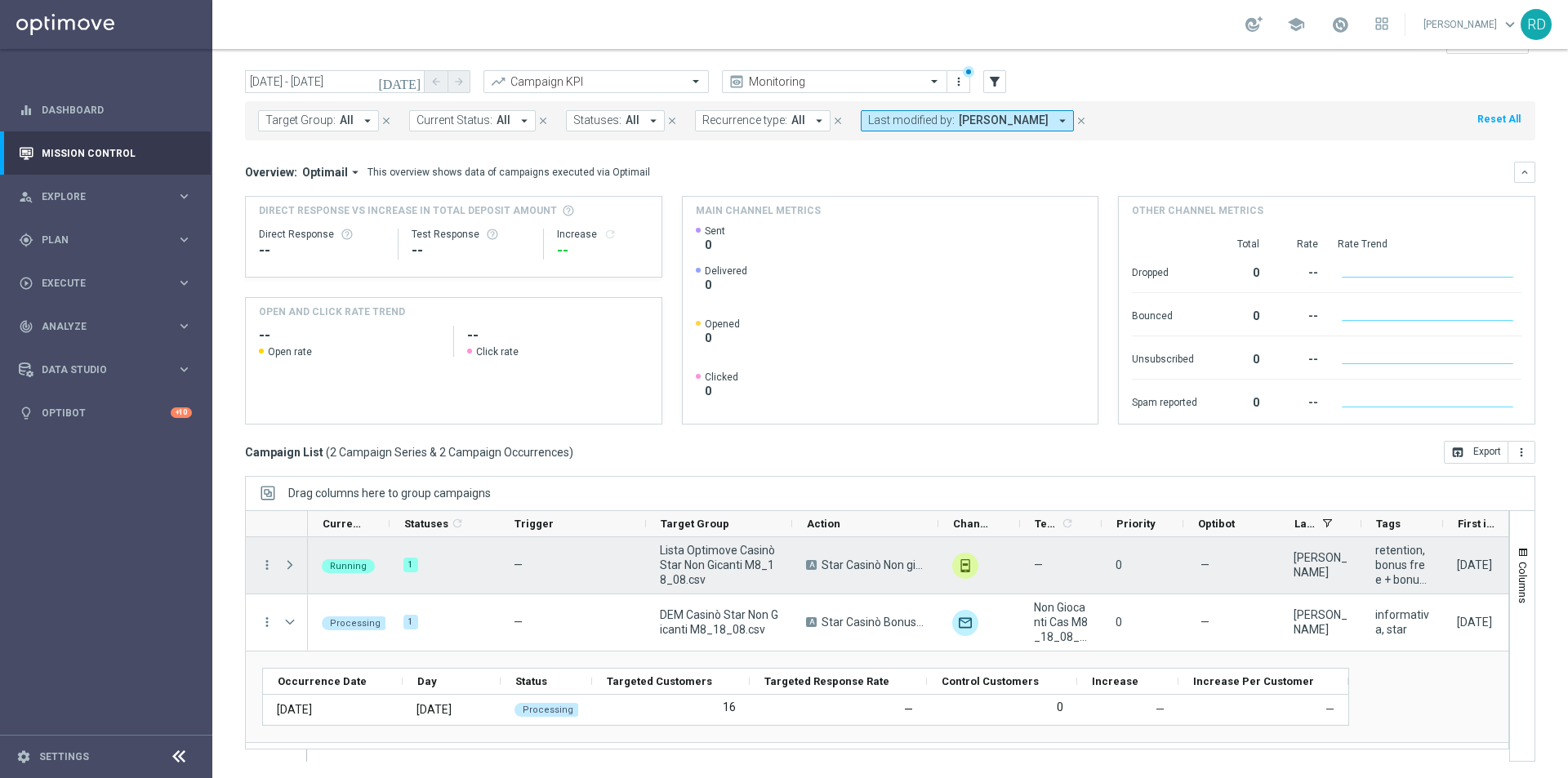
click at [288, 563] on span at bounding box center [290, 565] width 15 height 13
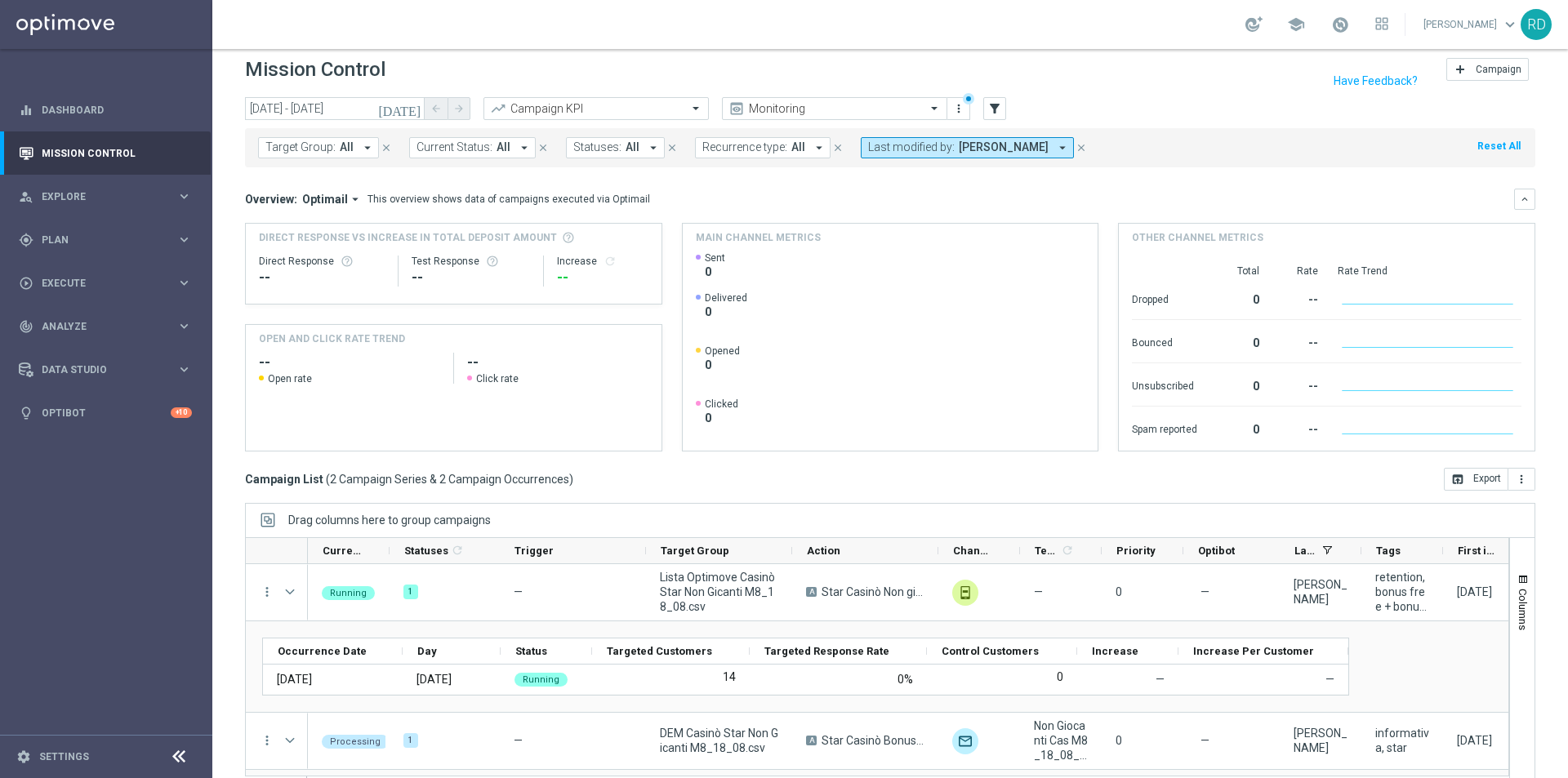
scroll to position [0, 0]
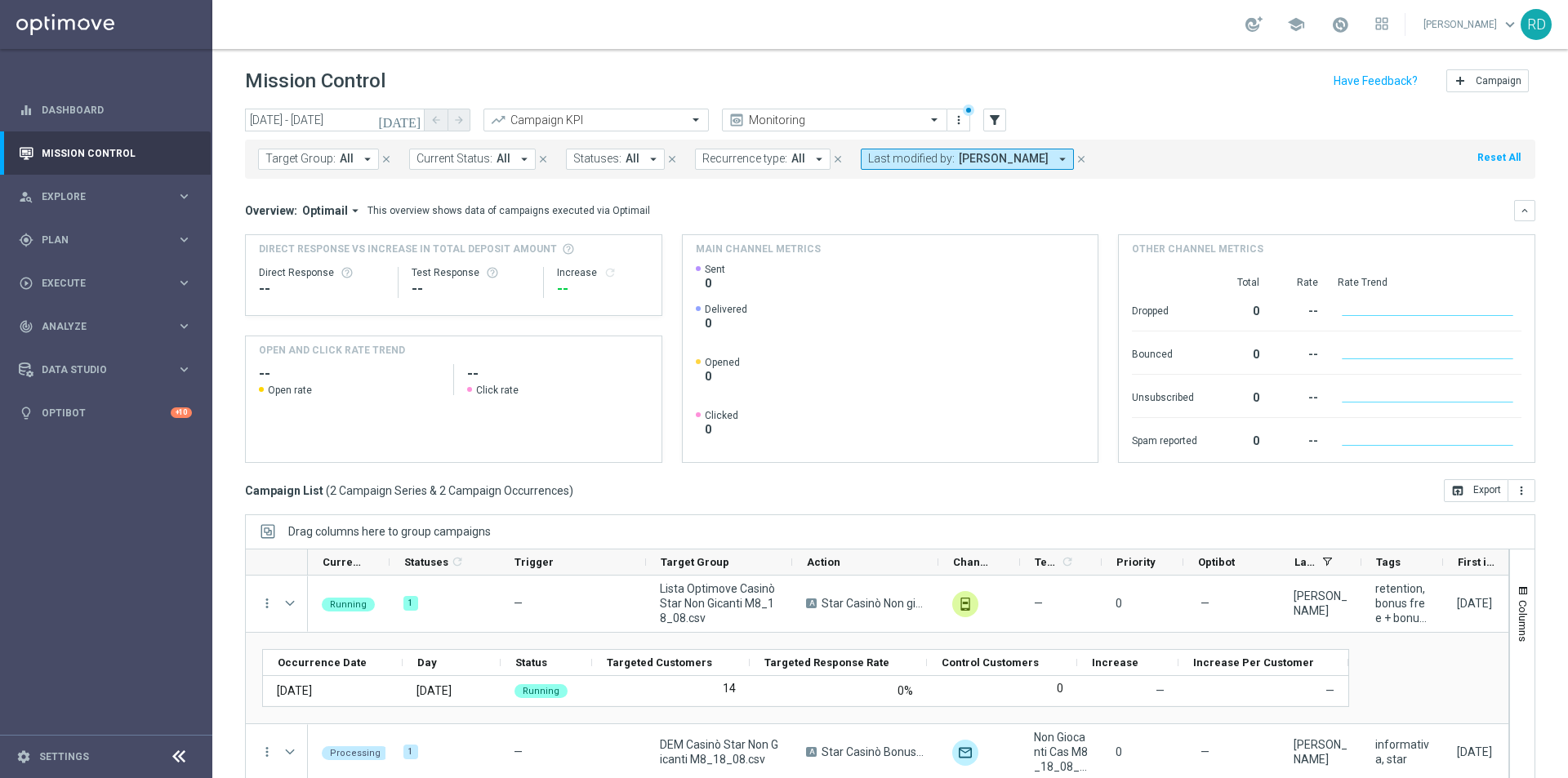
click at [415, 120] on icon "[DATE]" at bounding box center [400, 120] width 44 height 15
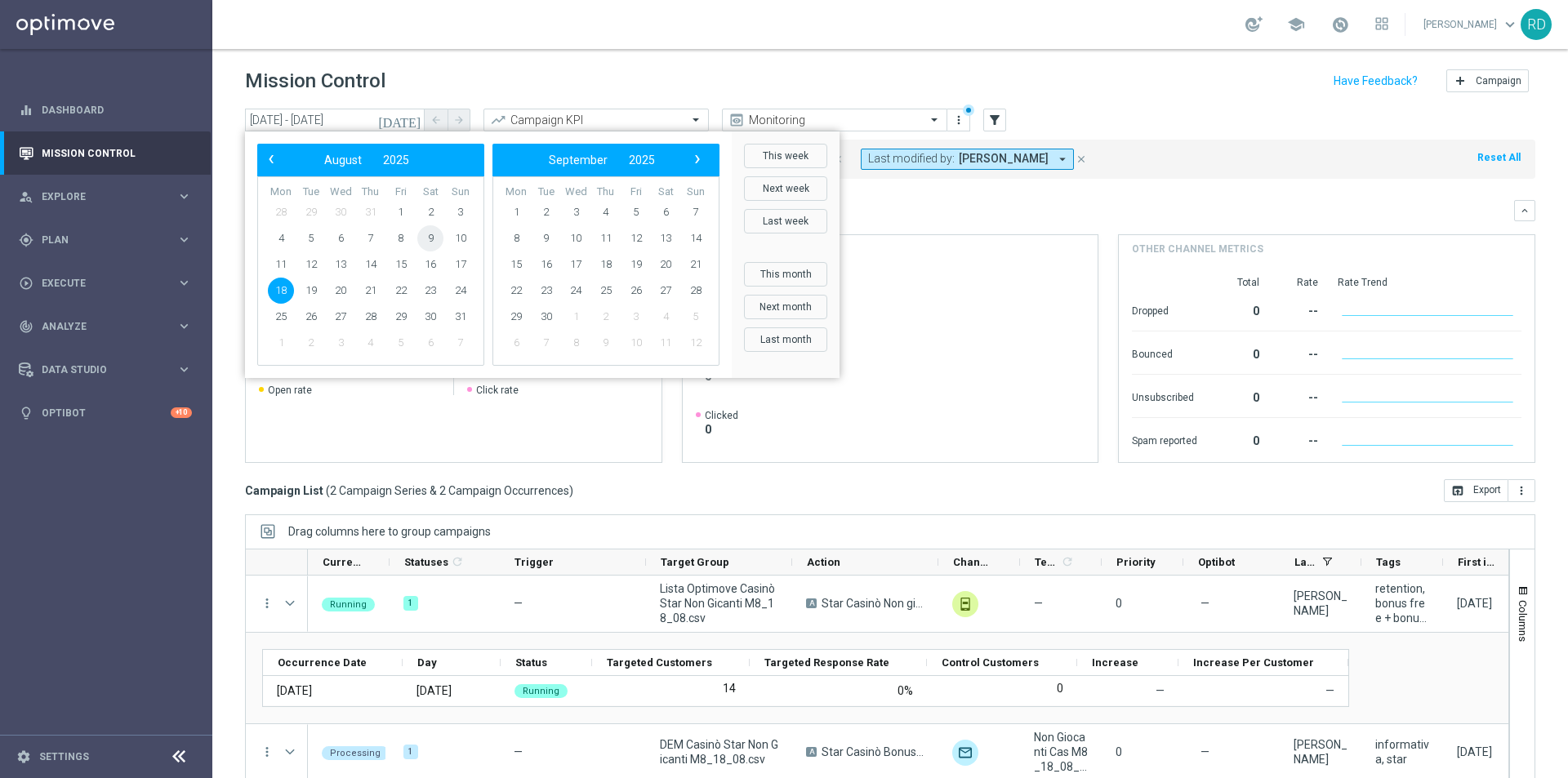
click at [430, 234] on span "9" at bounding box center [431, 239] width 26 height 26
click at [425, 258] on span "16" at bounding box center [431, 265] width 26 height 26
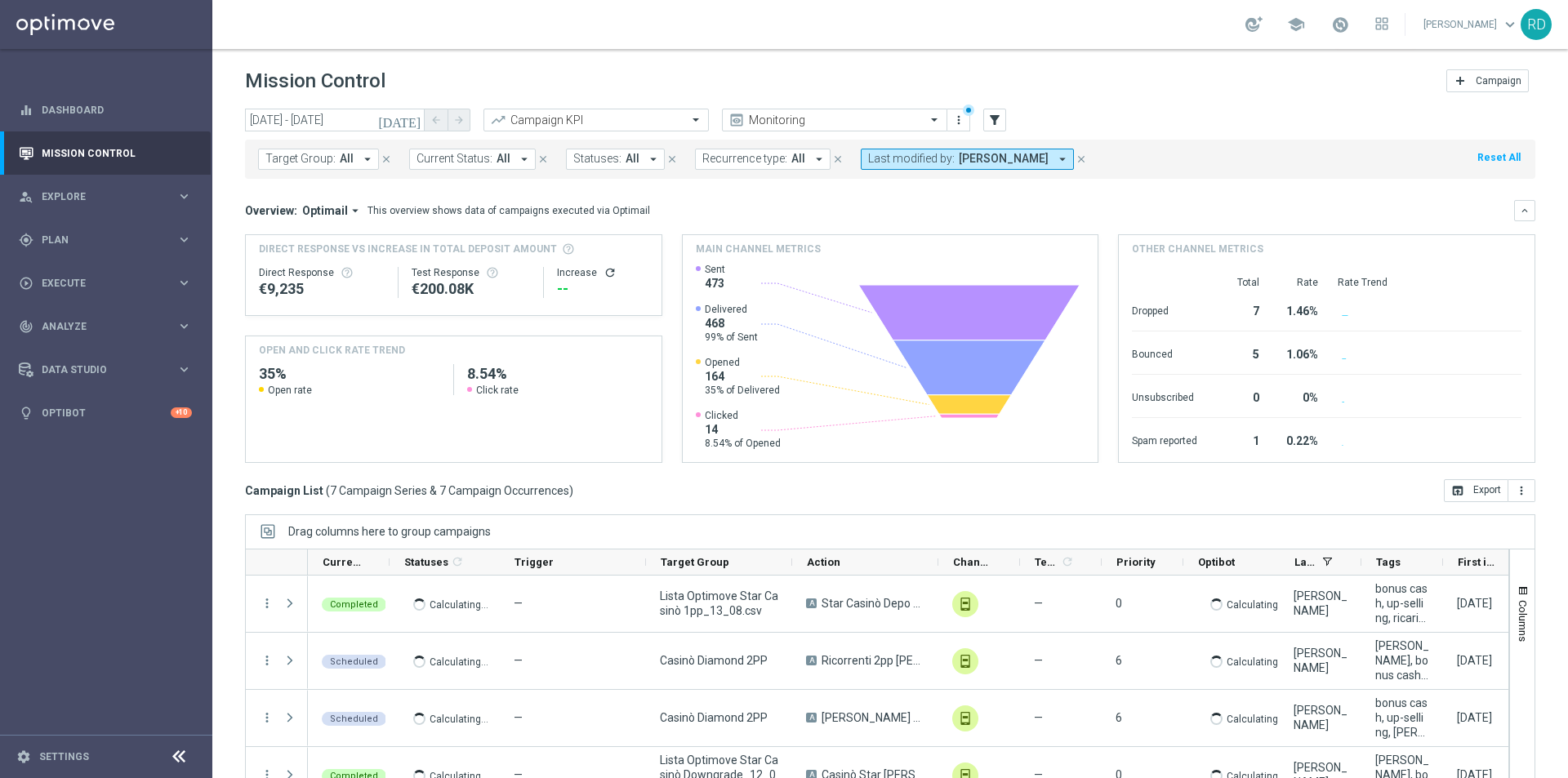
scroll to position [38, 0]
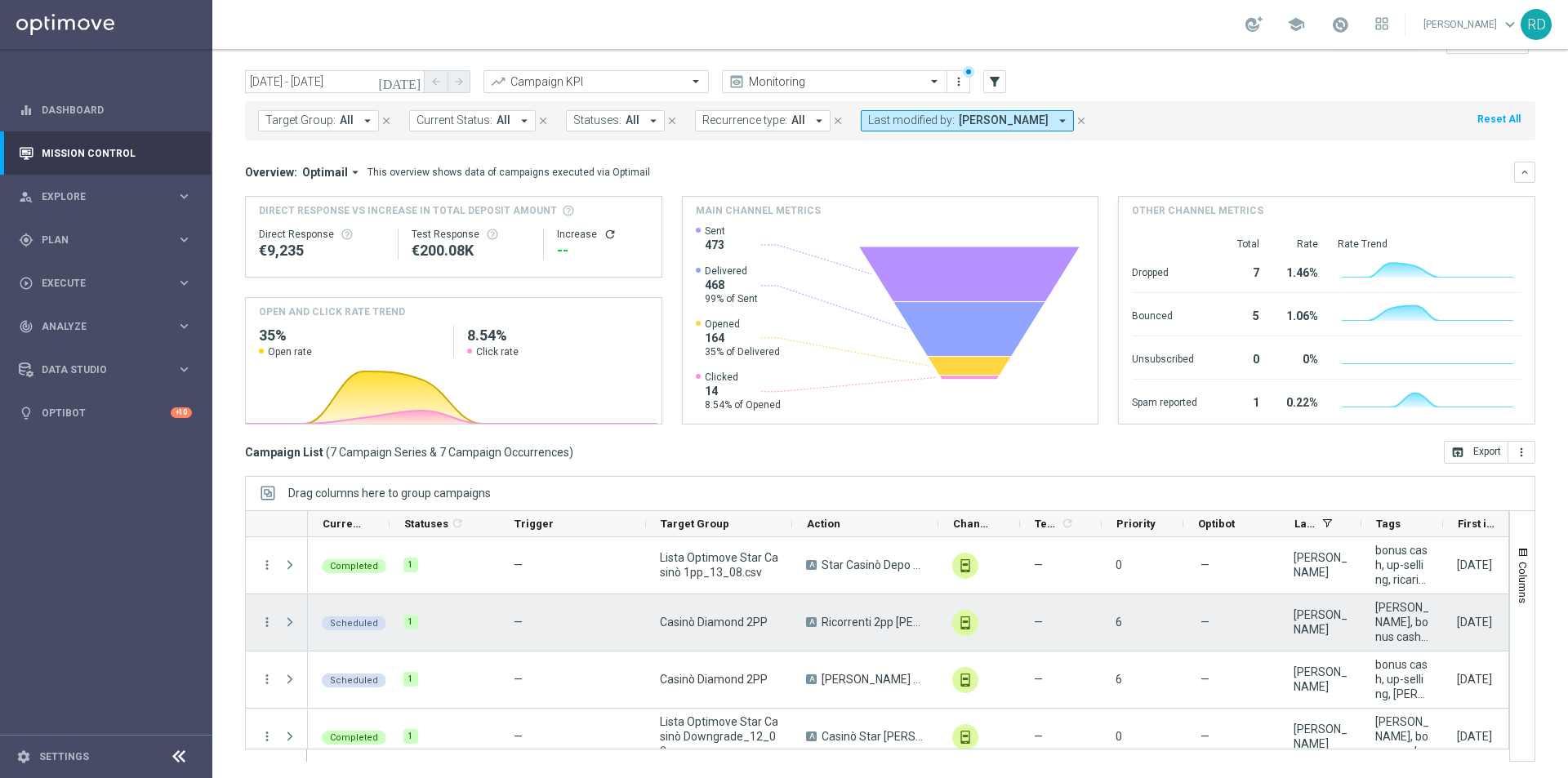
click at [287, 622] on span "Press SPACE to select this row." at bounding box center [290, 623] width 15 height 13
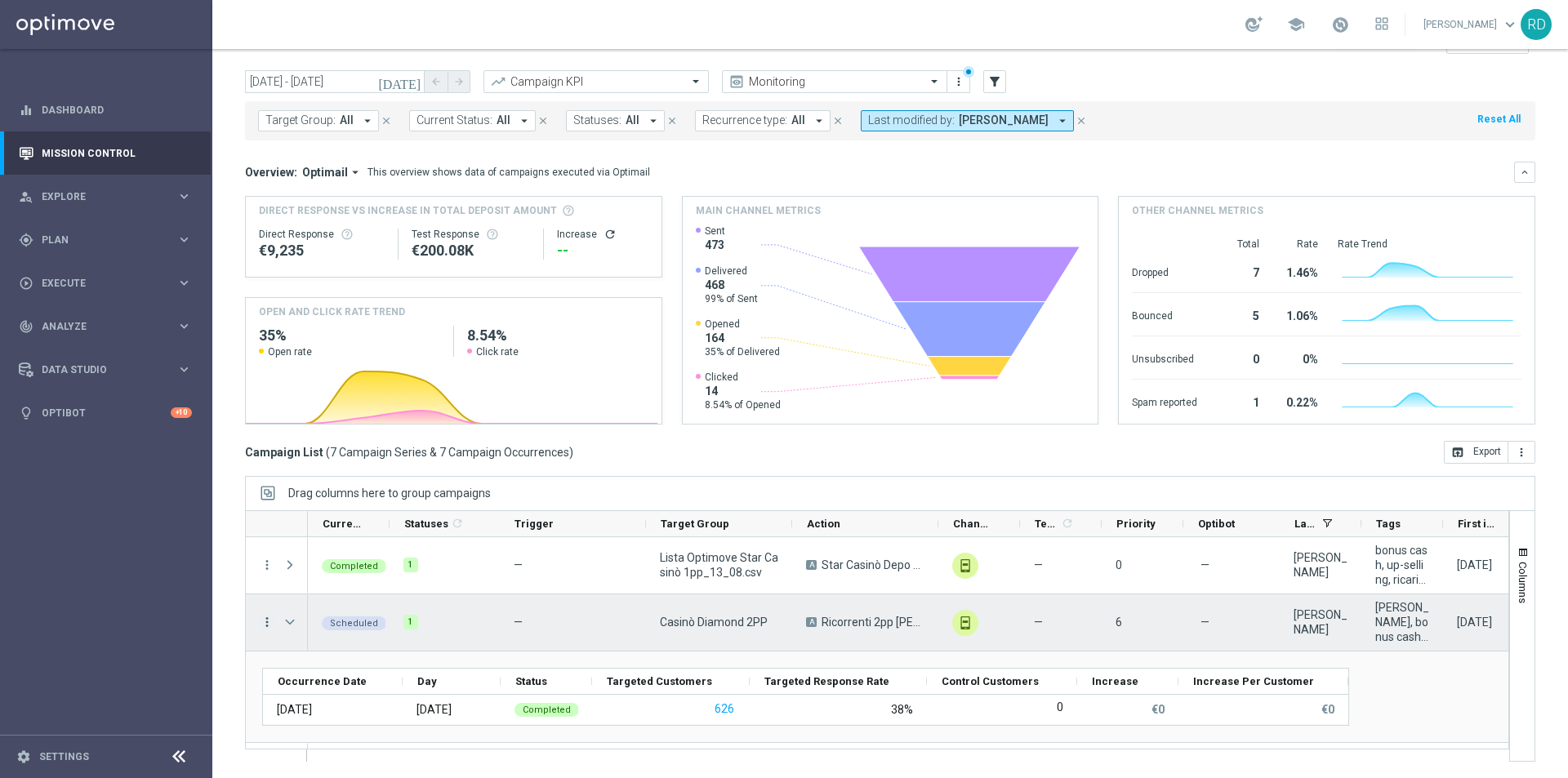
click at [272, 621] on icon "more_vert" at bounding box center [267, 623] width 15 height 15
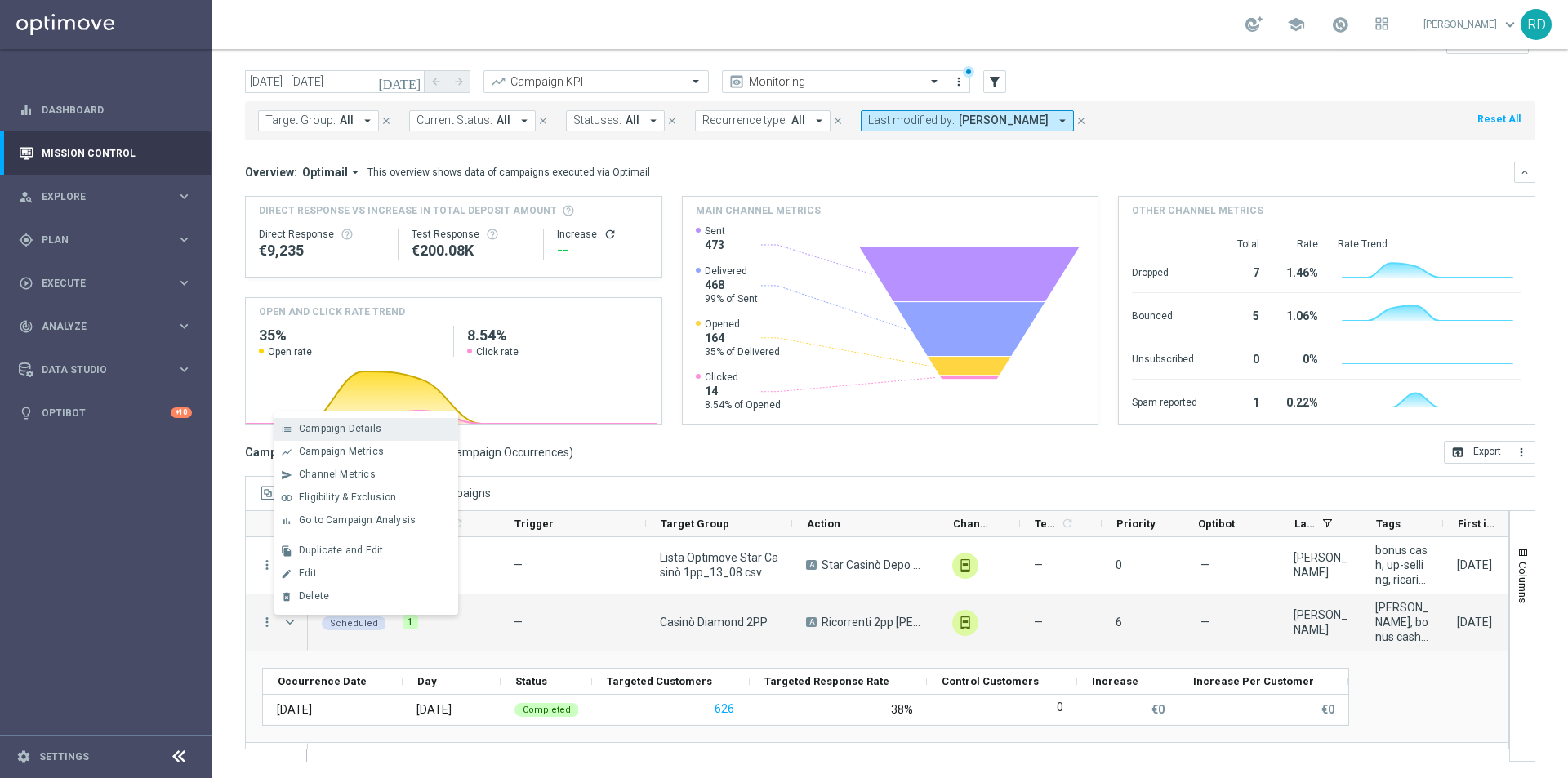
click at [353, 430] on span "Campaign Details" at bounding box center [340, 429] width 82 height 11
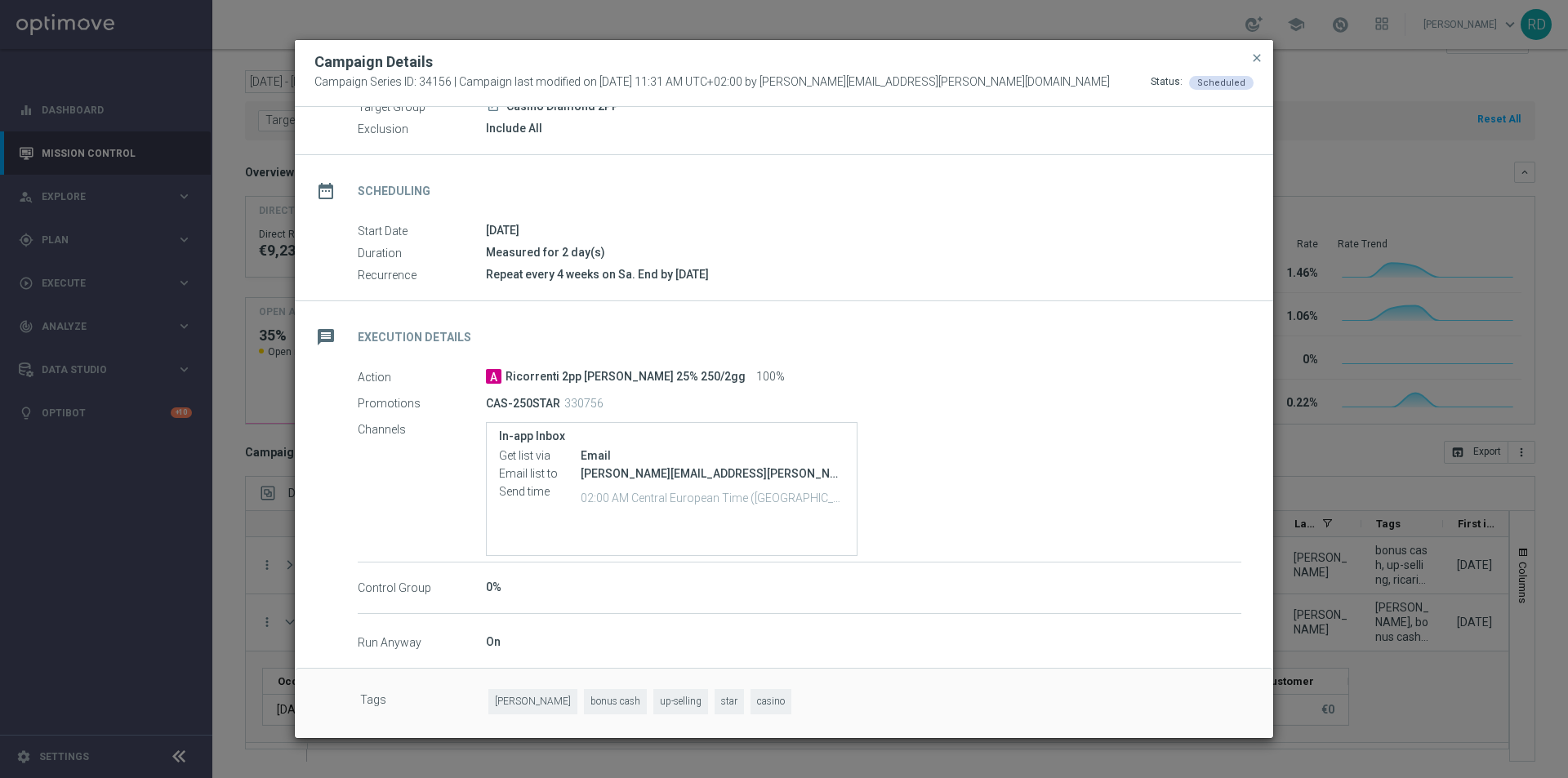
scroll to position [0, 0]
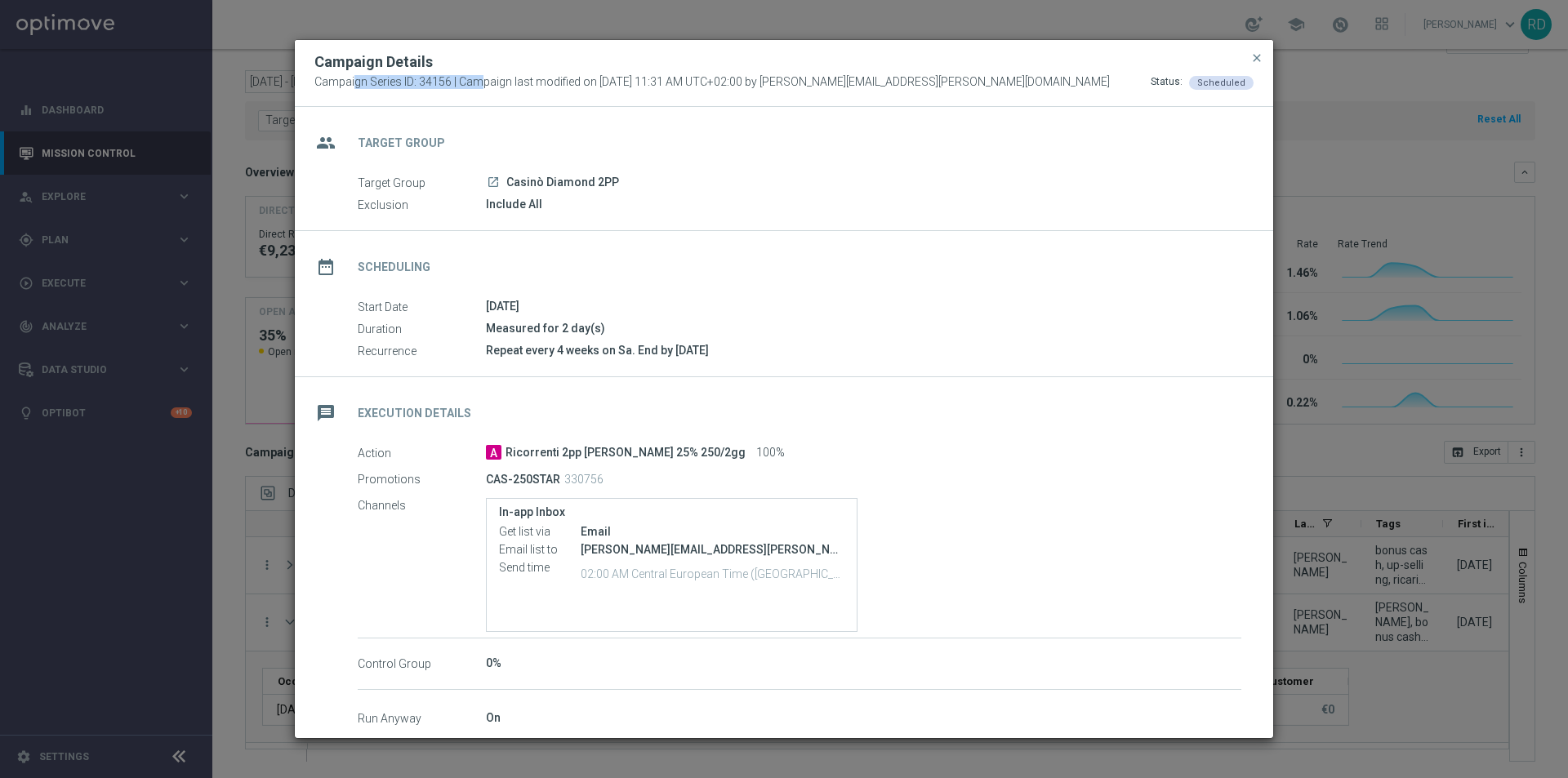
drag, startPoint x: 315, startPoint y: 81, endPoint x: 447, endPoint y: 81, distance: 132.0
click at [448, 80] on span "Campaign Series ID: 34156 | Campaign last modified on [DATE] 11:31 AM UTC+02:00…" at bounding box center [712, 82] width 796 height 15
copy span "Campaign Series ID: 34156"
click at [1255, 54] on span "close" at bounding box center [1257, 58] width 13 height 13
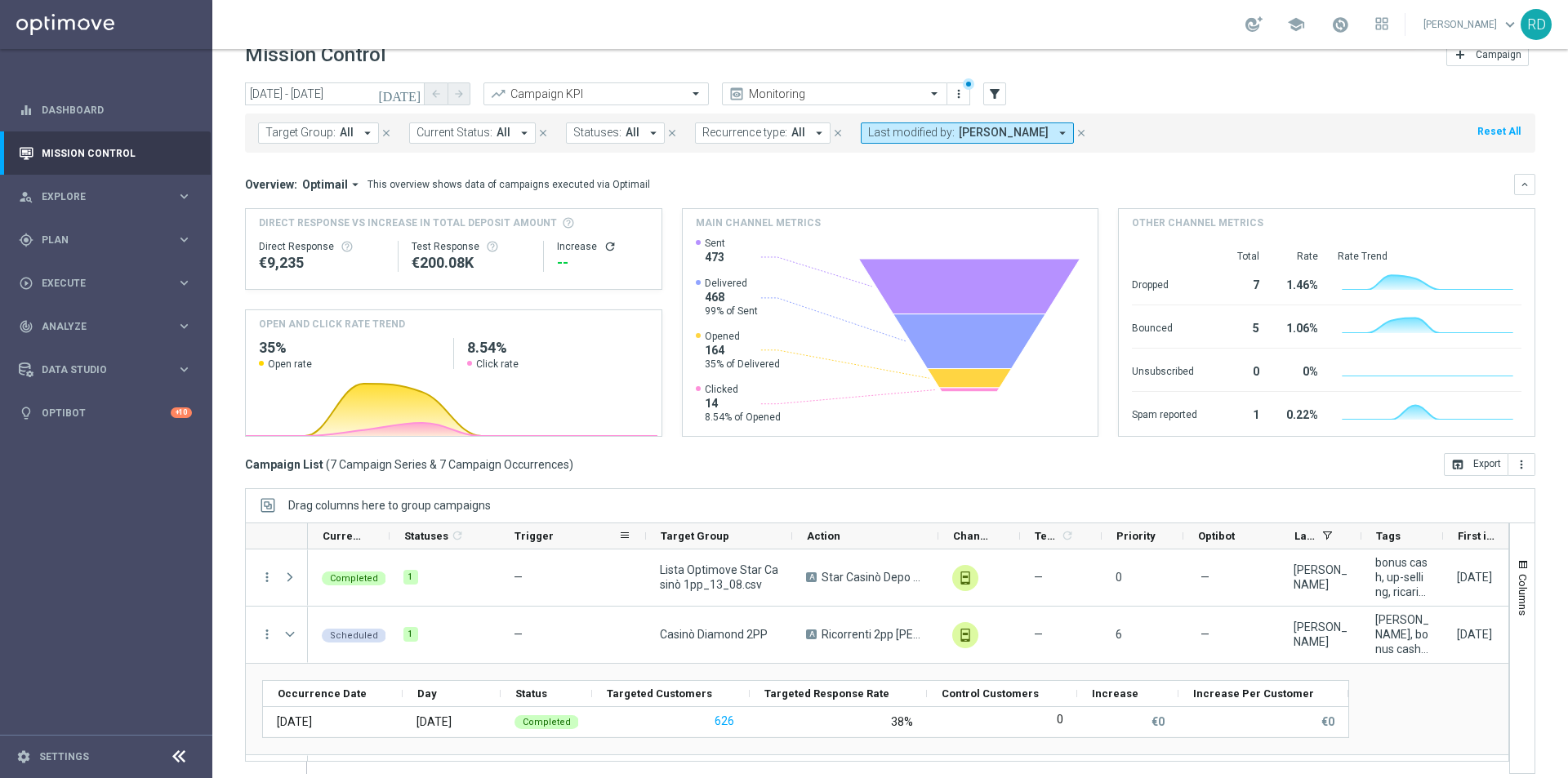
scroll to position [38, 0]
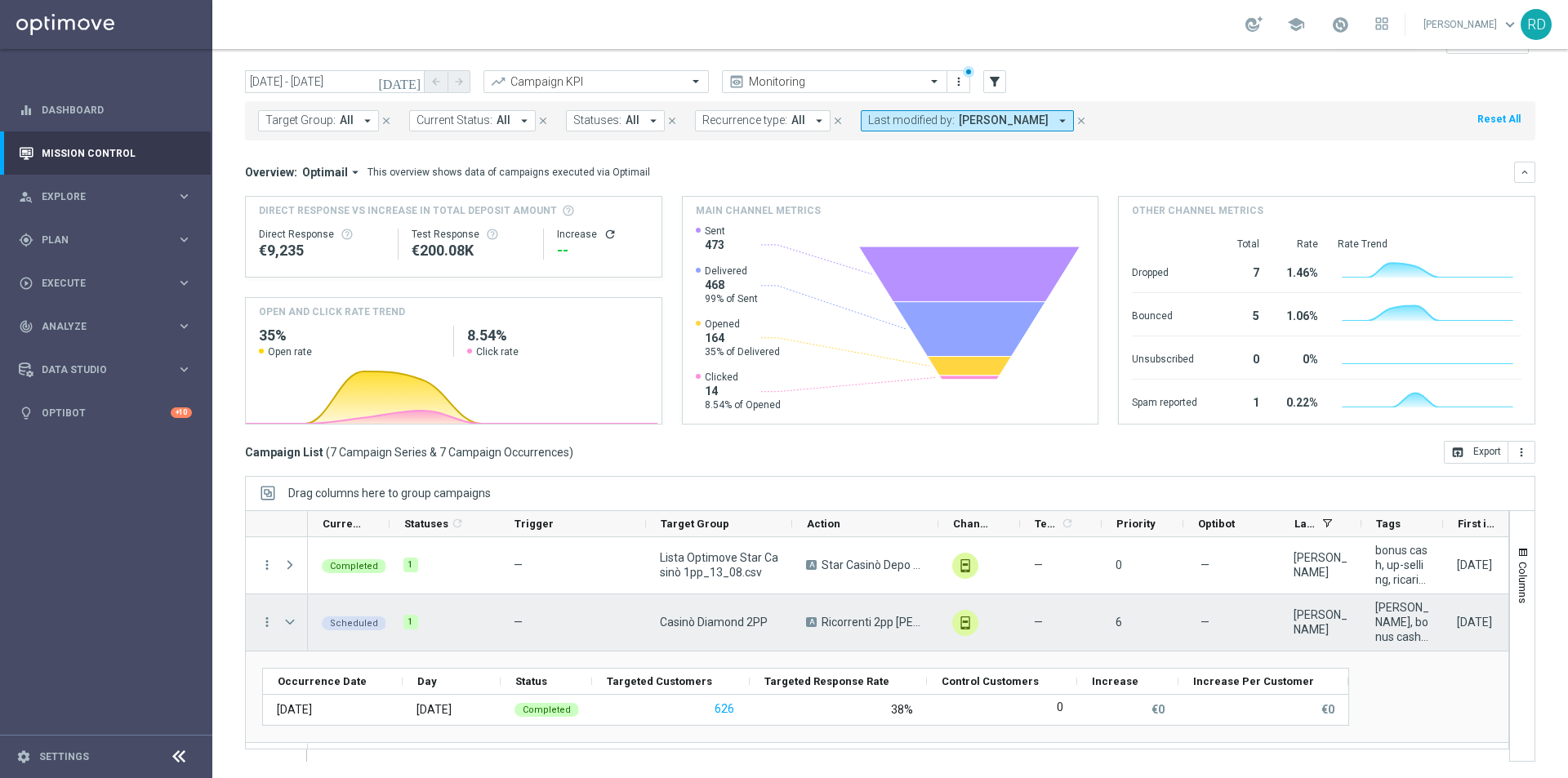
click at [288, 622] on span "Press SPACE to select this row." at bounding box center [290, 623] width 15 height 13
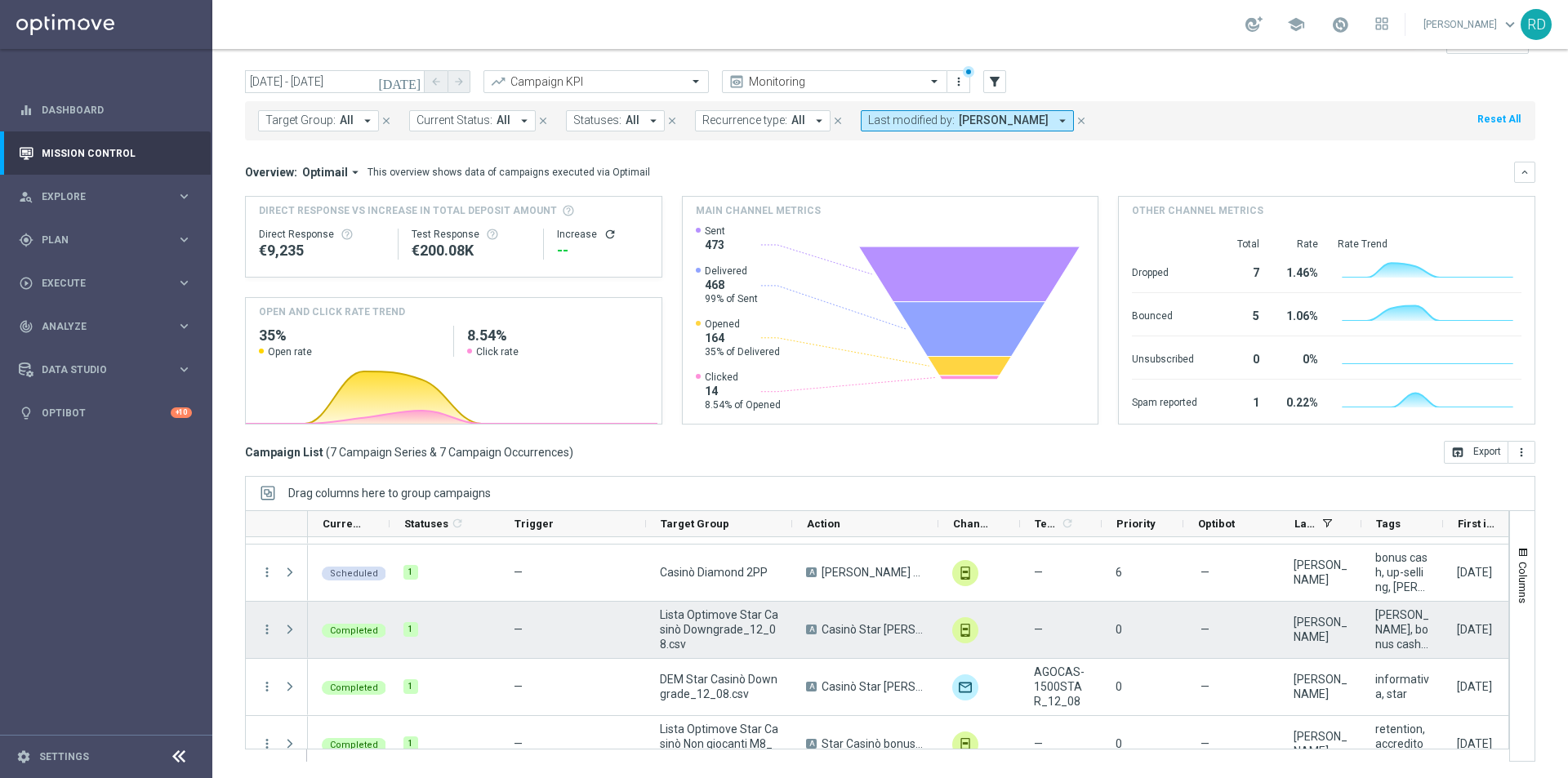
scroll to position [25, 0]
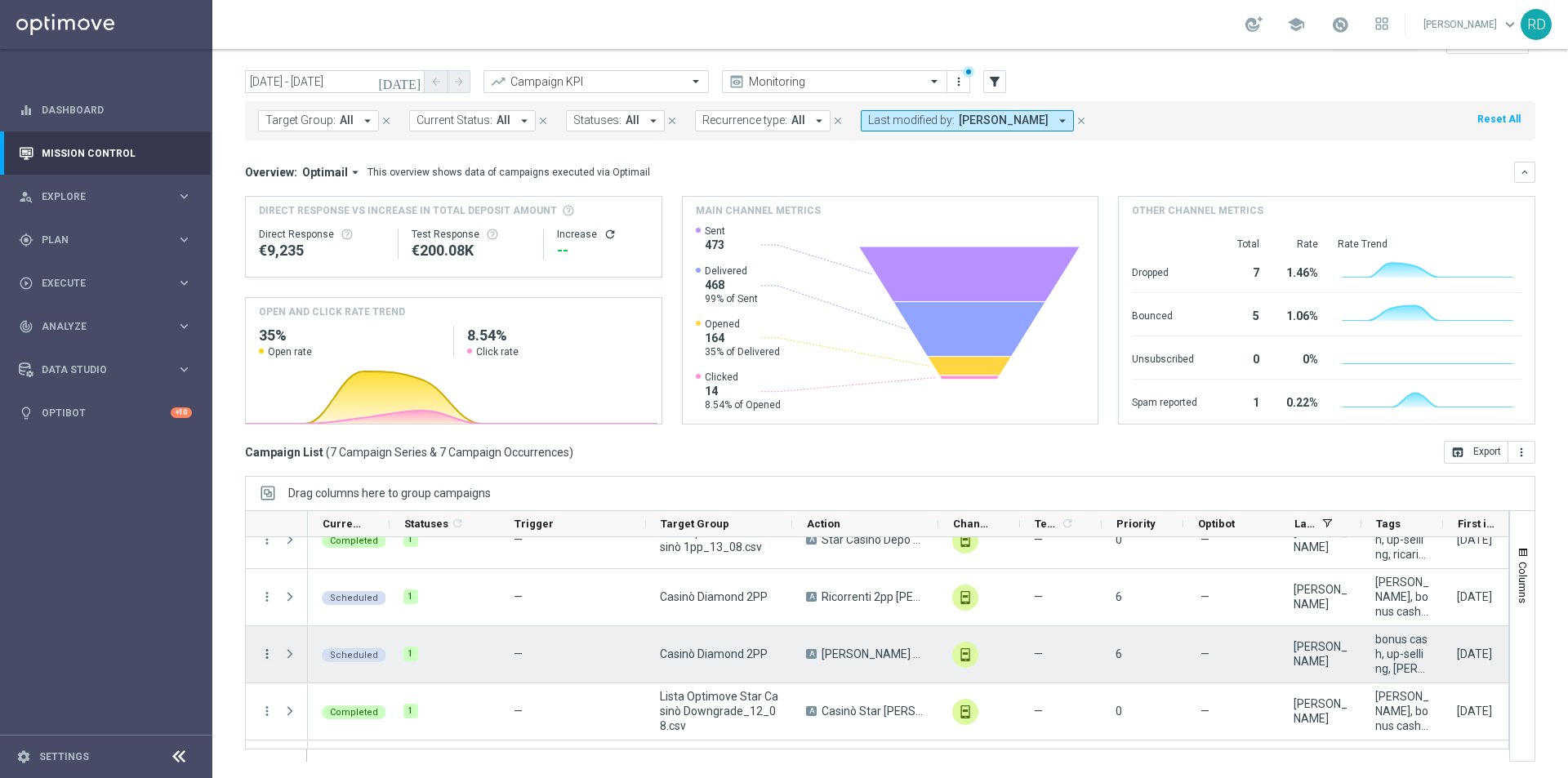
click at [266, 652] on icon "more_vert" at bounding box center [267, 654] width 15 height 15
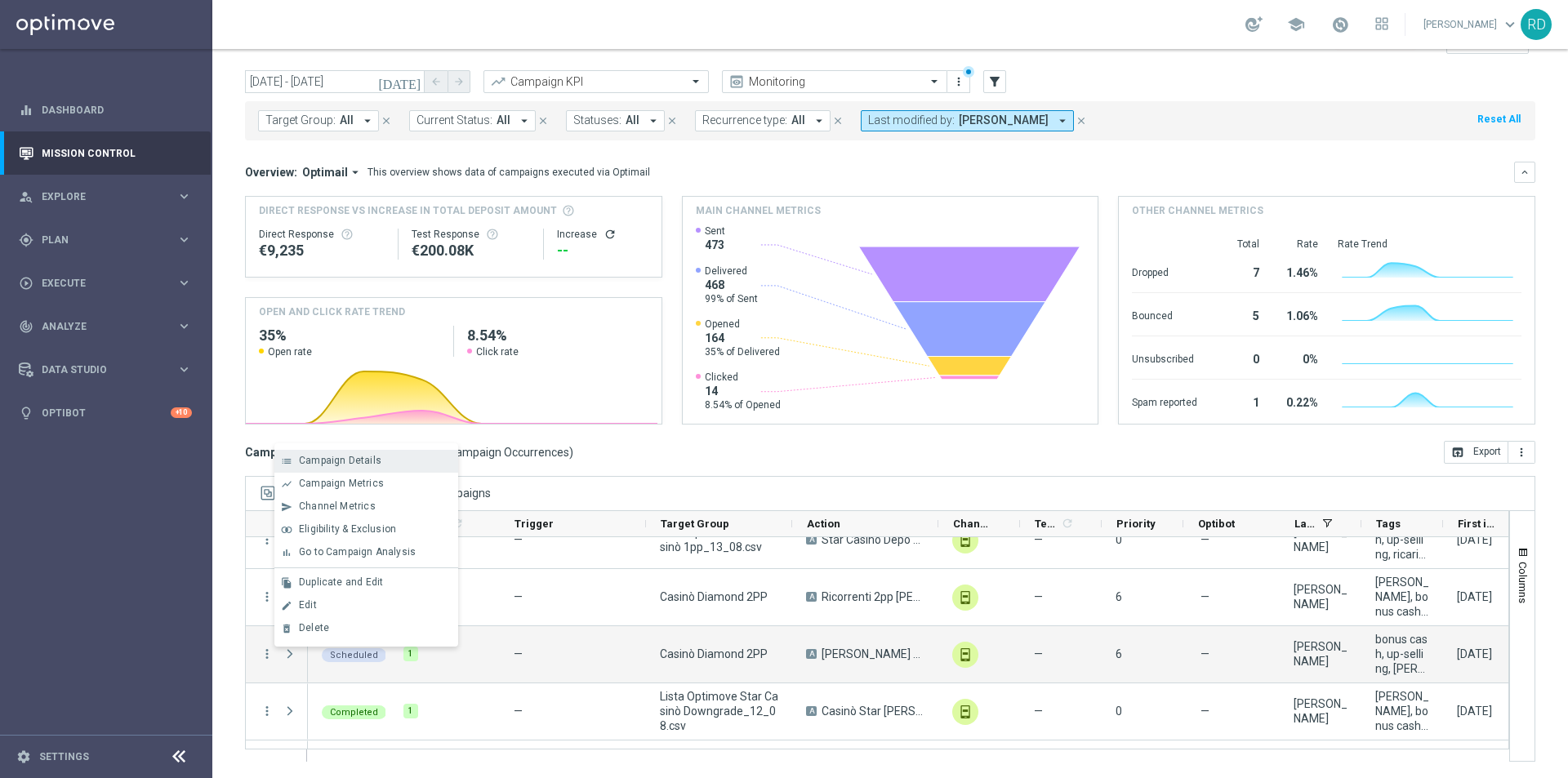
click at [336, 468] on div "list Campaign Details" at bounding box center [366, 462] width 183 height 22
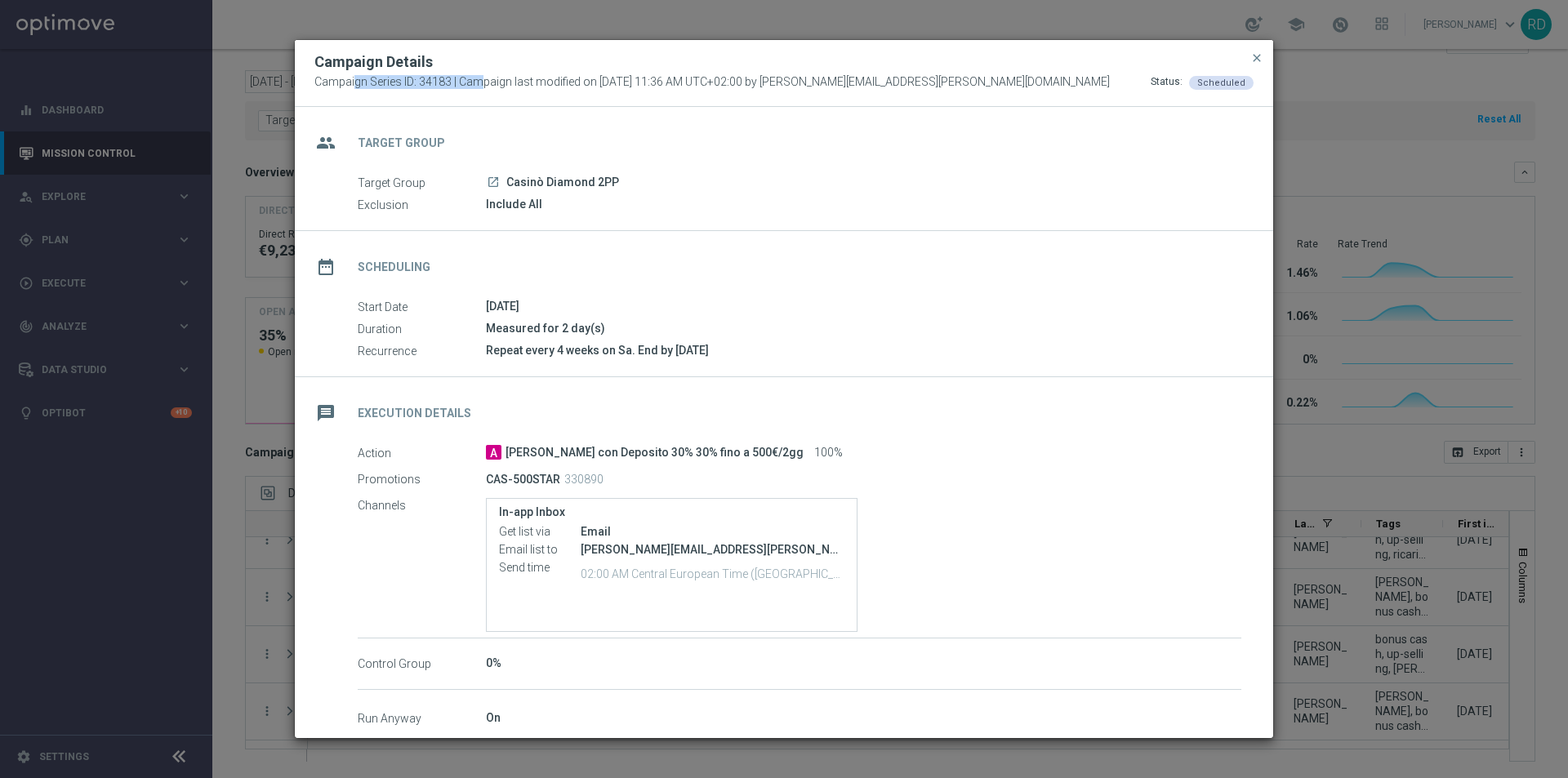
drag, startPoint x: 447, startPoint y: 82, endPoint x: 314, endPoint y: 95, distance: 133.6
click at [314, 95] on div "Campaign Details Campaign Series ID: 34183 | Campaign last modified on [DATE] 1…" at bounding box center [784, 74] width 978 height 67
copy span "Campaign Series ID: 34183"
click at [1260, 54] on span "close" at bounding box center [1257, 58] width 13 height 13
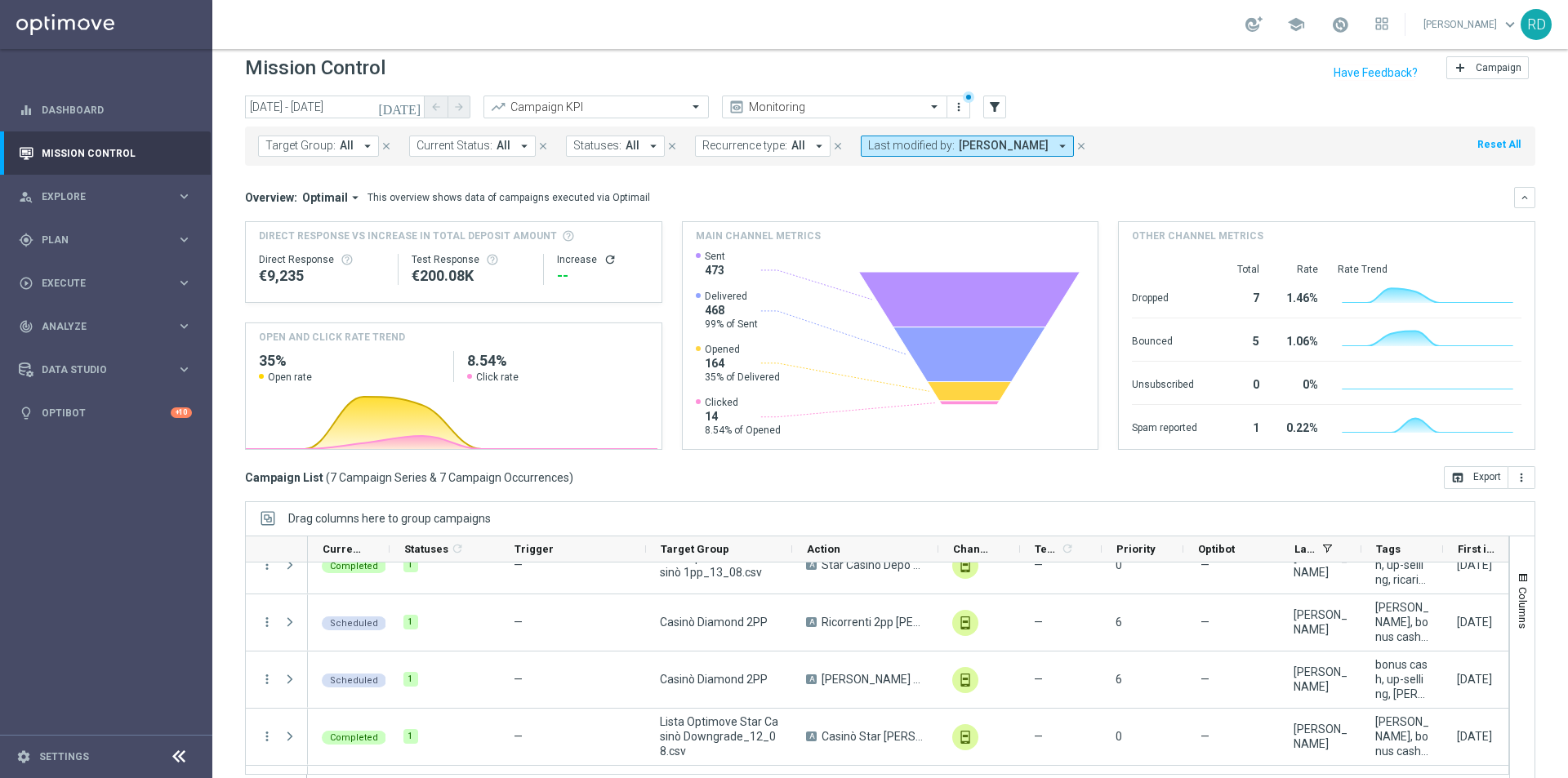
scroll to position [0, 0]
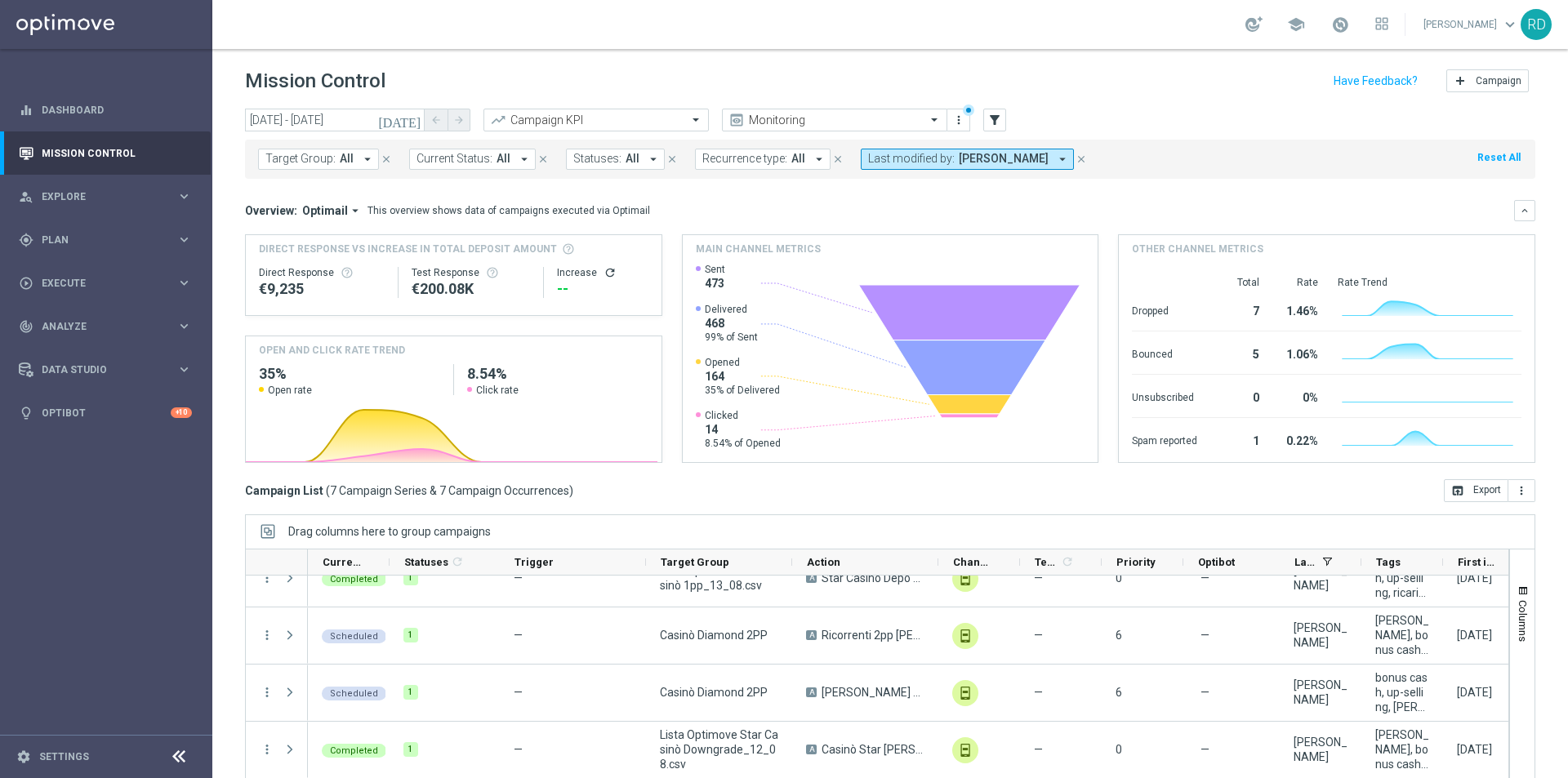
click at [416, 115] on icon "[DATE]" at bounding box center [400, 120] width 44 height 15
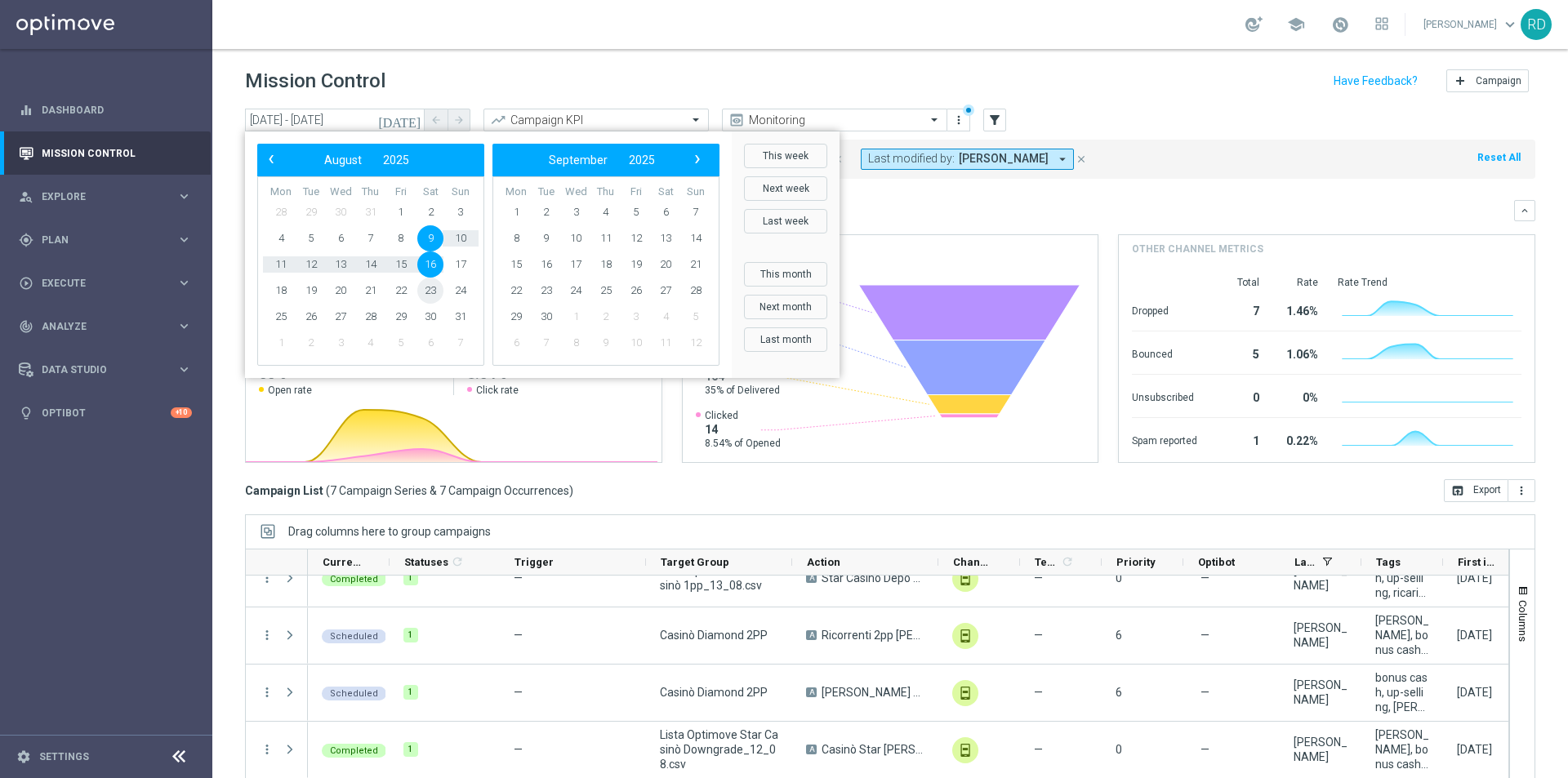
click at [434, 285] on span "23" at bounding box center [431, 291] width 26 height 26
type input "[DATE] - [DATE]"
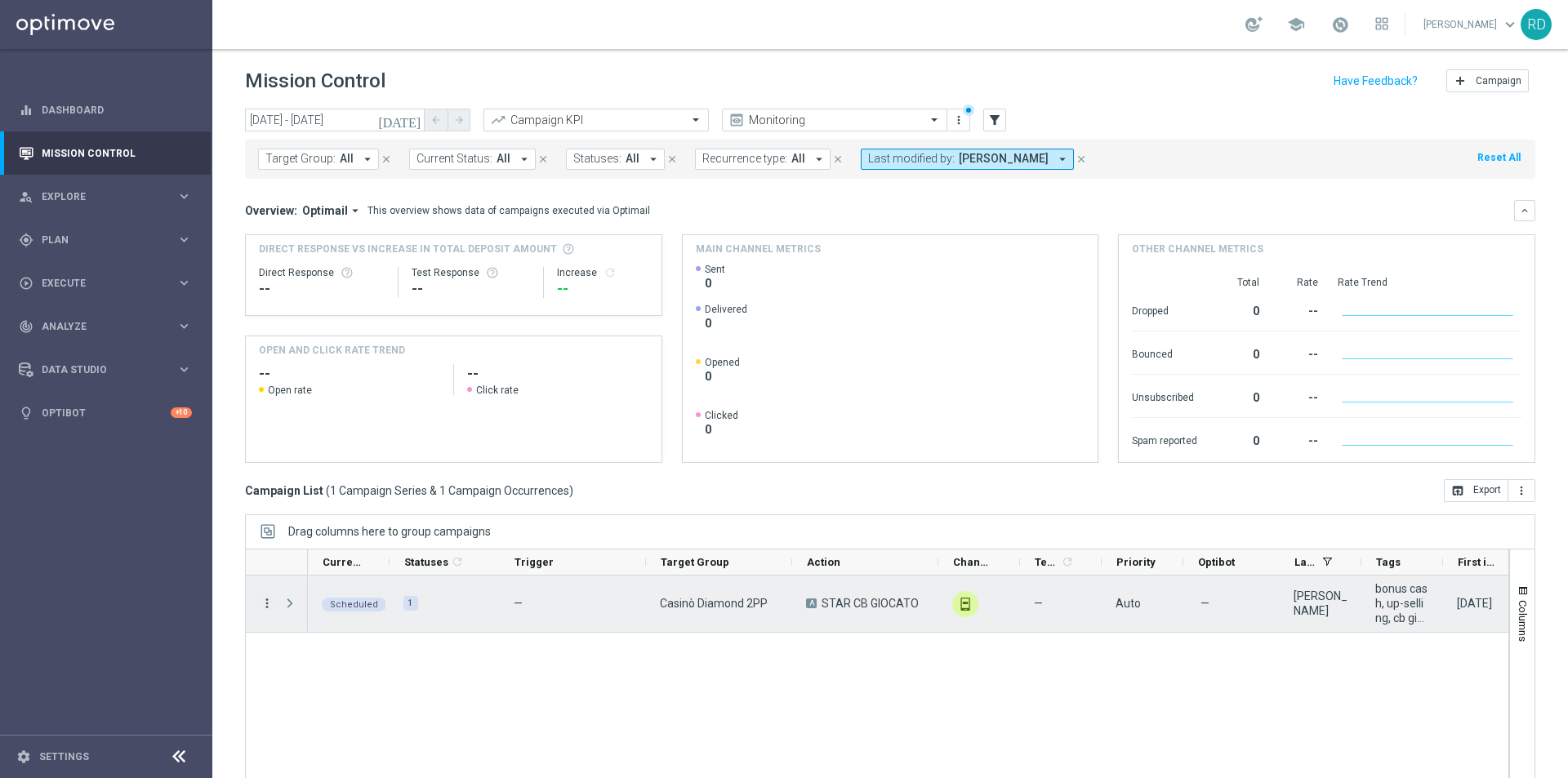
click at [268, 609] on icon "more_vert" at bounding box center [267, 604] width 15 height 15
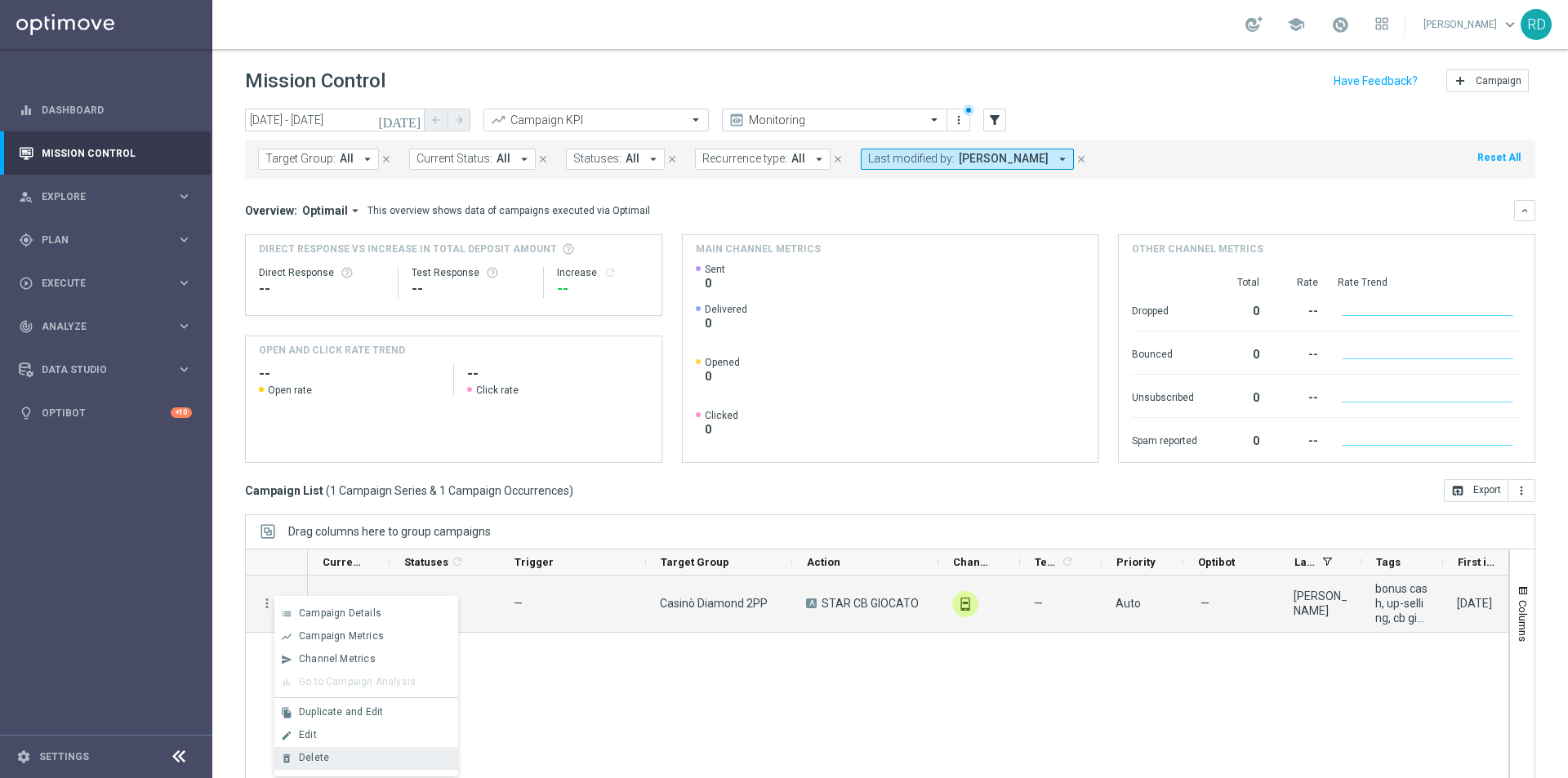
click at [311, 757] on span "Delete" at bounding box center [314, 758] width 30 height 11
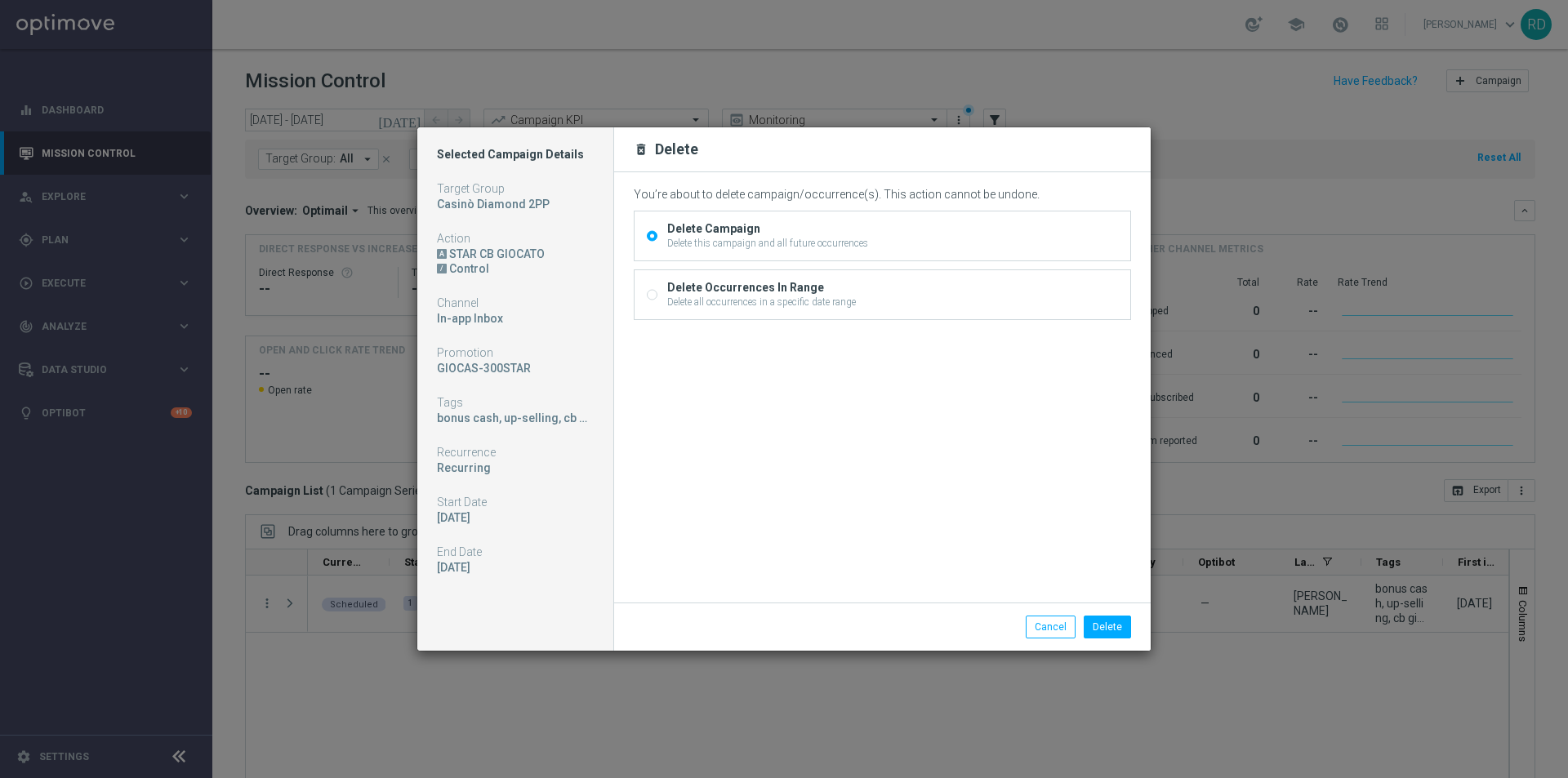
click at [668, 295] on div "Delete all occurrences in a specific date range" at bounding box center [762, 302] width 189 height 15
click at [657, 294] on input "Delete Occurrences In Range Delete all occurrences in a specific date range" at bounding box center [652, 296] width 10 height 10
radio input "true"
radio input "false"
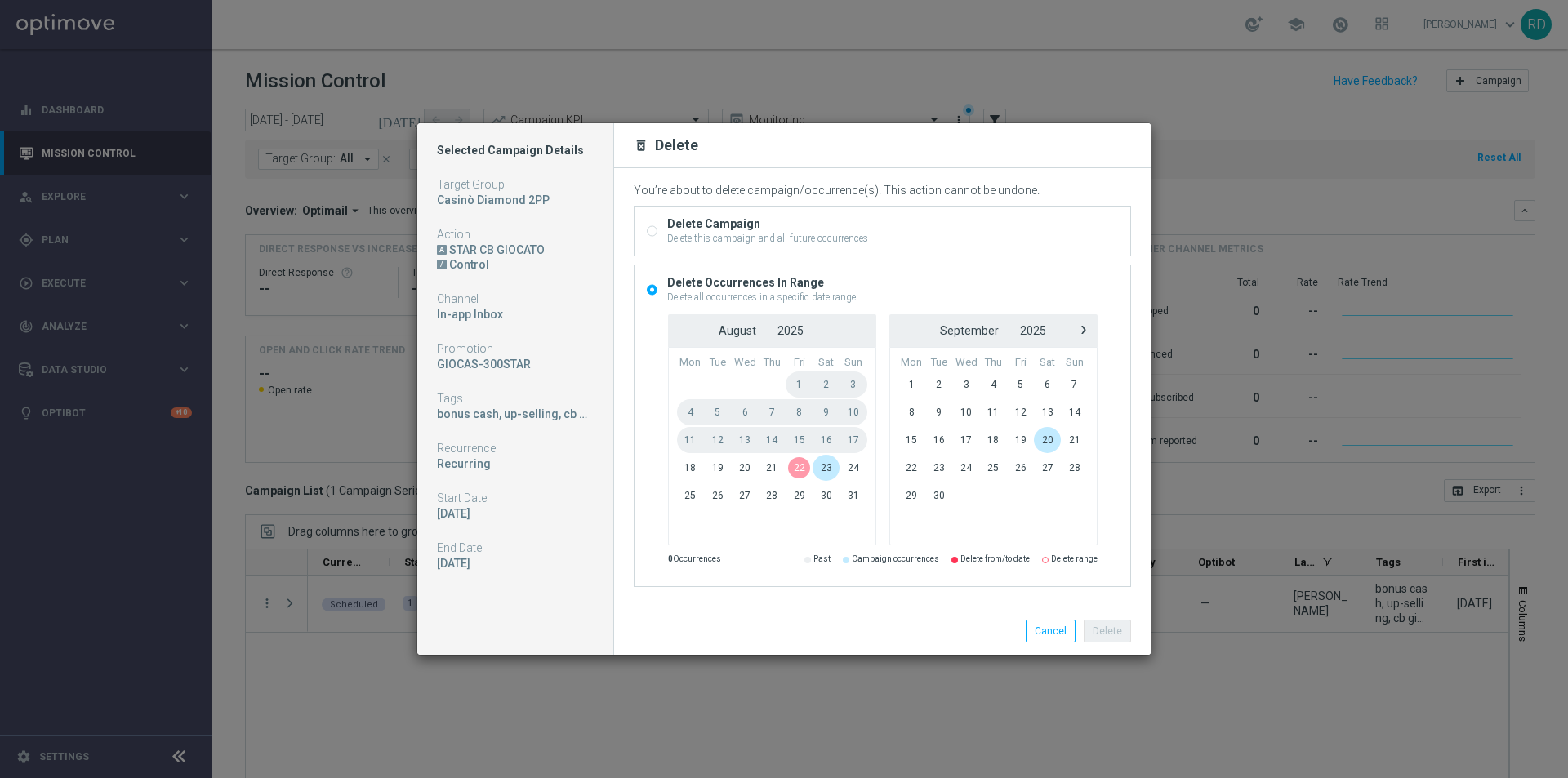
click at [795, 467] on span "22" at bounding box center [799, 468] width 27 height 26
click at [856, 472] on span "24" at bounding box center [853, 468] width 27 height 26
click at [1114, 635] on button "Delete" at bounding box center [1107, 631] width 48 height 22
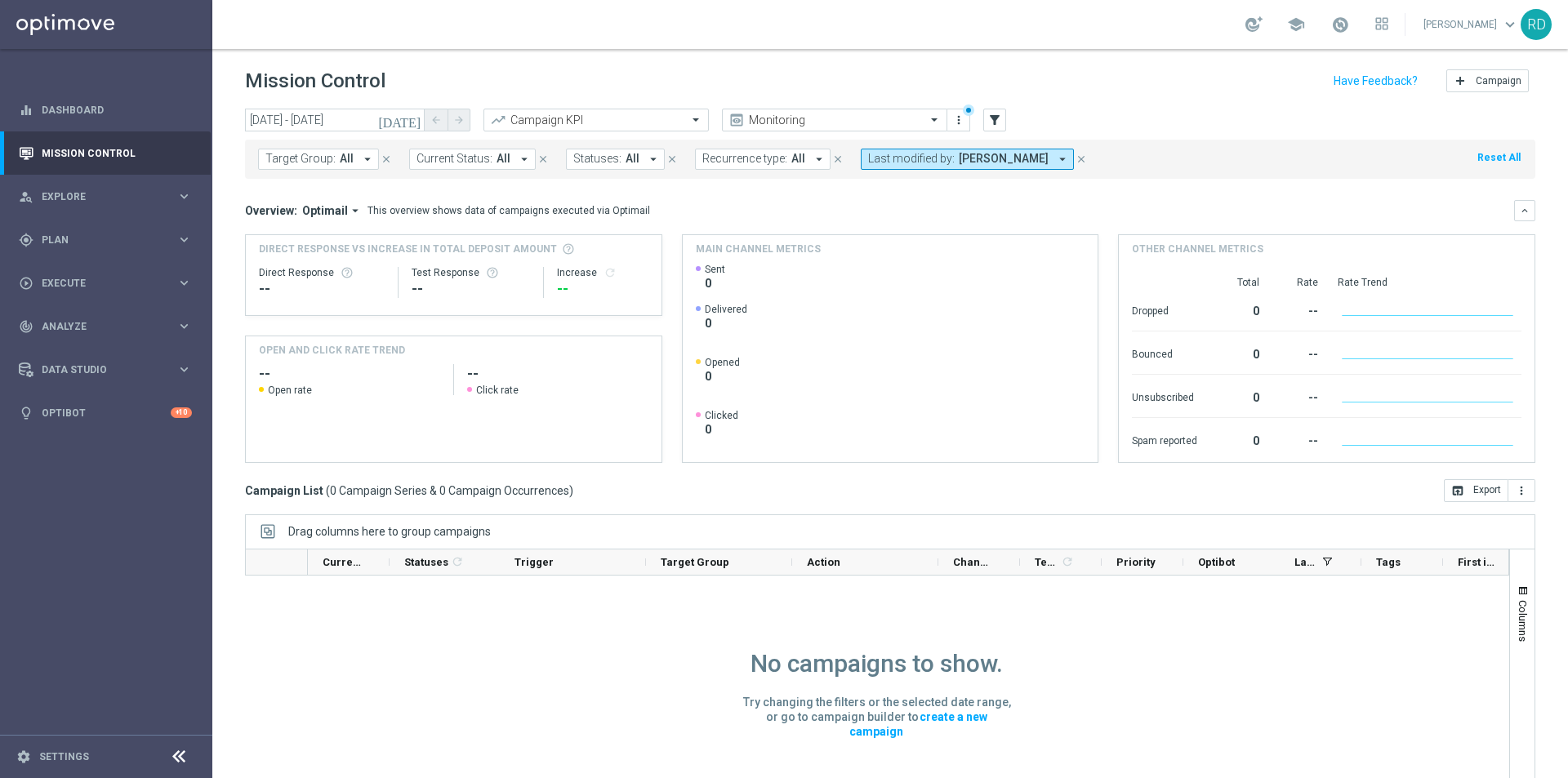
click at [413, 121] on icon "[DATE]" at bounding box center [400, 120] width 44 height 15
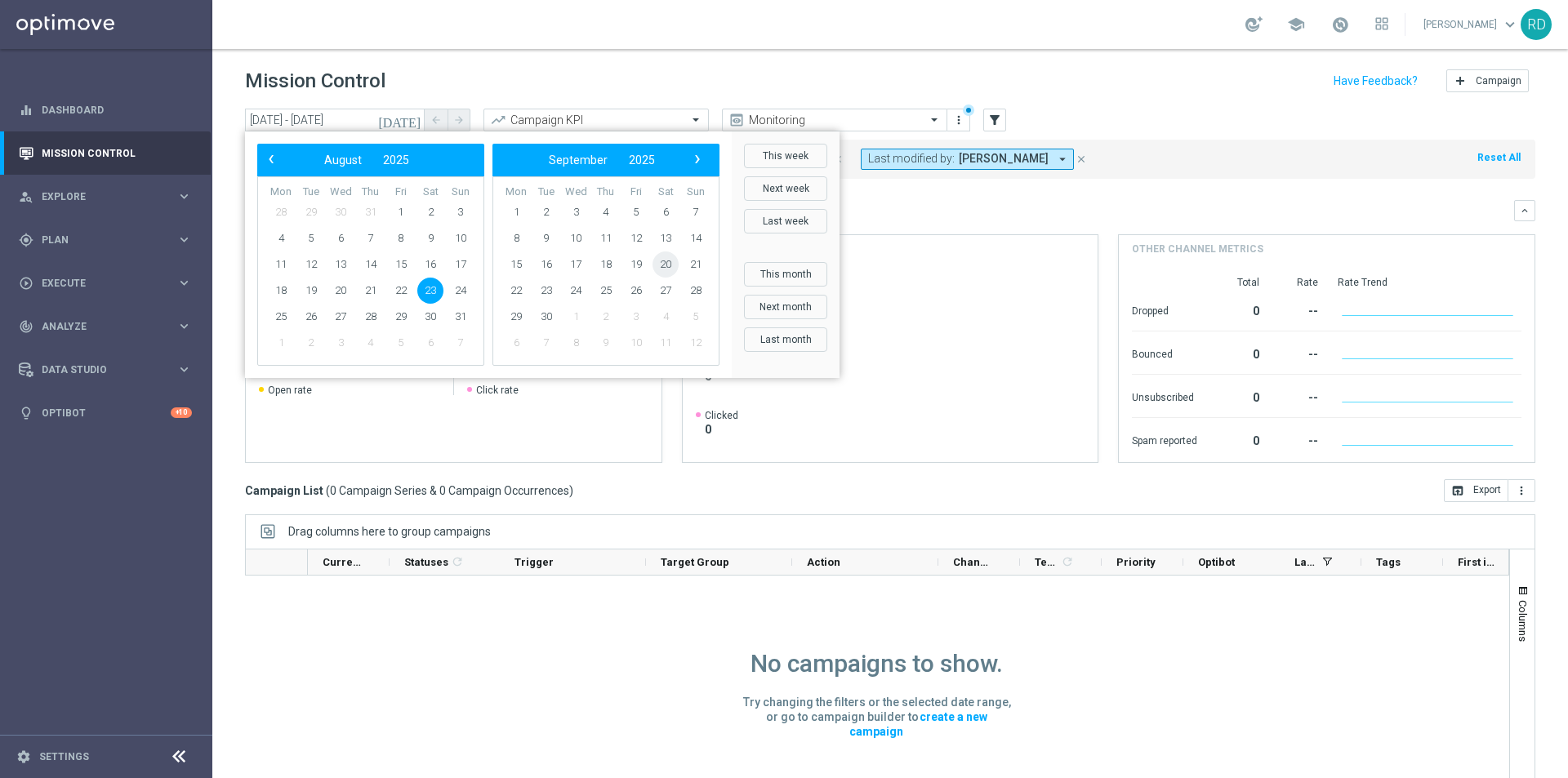
click at [665, 266] on span "20" at bounding box center [666, 265] width 26 height 26
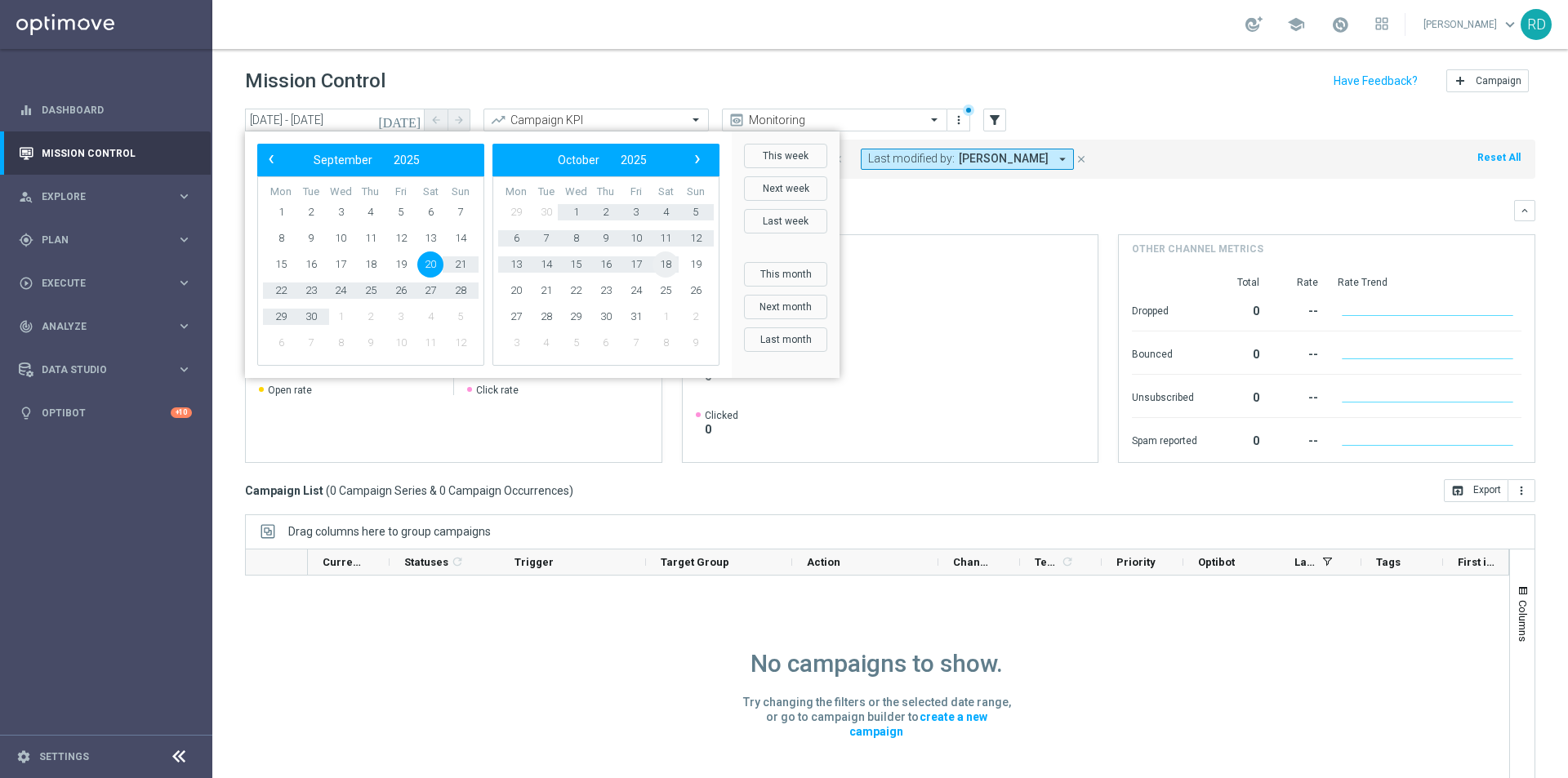
click at [665, 266] on span "18" at bounding box center [666, 265] width 26 height 26
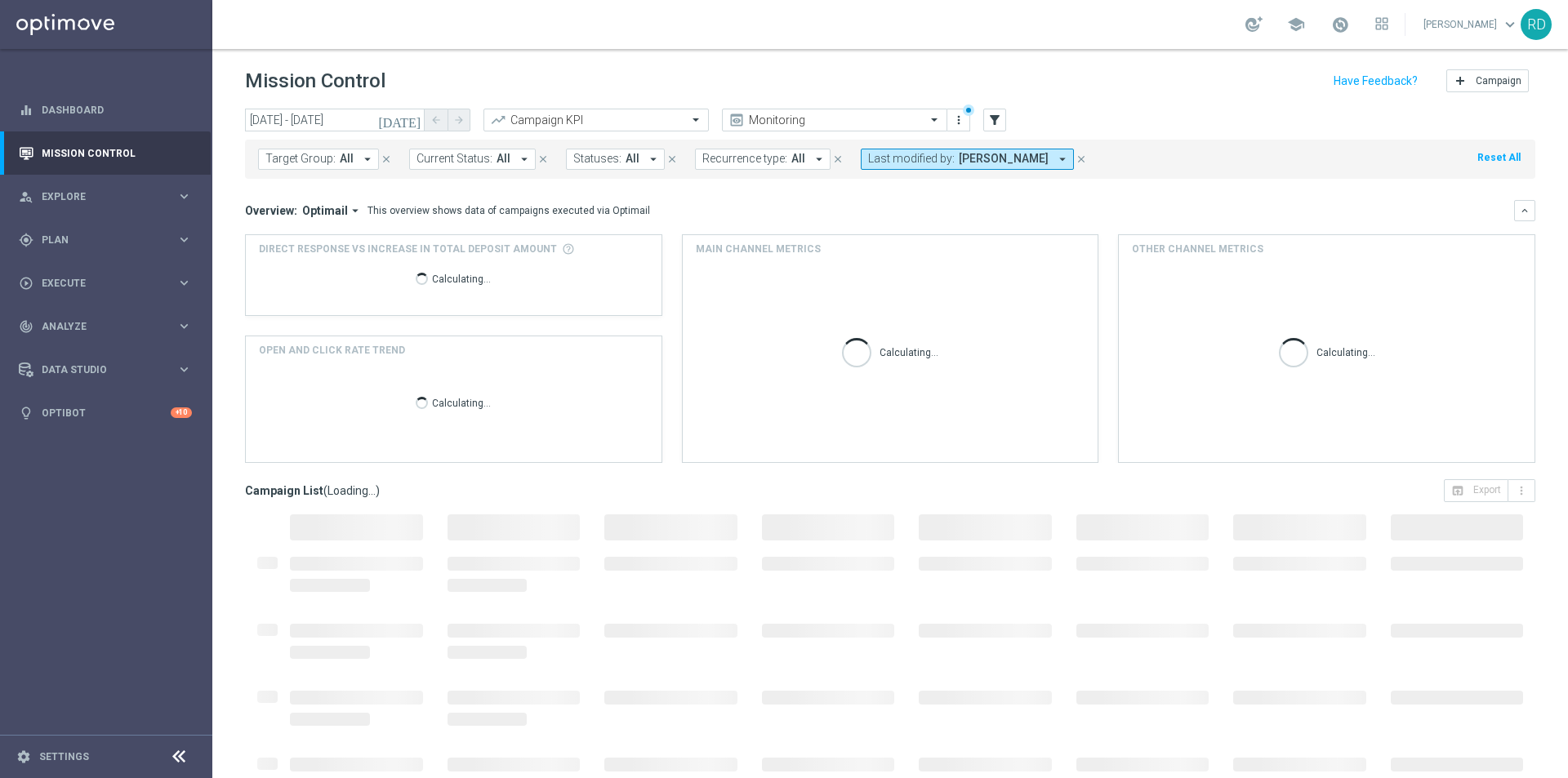
click at [413, 120] on icon "[DATE]" at bounding box center [400, 120] width 44 height 15
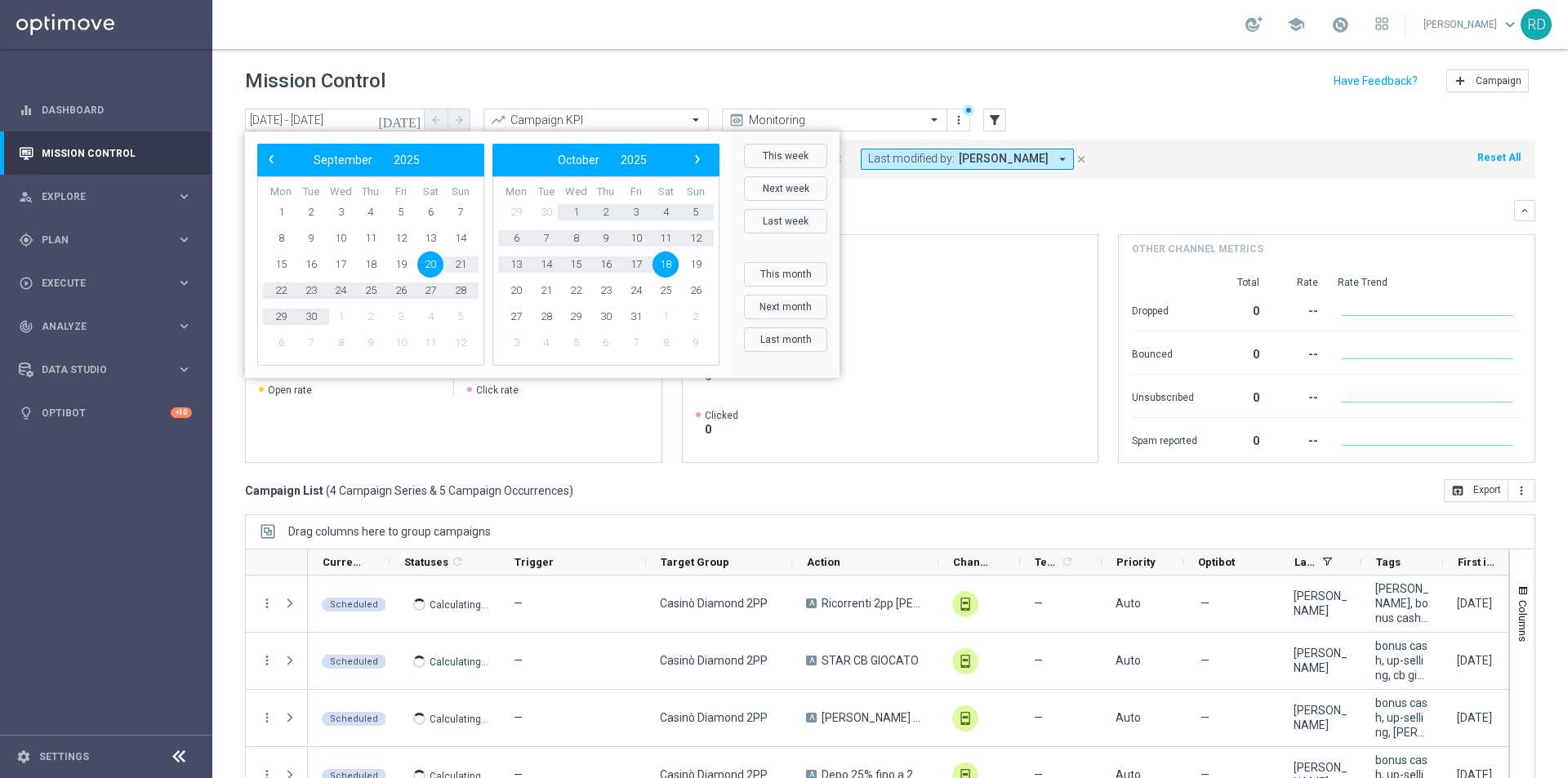
click at [429, 257] on span "20" at bounding box center [431, 265] width 26 height 26
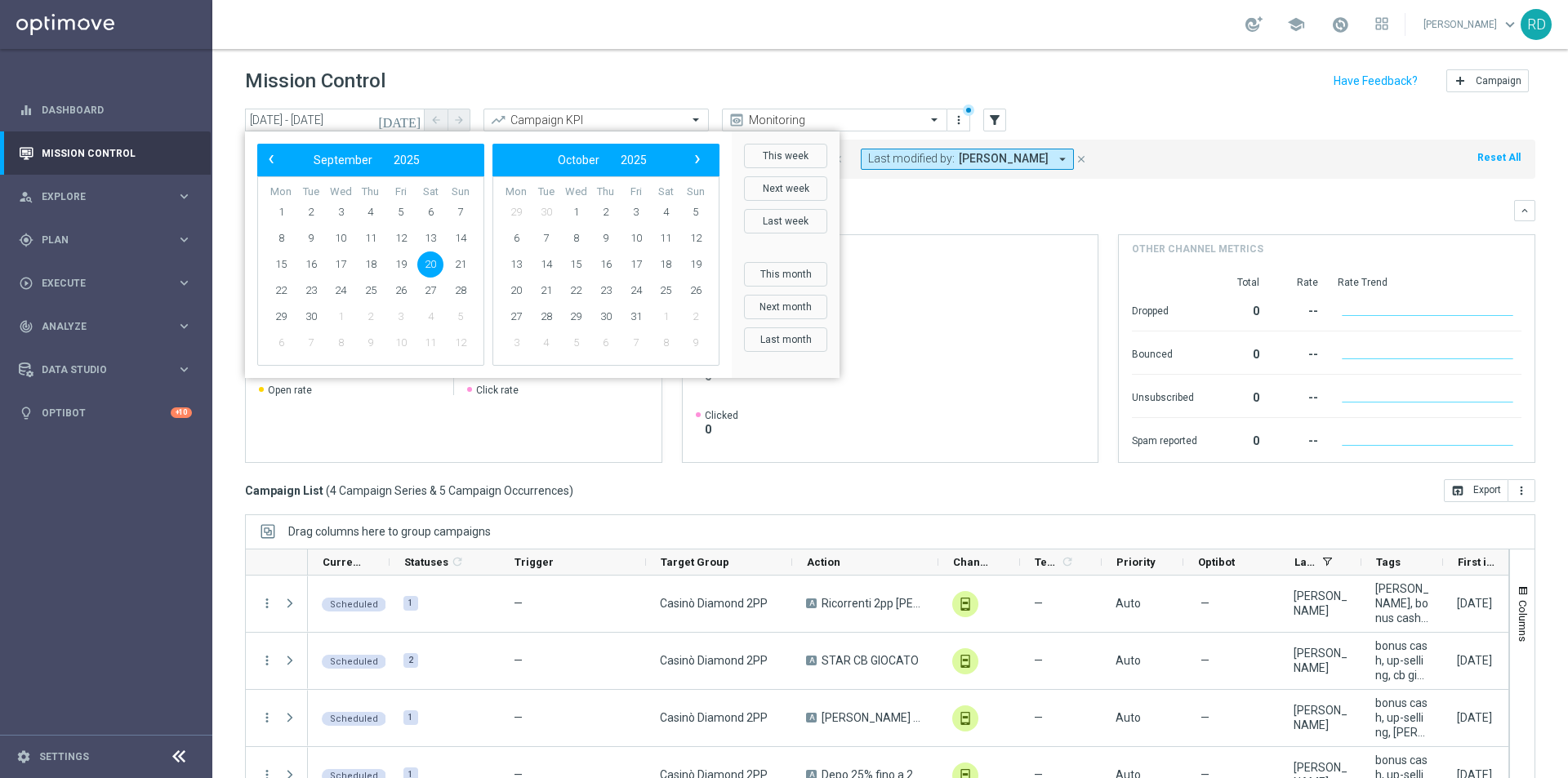
click at [429, 257] on span "20" at bounding box center [431, 265] width 26 height 26
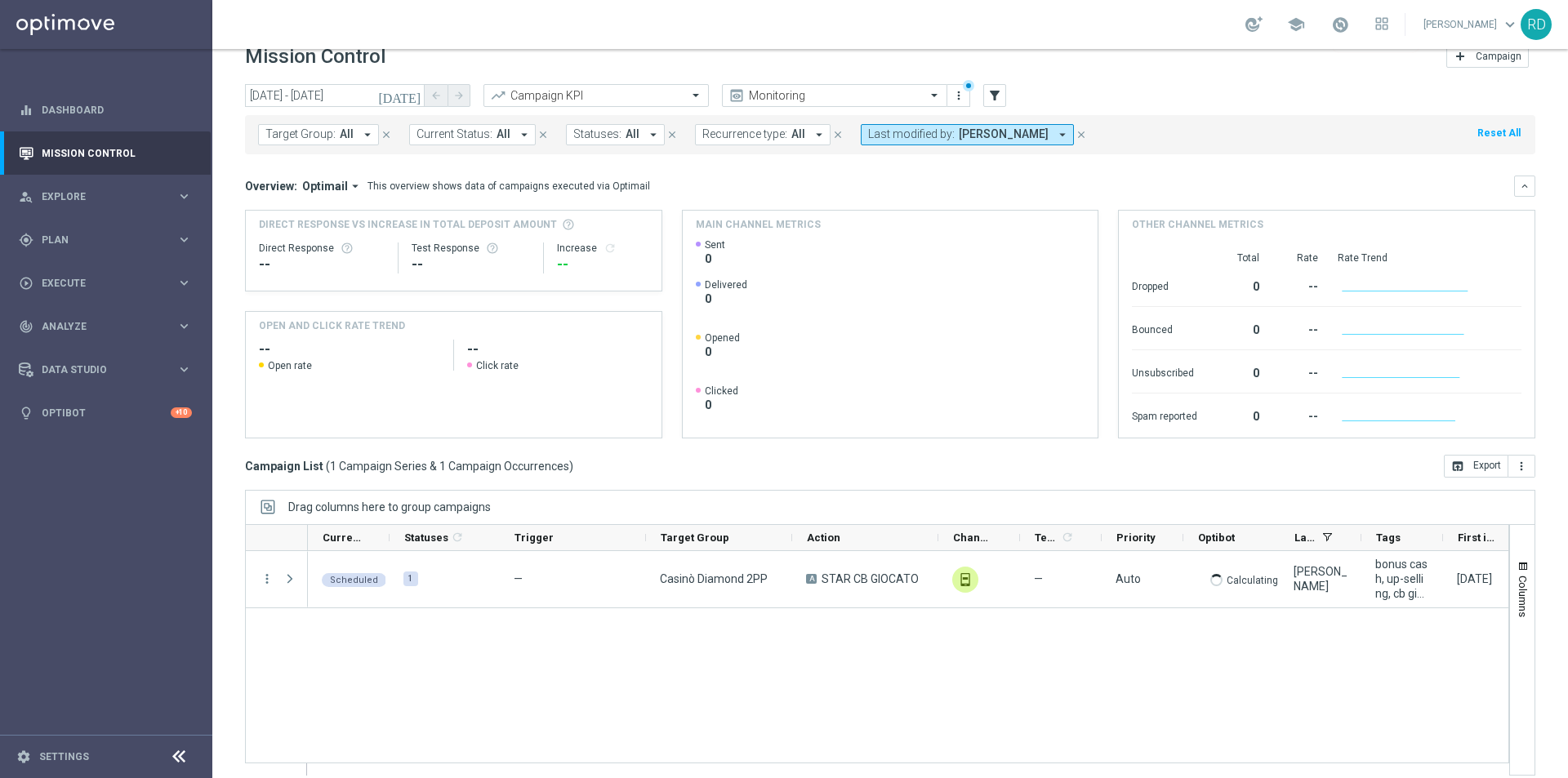
scroll to position [38, 0]
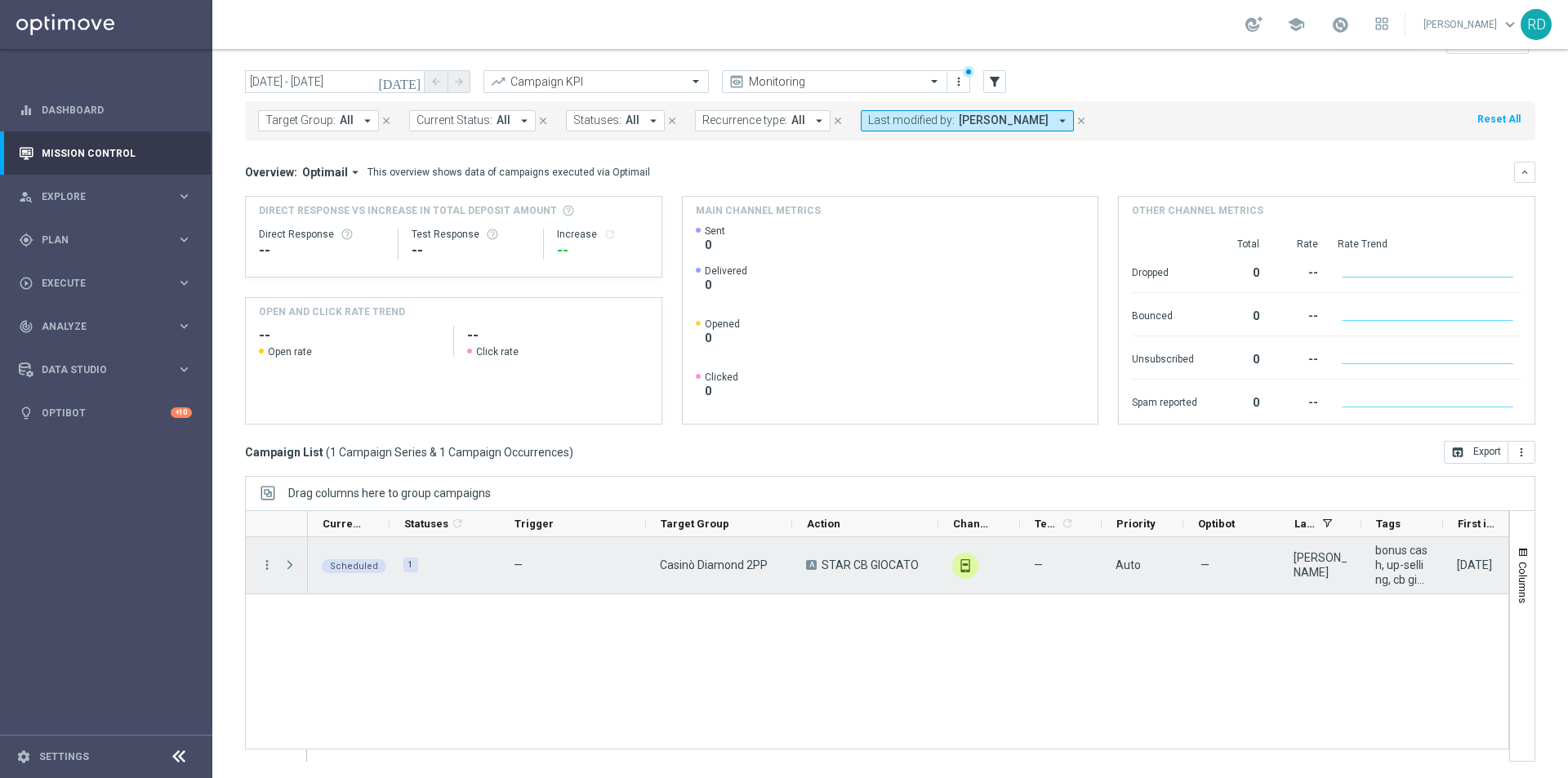
click at [288, 560] on span "Press SPACE to select this row." at bounding box center [290, 565] width 15 height 13
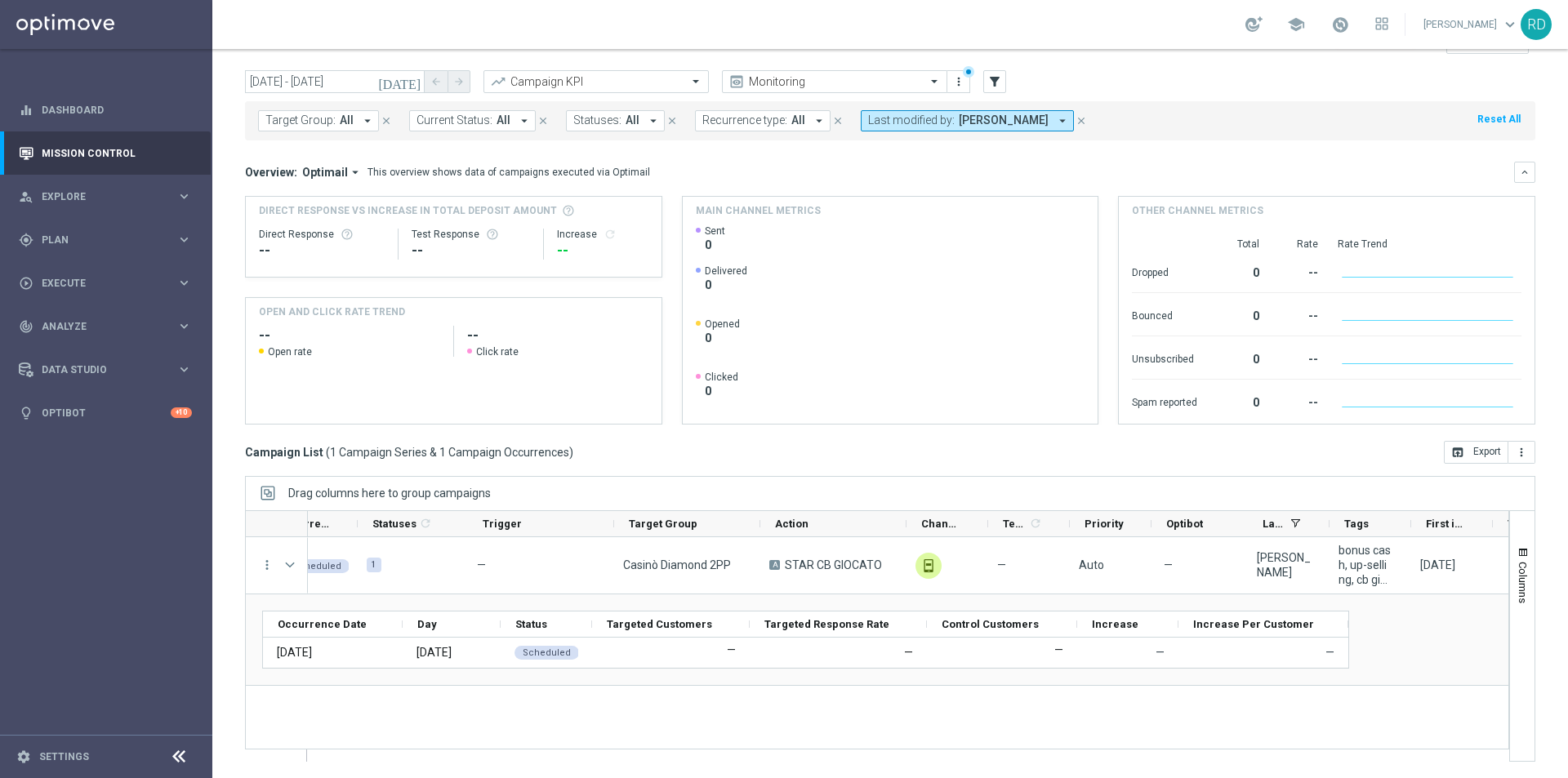
scroll to position [0, 32]
click at [419, 80] on icon "[DATE]" at bounding box center [400, 81] width 44 height 15
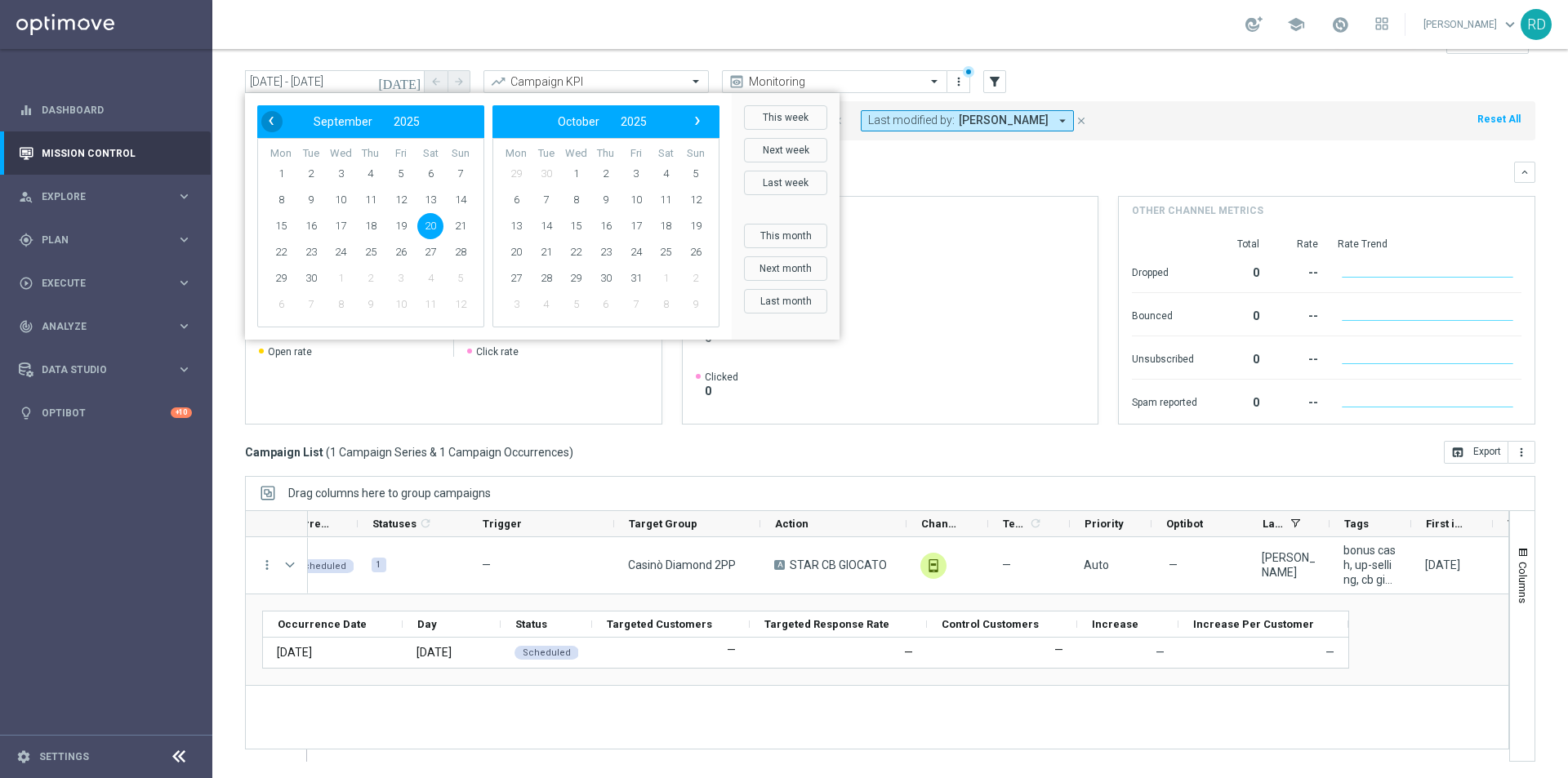
click at [278, 125] on span "‹" at bounding box center [271, 121] width 22 height 22
click at [432, 248] on span "23" at bounding box center [431, 253] width 26 height 26
type input "[DATE] - [DATE]"
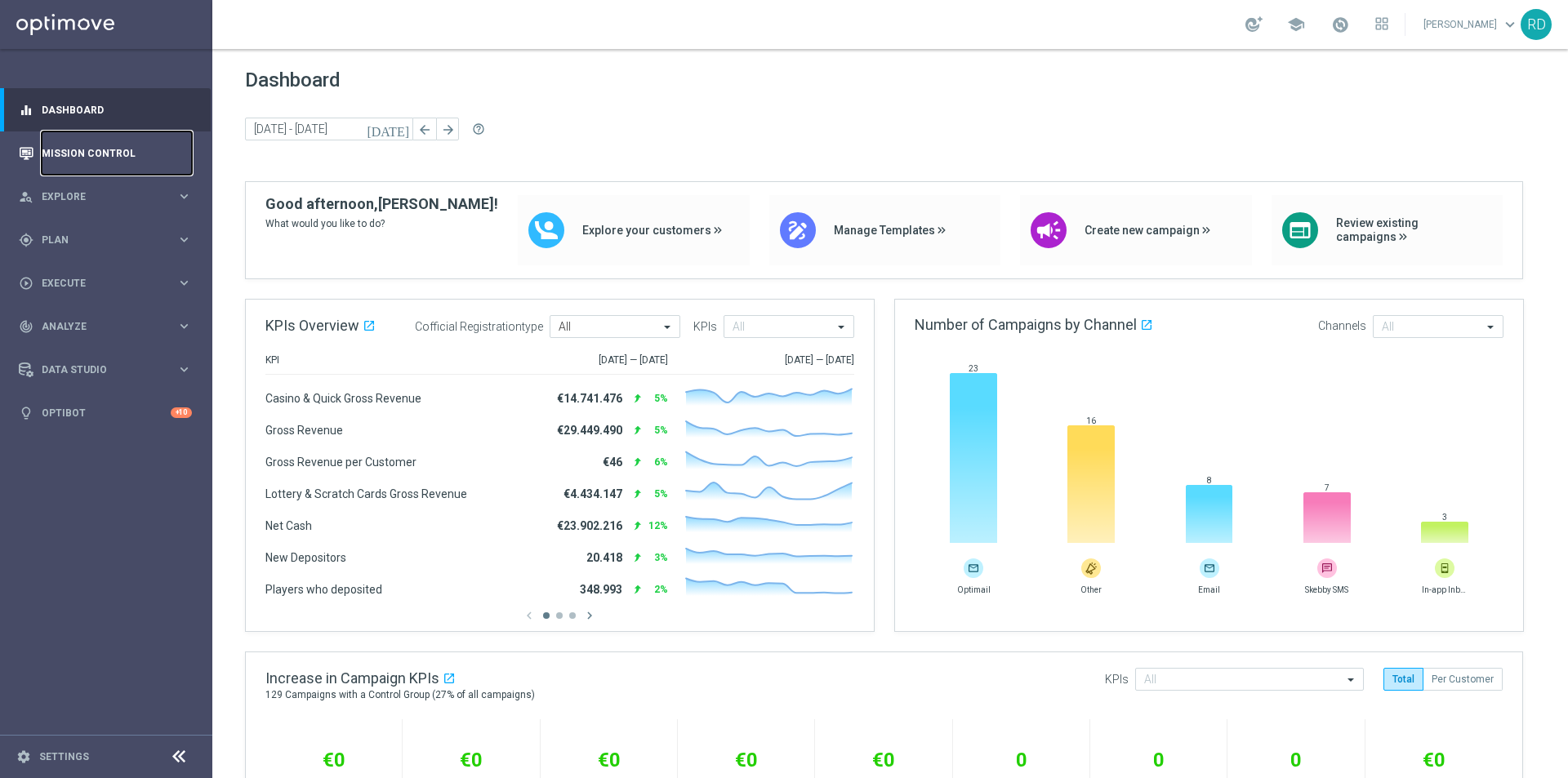
click at [103, 147] on link "Mission Control" at bounding box center [116, 153] width 151 height 43
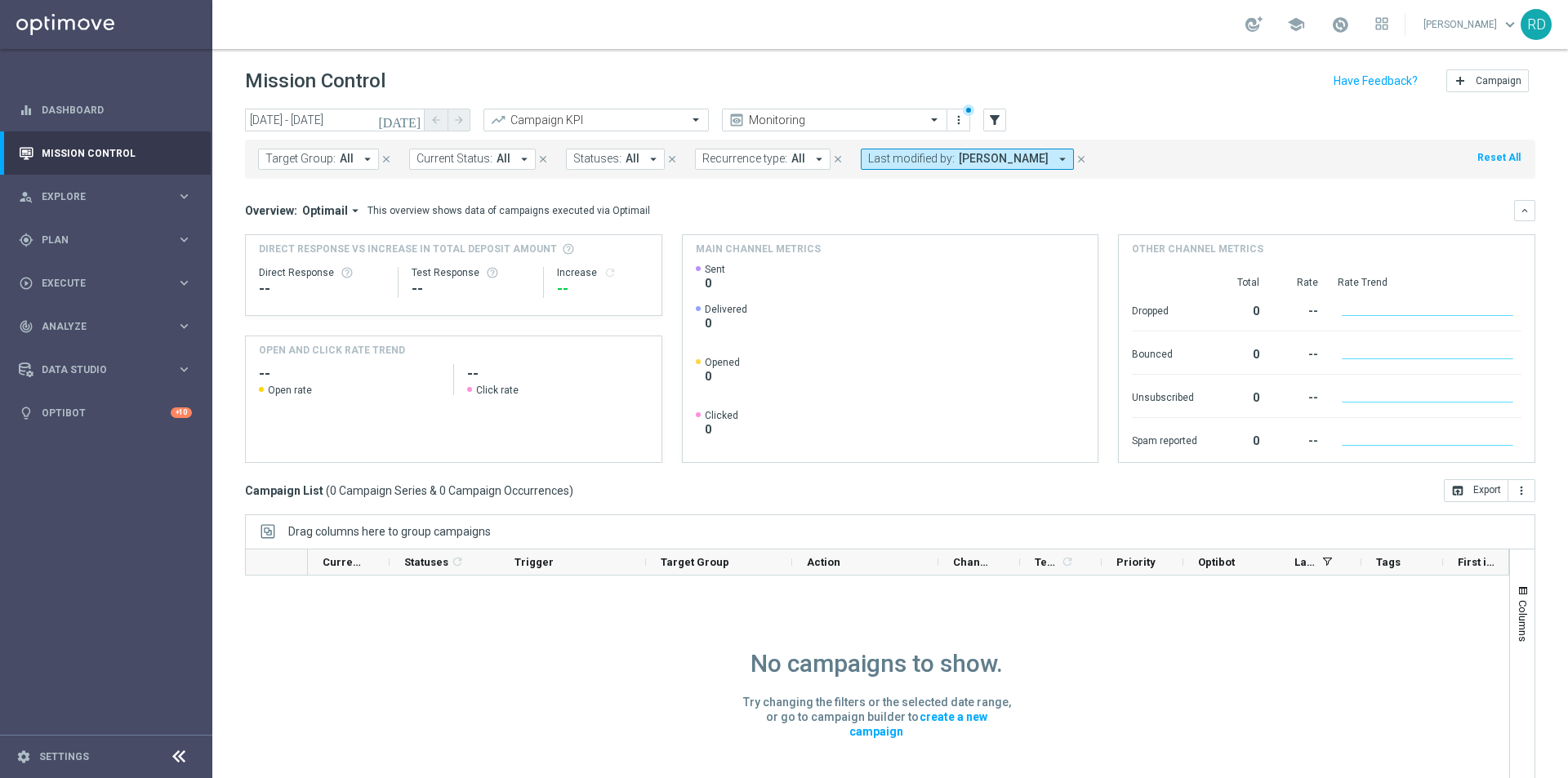
click at [408, 121] on icon "[DATE]" at bounding box center [400, 120] width 44 height 15
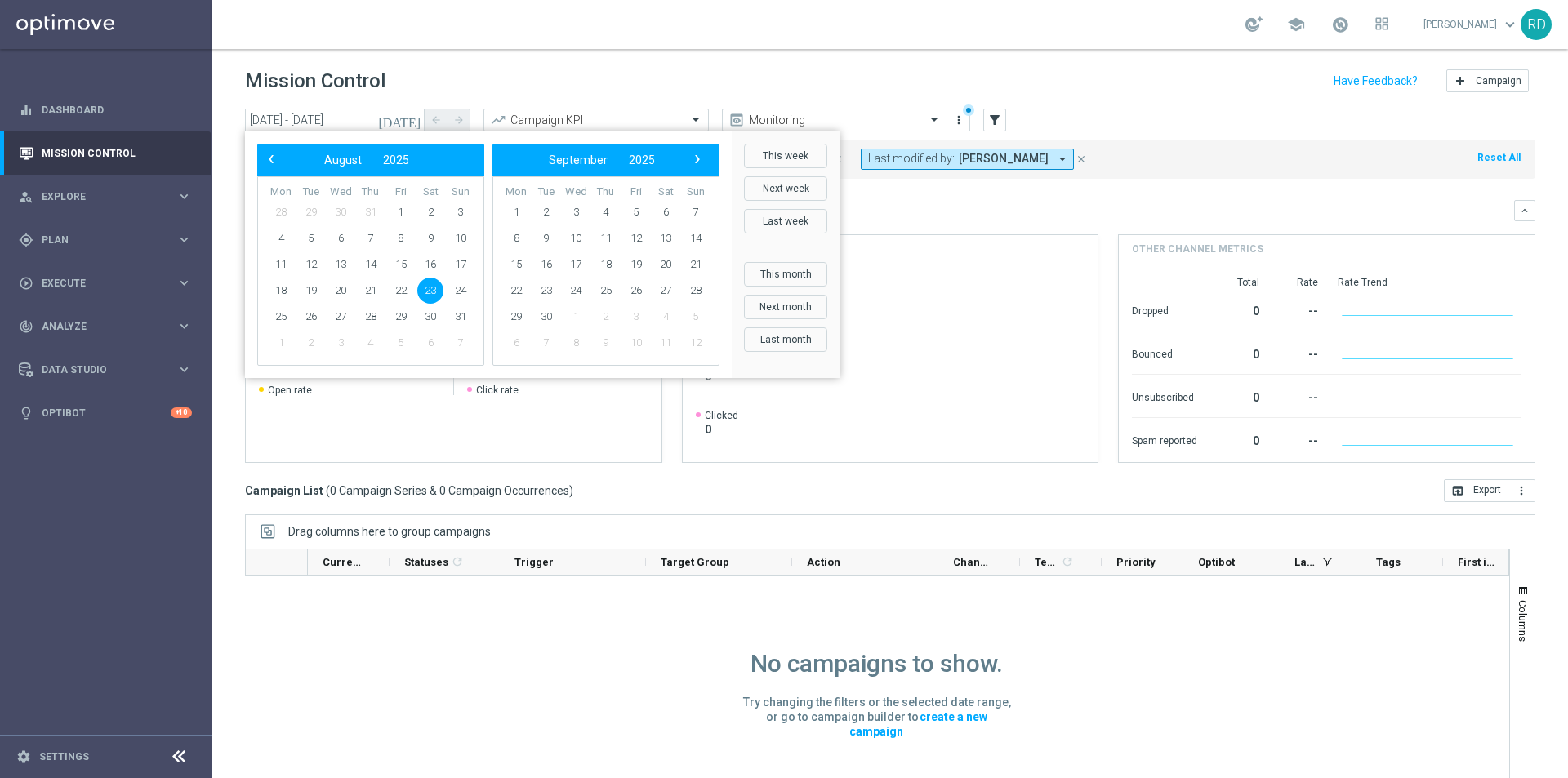
click at [426, 289] on span "23" at bounding box center [431, 291] width 26 height 26
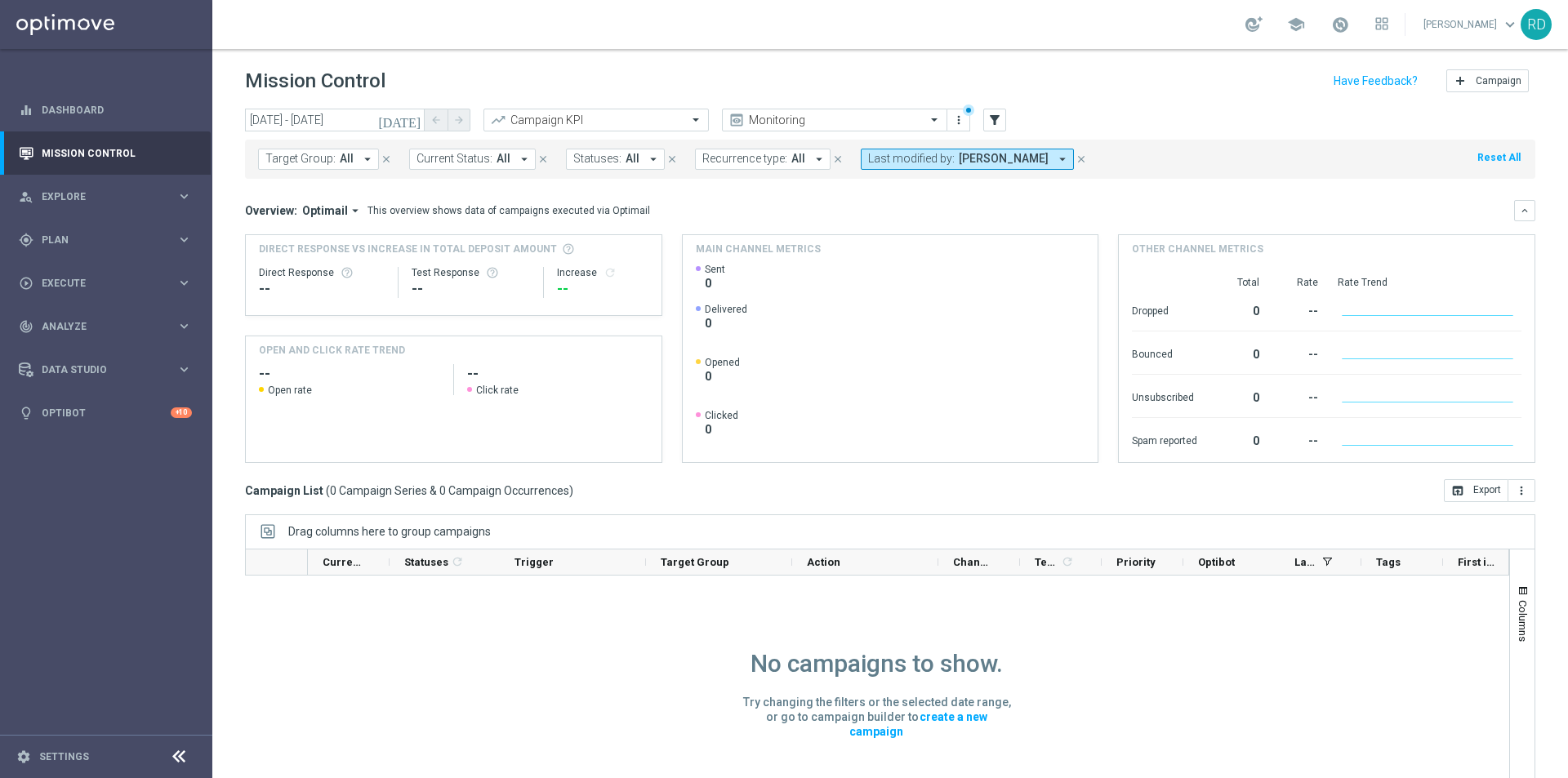
click at [414, 116] on icon "[DATE]" at bounding box center [400, 120] width 44 height 15
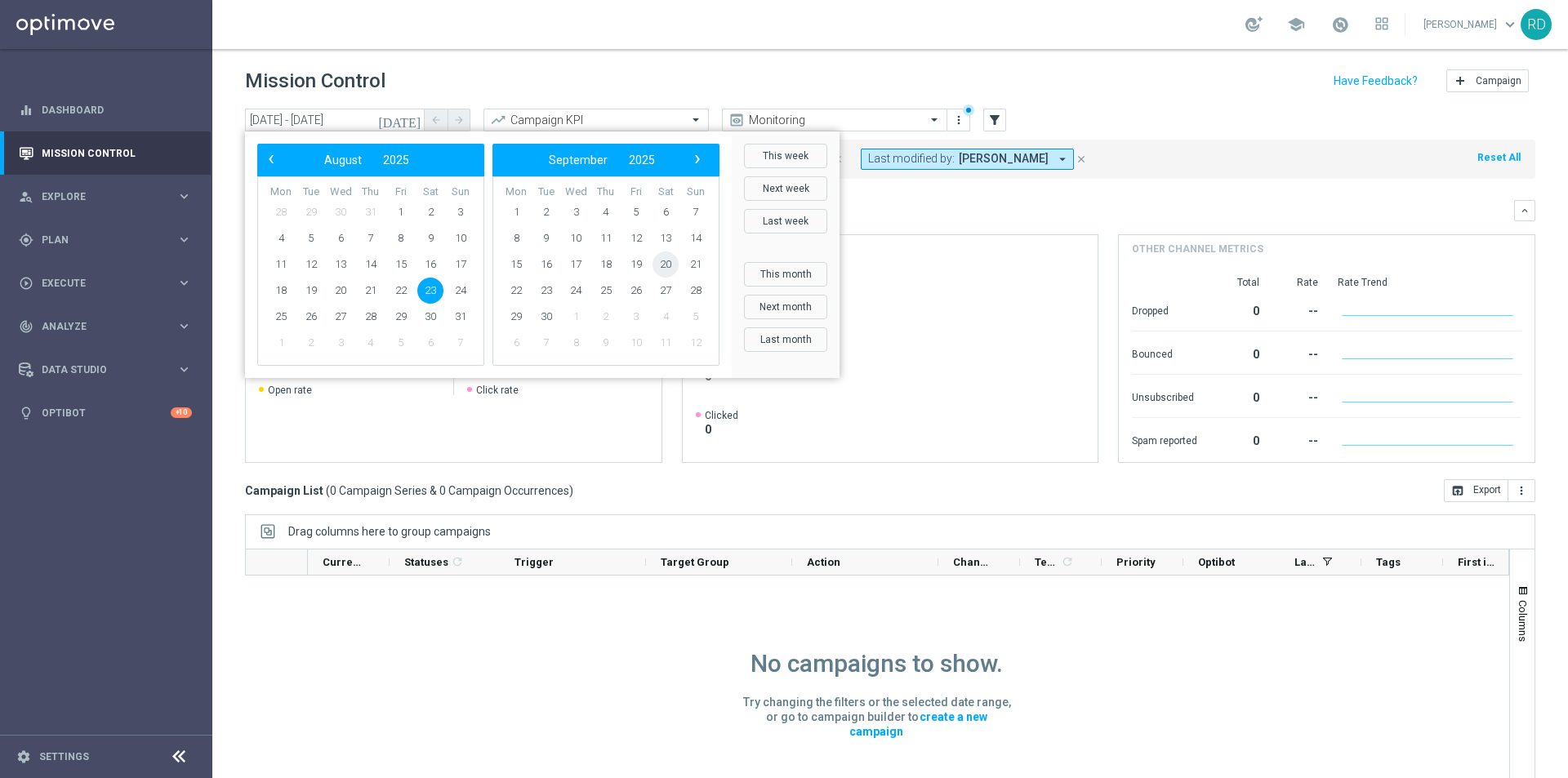
click at [667, 264] on span "20" at bounding box center [666, 265] width 26 height 26
click at [432, 261] on span "20" at bounding box center [431, 265] width 26 height 26
type input "[DATE] - [DATE]"
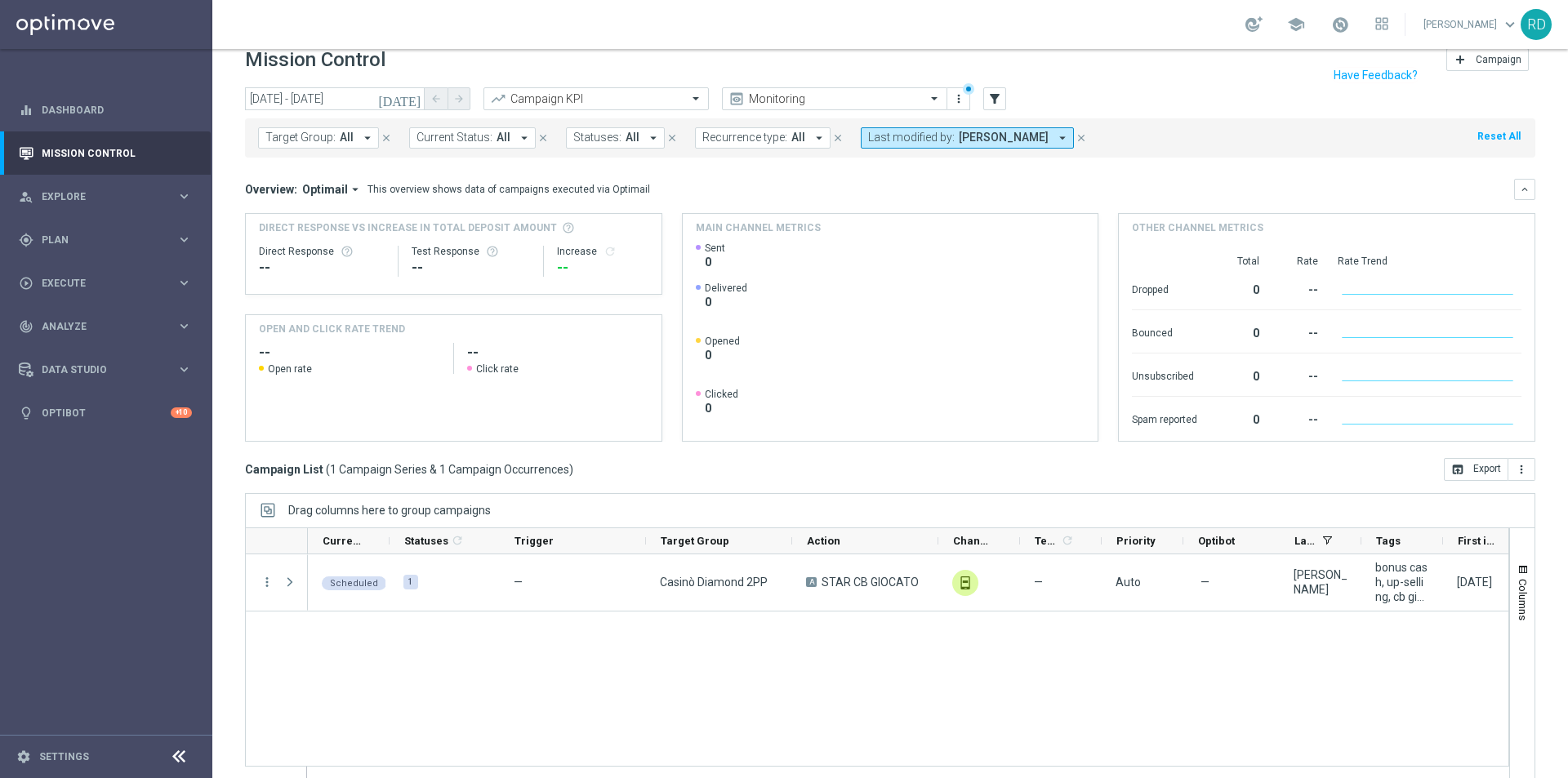
scroll to position [38, 0]
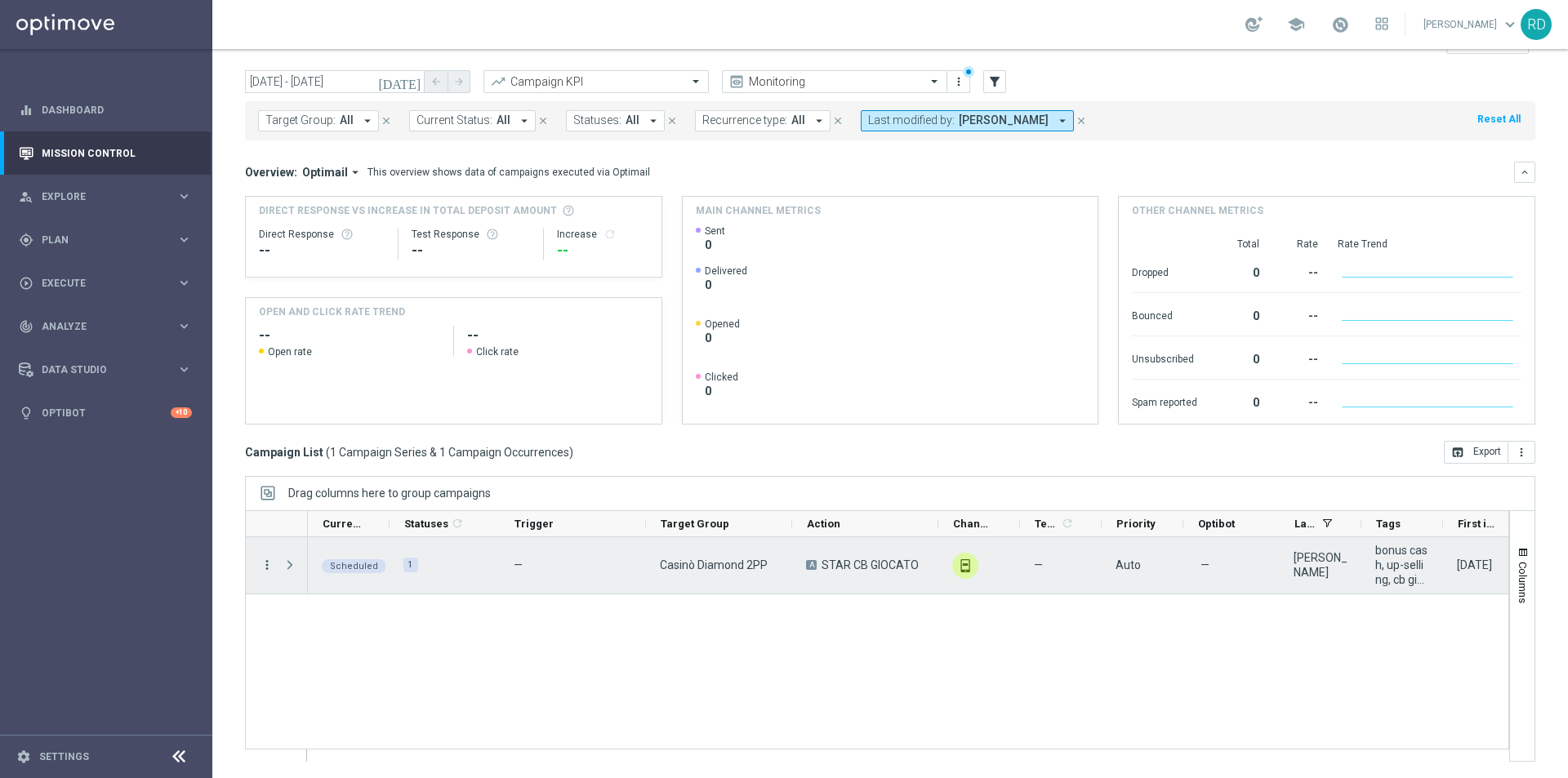
click at [266, 565] on icon "more_vert" at bounding box center [267, 565] width 15 height 15
click at [317, 580] on span "Campaign Details" at bounding box center [340, 575] width 82 height 11
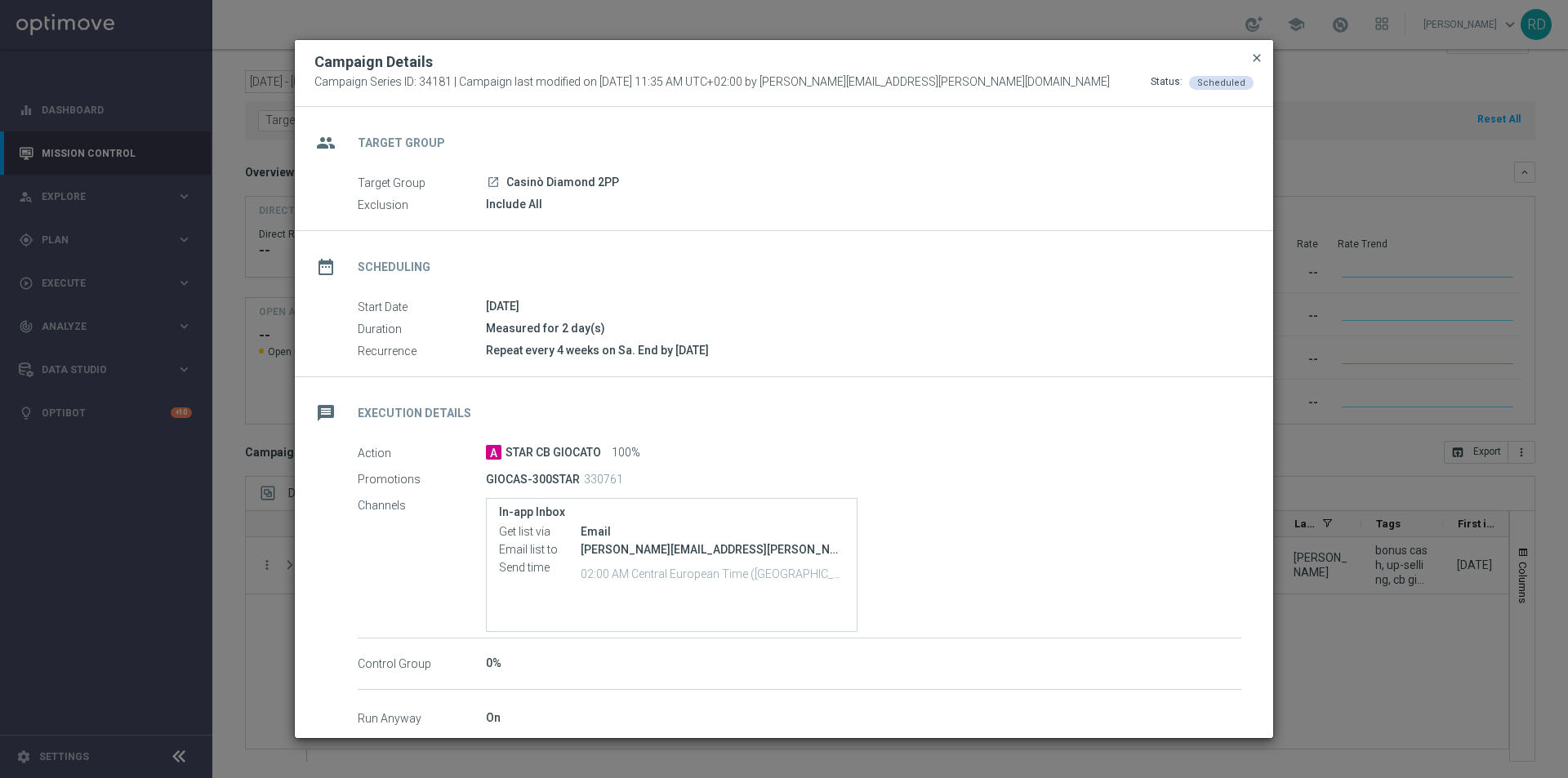
click at [1263, 54] on span "close" at bounding box center [1257, 58] width 13 height 13
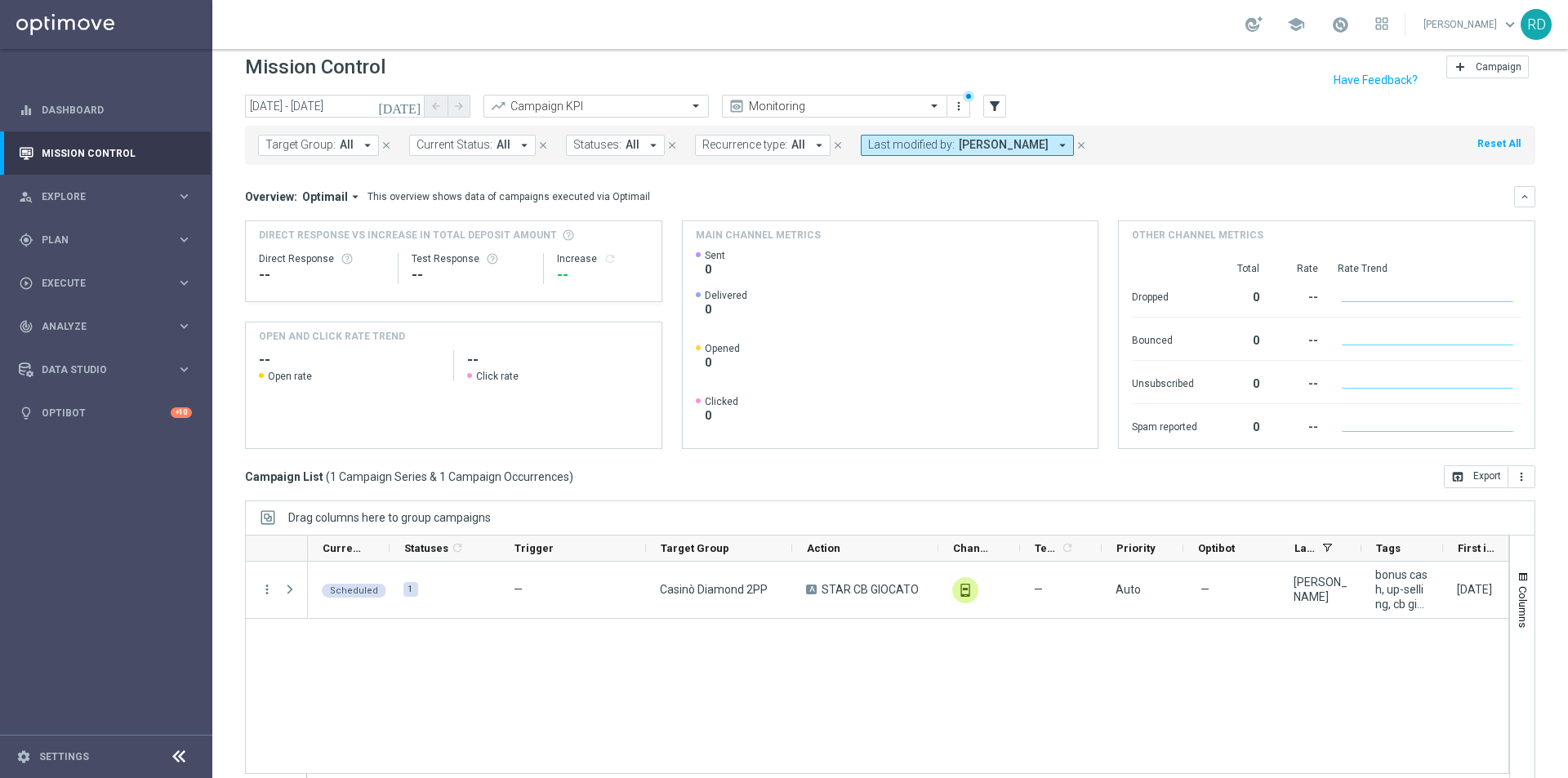
scroll to position [0, 0]
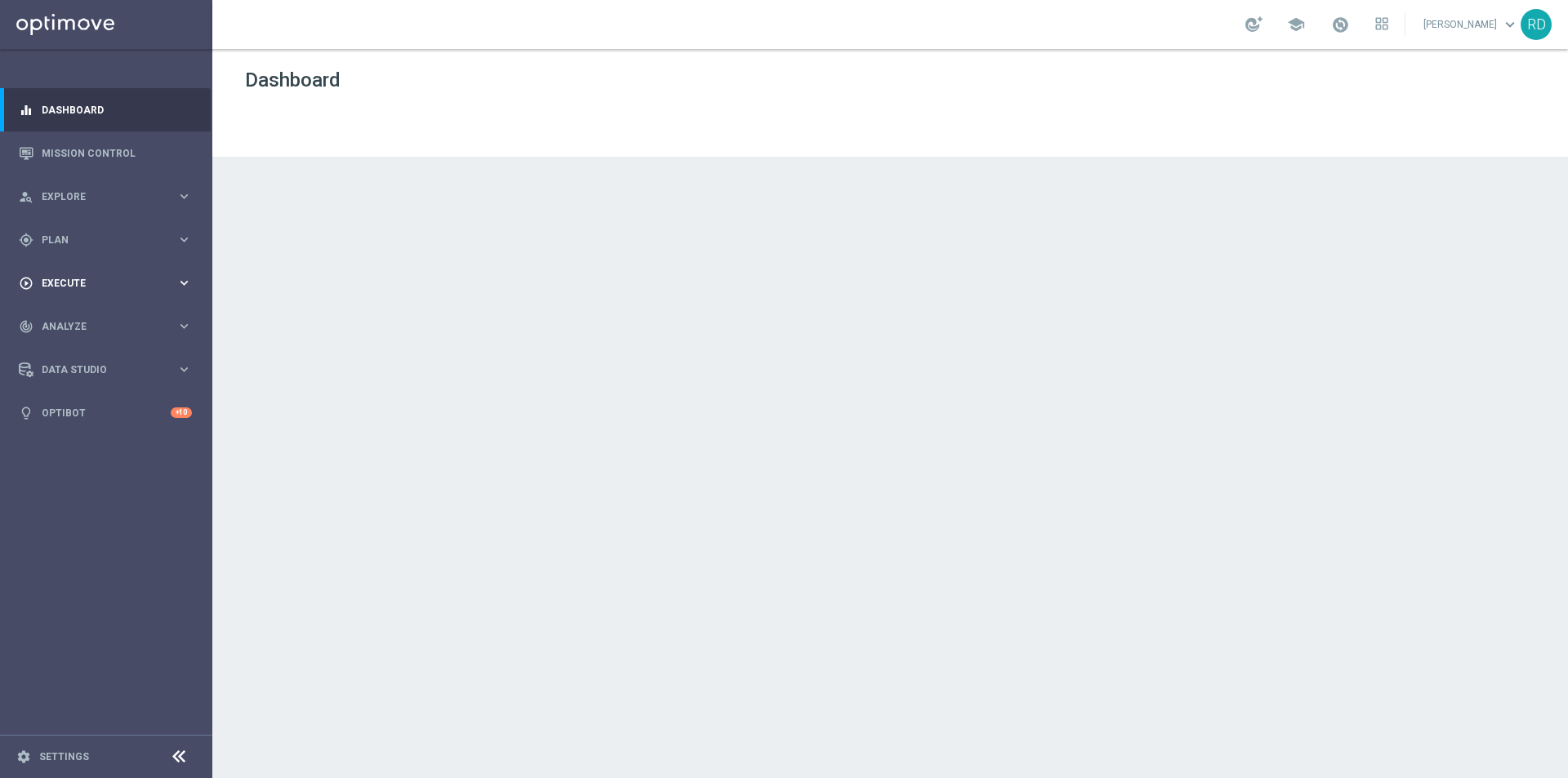
click at [47, 279] on span "Execute" at bounding box center [109, 284] width 135 height 9
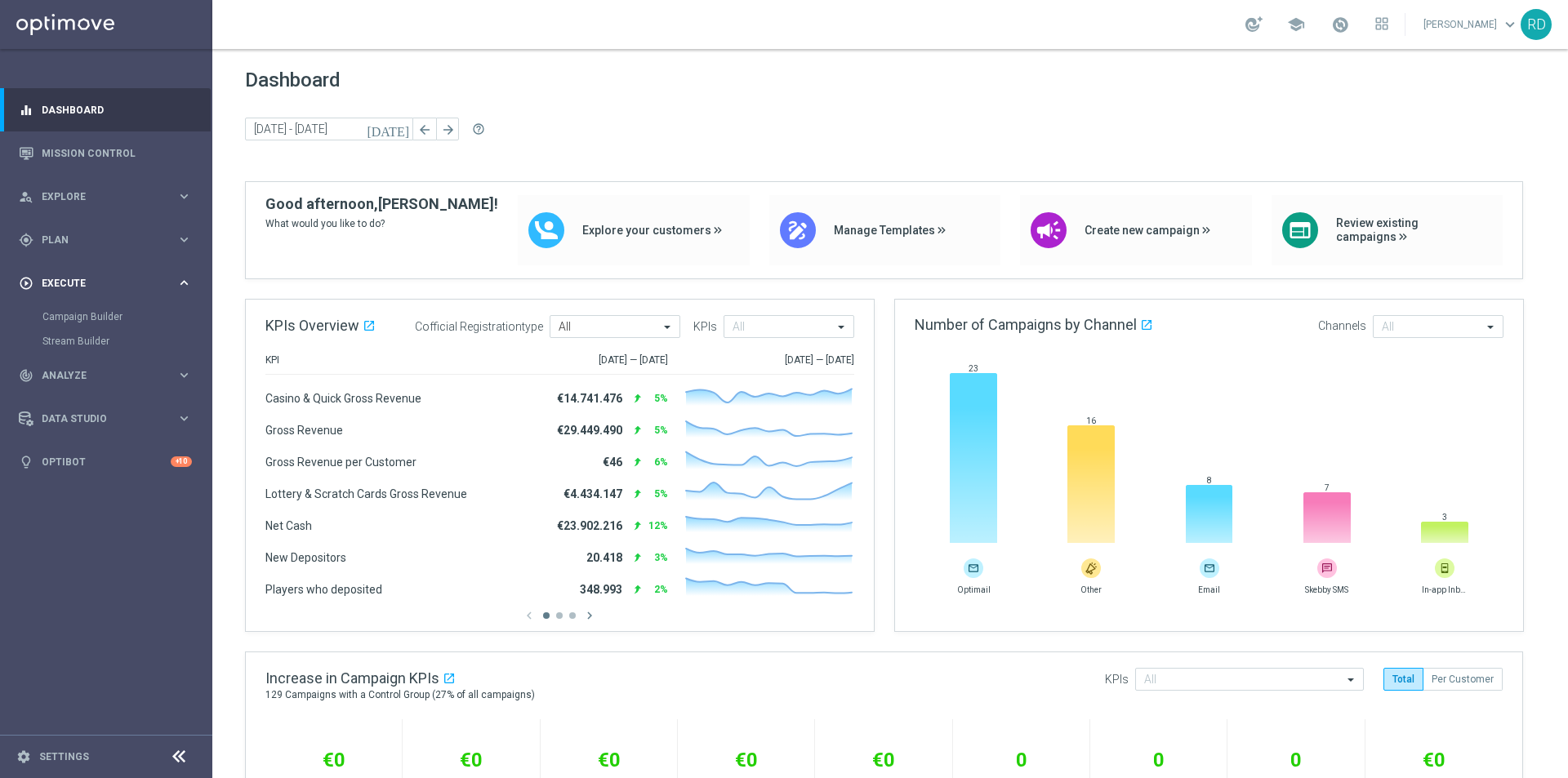
click at [81, 279] on span "Execute" at bounding box center [109, 284] width 135 height 9
click at [86, 240] on span "Plan" at bounding box center [109, 240] width 135 height 9
click at [70, 316] on accordion "Templates keyboard_arrow_right Optimail OptiMobile In-App OptiMobile Push Optip…" at bounding box center [126, 323] width 169 height 24
click at [70, 318] on span "Templates" at bounding box center [101, 322] width 117 height 9
click at [69, 349] on link "Optimail" at bounding box center [110, 347] width 119 height 13
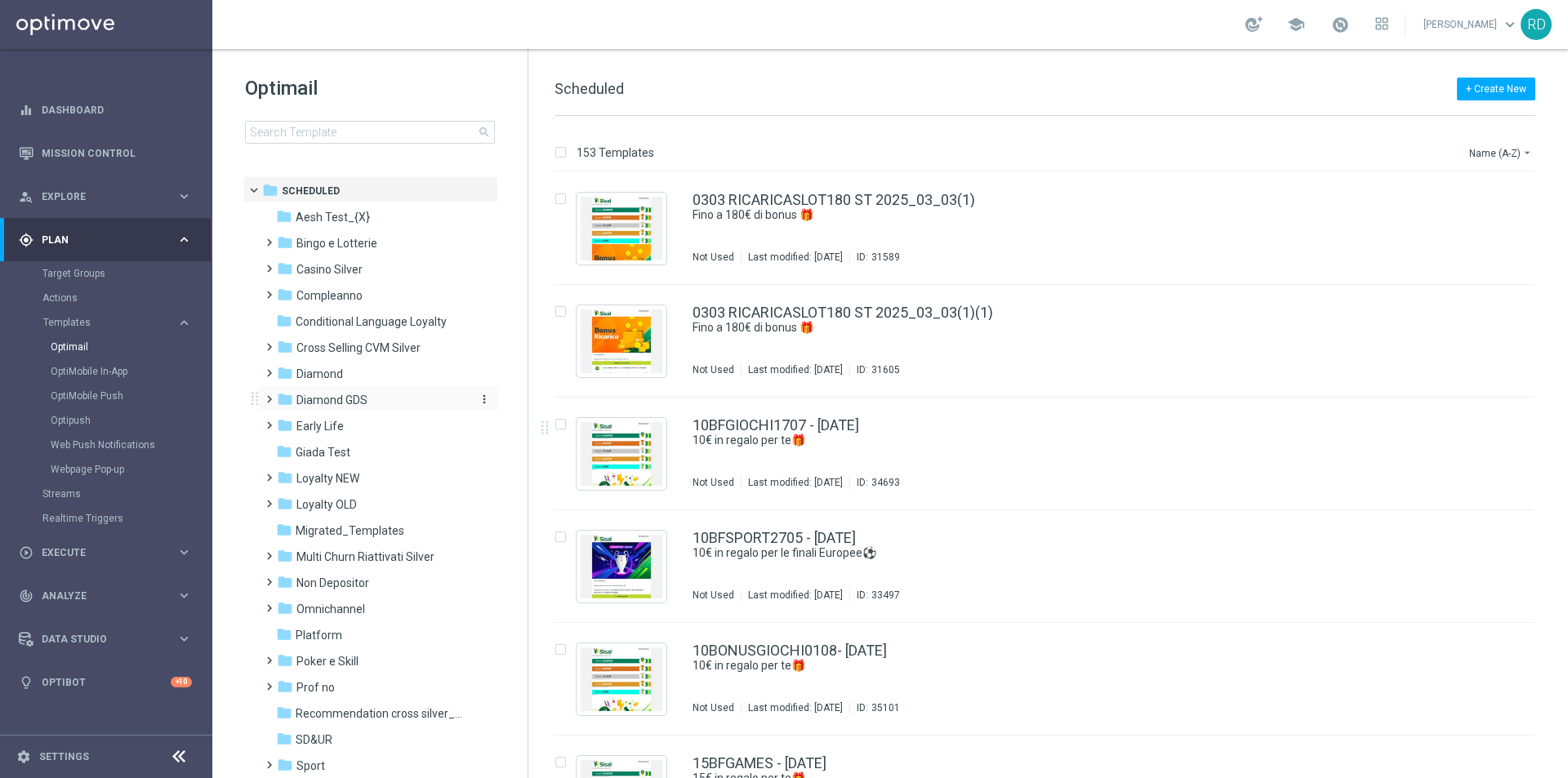
click at [330, 403] on span "Diamond GDS" at bounding box center [332, 401] width 71 height 15
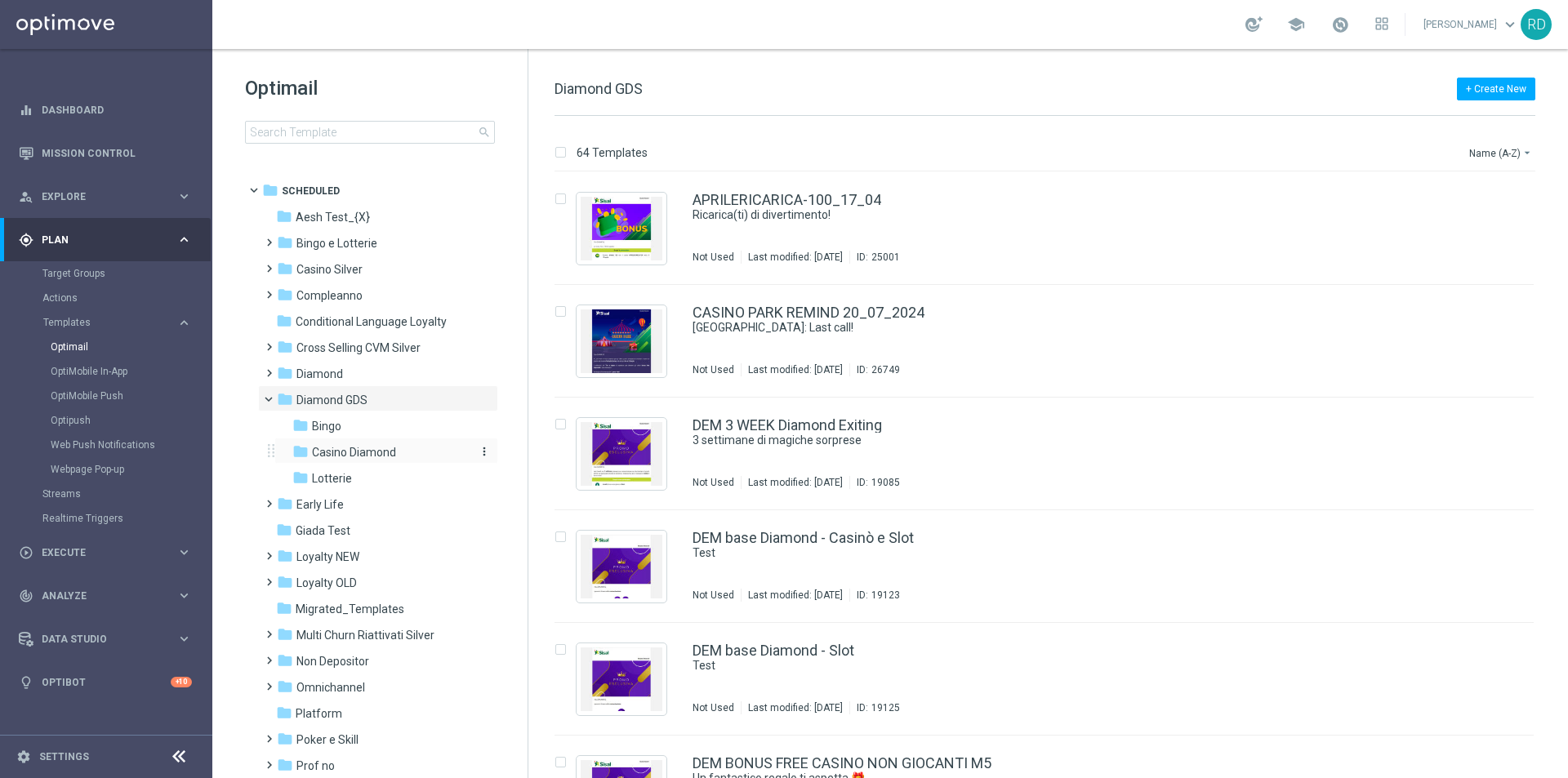
click at [345, 450] on span "Casino Diamond" at bounding box center [354, 453] width 84 height 15
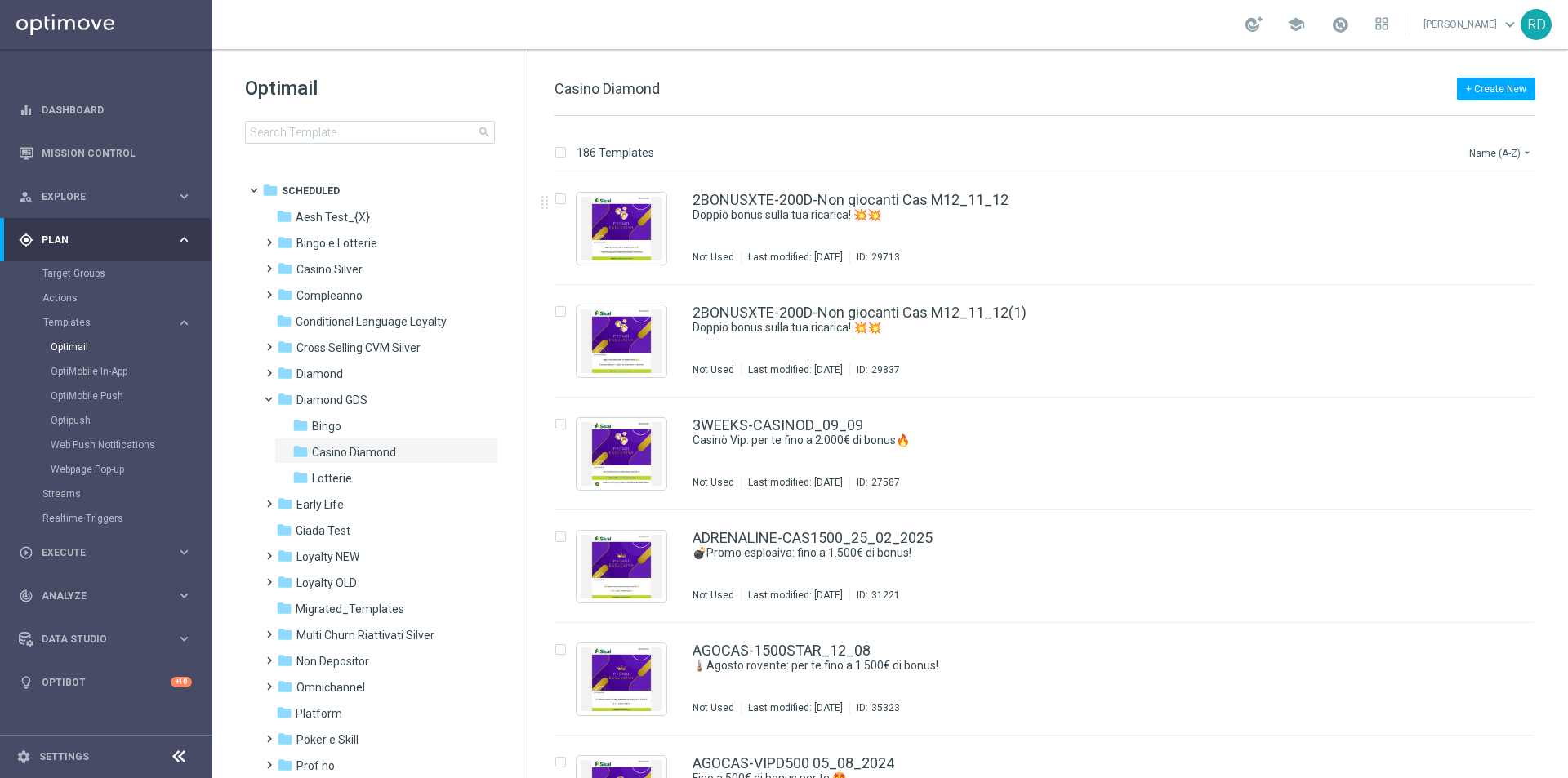
click at [1491, 154] on button "Name (A-Z) arrow_drop_down" at bounding box center [1502, 153] width 67 height 20
click at [1479, 220] on span "Date Modified (Newest)" at bounding box center [1473, 226] width 110 height 11
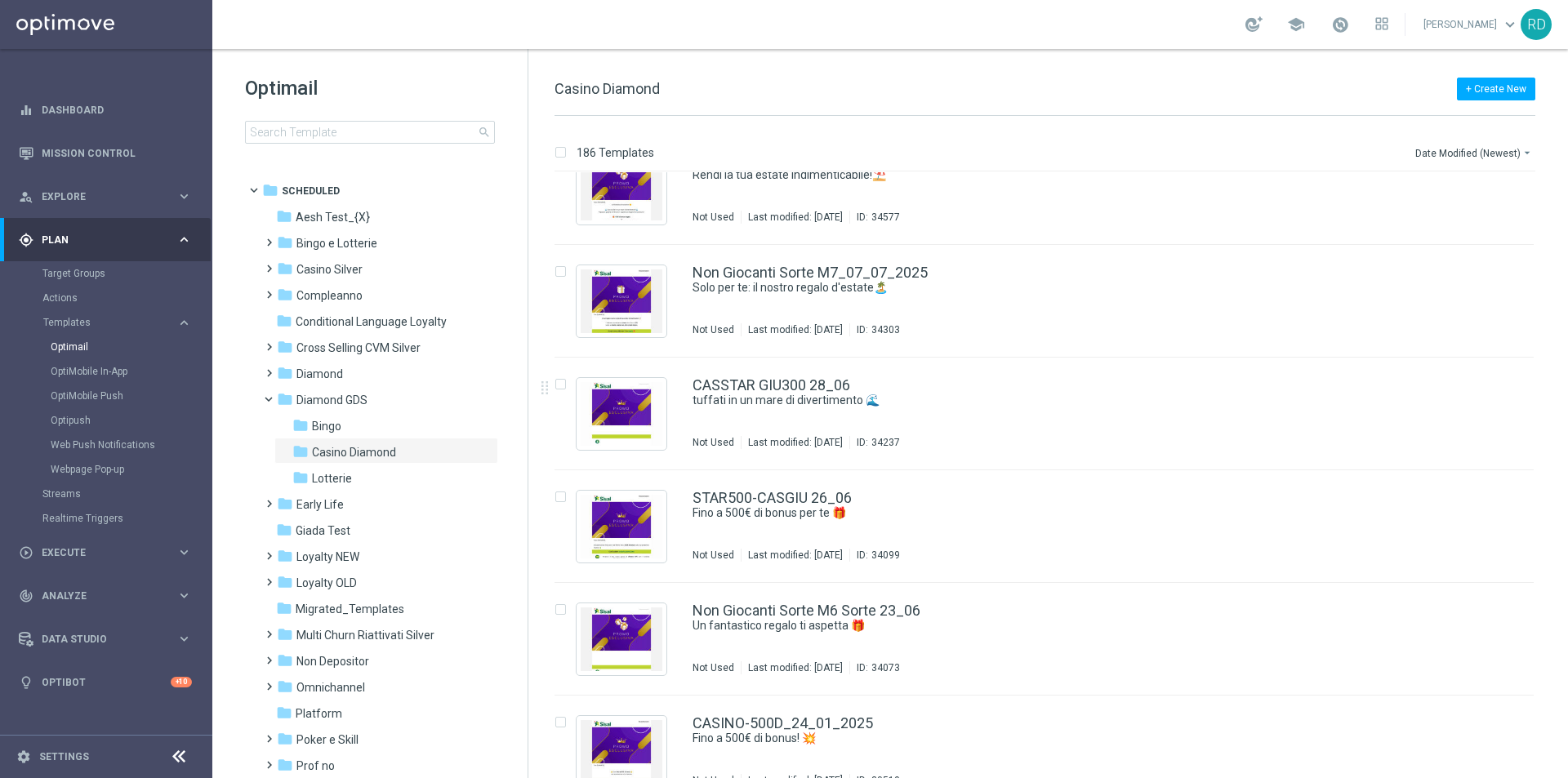
scroll to position [816, 0]
